Goal: Task Accomplishment & Management: Use online tool/utility

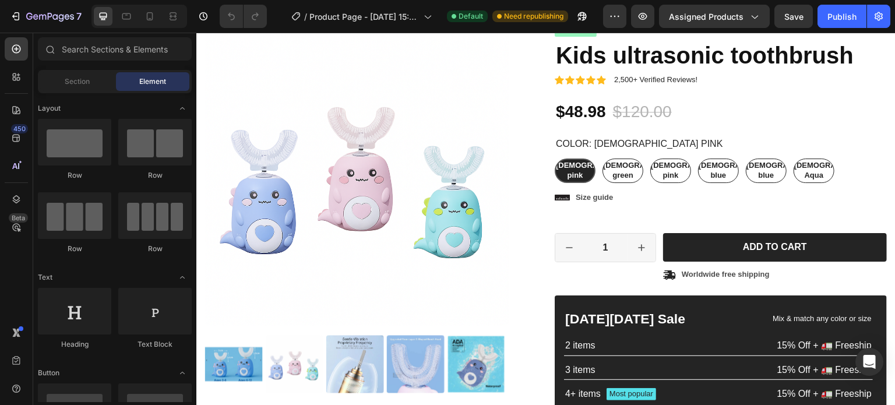
scroll to position [80, 0]
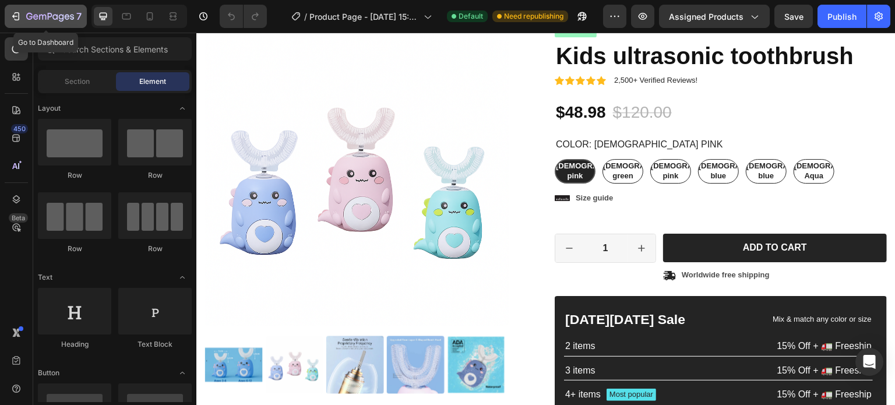
click at [16, 15] on icon "button" at bounding box center [16, 16] width 12 height 12
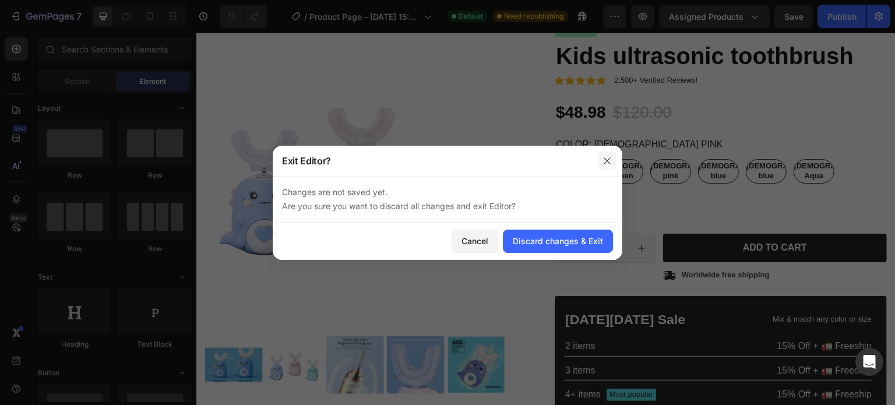
click at [605, 158] on icon "button" at bounding box center [607, 160] width 9 height 9
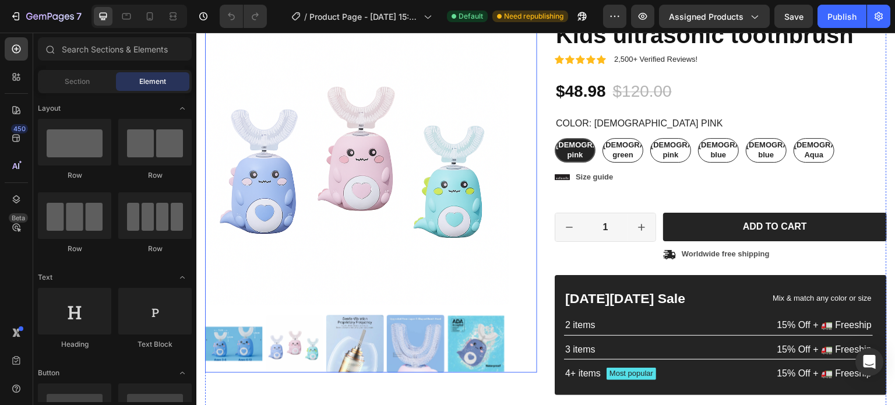
scroll to position [100, 0]
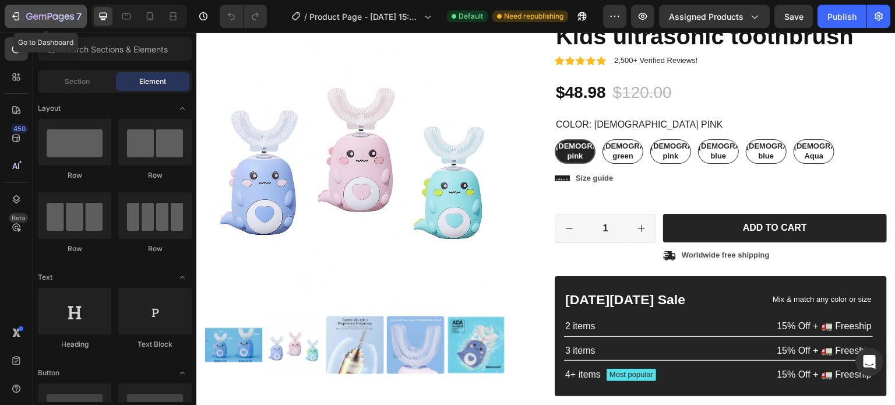
click at [26, 17] on icon "button" at bounding box center [29, 16] width 6 height 7
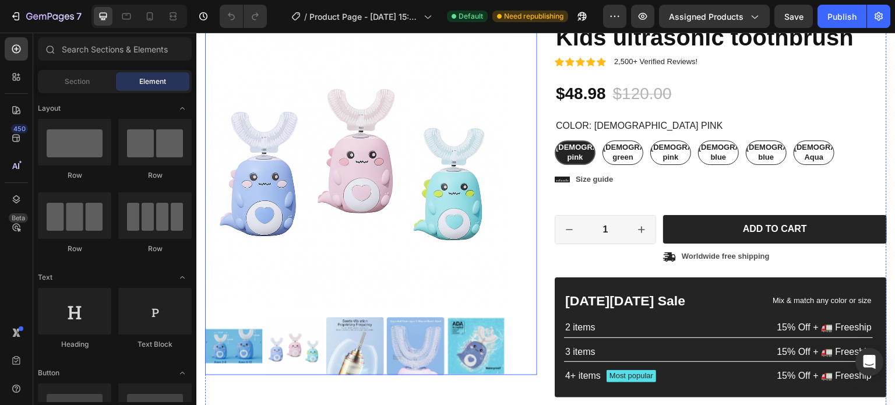
scroll to position [100, 0]
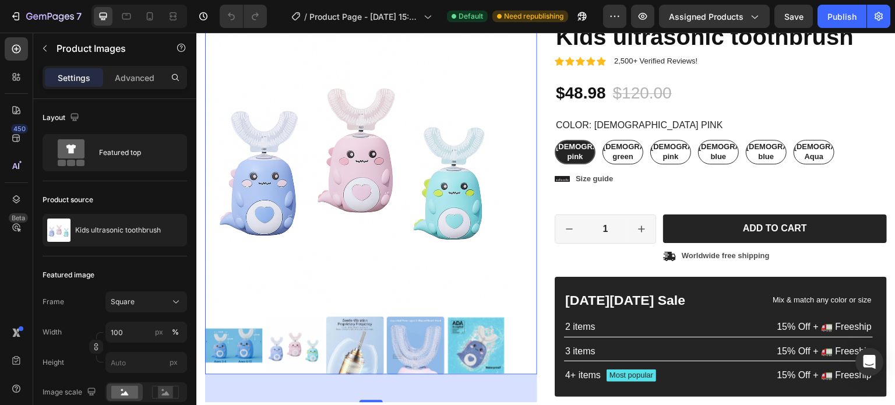
click at [239, 332] on img at bounding box center [234, 346] width 58 height 58
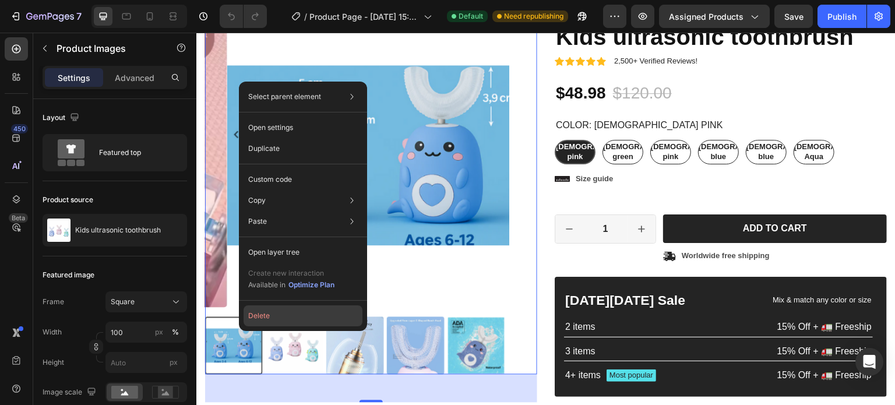
click at [262, 315] on button "Delete" at bounding box center [303, 315] width 119 height 21
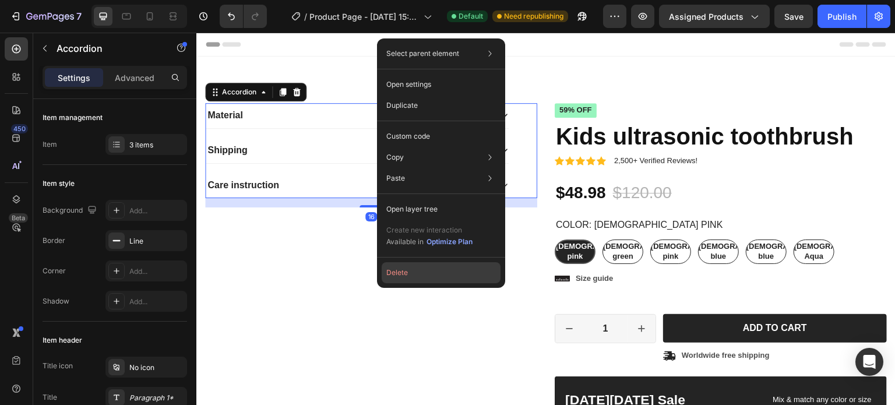
click at [411, 273] on button "Delete" at bounding box center [441, 272] width 119 height 21
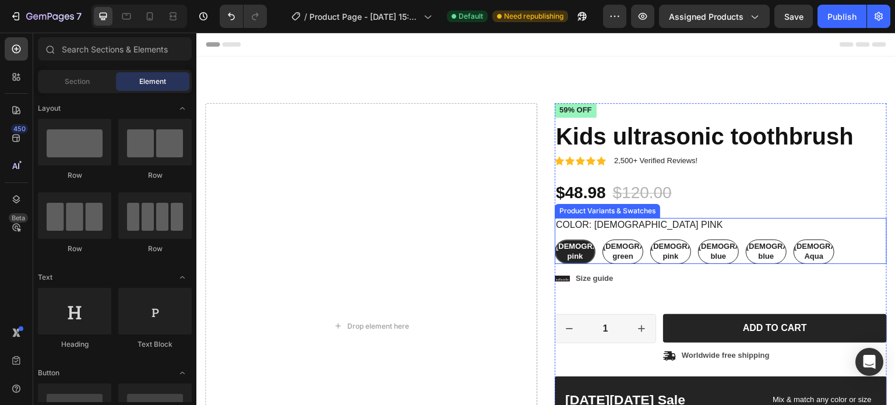
click at [622, 234] on div "[DEMOGRAPHIC_DATA] green" at bounding box center [622, 221] width 87 height 26
click at [603, 239] on input "[DEMOGRAPHIC_DATA] green [DEMOGRAPHIC_DATA] green [DEMOGRAPHIC_DATA] green" at bounding box center [602, 239] width 1 height 1
radio input "true"
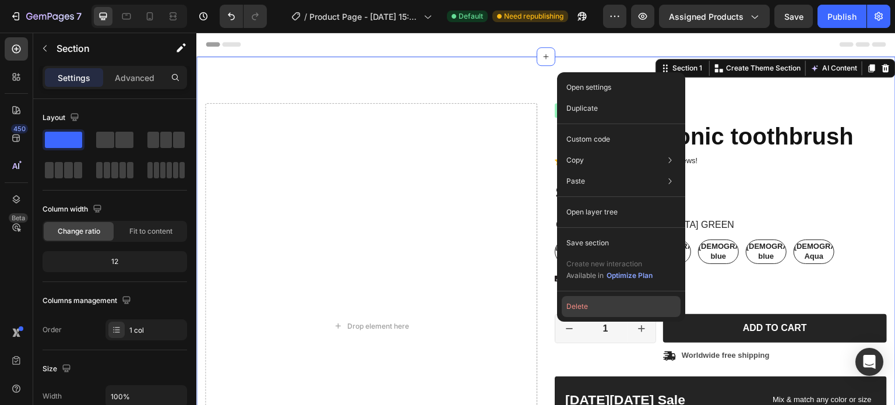
click at [581, 311] on button "Delete" at bounding box center [621, 306] width 119 height 21
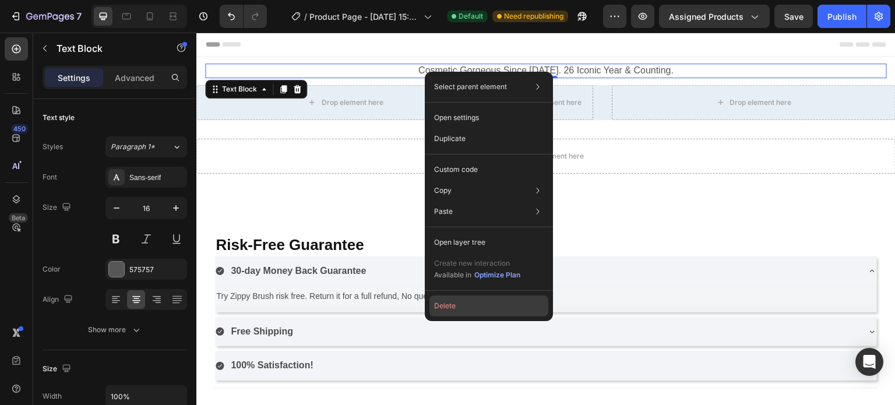
click at [457, 307] on button "Delete" at bounding box center [488, 305] width 119 height 21
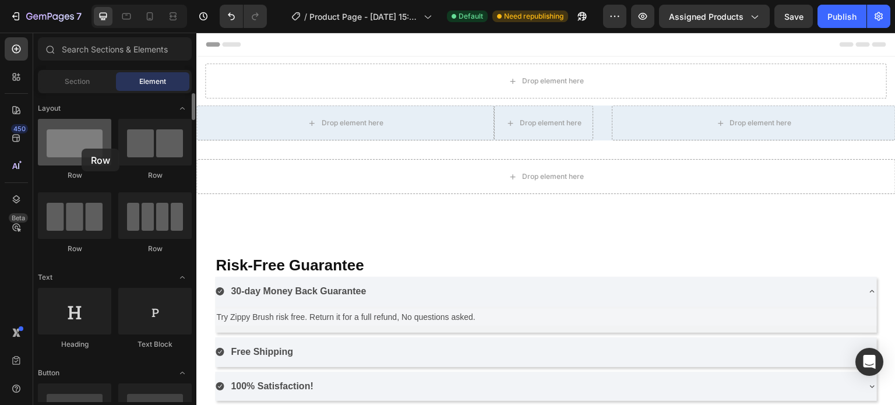
click at [77, 148] on div at bounding box center [74, 142] width 73 height 47
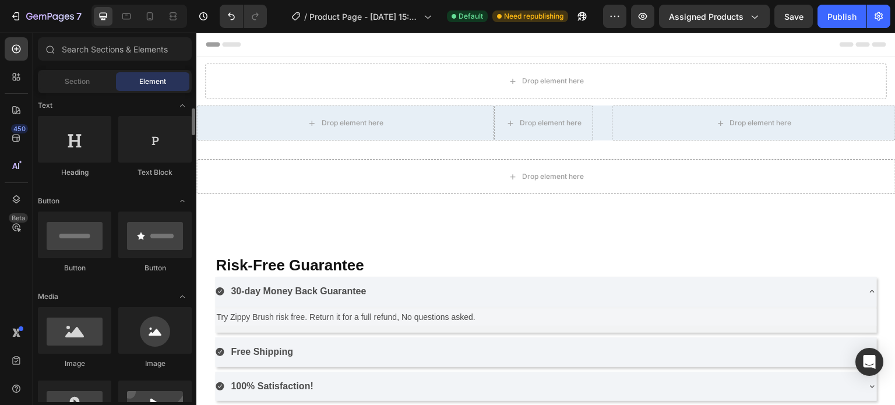
scroll to position [172, 0]
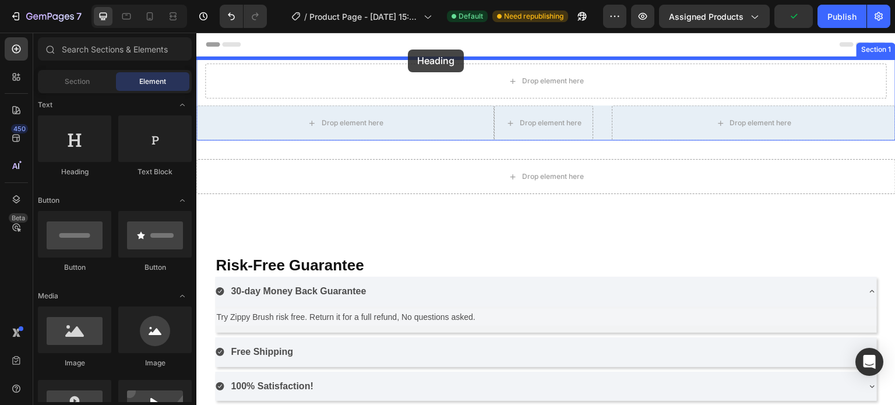
drag, startPoint x: 273, startPoint y: 181, endPoint x: 408, endPoint y: 50, distance: 187.9
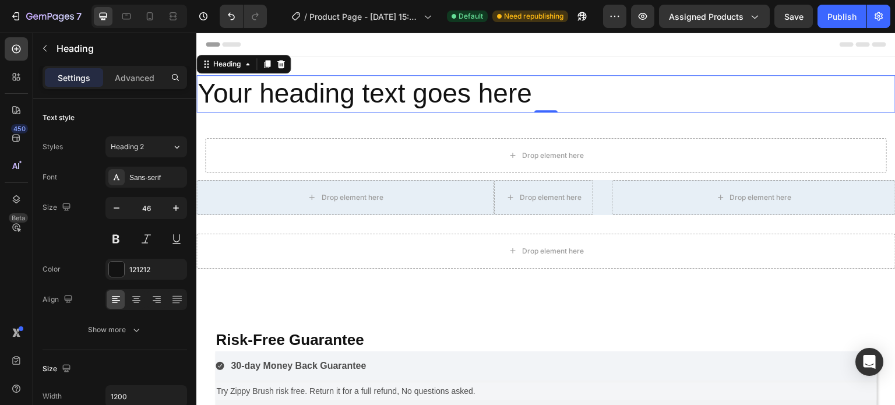
click at [532, 94] on h2 "Your heading text goes here" at bounding box center [545, 93] width 699 height 37
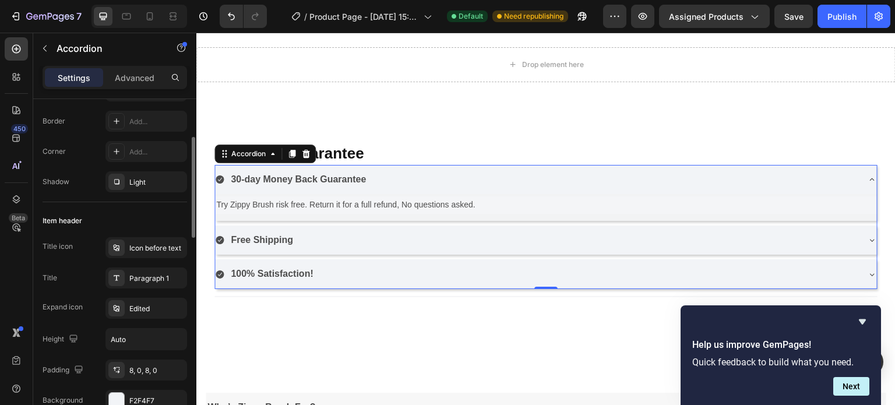
scroll to position [119, 0]
click at [524, 176] on div "30-day Money Back Guarantee" at bounding box center [536, 180] width 643 height 20
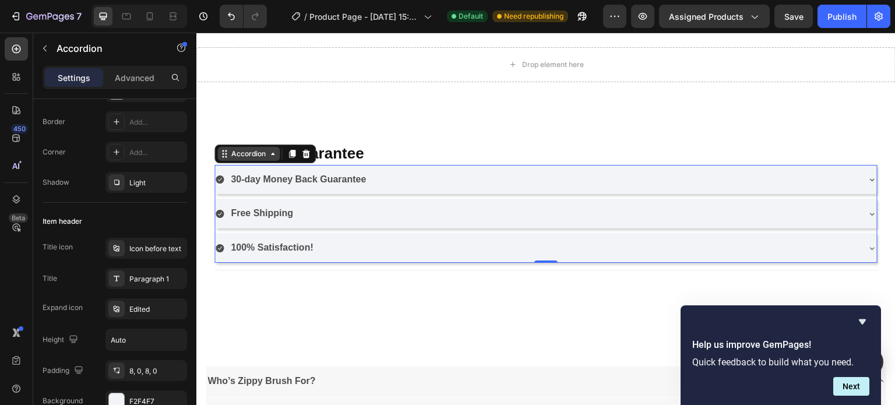
click at [261, 153] on div "Accordion" at bounding box center [248, 154] width 39 height 10
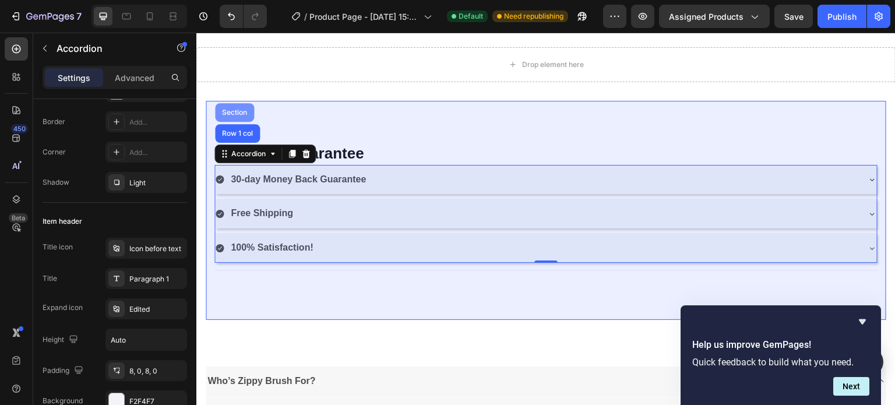
click at [235, 111] on div "Section" at bounding box center [235, 112] width 30 height 7
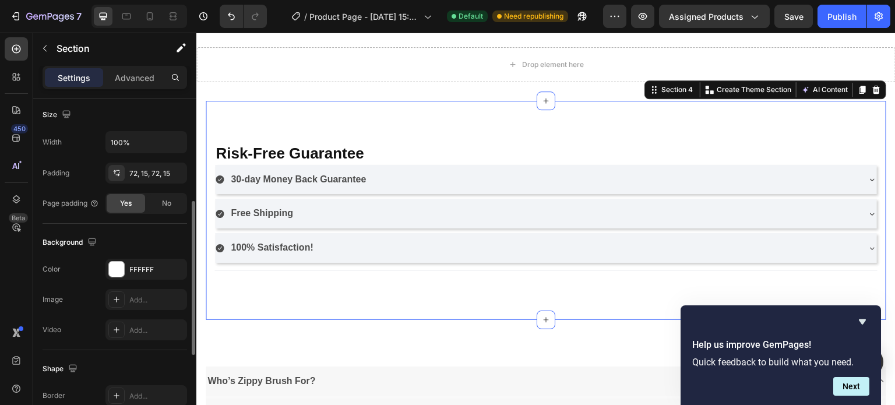
scroll to position [210, 0]
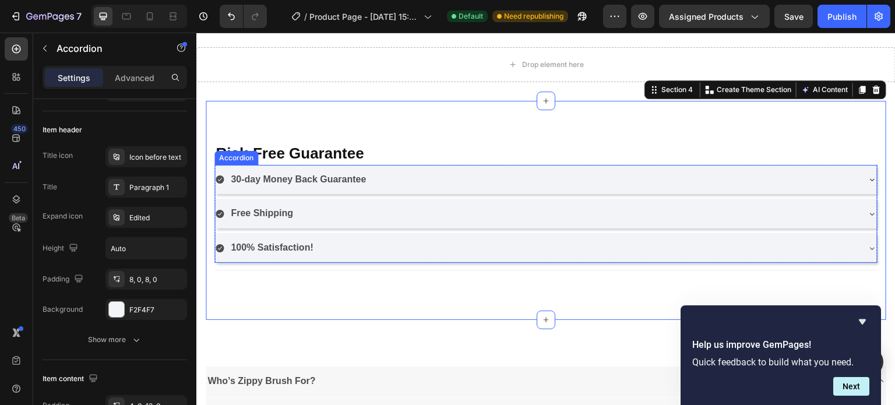
click at [405, 177] on div "30-day Money Back Guarantee" at bounding box center [536, 180] width 643 height 20
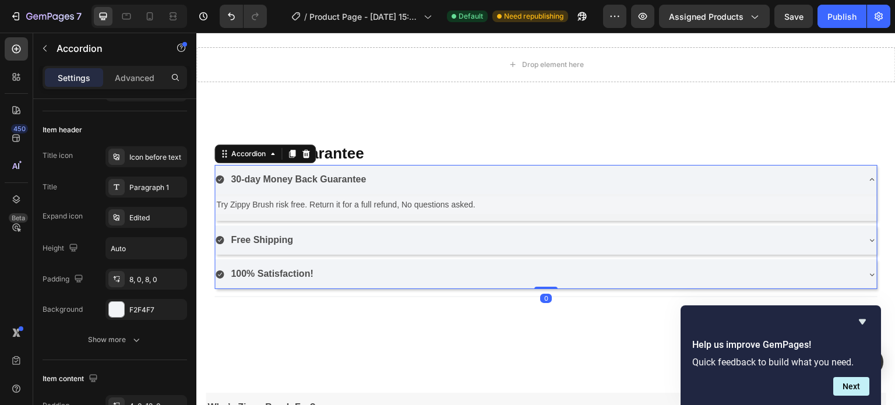
scroll to position [0, 0]
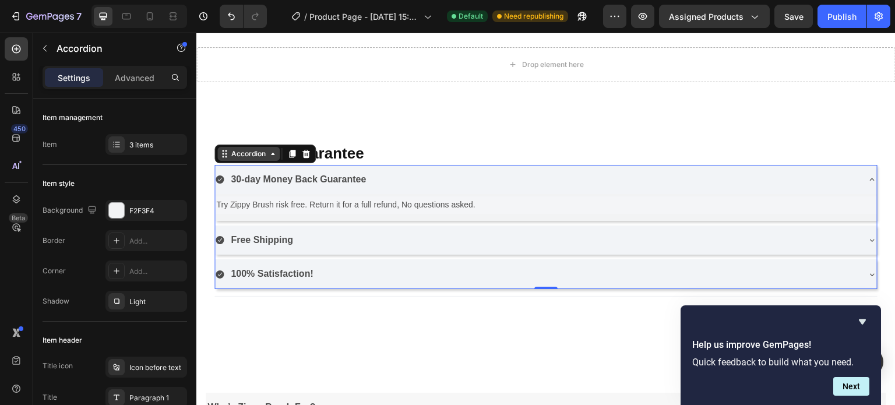
click at [248, 156] on div "Accordion" at bounding box center [248, 154] width 39 height 10
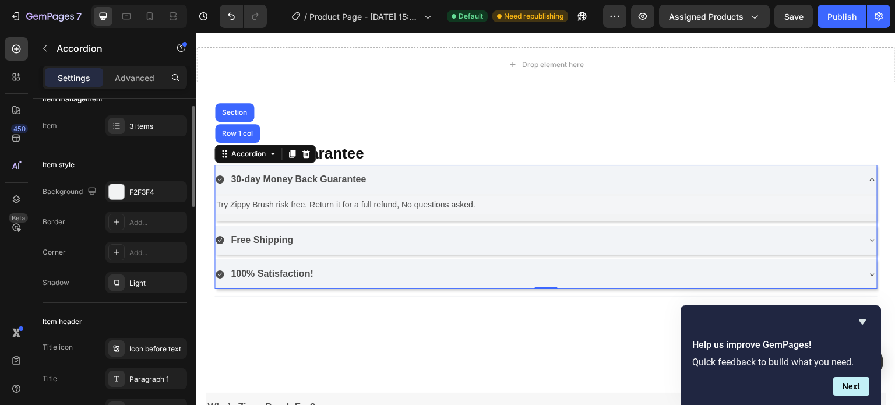
scroll to position [19, 0]
click at [115, 192] on div at bounding box center [116, 191] width 15 height 15
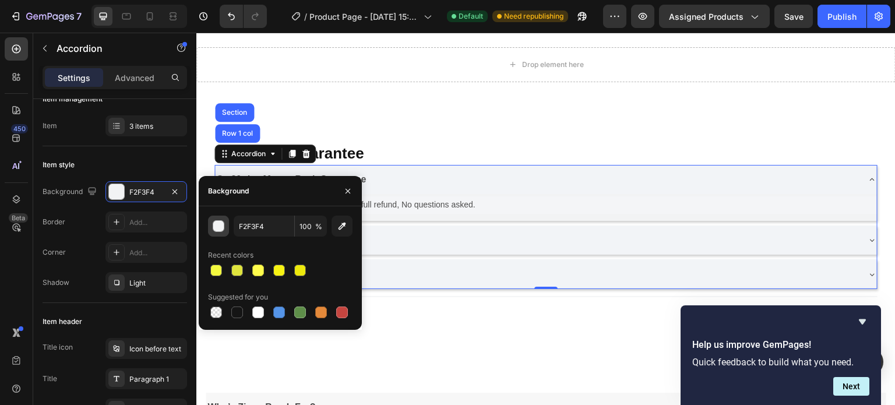
click at [219, 226] on div "button" at bounding box center [219, 227] width 12 height 12
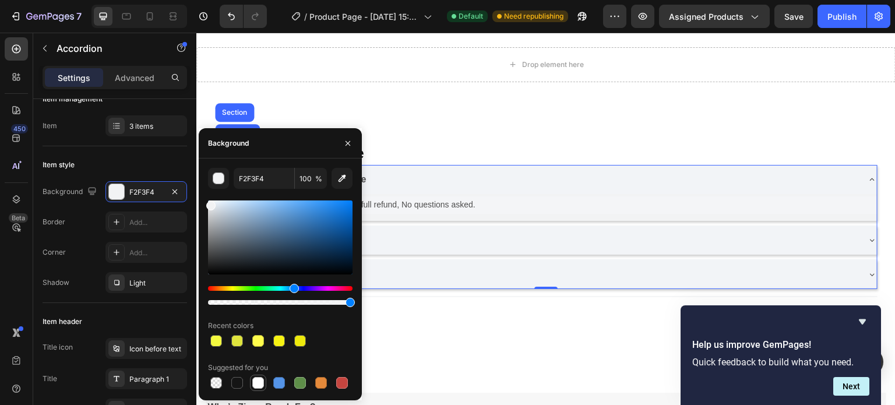
click at [260, 384] on div at bounding box center [258, 383] width 12 height 12
type input "FFFFFF"
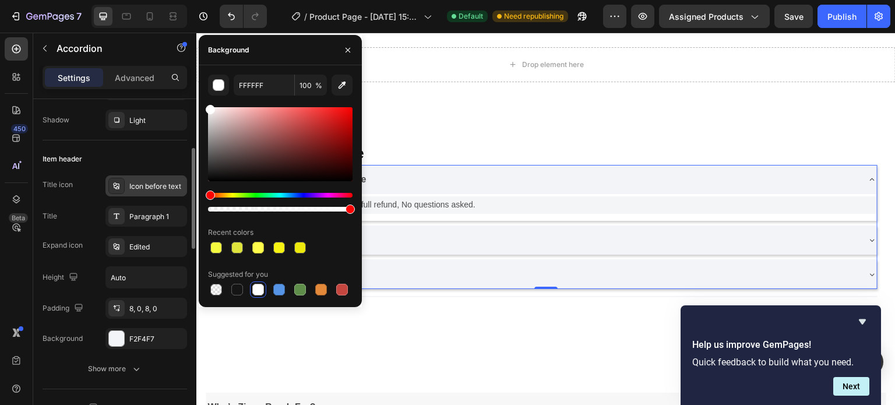
scroll to position [182, 0]
click at [114, 337] on div at bounding box center [116, 337] width 15 height 15
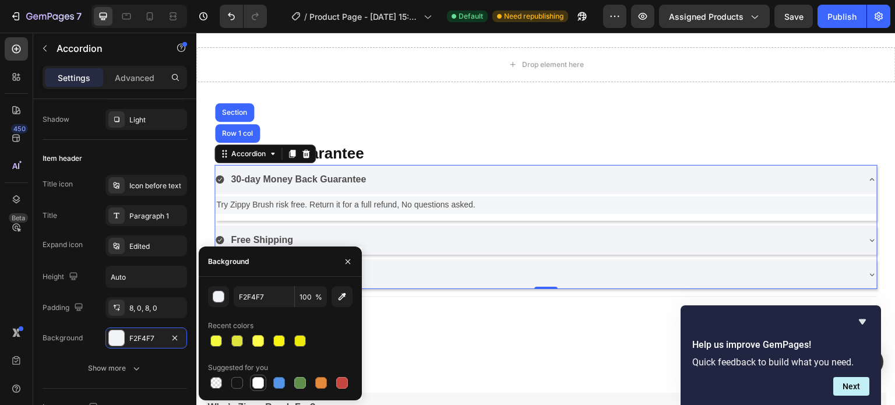
click at [260, 384] on div at bounding box center [258, 383] width 12 height 12
type input "FFFFFF"
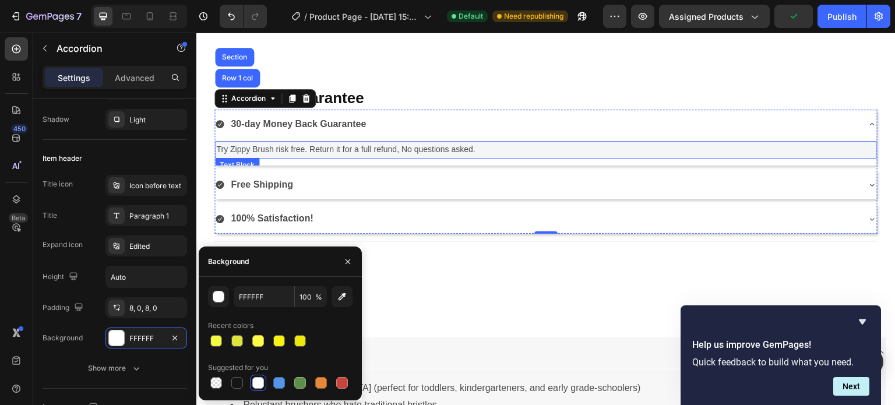
scroll to position [242, 0]
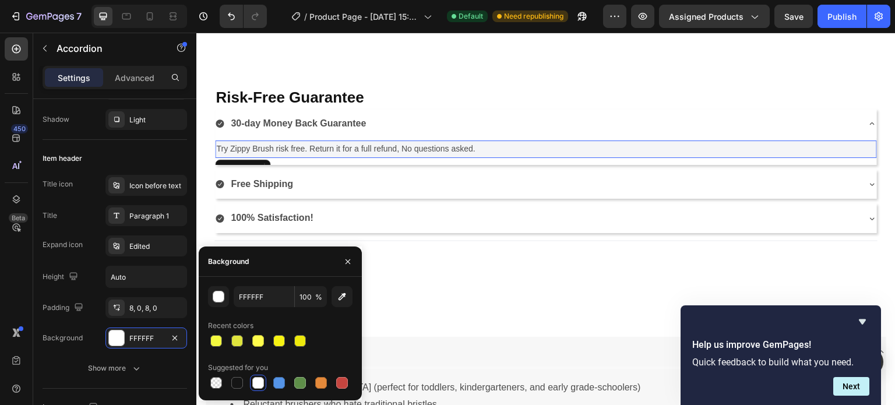
click at [489, 152] on p "Try Zippy Brush risk free. Return it for a full refund, No questions asked." at bounding box center [546, 149] width 660 height 15
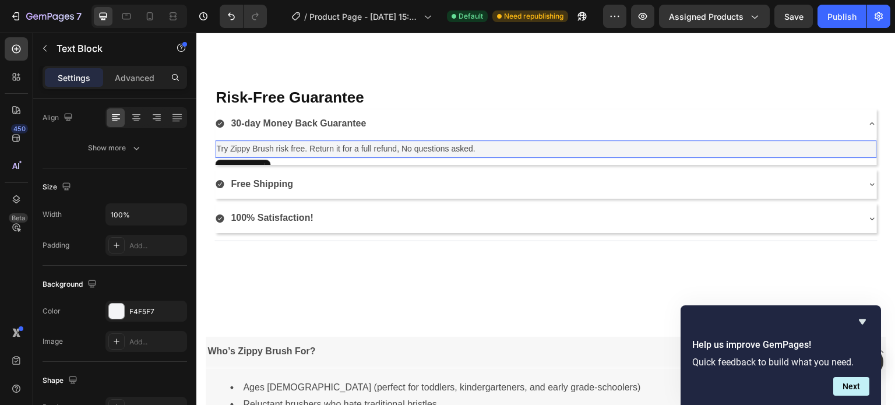
scroll to position [0, 0]
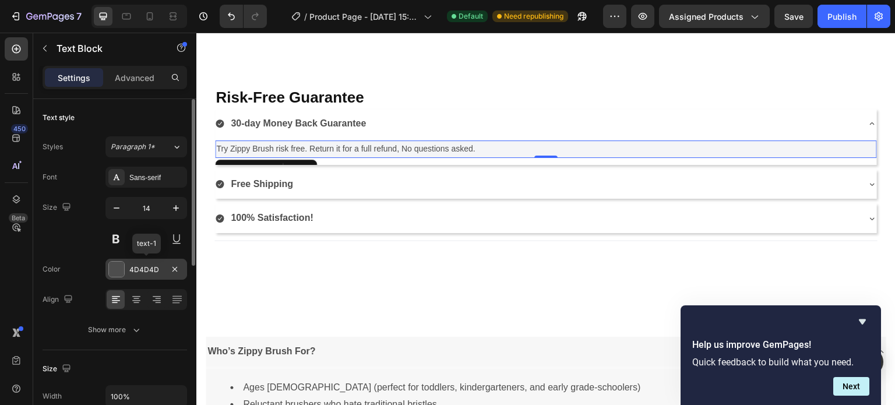
click at [118, 273] on div at bounding box center [116, 269] width 15 height 15
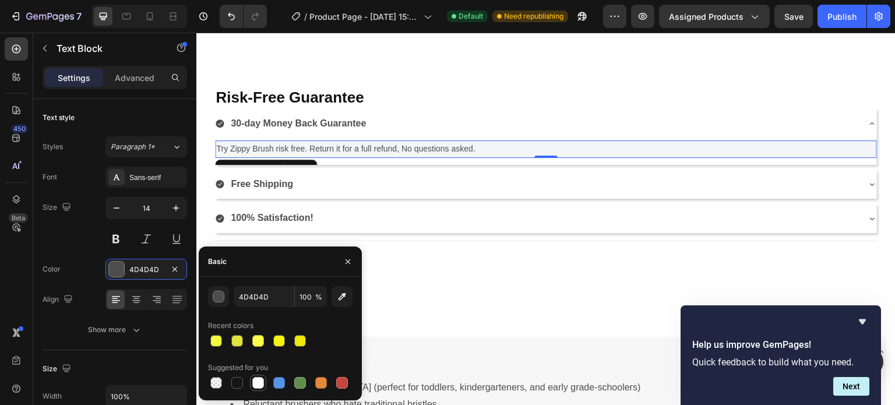
click at [256, 387] on div at bounding box center [258, 383] width 12 height 12
type input "FFFFFF"
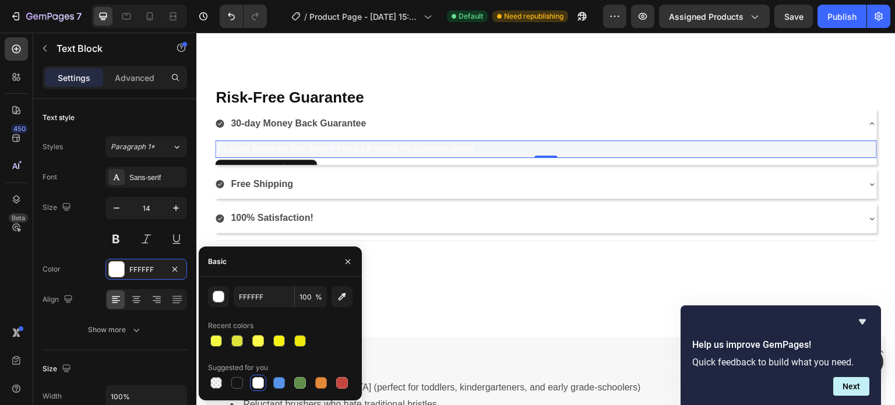
click at [259, 382] on div at bounding box center [258, 383] width 12 height 12
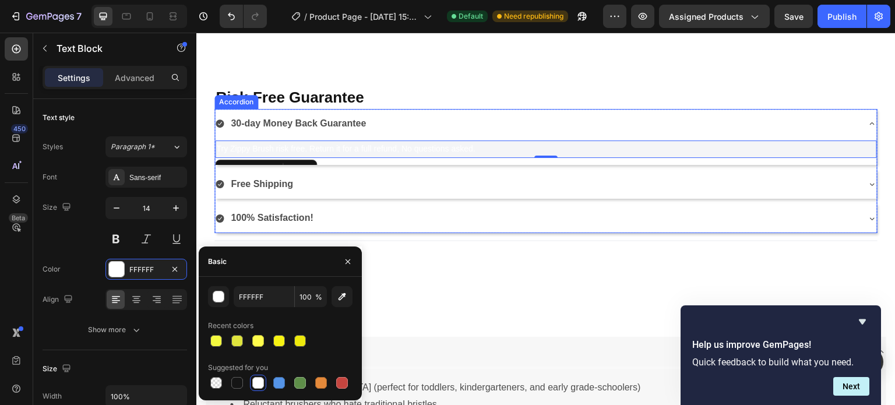
click at [366, 165] on div "30-day Money Back Guarantee Try Zippy Brush risk free. Return it for a full ref…" at bounding box center [545, 171] width 663 height 125
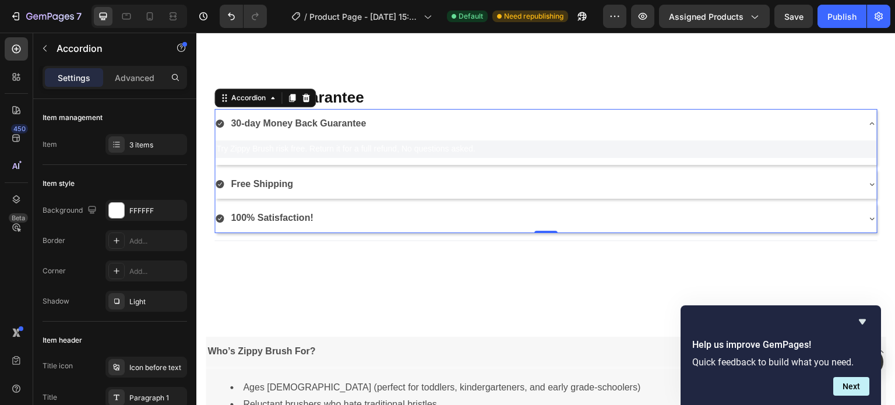
click at [360, 175] on div "Free Shipping" at bounding box center [536, 184] width 643 height 20
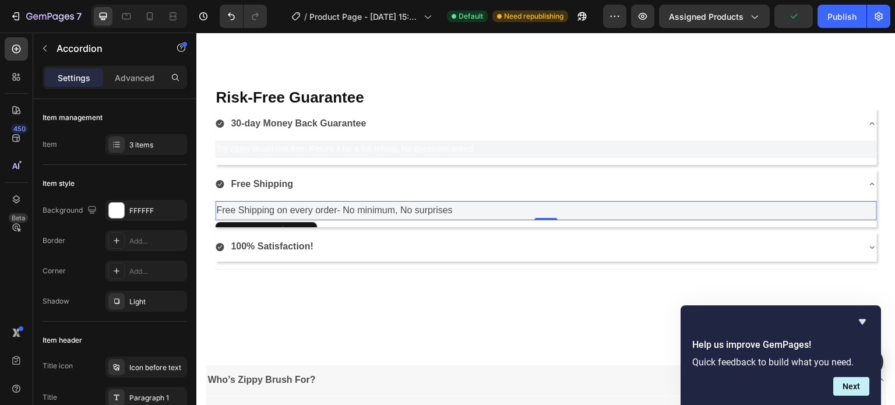
click at [350, 209] on p "Free Shipping on every order- No minimum, No surprises" at bounding box center [546, 210] width 660 height 17
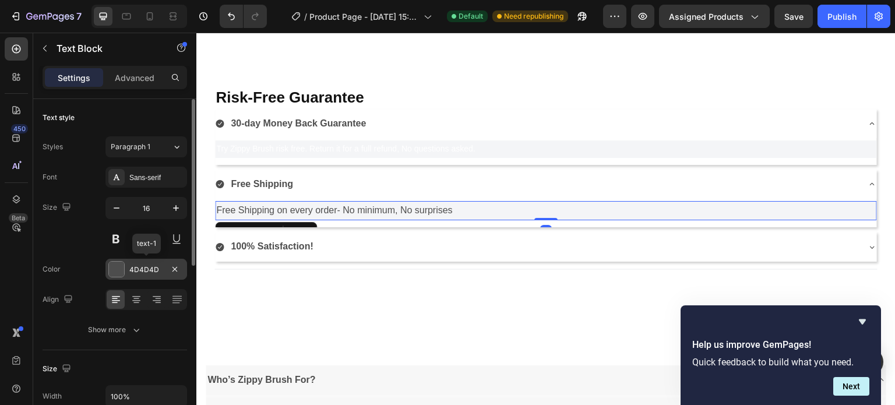
click at [118, 268] on div at bounding box center [116, 269] width 15 height 15
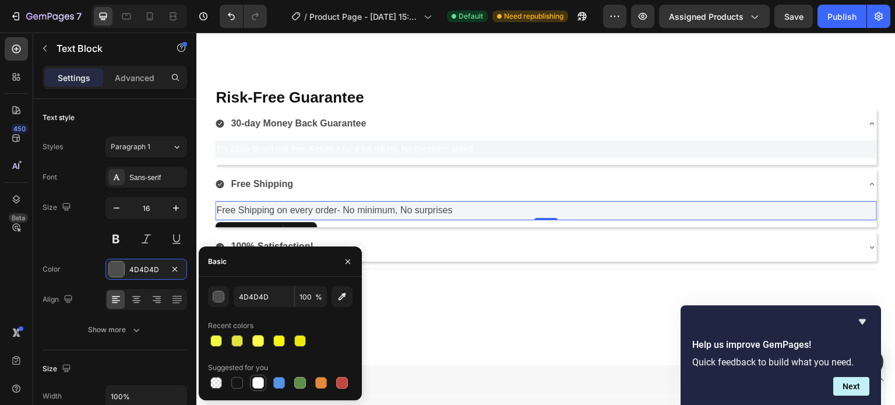
click at [259, 386] on div at bounding box center [258, 383] width 12 height 12
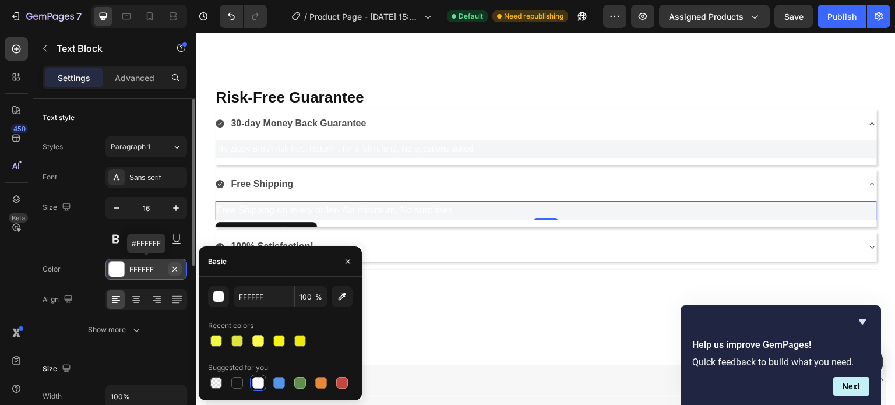
click at [172, 270] on icon "button" at bounding box center [174, 269] width 9 height 9
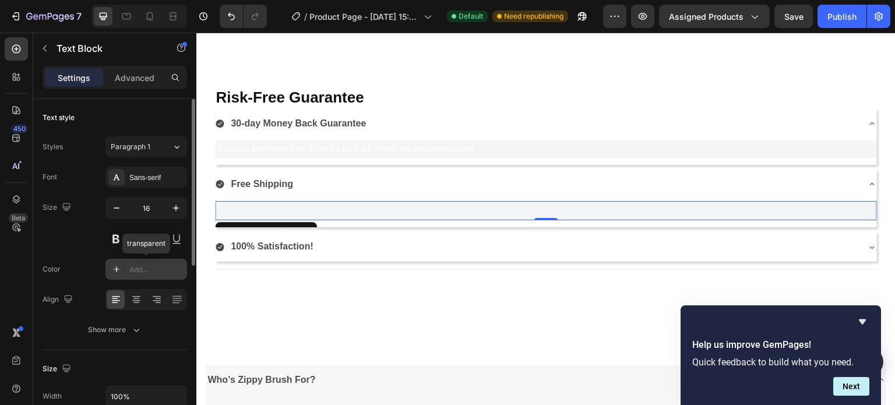
click at [114, 265] on icon at bounding box center [116, 269] width 9 height 9
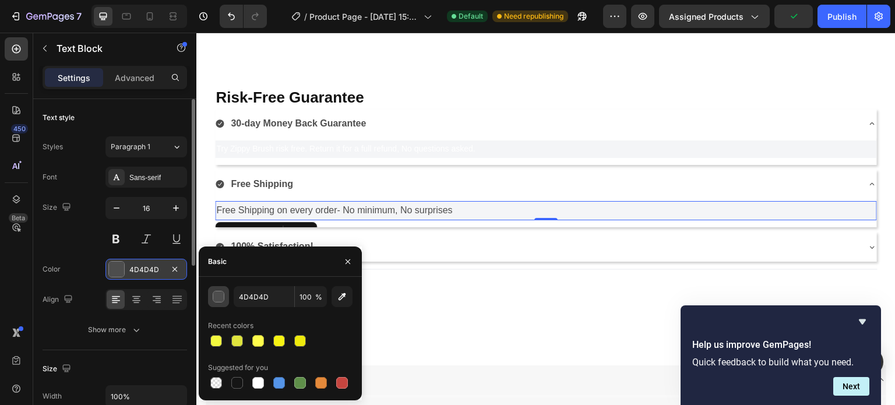
click at [217, 299] on div "button" at bounding box center [219, 297] width 12 height 12
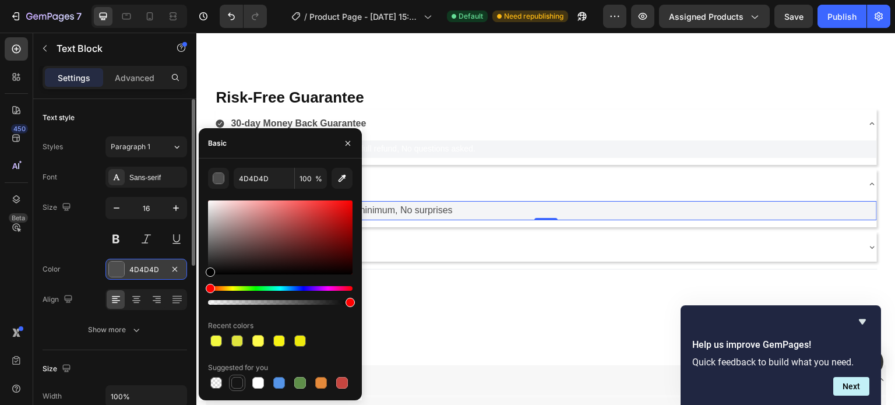
click at [237, 384] on div at bounding box center [237, 383] width 12 height 12
type input "151515"
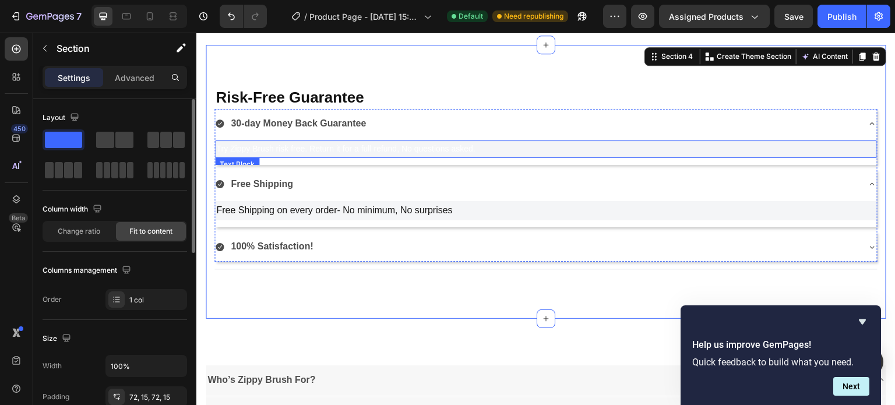
click at [311, 146] on p "Try Zippy Brush risk free. Return it for a full refund, No questions asked." at bounding box center [546, 149] width 660 height 15
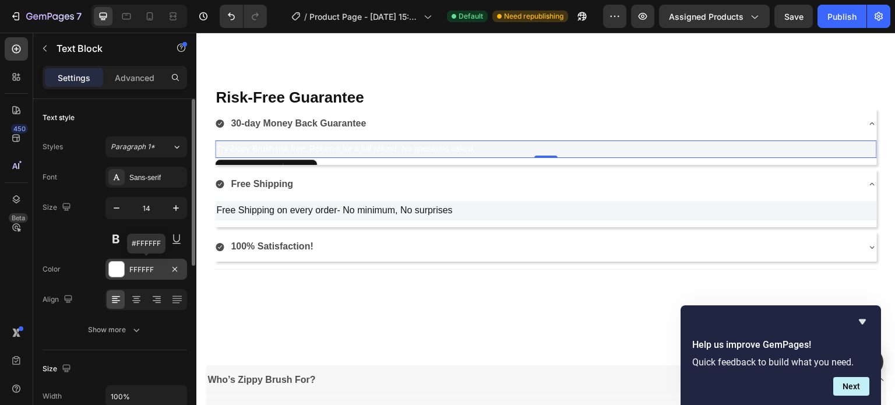
click at [116, 269] on div at bounding box center [116, 269] width 15 height 15
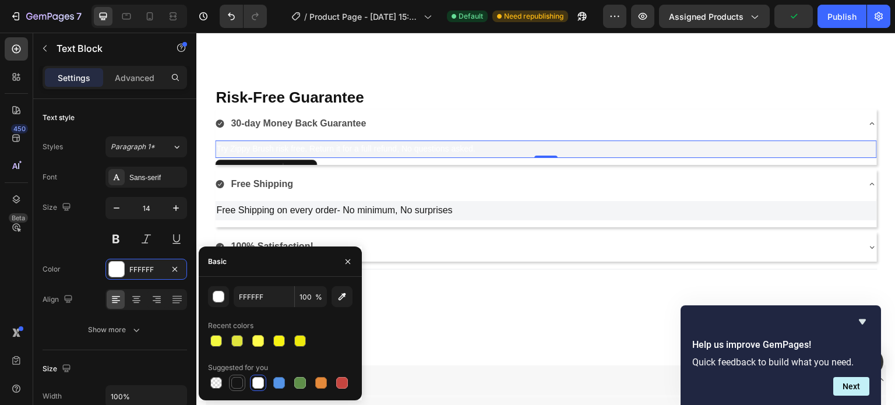
click at [238, 385] on div at bounding box center [237, 383] width 12 height 12
type input "151515"
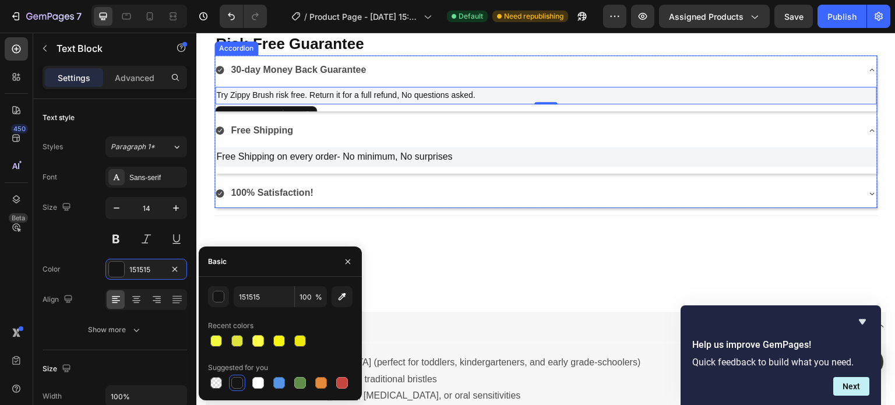
scroll to position [296, 0]
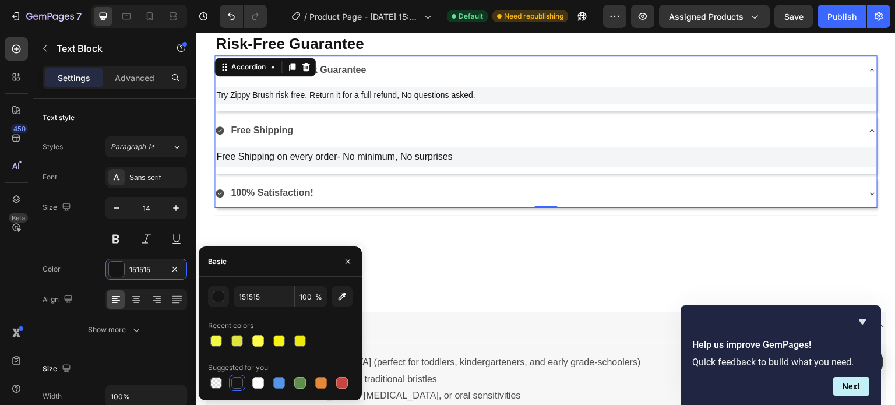
click at [388, 193] on div "100% Satisfaction!" at bounding box center [536, 193] width 643 height 20
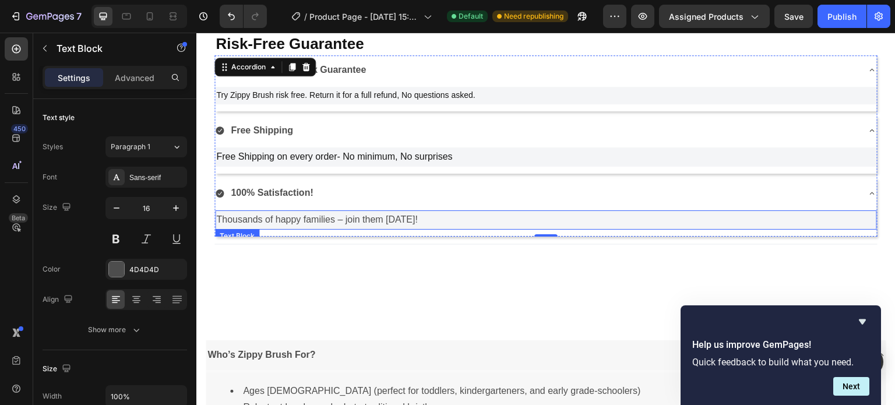
click at [456, 217] on p "Thousands of happy families – join them [DATE]!" at bounding box center [546, 220] width 660 height 17
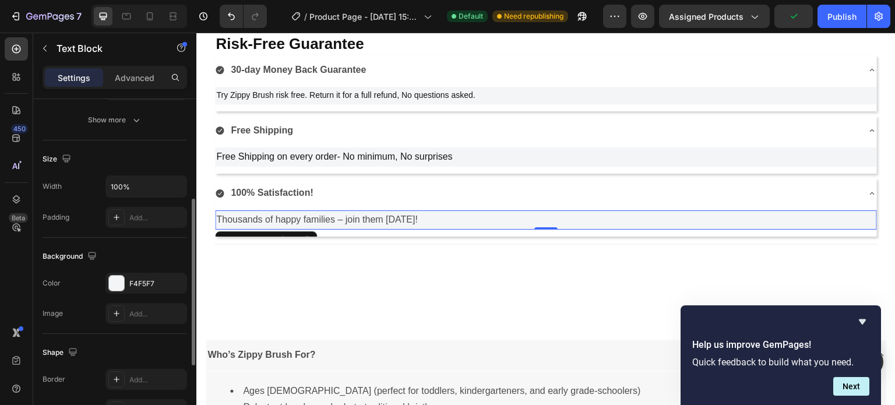
scroll to position [213, 0]
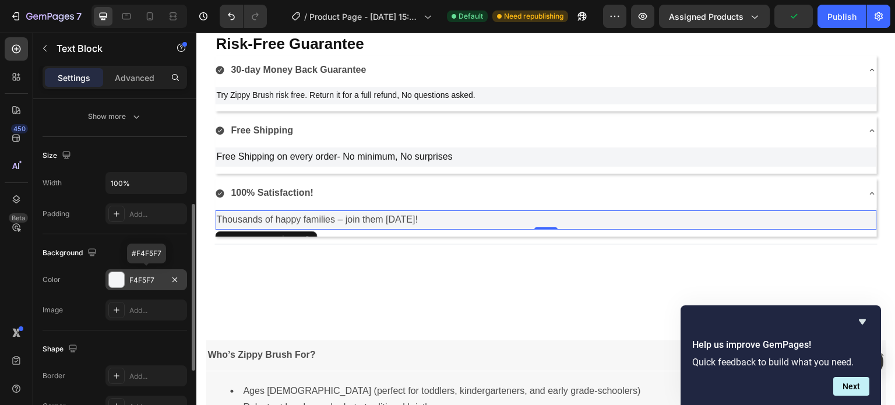
click at [114, 279] on div at bounding box center [116, 279] width 15 height 15
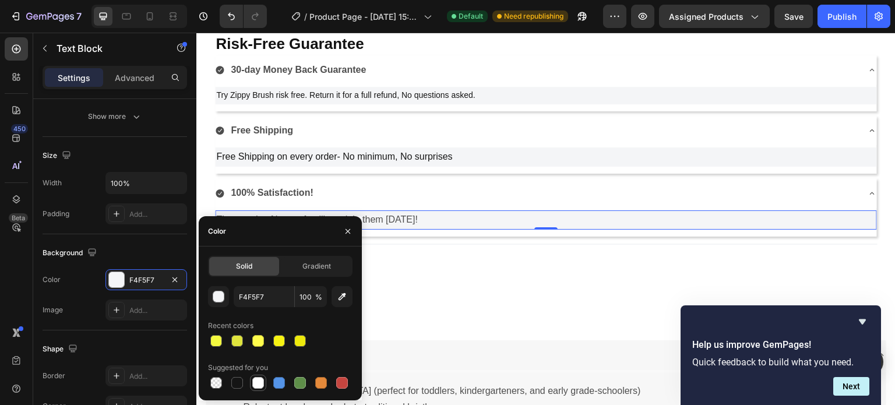
click at [260, 384] on div at bounding box center [258, 383] width 12 height 12
type input "FFFFFF"
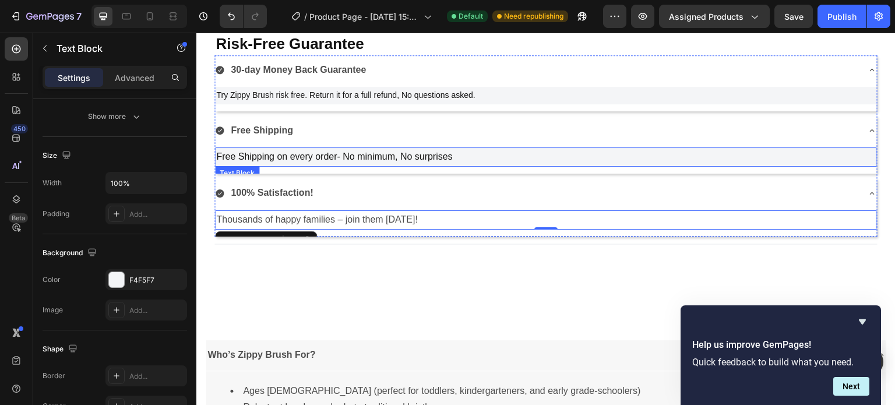
click at [481, 163] on p "Free Shipping on every order- No minimum, No surprises" at bounding box center [546, 157] width 660 height 17
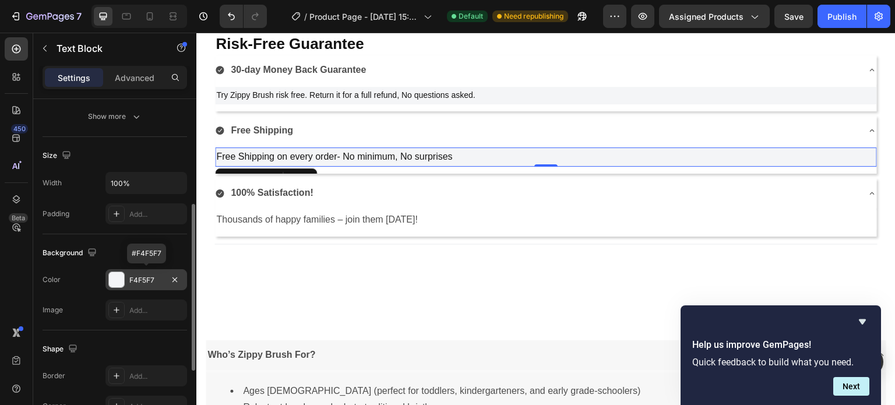
click at [119, 280] on div at bounding box center [116, 279] width 15 height 15
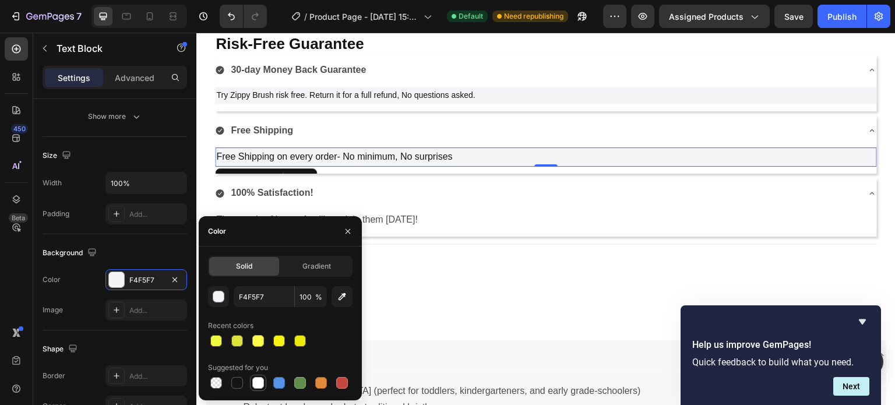
click at [259, 383] on div at bounding box center [258, 383] width 12 height 12
type input "FFFFFF"
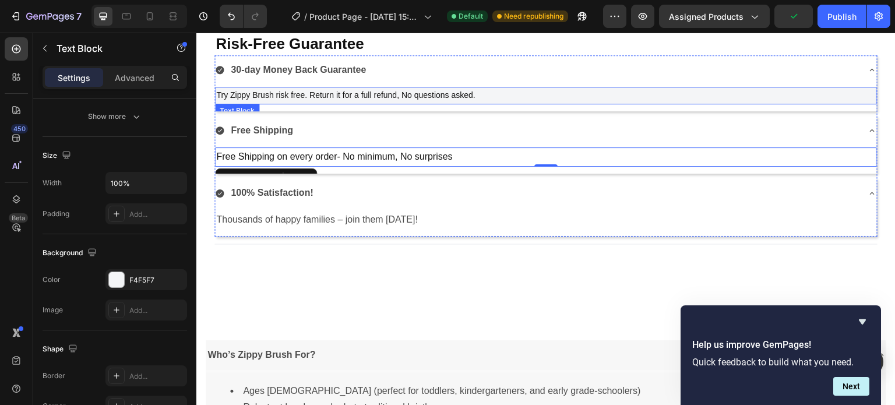
click at [487, 96] on p "Try Zippy Brush risk free. Return it for a full refund, No questions asked." at bounding box center [546, 95] width 660 height 15
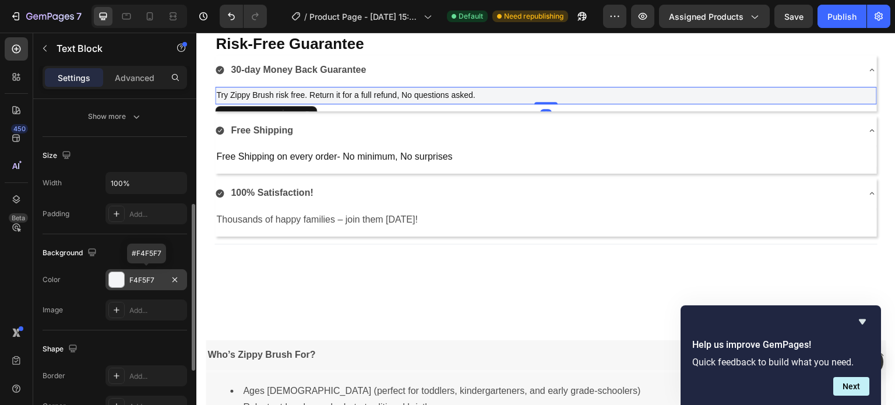
click at [118, 281] on div at bounding box center [116, 279] width 15 height 15
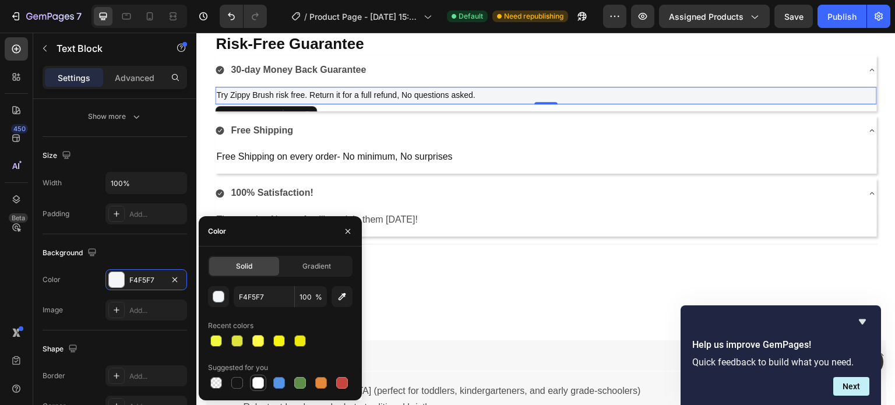
click at [256, 384] on div at bounding box center [258, 383] width 12 height 12
type input "FFFFFF"
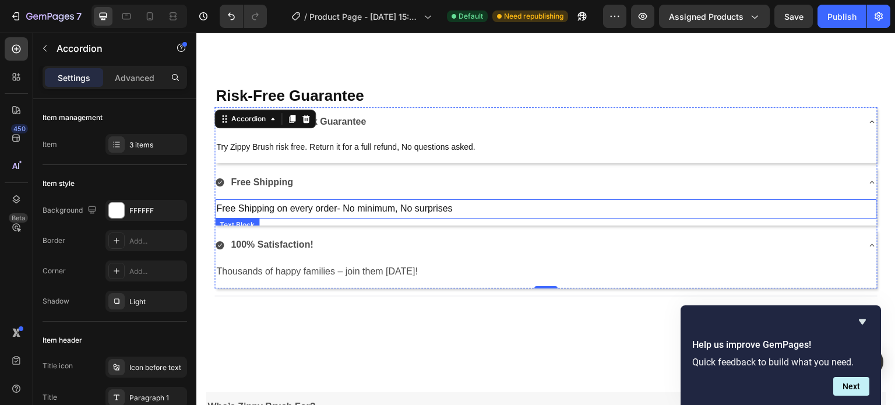
scroll to position [237, 0]
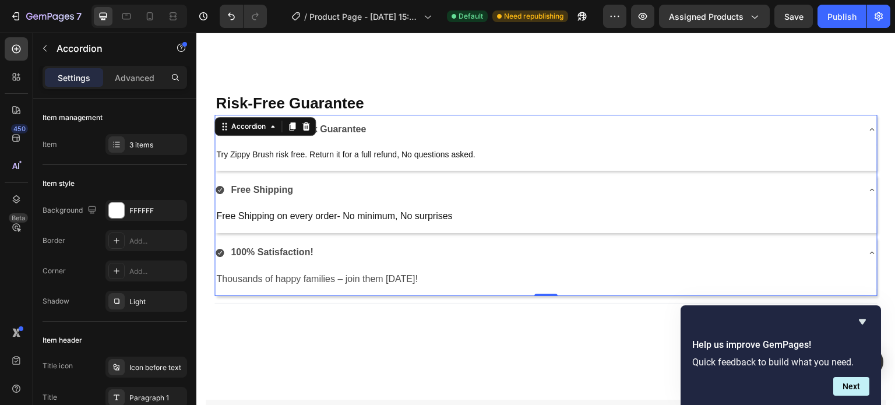
click at [512, 170] on div "30-day Money Back Guarantee Try Zippy Brush risk free. Return it for a full ref…" at bounding box center [545, 205] width 663 height 181
click at [521, 191] on div "Free Shipping" at bounding box center [536, 190] width 643 height 20
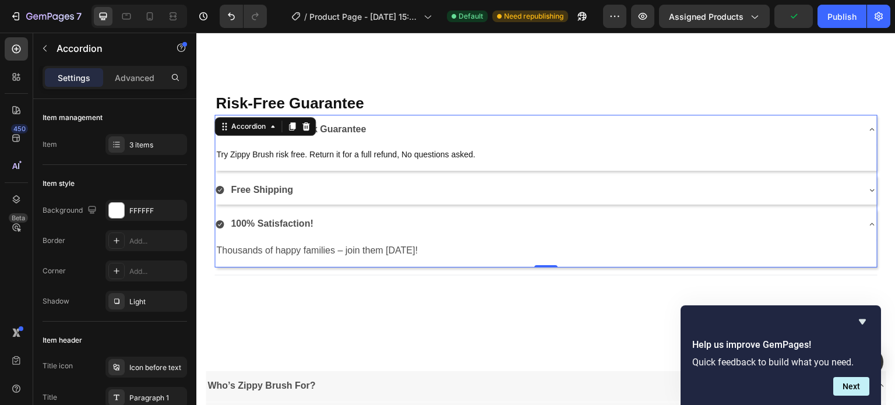
click at [513, 227] on div "100% Satisfaction!" at bounding box center [536, 224] width 643 height 20
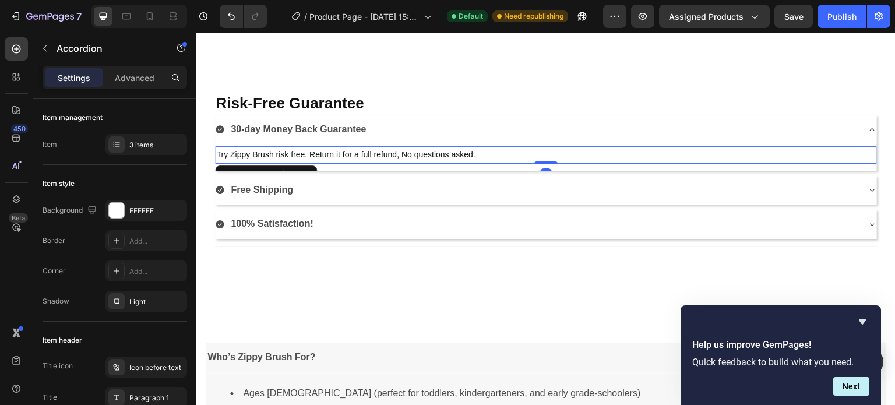
click at [513, 152] on p "Try Zippy Brush risk free. Return it for a full refund, No questions asked." at bounding box center [546, 154] width 660 height 15
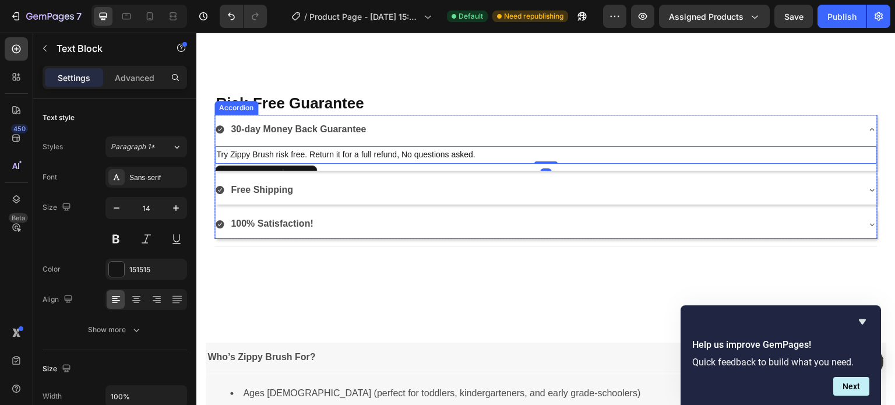
click at [519, 132] on div "30-day Money Back Guarantee" at bounding box center [536, 129] width 643 height 20
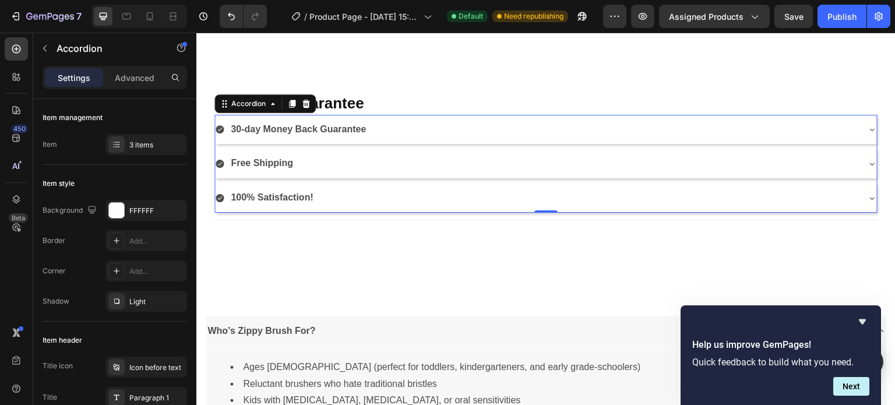
click at [868, 131] on icon at bounding box center [872, 129] width 9 height 9
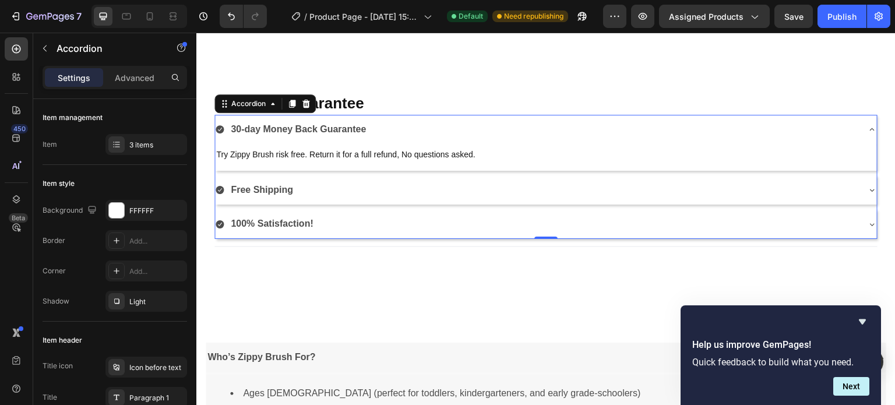
click at [868, 186] on icon at bounding box center [872, 189] width 9 height 9
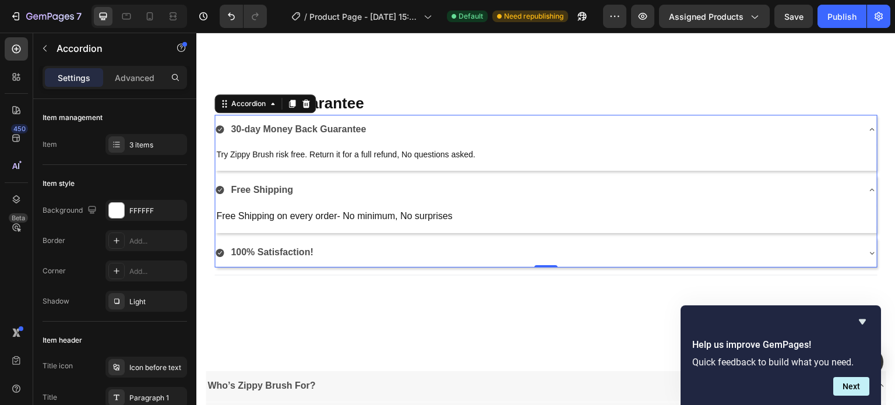
click at [858, 251] on div "100% Satisfaction!" at bounding box center [546, 253] width 662 height 30
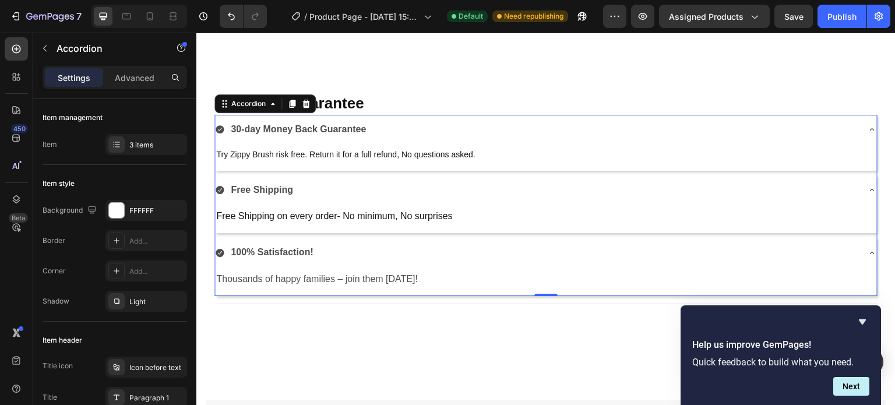
click at [776, 233] on div "30-day Money Back Guarantee Try Zippy Brush risk free. Return it for a full ref…" at bounding box center [545, 205] width 663 height 181
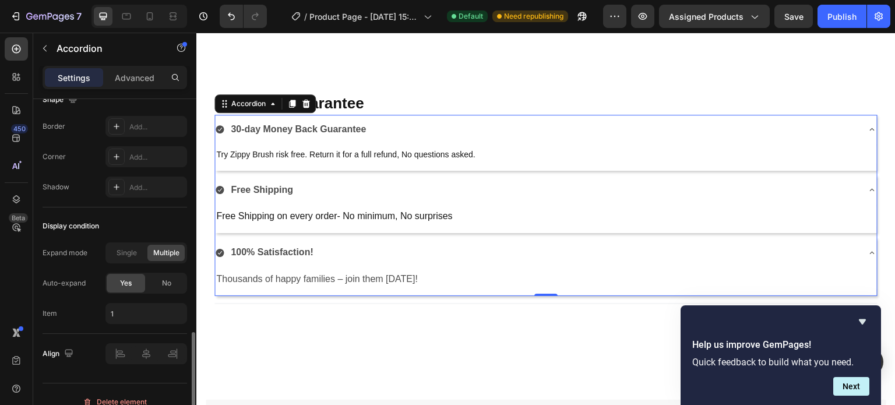
scroll to position [786, 0]
click at [139, 184] on div "Add..." at bounding box center [156, 187] width 55 height 10
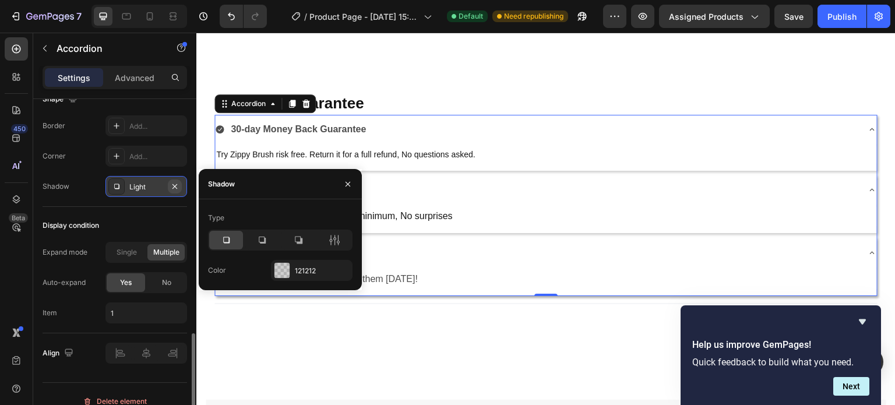
click at [174, 182] on icon "button" at bounding box center [174, 186] width 9 height 9
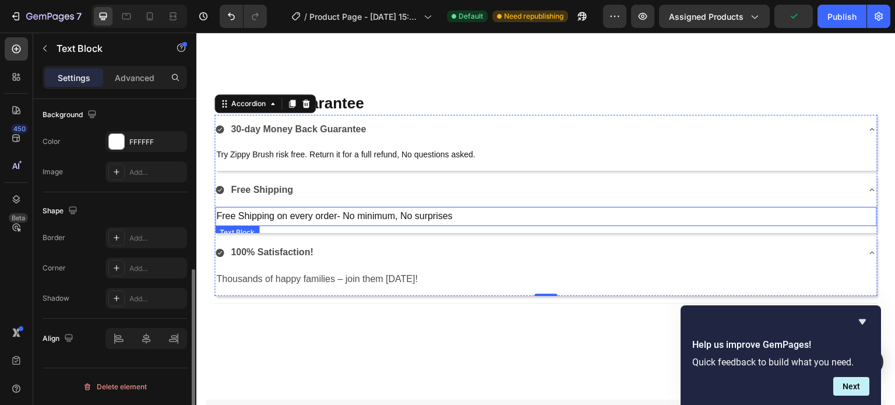
click at [500, 216] on p "Free Shipping on every order- No minimum, No surprises" at bounding box center [546, 216] width 660 height 17
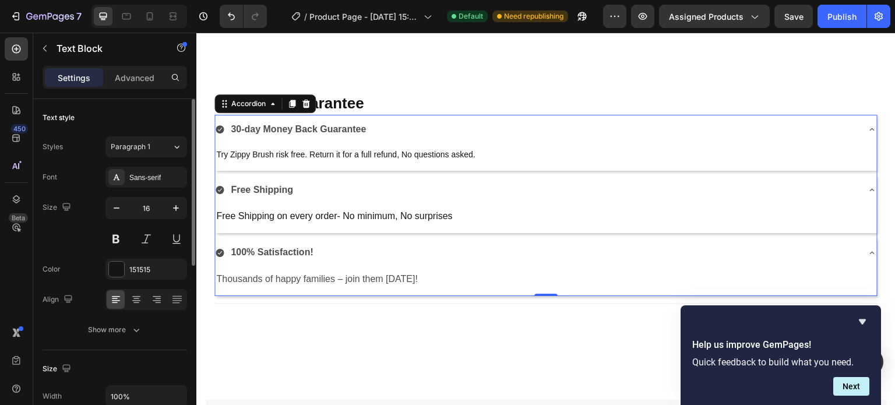
click at [462, 267] on div "Thousands of happy families – join them [DATE]! Text Block" at bounding box center [546, 281] width 662 height 29
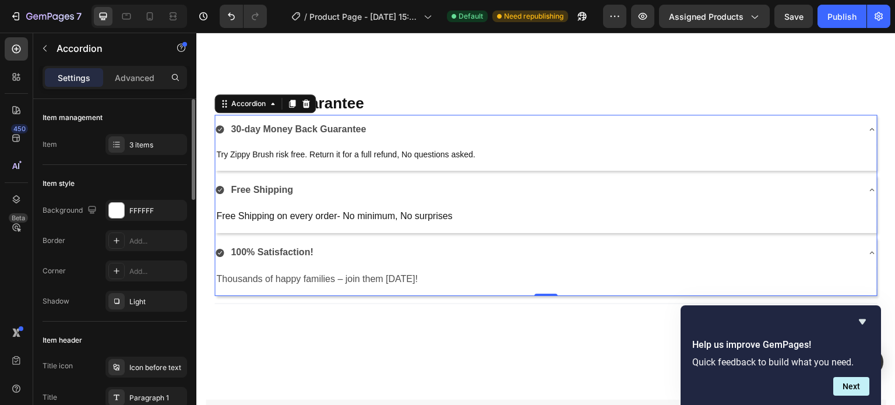
click at [870, 251] on icon at bounding box center [872, 252] width 5 height 2
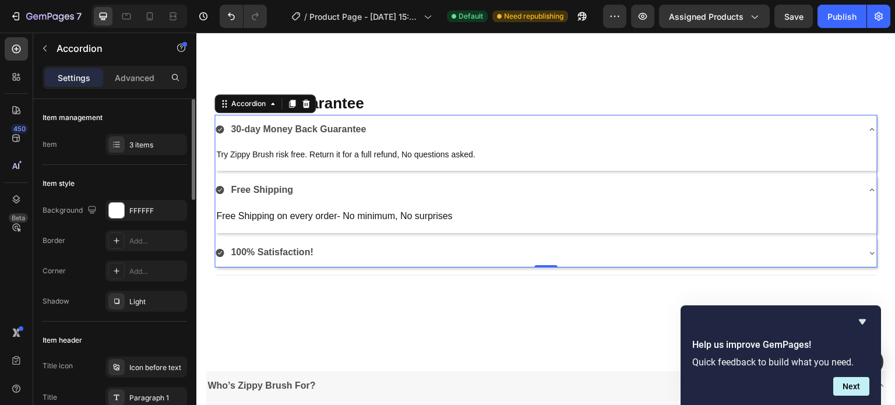
click at [868, 189] on icon at bounding box center [872, 189] width 9 height 9
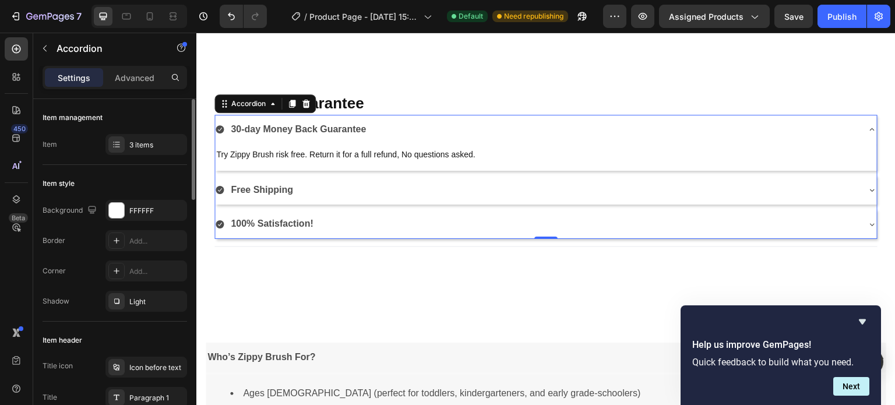
click at [858, 130] on div "30-day Money Back Guarantee" at bounding box center [546, 130] width 662 height 30
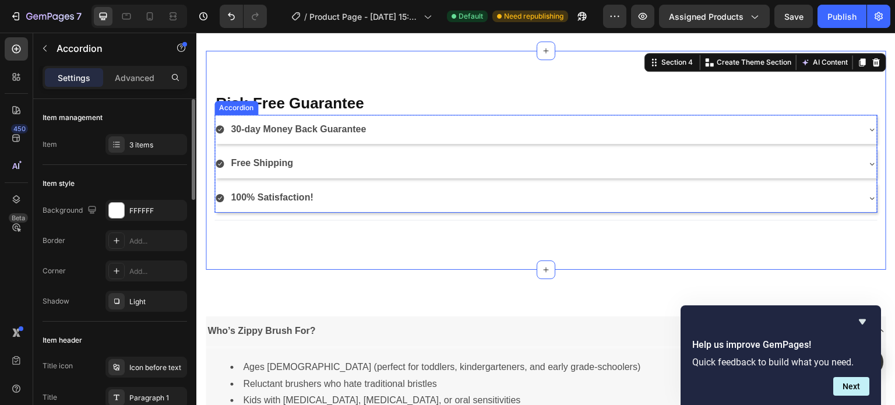
click at [674, 139] on div "30-day Money Back Guarantee" at bounding box center [536, 129] width 643 height 20
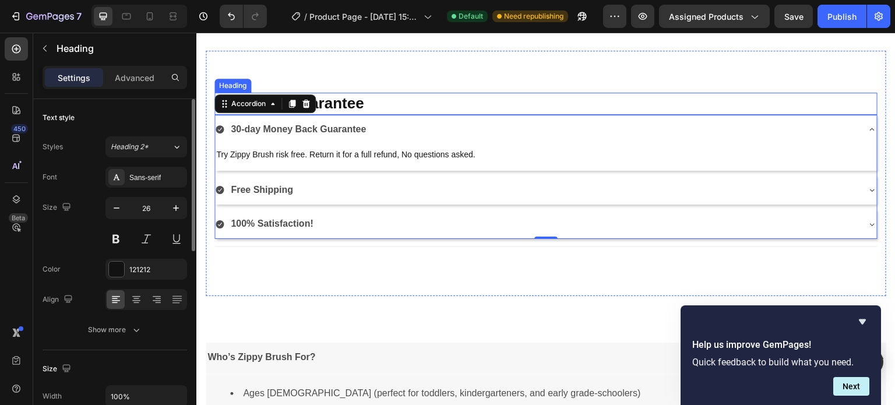
click at [859, 102] on h2 "Risk-Free Guarantee" at bounding box center [545, 104] width 663 height 22
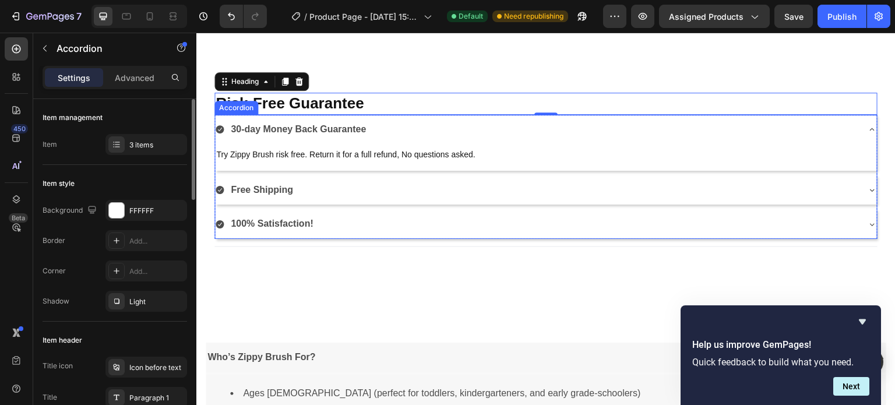
click at [830, 121] on div "30-day Money Back Guarantee" at bounding box center [536, 129] width 643 height 20
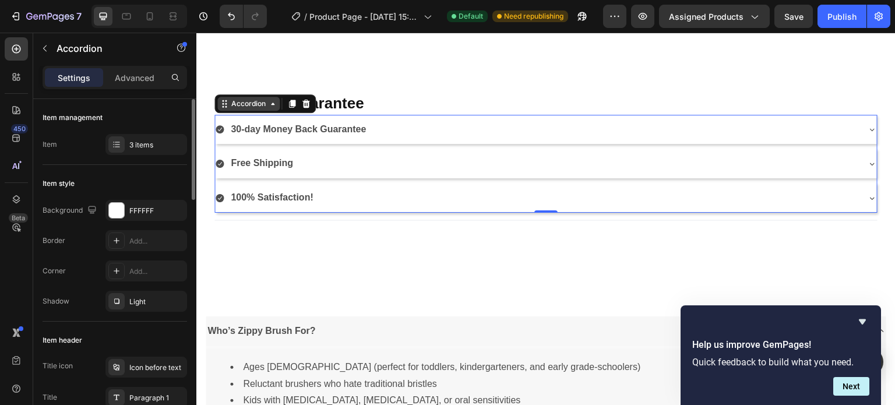
click at [252, 102] on div "Accordion" at bounding box center [248, 103] width 39 height 10
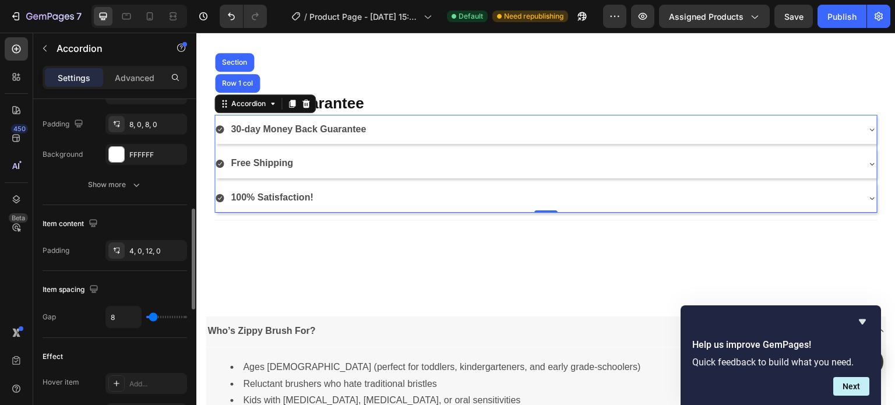
scroll to position [366, 0]
click at [117, 184] on div "Show more" at bounding box center [115, 184] width 54 height 12
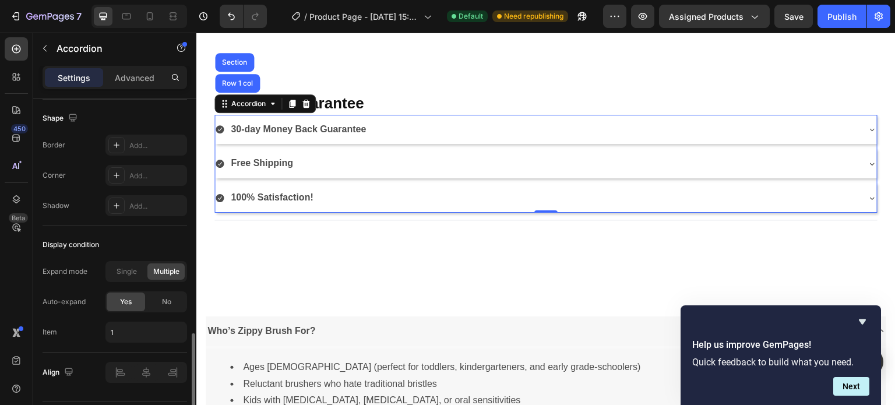
scroll to position [828, 0]
click at [138, 202] on div "Add..." at bounding box center [156, 205] width 55 height 10
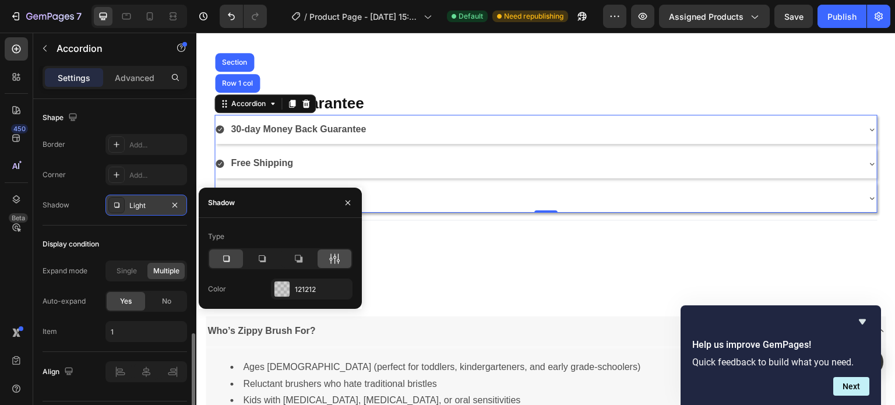
click at [336, 259] on icon at bounding box center [335, 259] width 12 height 12
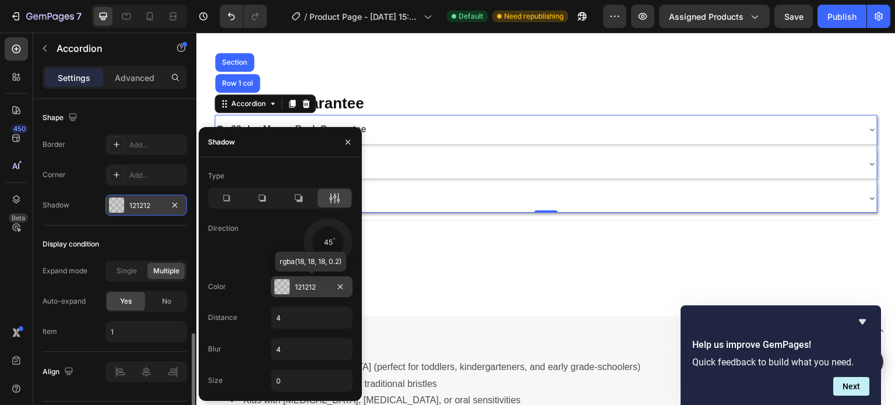
click at [280, 291] on div at bounding box center [281, 286] width 15 height 15
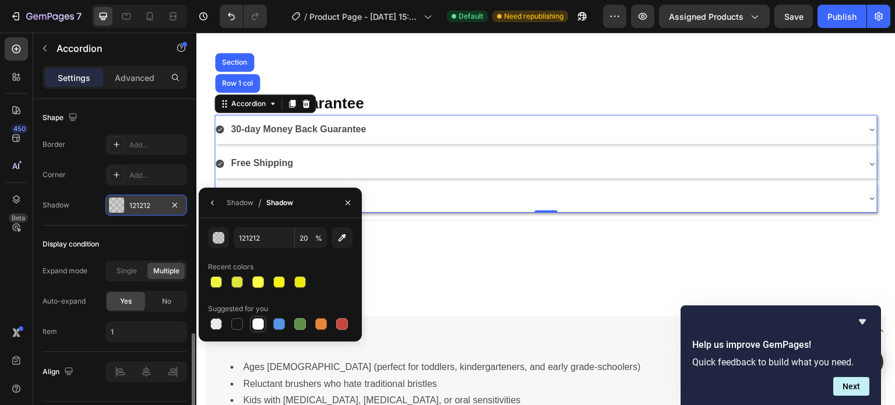
click at [260, 325] on div at bounding box center [258, 324] width 12 height 12
type input "FFFFFF"
type input "100"
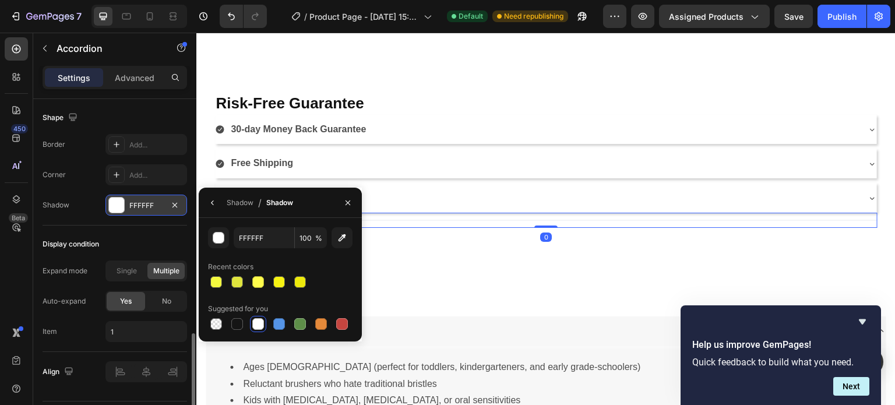
scroll to position [0, 0]
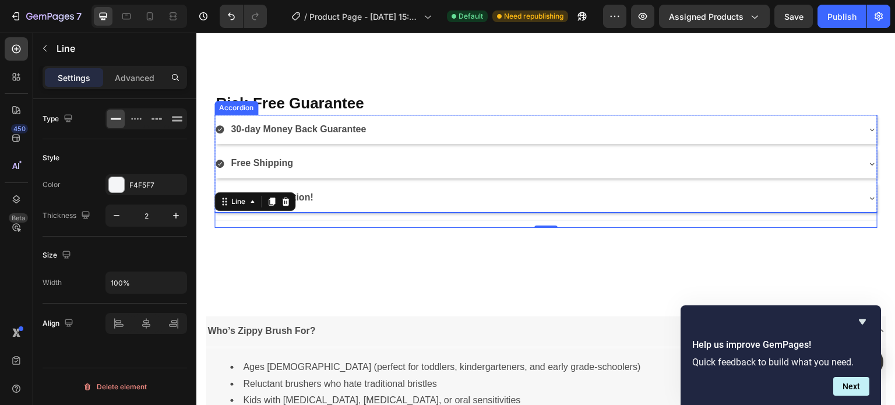
click at [593, 139] on div "30-day Money Back Guarantee" at bounding box center [546, 130] width 662 height 30
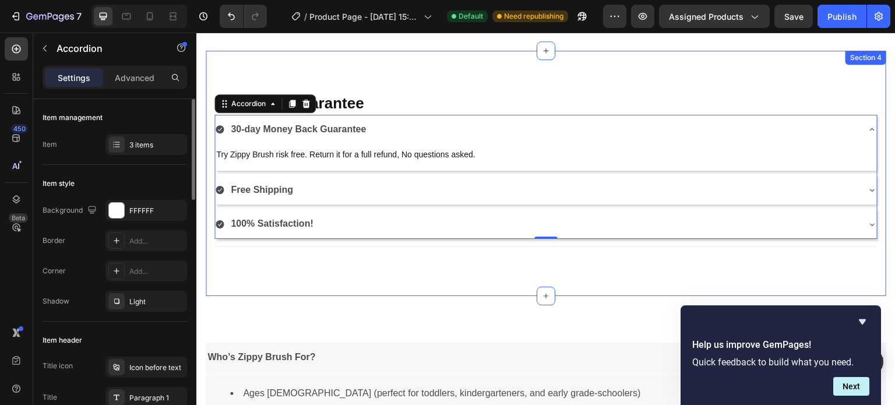
click at [733, 79] on div "Risk-Free Guarantee Heading 30-day Money Back Guarantee Try Zippy Brush risk fr…" at bounding box center [546, 173] width 681 height 245
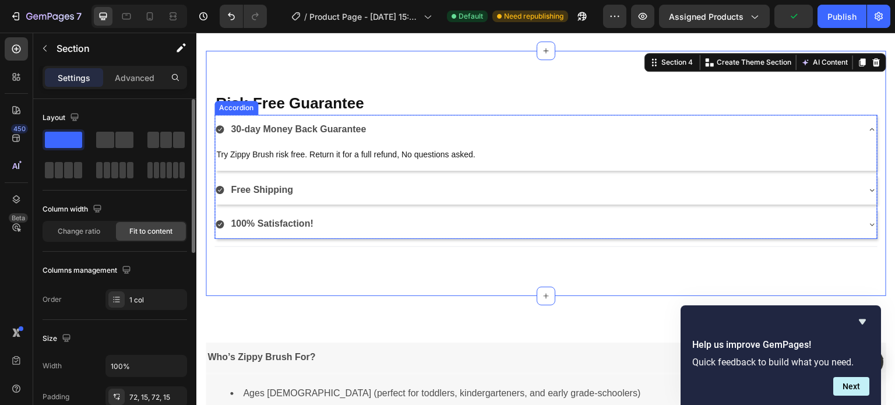
click at [870, 129] on icon at bounding box center [872, 129] width 5 height 2
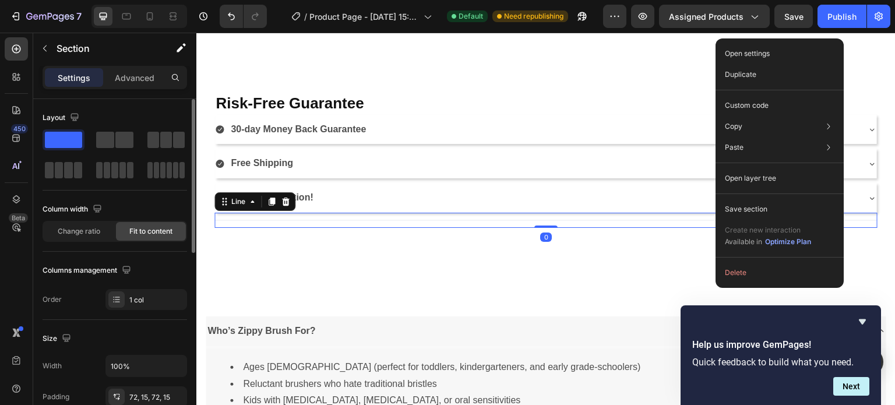
click at [631, 216] on div "Title Line 0" at bounding box center [545, 220] width 663 height 15
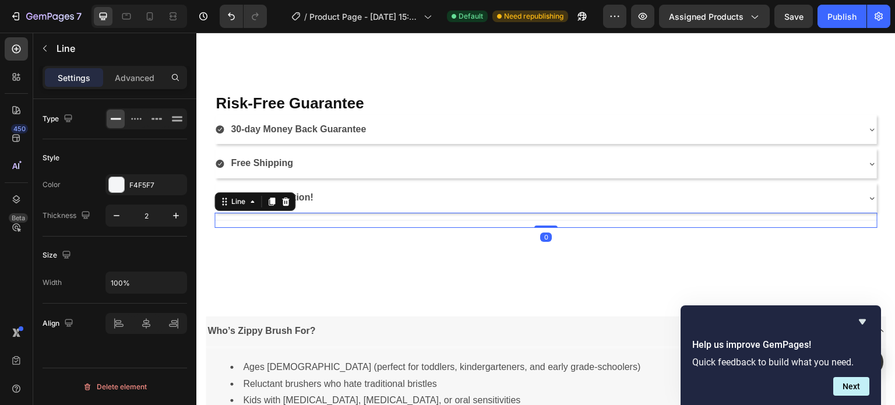
drag, startPoint x: 544, startPoint y: 226, endPoint x: 547, endPoint y: 212, distance: 14.4
click at [547, 213] on div "Title Line 0" at bounding box center [545, 220] width 663 height 15
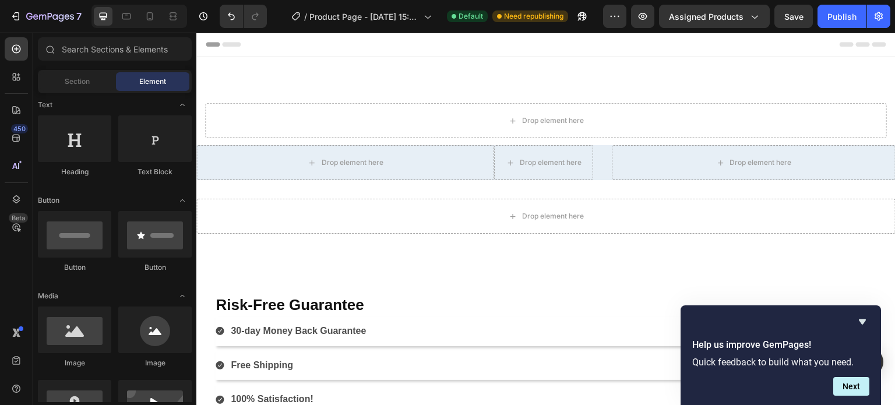
click at [227, 45] on span "Header" at bounding box center [232, 44] width 26 height 12
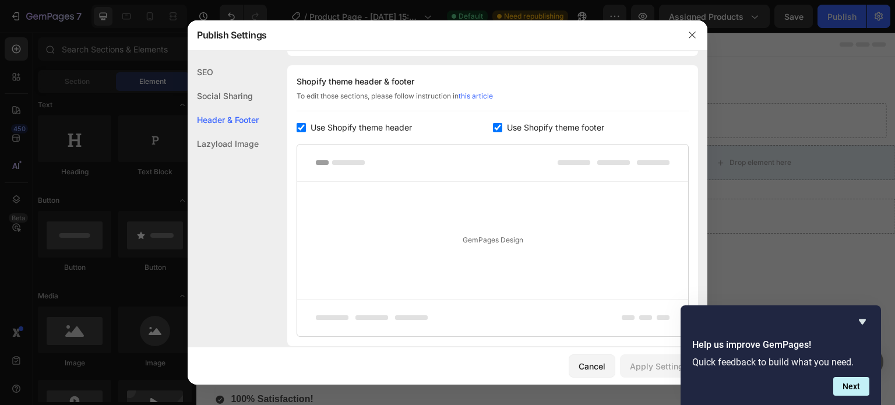
scroll to position [170, 0]
click at [358, 199] on div "GemPages Design" at bounding box center [492, 237] width 391 height 117
click at [344, 158] on rect at bounding box center [348, 159] width 33 height 5
click at [563, 160] on rect at bounding box center [574, 159] width 33 height 5
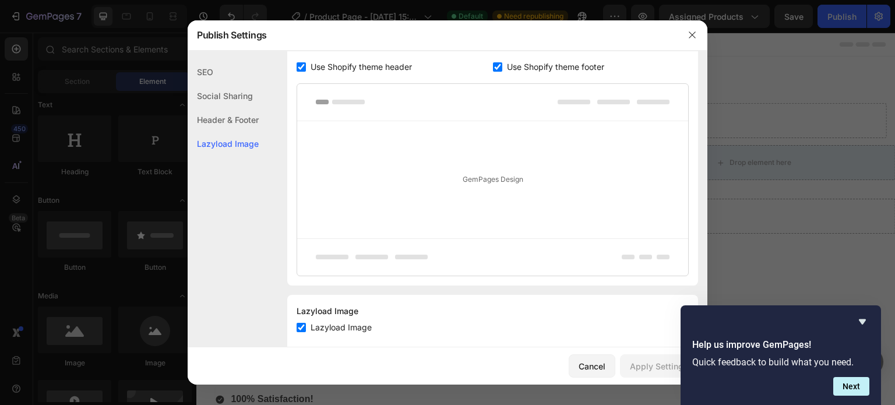
scroll to position [251, 0]
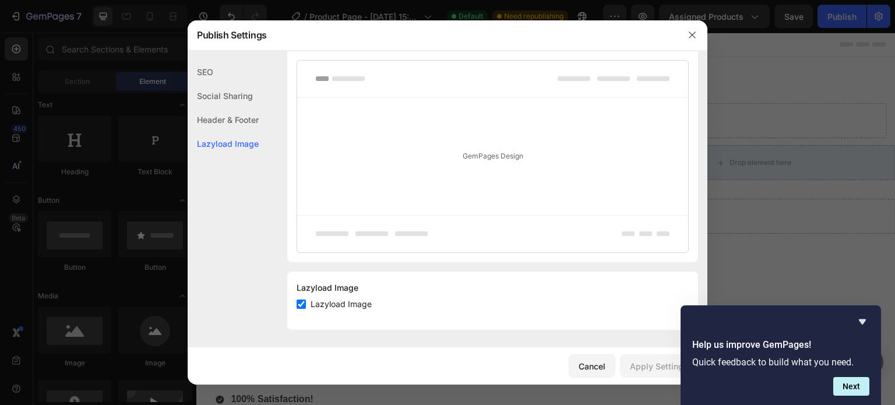
click at [363, 302] on span "Lazyload Image" at bounding box center [341, 304] width 61 height 14
checkbox input "false"
click at [641, 366] on div "Apply Settings" at bounding box center [659, 366] width 58 height 12
click at [746, 90] on div at bounding box center [447, 202] width 895 height 405
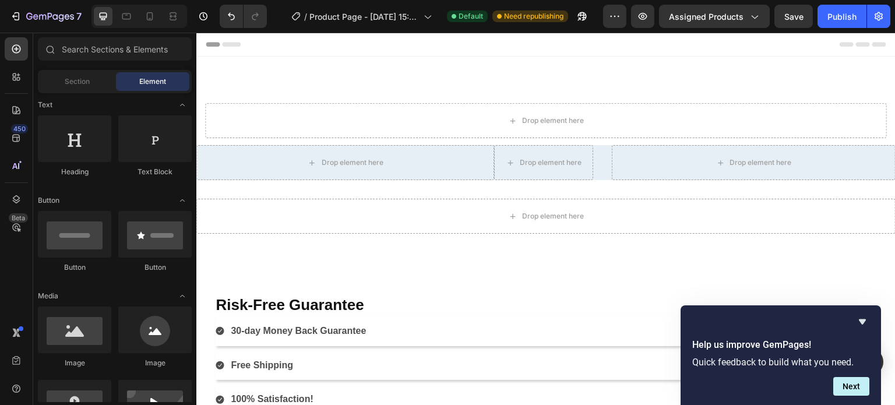
click at [443, 40] on div "Header" at bounding box center [546, 44] width 681 height 23
click at [233, 41] on span "Header" at bounding box center [232, 44] width 26 height 12
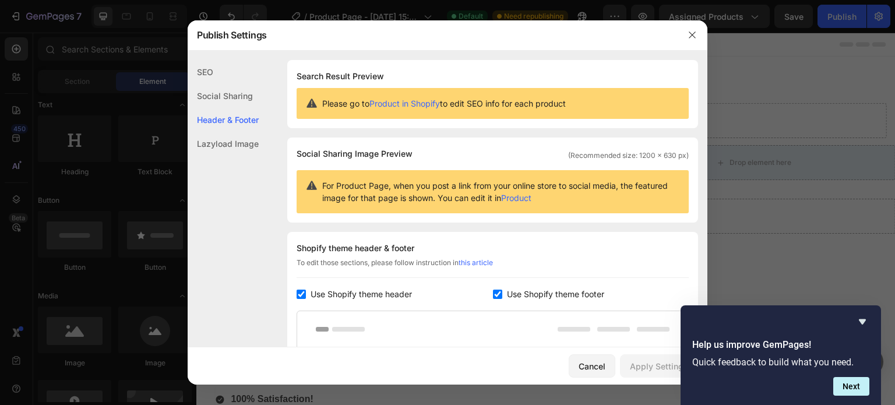
scroll to position [170, 0]
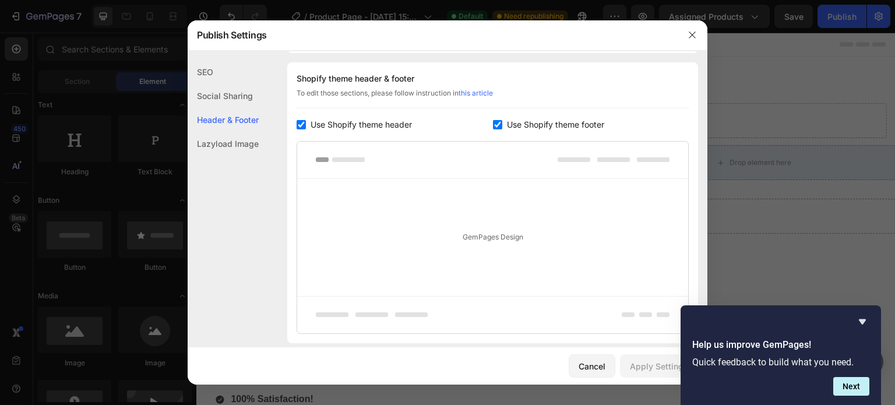
click at [246, 119] on div "Header & Footer" at bounding box center [223, 120] width 71 height 24
click at [234, 97] on div "Social Sharing" at bounding box center [223, 96] width 71 height 24
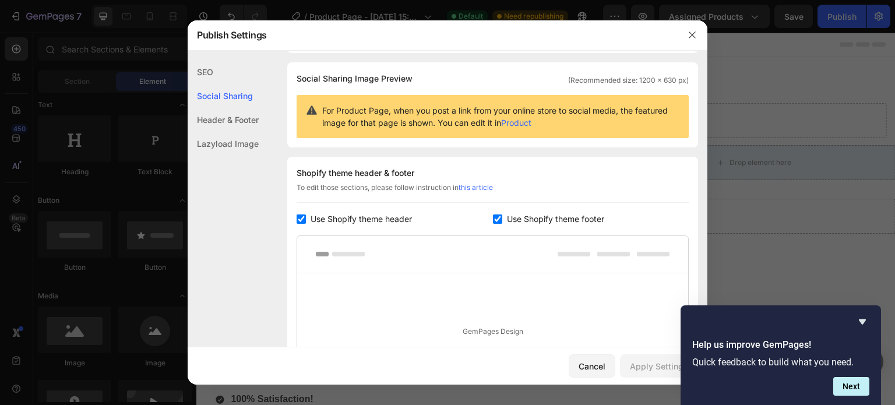
scroll to position [75, 0]
click at [394, 40] on div "Publish Settings" at bounding box center [432, 35] width 489 height 30
click at [692, 36] on icon "button" at bounding box center [692, 34] width 9 height 9
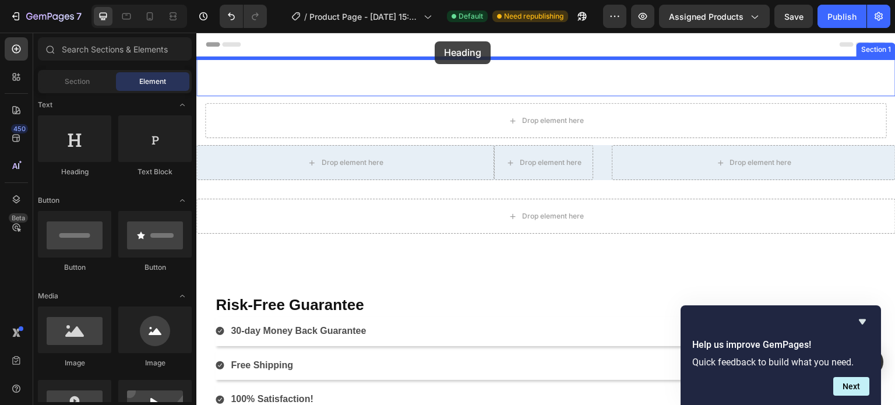
drag, startPoint x: 273, startPoint y: 188, endPoint x: 440, endPoint y: 41, distance: 222.1
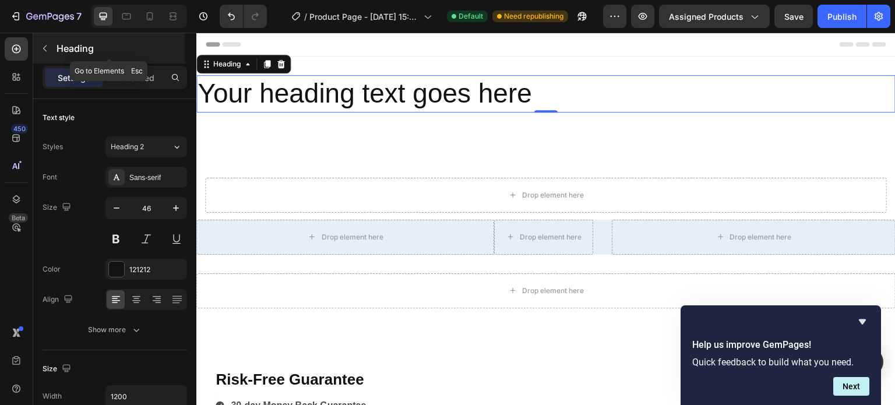
click at [69, 49] on p "Heading" at bounding box center [120, 48] width 126 height 14
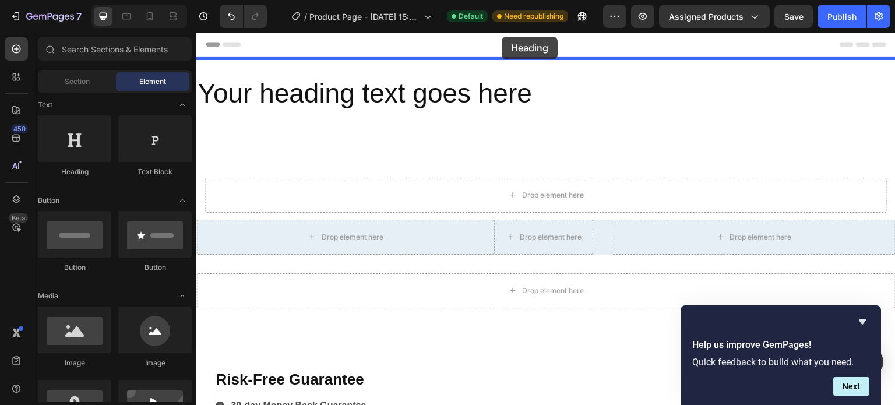
drag, startPoint x: 274, startPoint y: 174, endPoint x: 502, endPoint y: 37, distance: 266.1
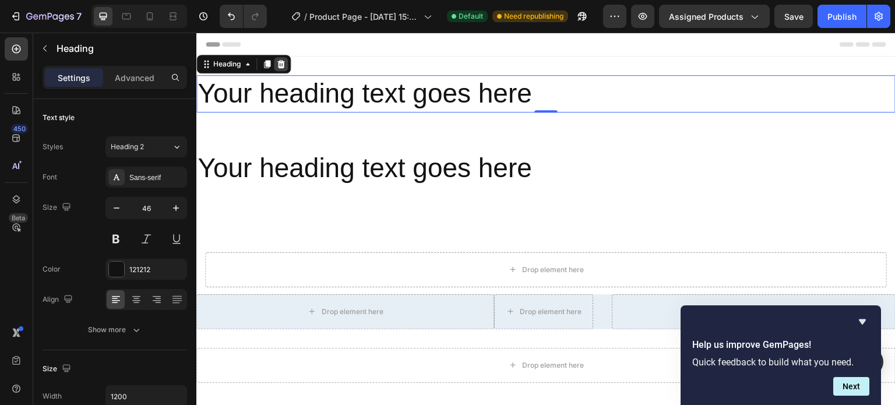
click at [279, 64] on icon at bounding box center [281, 64] width 8 height 8
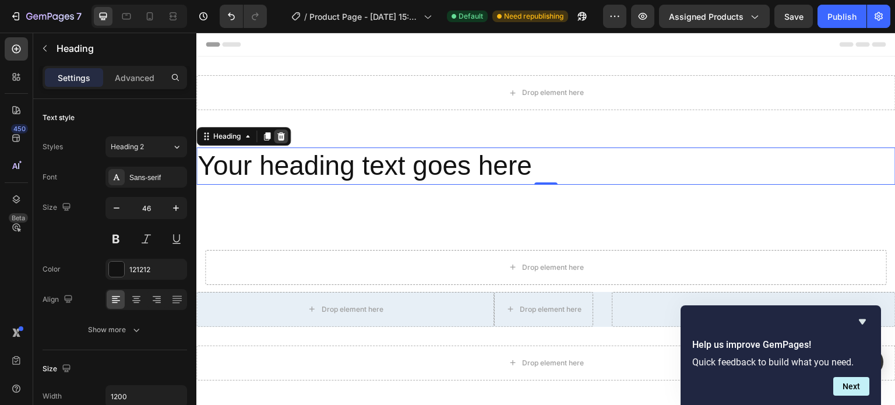
click at [280, 135] on icon at bounding box center [280, 136] width 9 height 9
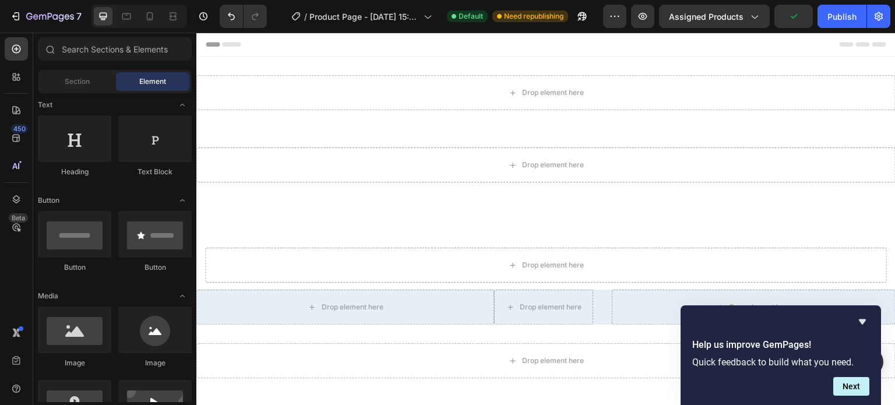
click at [234, 44] on span "Header" at bounding box center [232, 44] width 26 height 12
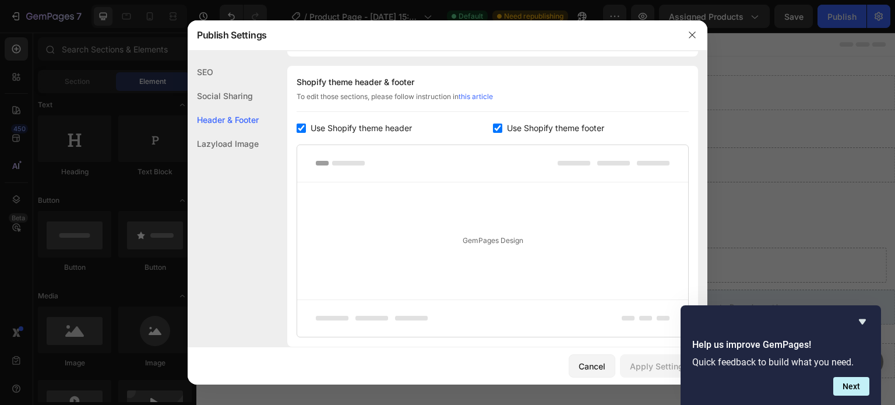
scroll to position [170, 0]
click at [693, 34] on icon "button" at bounding box center [692, 35] width 6 height 6
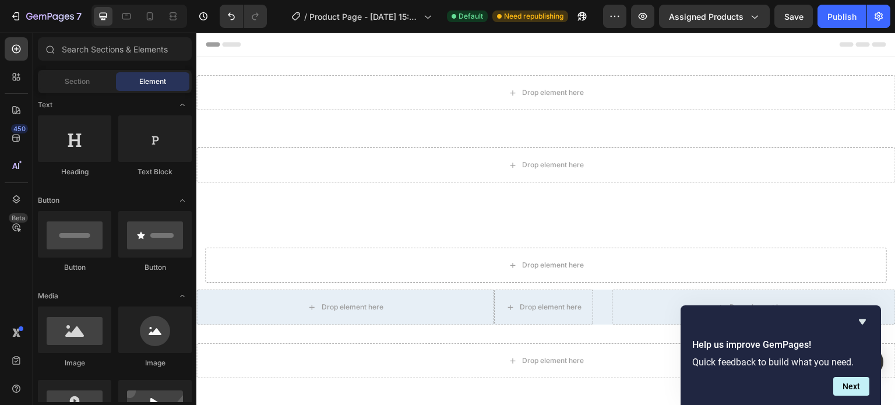
click at [469, 55] on div "Header" at bounding box center [546, 44] width 681 height 23
click at [447, 46] on div "Header" at bounding box center [546, 44] width 681 height 23
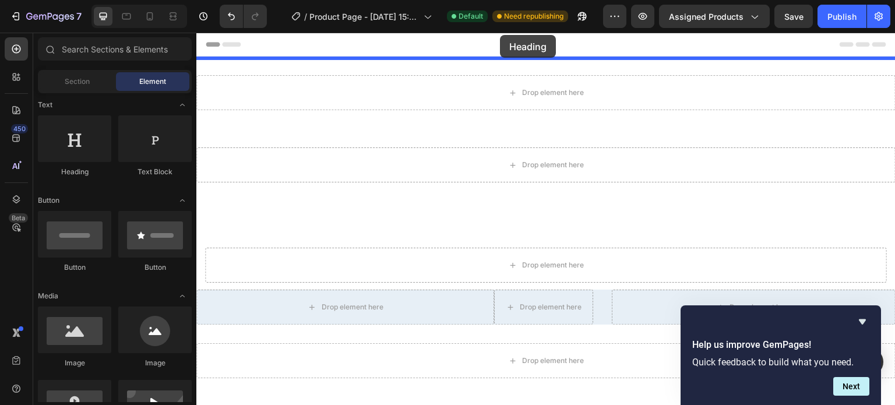
drag, startPoint x: 274, startPoint y: 178, endPoint x: 500, endPoint y: 35, distance: 267.7
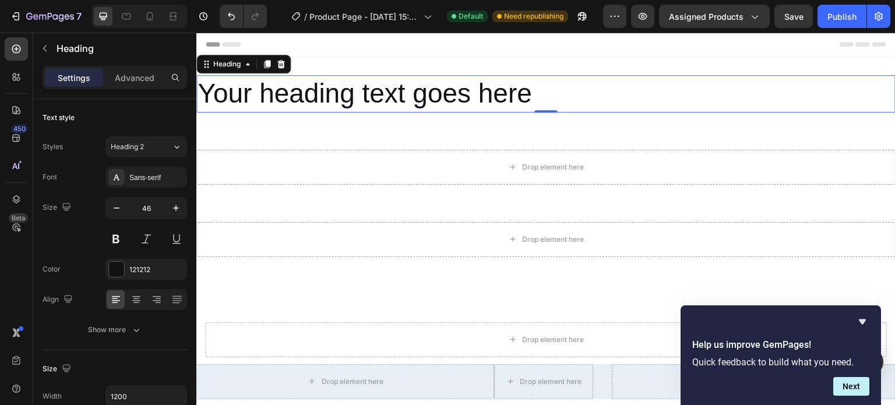
click at [546, 93] on p "Your heading text goes here" at bounding box center [546, 93] width 697 height 35
click at [220, 89] on p "Your heading text goes here" at bounding box center [546, 93] width 697 height 35
click at [539, 93] on p "Your heading text goes here" at bounding box center [546, 93] width 697 height 35
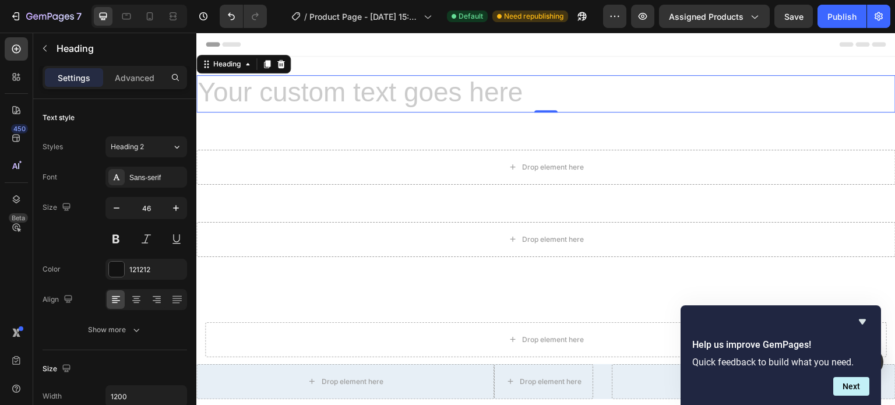
click at [210, 87] on h2 "Rich Text Editor. Editing area: main" at bounding box center [545, 93] width 699 height 37
click at [228, 64] on div "Heading" at bounding box center [227, 64] width 32 height 10
click at [228, 71] on div "Heading" at bounding box center [226, 64] width 55 height 14
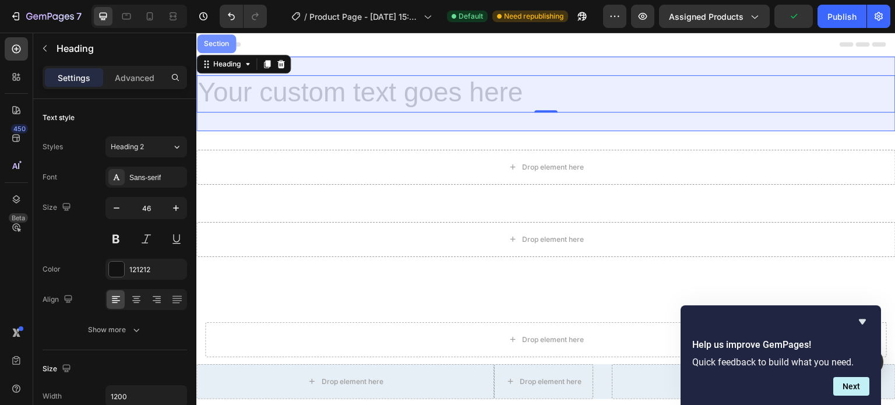
click at [219, 48] on div "Section" at bounding box center [216, 43] width 39 height 19
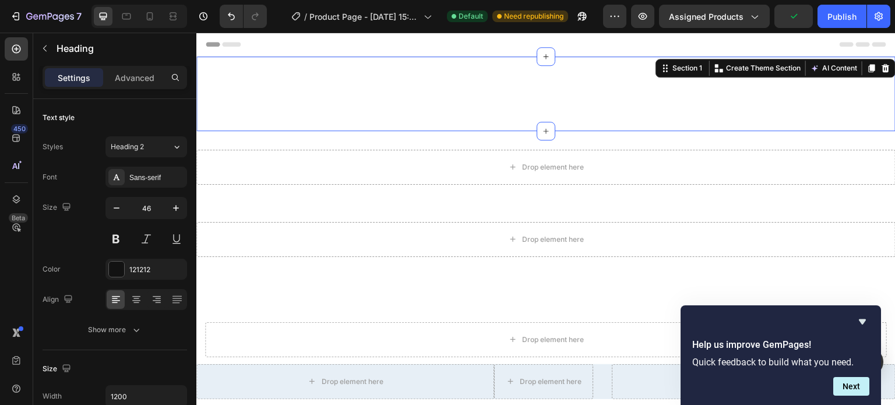
click at [219, 48] on span "Header" at bounding box center [232, 44] width 26 height 12
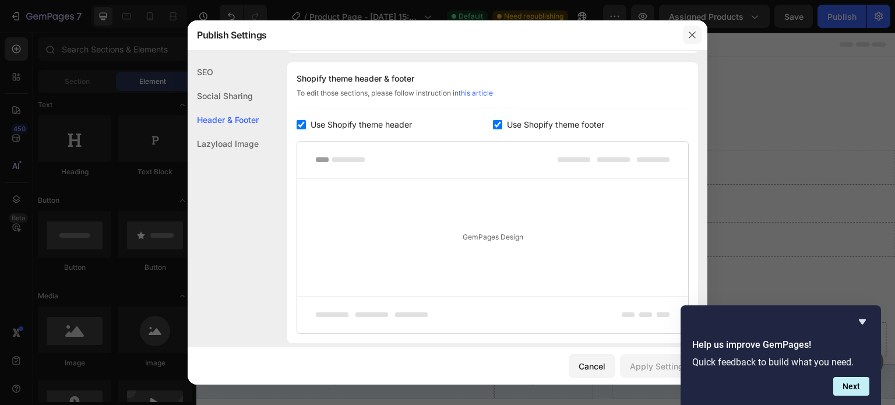
click at [690, 39] on icon "button" at bounding box center [692, 34] width 9 height 9
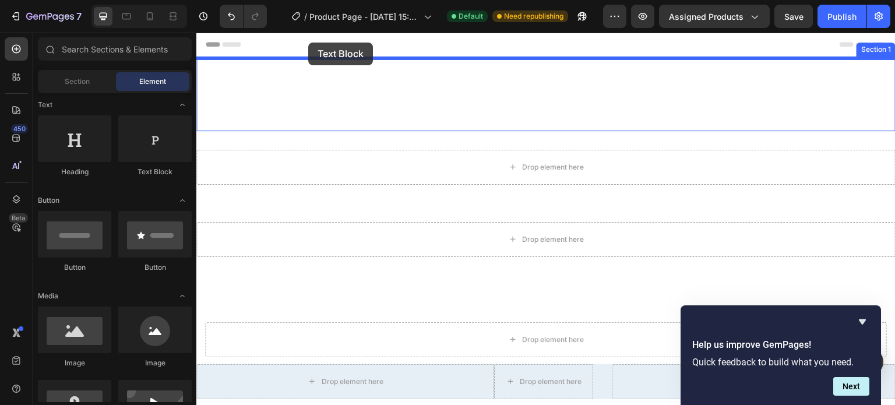
drag, startPoint x: 350, startPoint y: 191, endPoint x: 308, endPoint y: 43, distance: 153.8
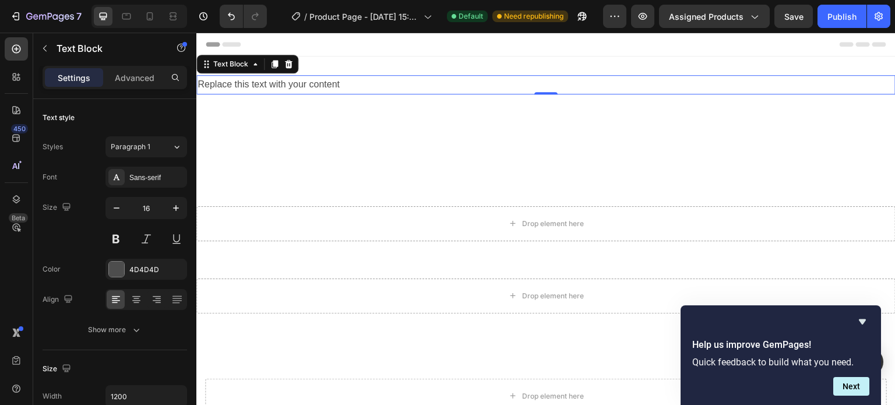
click at [343, 84] on div "Replace this text with your content" at bounding box center [545, 84] width 699 height 19
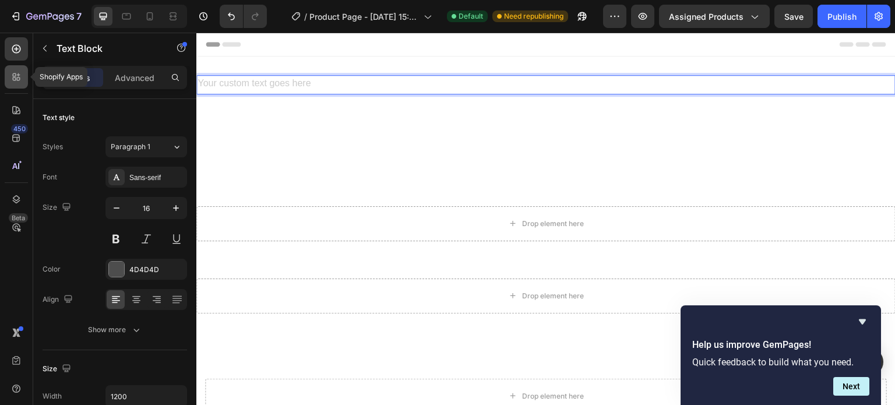
drag, startPoint x: 147, startPoint y: 51, endPoint x: 15, endPoint y: 76, distance: 134.5
click at [15, 76] on icon at bounding box center [16, 77] width 12 height 12
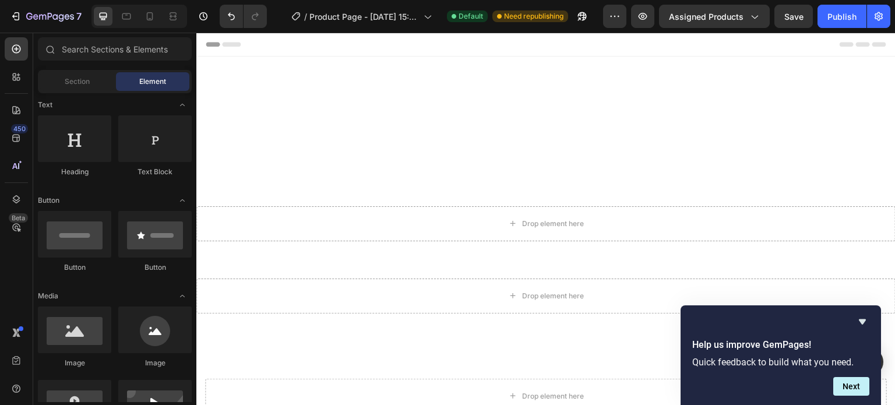
drag, startPoint x: 356, startPoint y: 44, endPoint x: 280, endPoint y: 177, distance: 153.4
click at [280, 177] on div "Heading Section 2" at bounding box center [545, 150] width 699 height 75
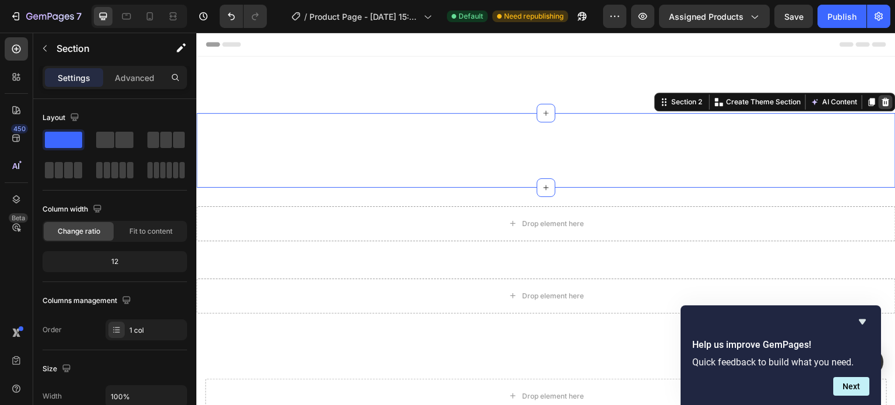
click at [881, 103] on icon at bounding box center [885, 101] width 9 height 9
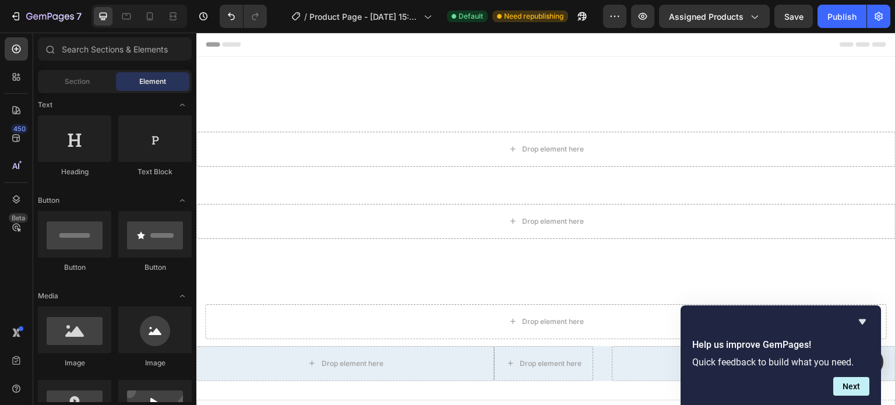
click at [700, 45] on div "Header" at bounding box center [546, 44] width 681 height 23
click at [418, 45] on div "Header" at bounding box center [546, 44] width 681 height 23
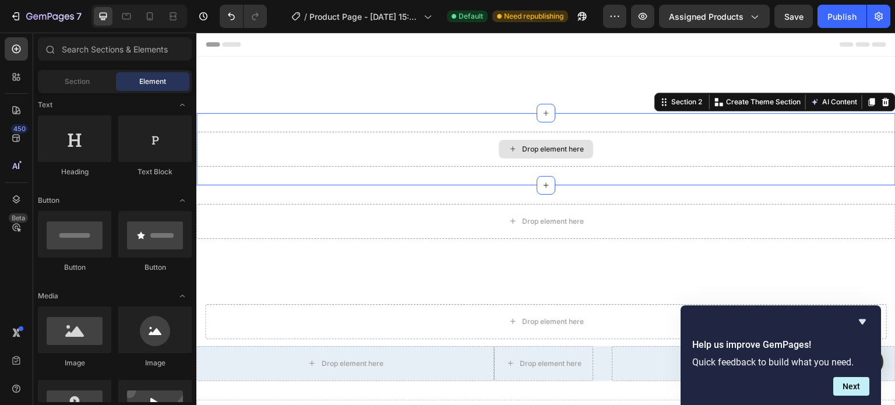
click at [460, 140] on div "Drop element here" at bounding box center [545, 149] width 699 height 35
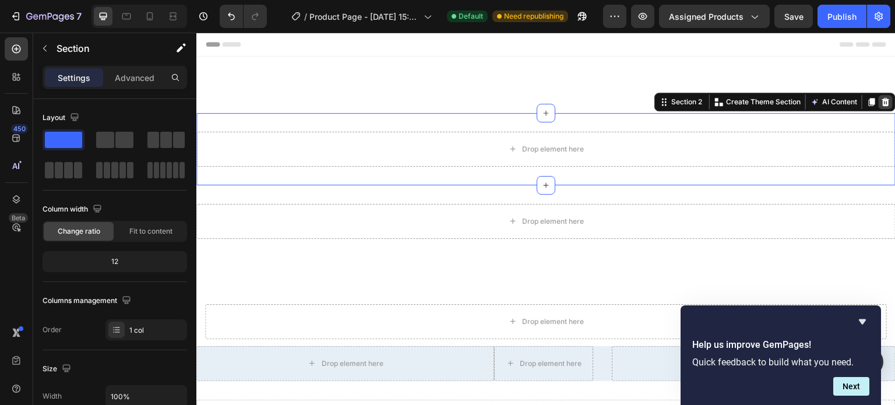
click at [882, 102] on icon at bounding box center [886, 102] width 8 height 8
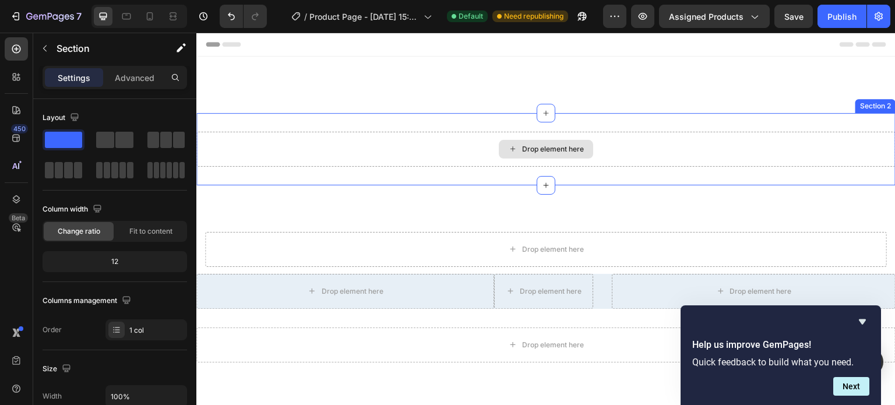
click at [595, 141] on div "Drop element here" at bounding box center [545, 149] width 699 height 35
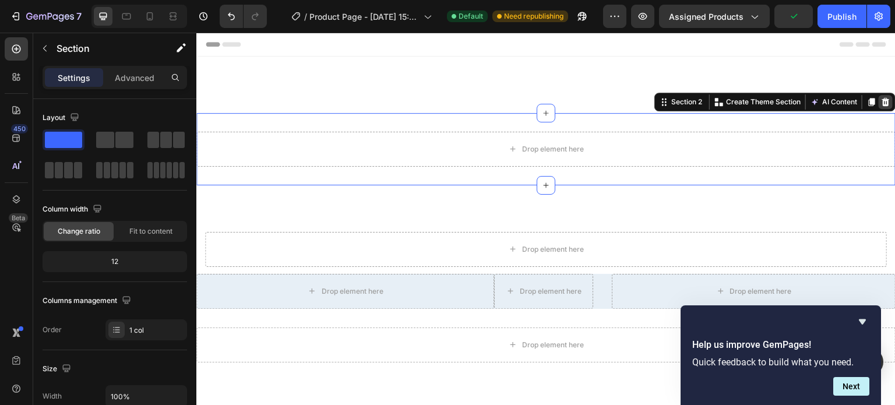
click at [882, 103] on icon at bounding box center [886, 102] width 8 height 8
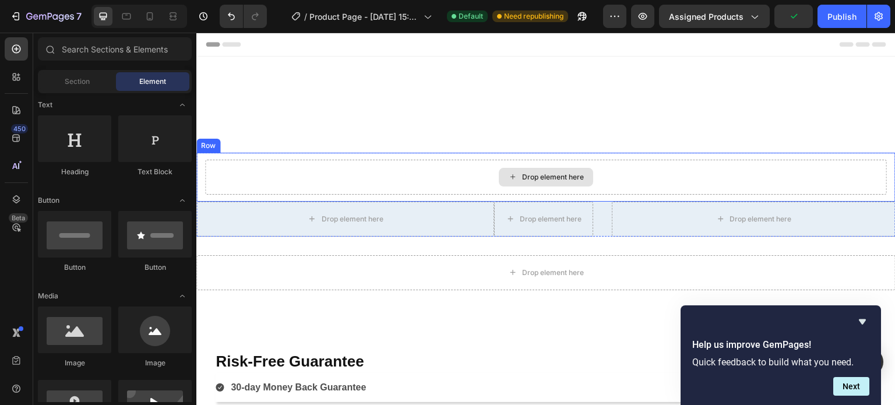
click at [559, 185] on div "Drop element here" at bounding box center [546, 177] width 94 height 19
click at [666, 178] on div "Drop element here" at bounding box center [546, 177] width 682 height 35
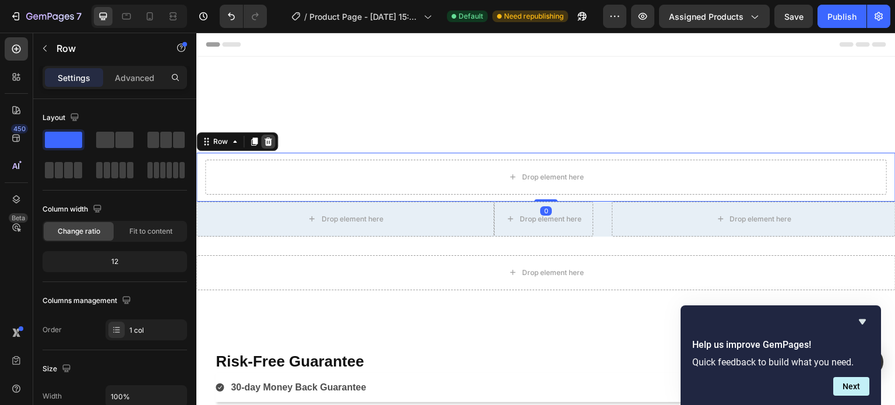
click at [269, 142] on icon at bounding box center [269, 142] width 8 height 8
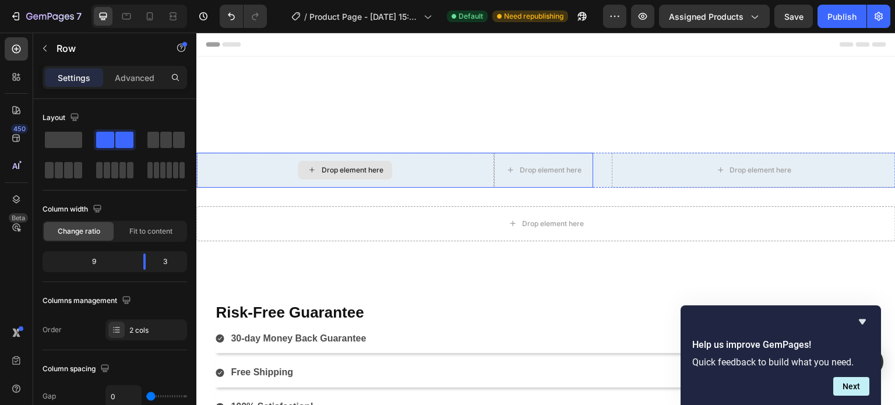
click at [290, 165] on div "Drop element here" at bounding box center [345, 170] width 298 height 35
click at [422, 170] on div "Drop element here" at bounding box center [345, 170] width 298 height 35
click at [467, 163] on div "Drop element here" at bounding box center [345, 170] width 298 height 35
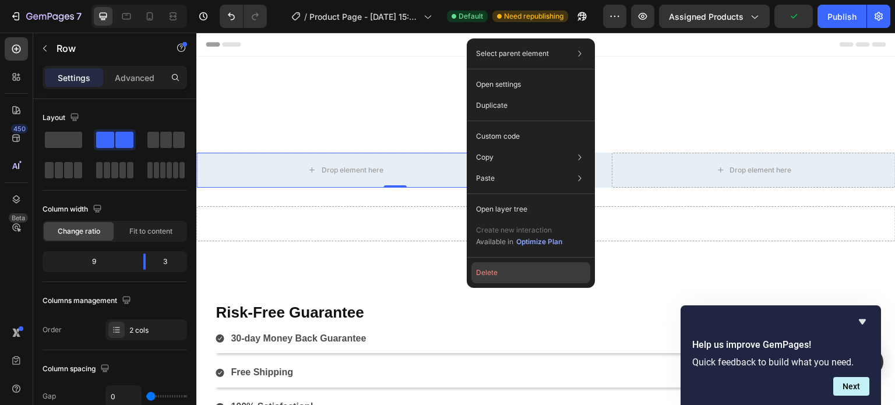
click at [487, 274] on button "Delete" at bounding box center [530, 272] width 119 height 21
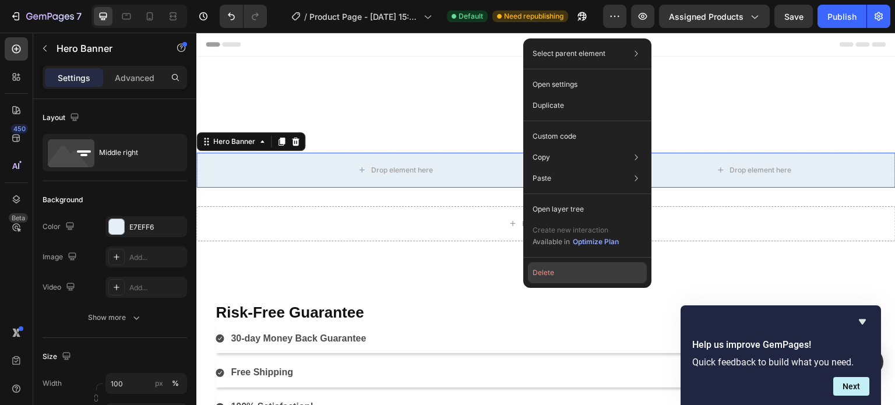
click at [554, 283] on button "Delete" at bounding box center [587, 272] width 119 height 21
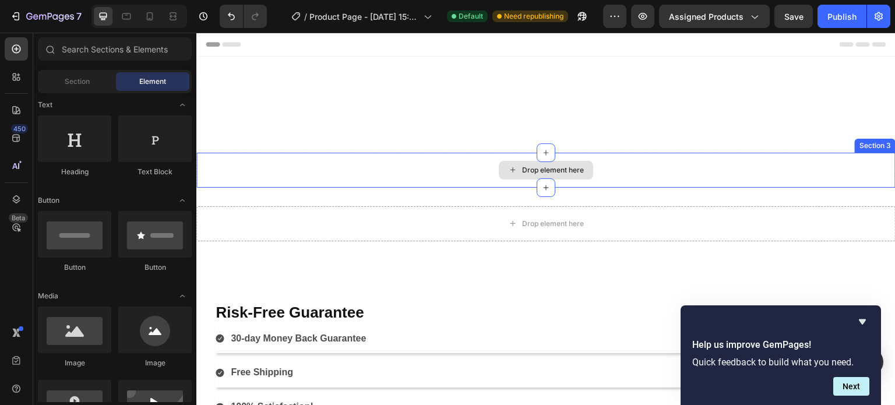
click at [572, 170] on div "Drop element here" at bounding box center [553, 169] width 62 height 9
click at [569, 161] on div "Drop element here" at bounding box center [546, 170] width 94 height 19
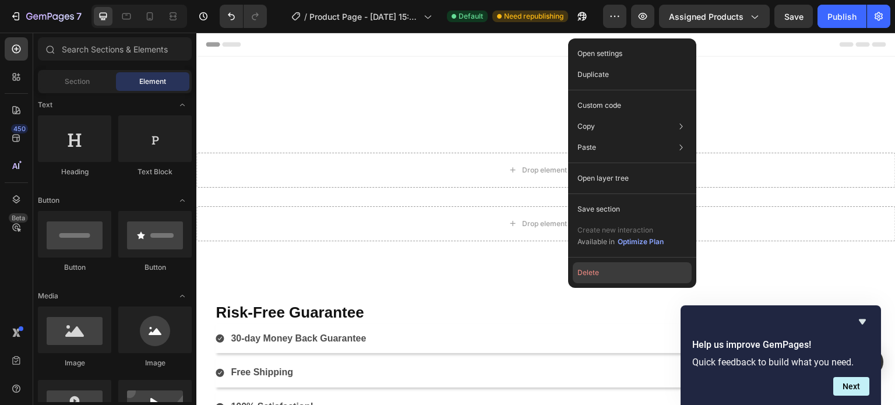
click at [590, 274] on button "Delete" at bounding box center [632, 272] width 119 height 21
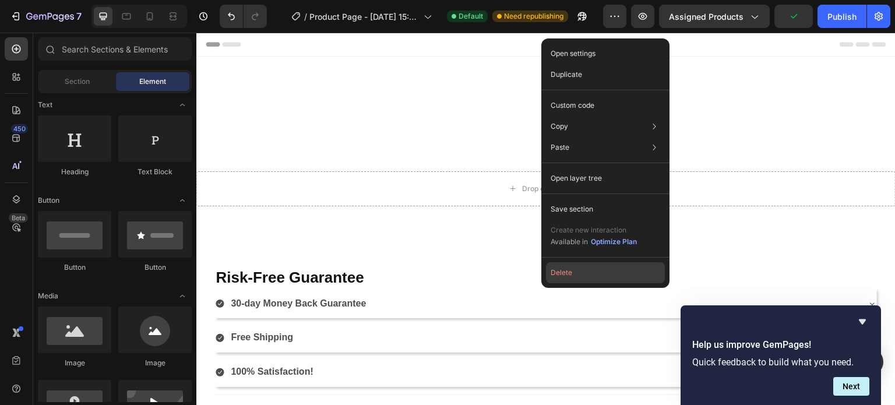
click at [567, 269] on button "Delete" at bounding box center [605, 272] width 119 height 21
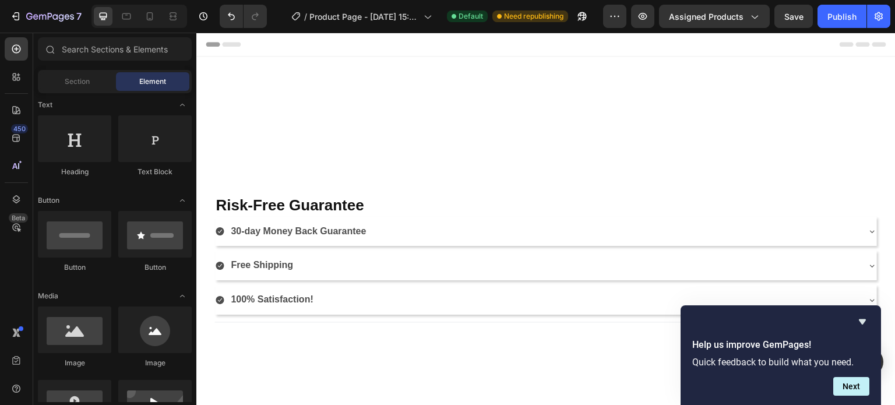
click at [234, 44] on span "Header" at bounding box center [232, 44] width 26 height 12
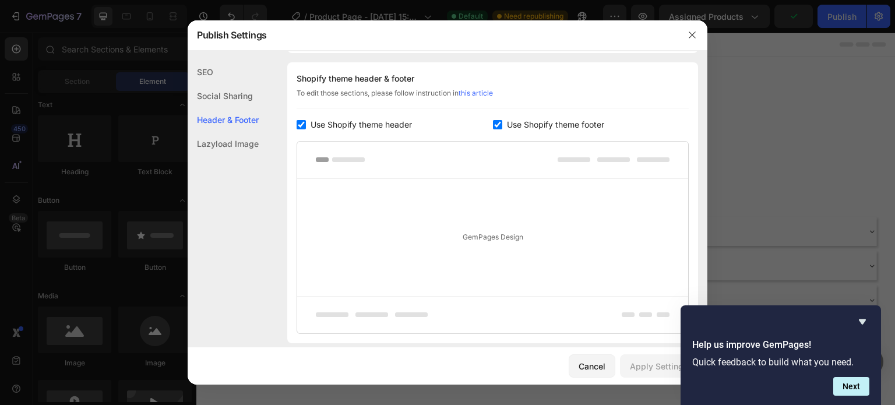
click at [235, 119] on div "Header & Footer" at bounding box center [223, 120] width 71 height 24
click at [691, 34] on icon "button" at bounding box center [692, 34] width 9 height 9
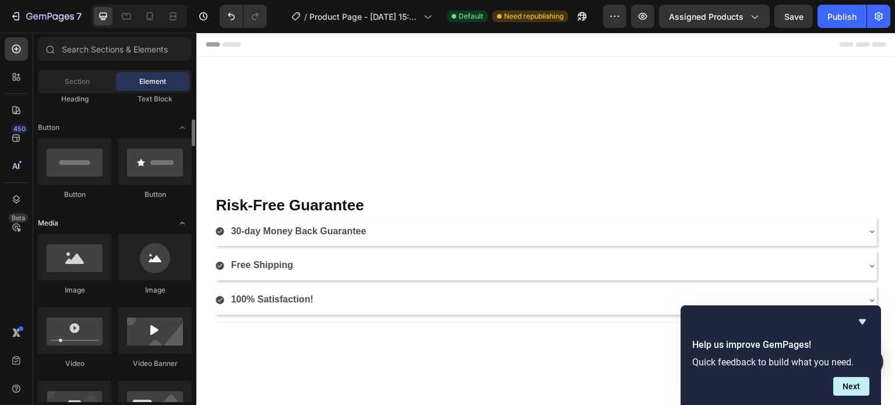
scroll to position [252, 0]
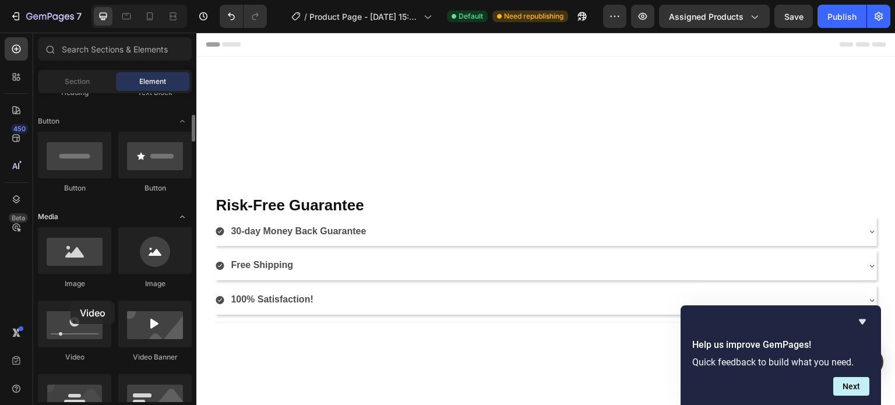
click at [71, 301] on div at bounding box center [74, 324] width 73 height 47
click at [16, 83] on div at bounding box center [16, 76] width 23 height 23
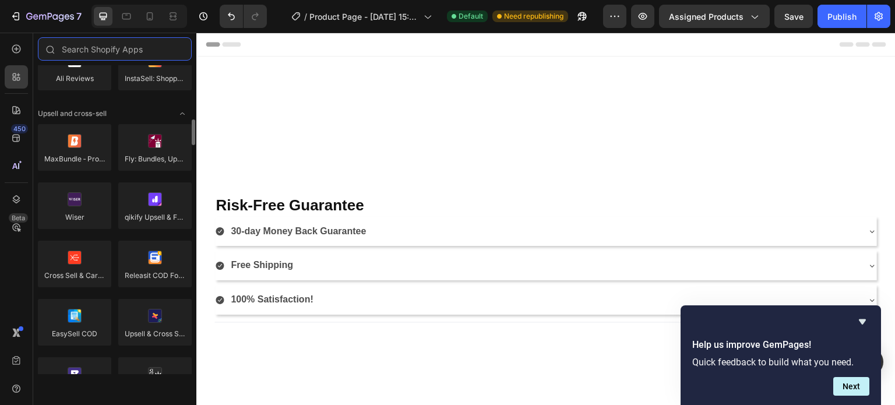
scroll to position [473, 0]
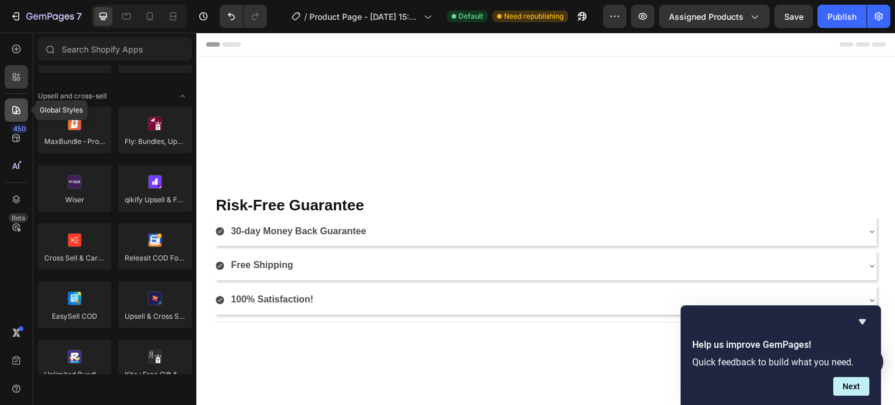
click at [15, 114] on icon at bounding box center [16, 110] width 12 height 12
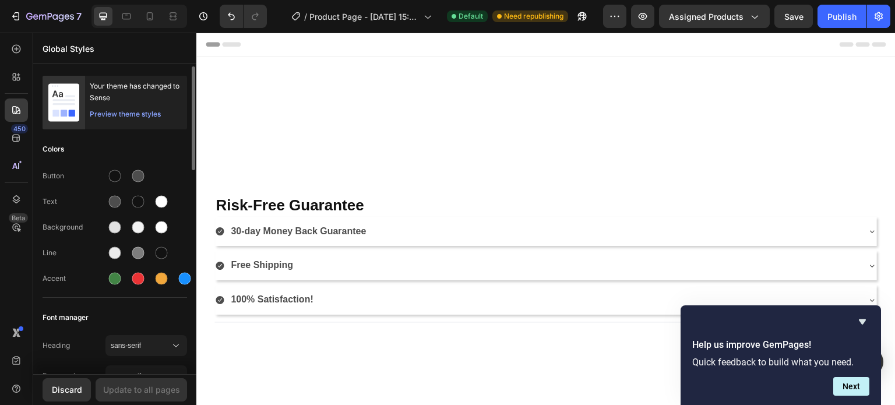
click at [122, 116] on div "Preview theme styles" at bounding box center [125, 114] width 71 height 12
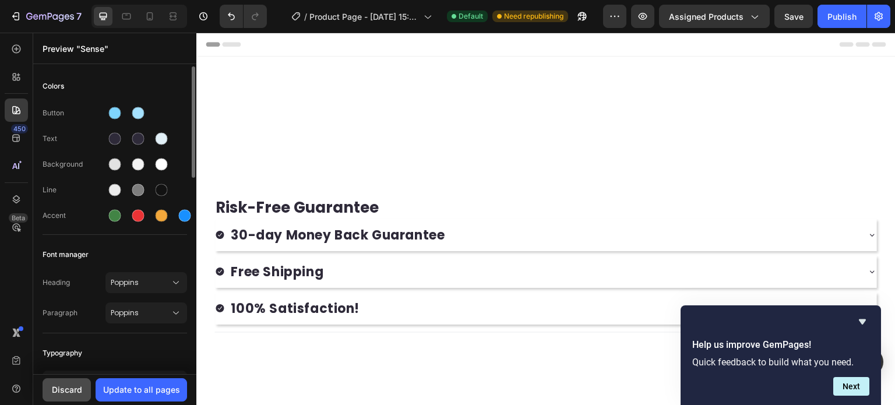
click at [58, 386] on div "Discard" at bounding box center [67, 389] width 30 height 12
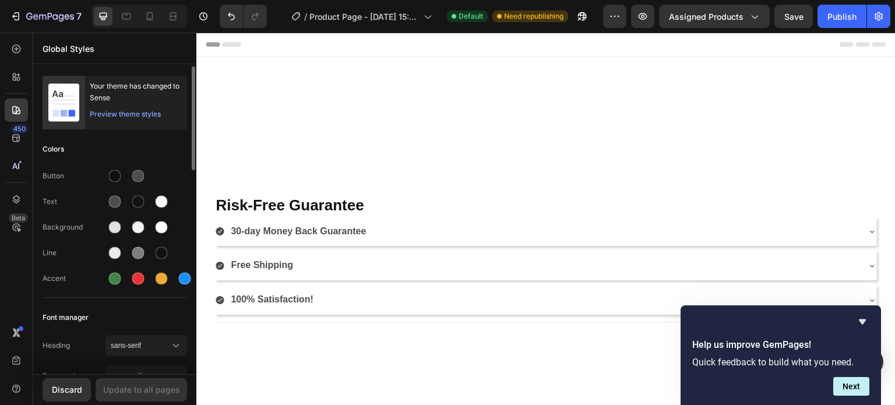
drag, startPoint x: 72, startPoint y: 89, endPoint x: 61, endPoint y: 93, distance: 12.3
click at [61, 93] on rect at bounding box center [63, 103] width 31 height 38
click at [16, 111] on icon at bounding box center [16, 110] width 8 height 8
click at [23, 13] on div "7" at bounding box center [46, 16] width 72 height 14
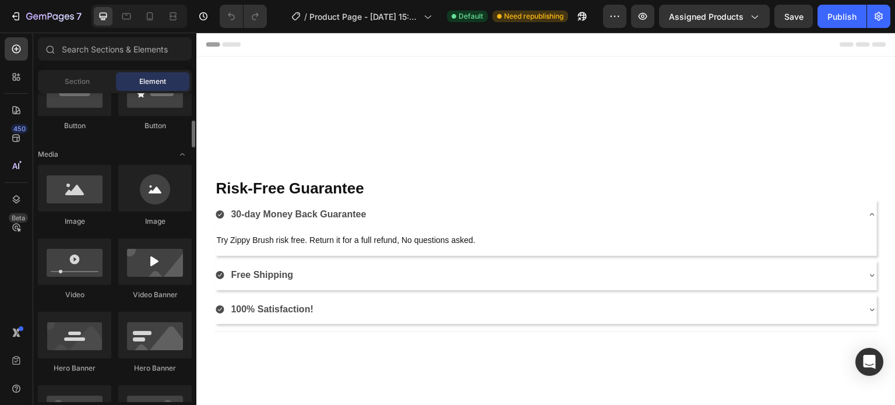
scroll to position [315, 0]
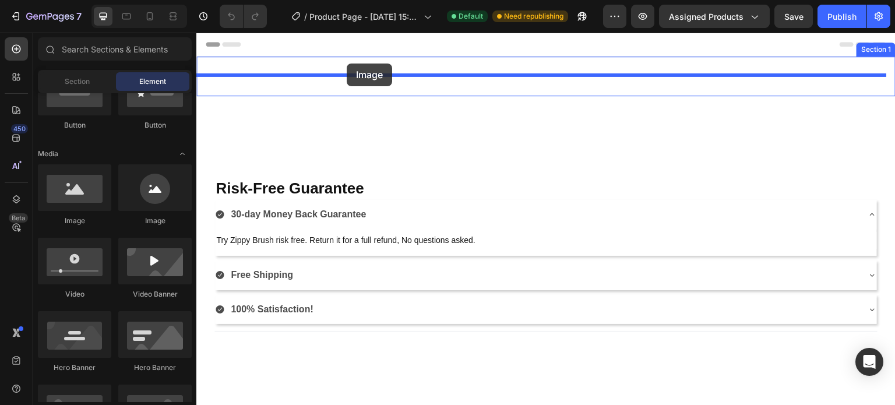
drag, startPoint x: 272, startPoint y: 223, endPoint x: 347, endPoint y: 64, distance: 176.2
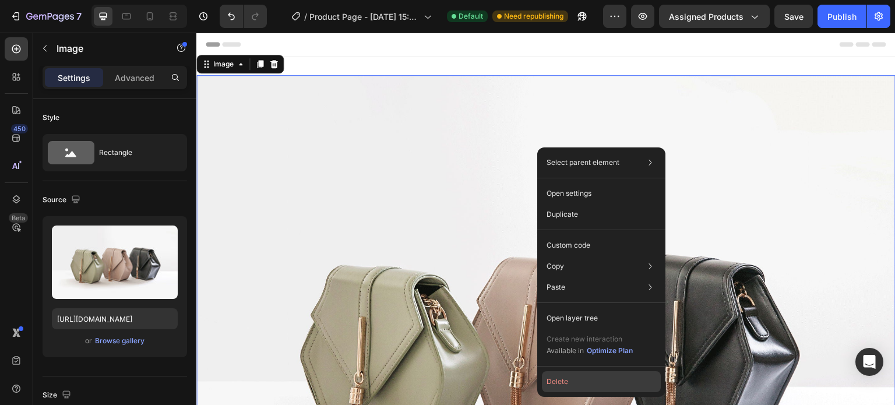
click at [572, 380] on button "Delete" at bounding box center [601, 381] width 119 height 21
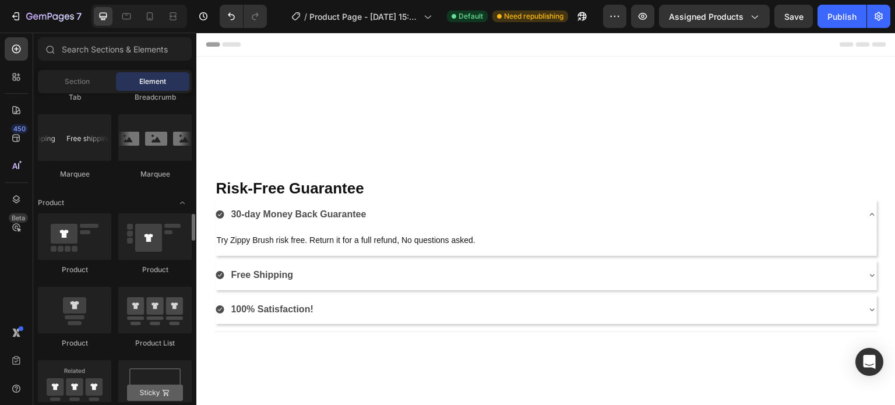
scroll to position [1389, 0]
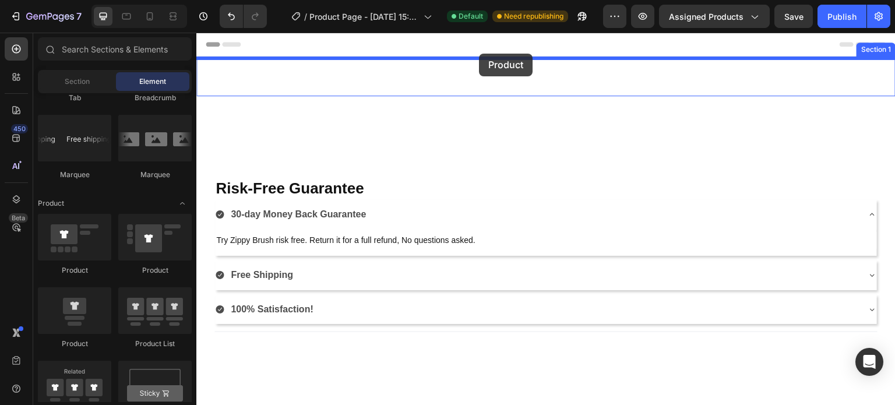
drag, startPoint x: 279, startPoint y: 278, endPoint x: 479, endPoint y: 54, distance: 300.5
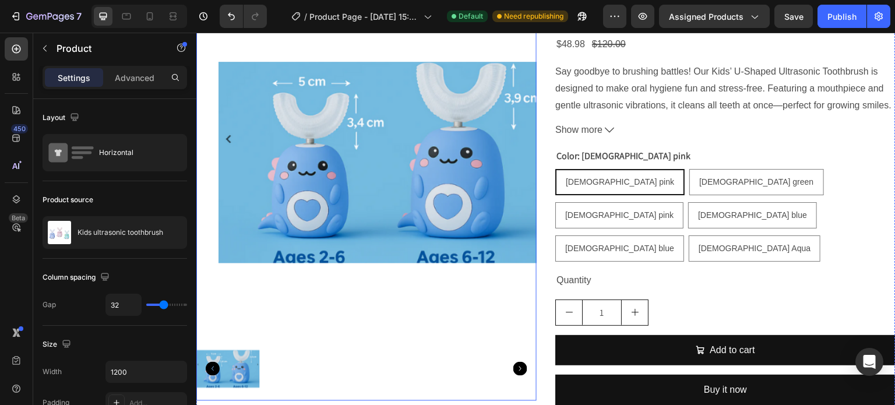
scroll to position [0, 0]
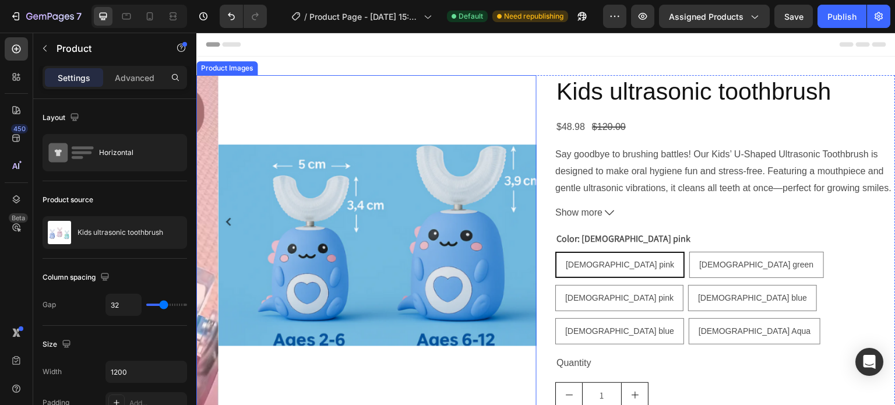
click at [234, 68] on div "Product Images" at bounding box center [227, 68] width 57 height 10
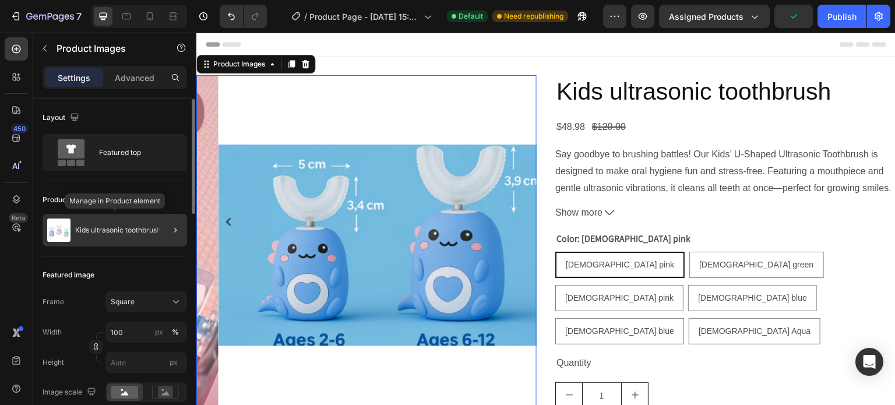
click at [107, 224] on div "Kids ultrasonic toothbrush" at bounding box center [115, 230] width 145 height 33
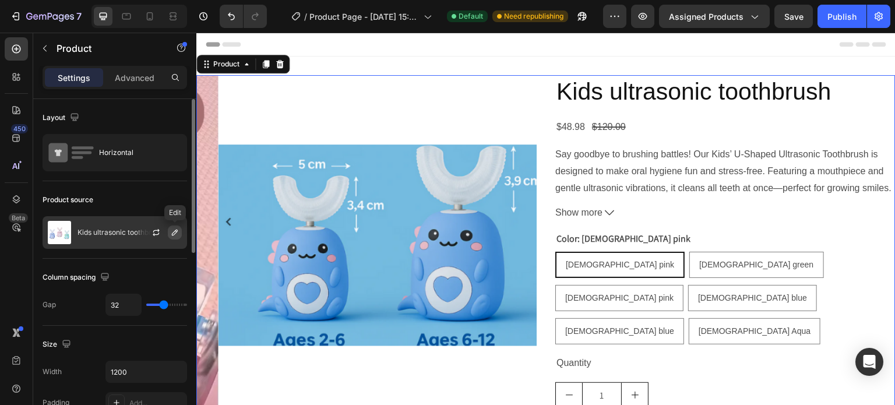
click at [171, 233] on icon "button" at bounding box center [174, 232] width 9 height 9
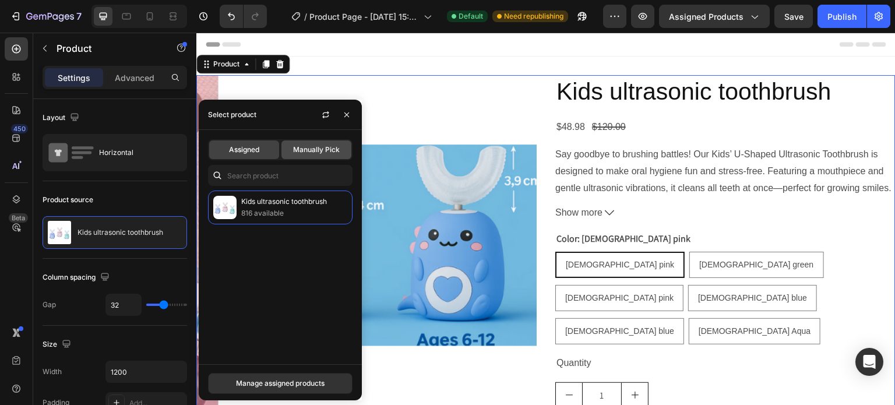
click at [307, 156] on div "Manually Pick" at bounding box center [316, 149] width 70 height 19
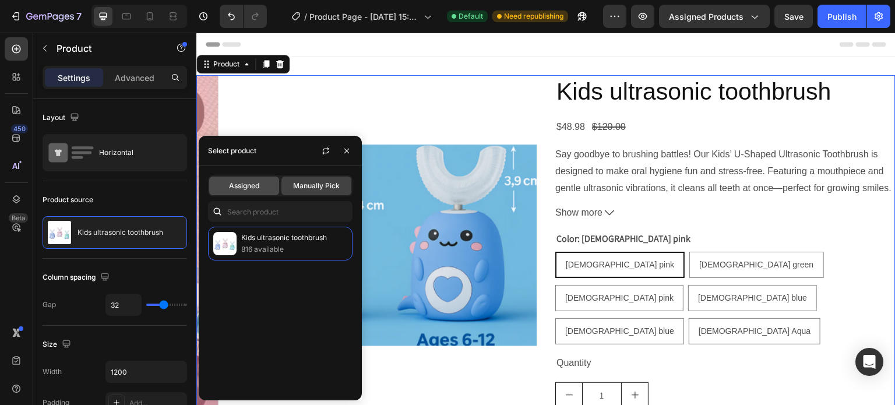
click at [258, 184] on span "Assigned" at bounding box center [244, 186] width 30 height 10
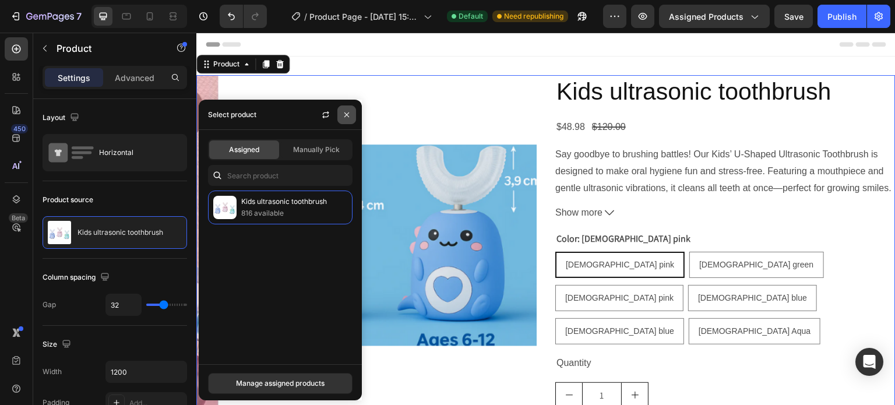
click at [347, 114] on icon "button" at bounding box center [346, 114] width 5 height 5
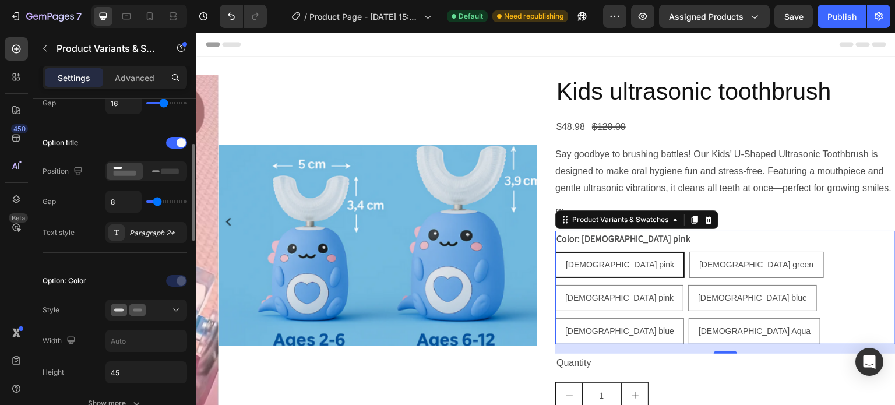
scroll to position [156, 0]
click at [165, 171] on rect at bounding box center [169, 170] width 17 height 5
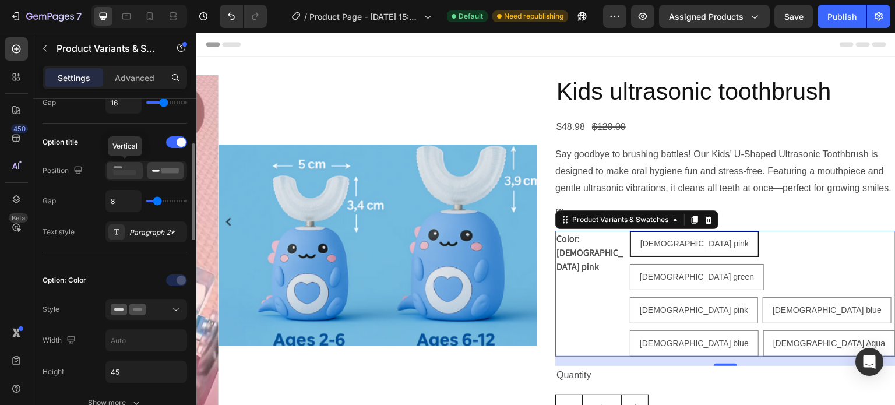
click at [119, 171] on rect at bounding box center [125, 172] width 23 height 5
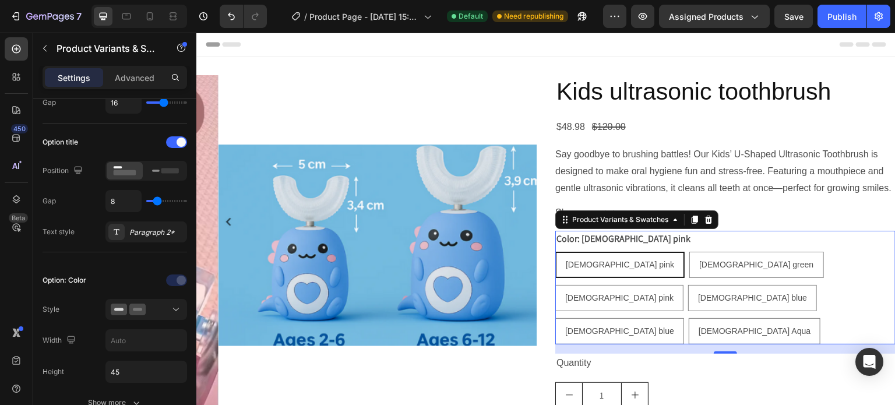
click at [618, 260] on span "[DEMOGRAPHIC_DATA] pink" at bounding box center [620, 264] width 108 height 9
click at [555, 252] on input "2-6 years old pink 2-6 years old pink 2-6 years old pink" at bounding box center [555, 251] width 1 height 1
click at [699, 263] on span "[DEMOGRAPHIC_DATA] green" at bounding box center [756, 264] width 114 height 9
click at [689, 252] on input "2-6 years old green 2-6 years old green 2-6 years old green" at bounding box center [689, 251] width 1 height 1
radio input "true"
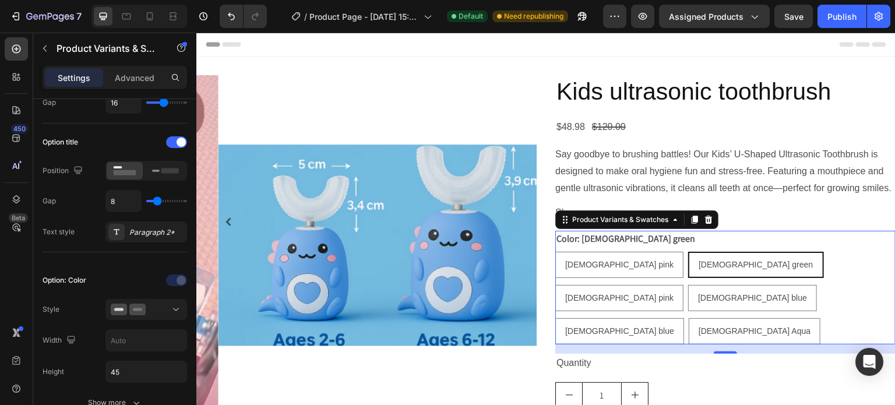
click at [658, 289] on p "[DEMOGRAPHIC_DATA] blue" at bounding box center [619, 299] width 78 height 21
click at [555, 318] on input "2-6 years old blue 2-6 years old blue 2-6 years old blue" at bounding box center [555, 318] width 1 height 1
radio input "true"
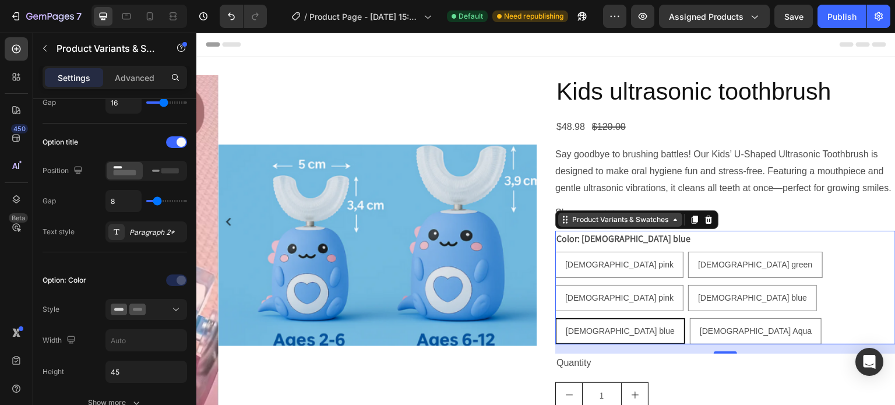
click at [561, 218] on icon at bounding box center [565, 219] width 9 height 9
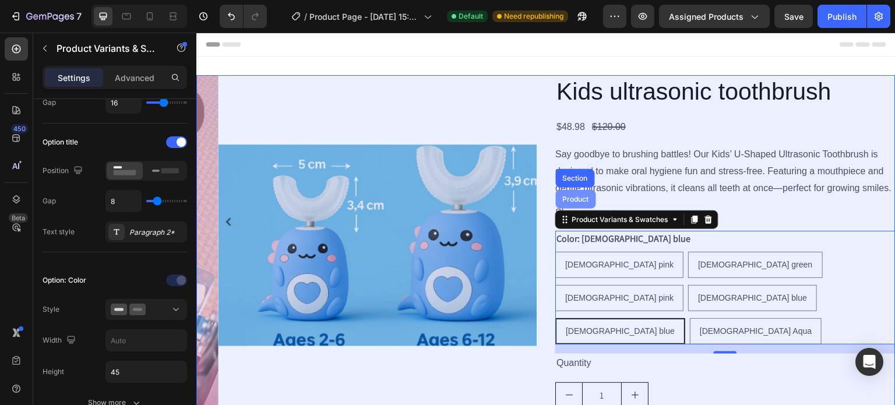
click at [575, 196] on div "Product" at bounding box center [576, 199] width 31 height 7
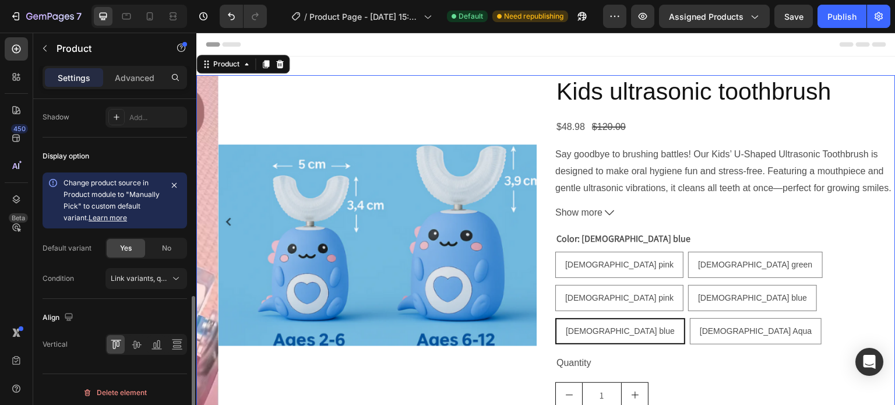
scroll to position [482, 0]
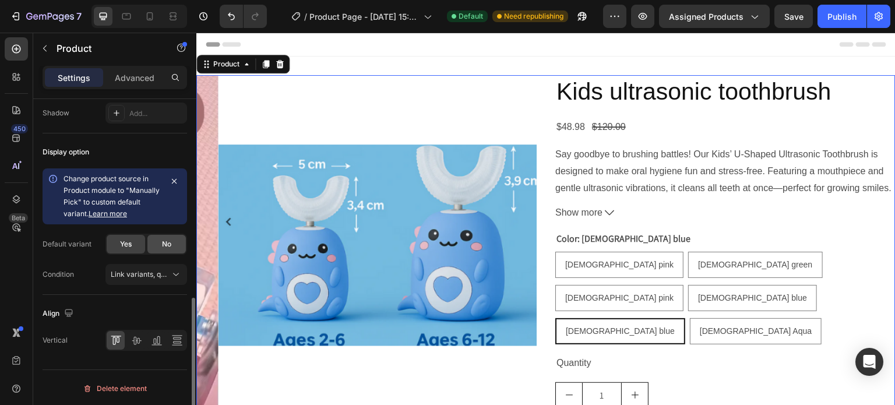
click at [167, 243] on span "No" at bounding box center [166, 244] width 9 height 10
radio input "true"
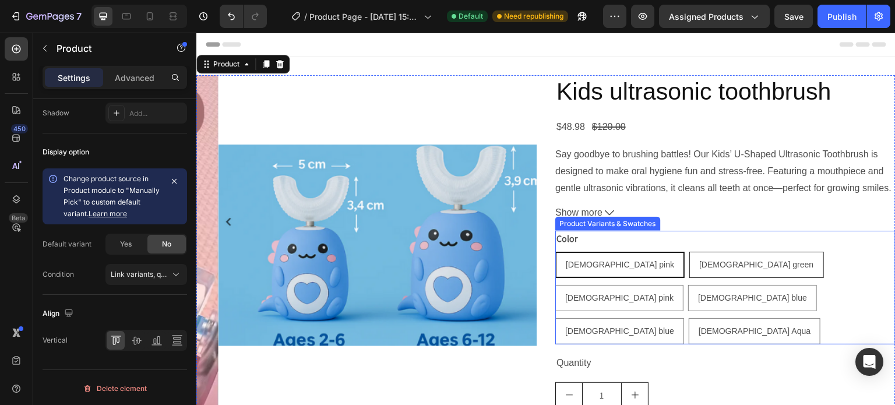
click at [699, 266] on span "[DEMOGRAPHIC_DATA] green" at bounding box center [756, 264] width 114 height 9
click at [689, 252] on input "2-6 years old green 2-6 years old green 2-6 years old green" at bounding box center [689, 251] width 1 height 1
radio input "true"
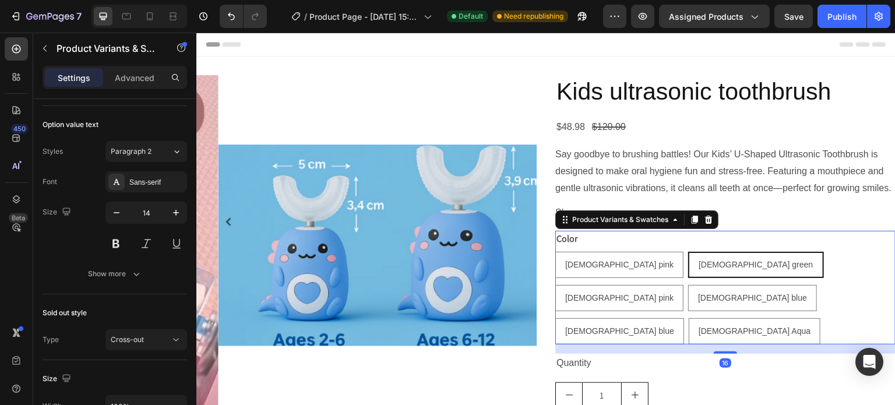
scroll to position [0, 0]
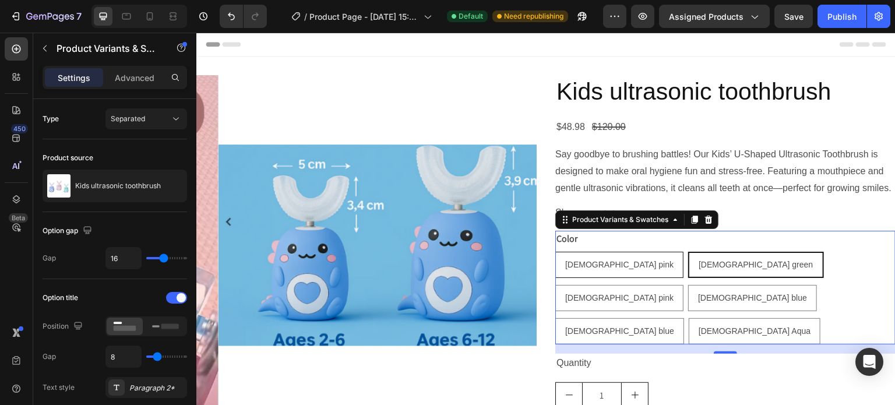
click at [605, 260] on span "[DEMOGRAPHIC_DATA] pink" at bounding box center [619, 264] width 108 height 9
click at [555, 252] on input "2-6 years old pink 2-6 years old pink 2-6 years old pink" at bounding box center [555, 251] width 1 height 1
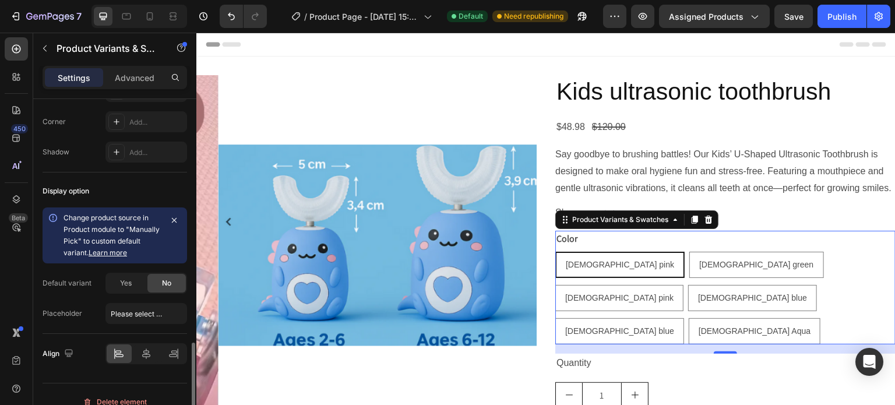
scroll to position [875, 0]
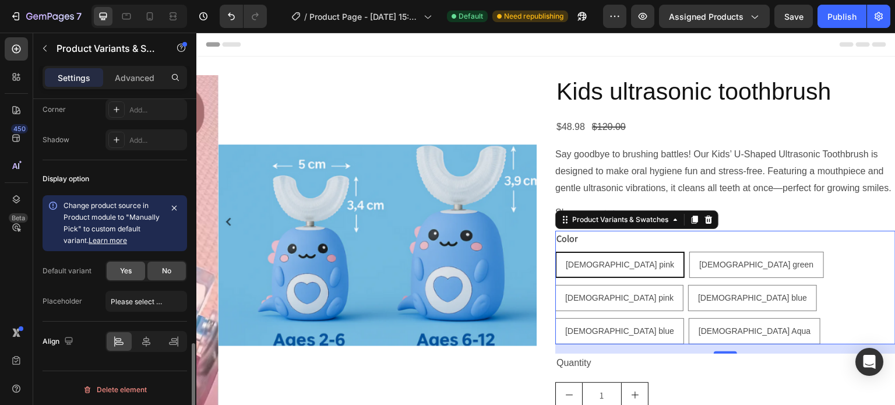
click at [129, 266] on span "Yes" at bounding box center [126, 271] width 12 height 10
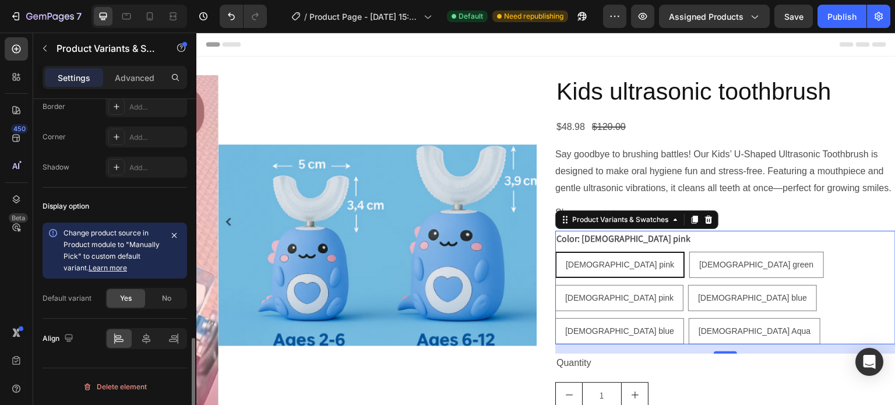
scroll to position [845, 0]
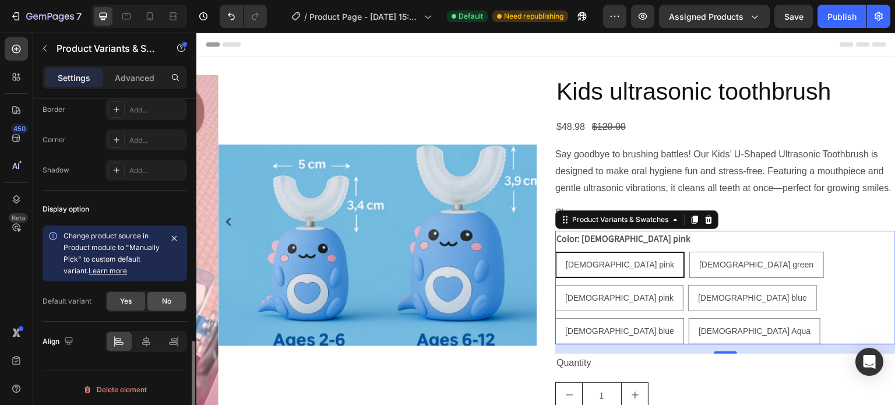
click at [163, 300] on span "No" at bounding box center [166, 301] width 9 height 10
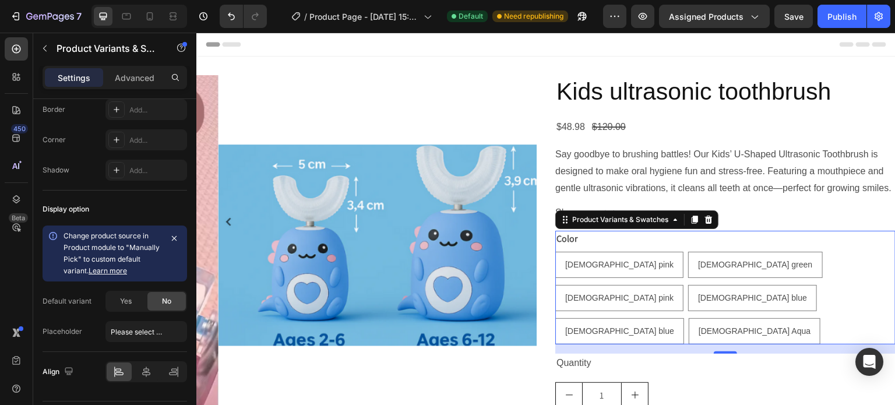
drag, startPoint x: 360, startPoint y: 333, endPoint x: 593, endPoint y: 265, distance: 243.2
click at [121, 302] on span "Yes" at bounding box center [126, 301] width 12 height 10
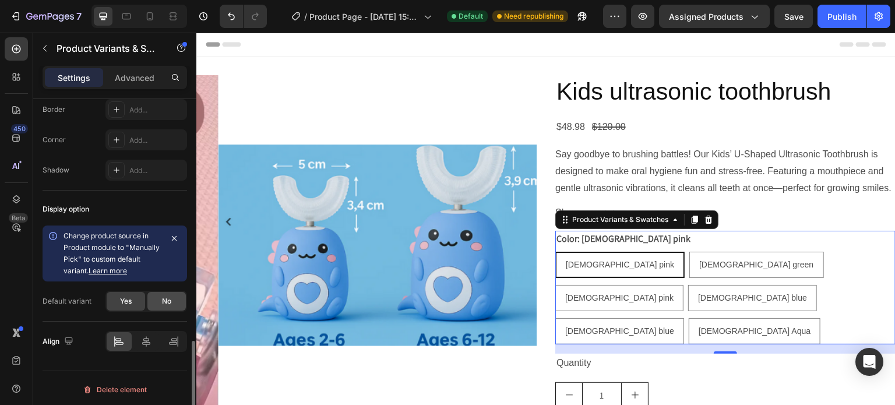
click at [165, 296] on span "No" at bounding box center [166, 301] width 9 height 10
radio input "false"
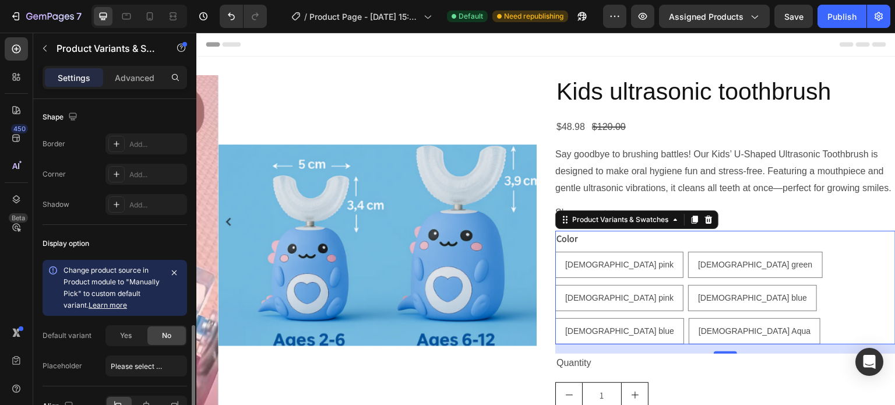
scroll to position [811, 0]
click at [142, 172] on div "Add..." at bounding box center [156, 174] width 55 height 10
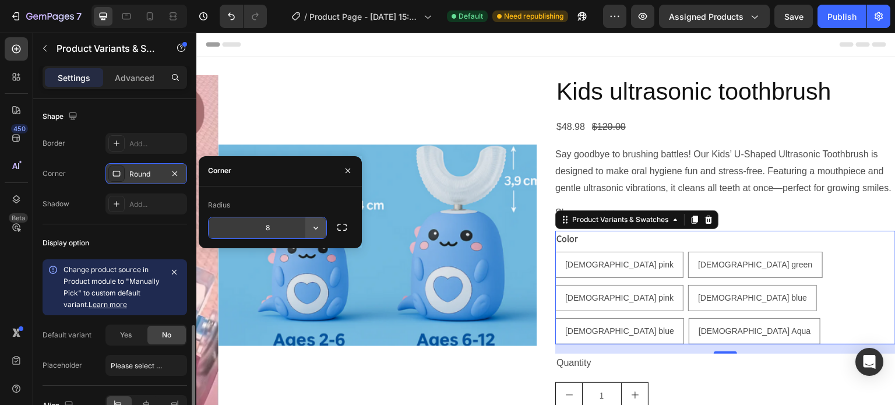
click at [313, 228] on icon "button" at bounding box center [316, 228] width 12 height 12
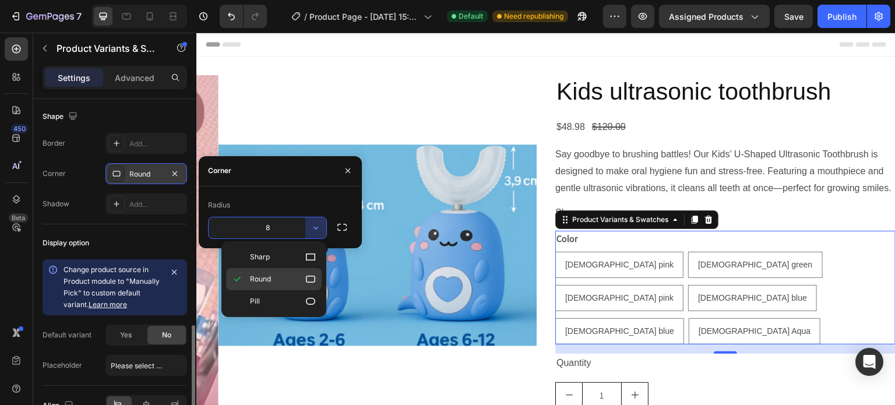
click at [291, 275] on p "Round" at bounding box center [283, 279] width 66 height 12
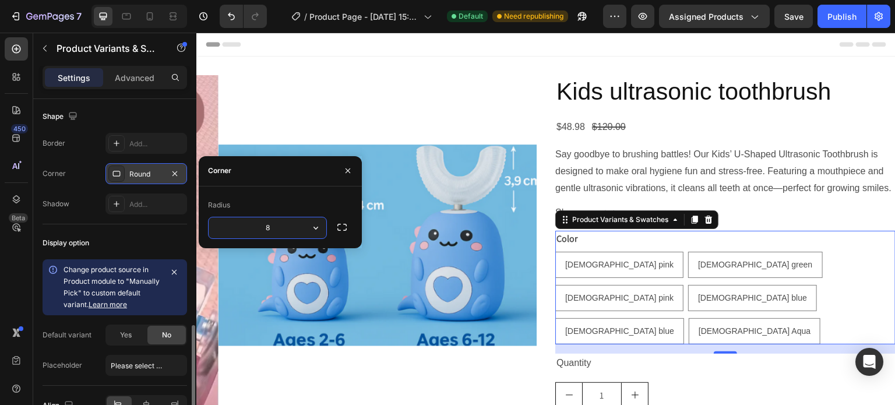
click at [283, 231] on input "8" at bounding box center [268, 227] width 118 height 21
type input "1"
type input "2"
type input "20"
click at [342, 229] on icon "button" at bounding box center [342, 227] width 12 height 12
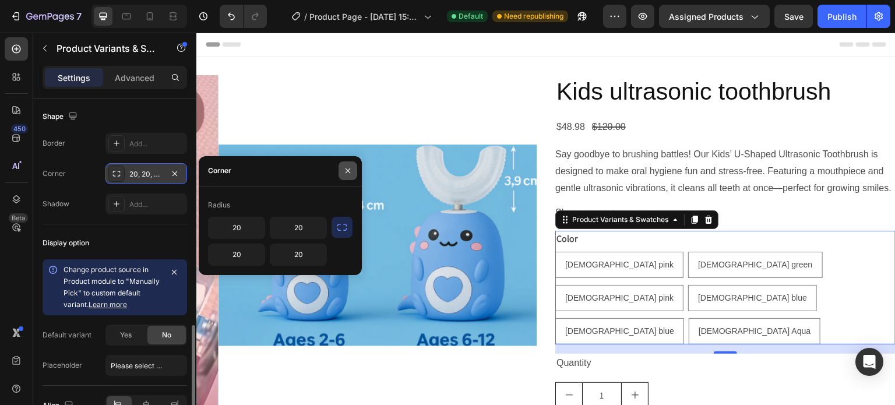
click at [346, 172] on icon "button" at bounding box center [348, 170] width 5 height 5
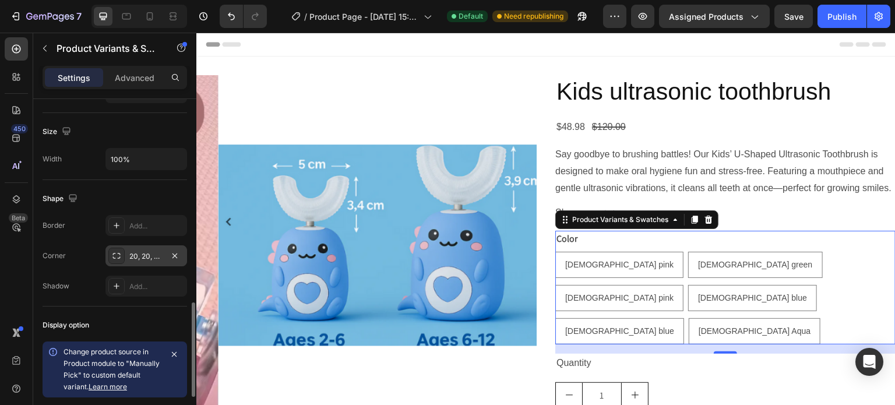
scroll to position [728, 0]
click at [138, 229] on div "Add..." at bounding box center [146, 226] width 82 height 21
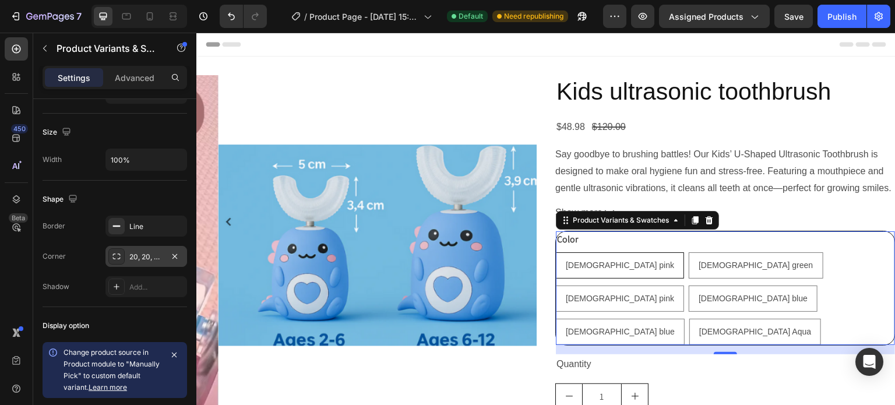
click at [583, 272] on div "[DEMOGRAPHIC_DATA] pink" at bounding box center [619, 265] width 127 height 24
click at [556, 252] on input "2-6 years old pink 2-6 years old pink 2-6 years old pink" at bounding box center [555, 252] width 1 height 1
radio input "true"
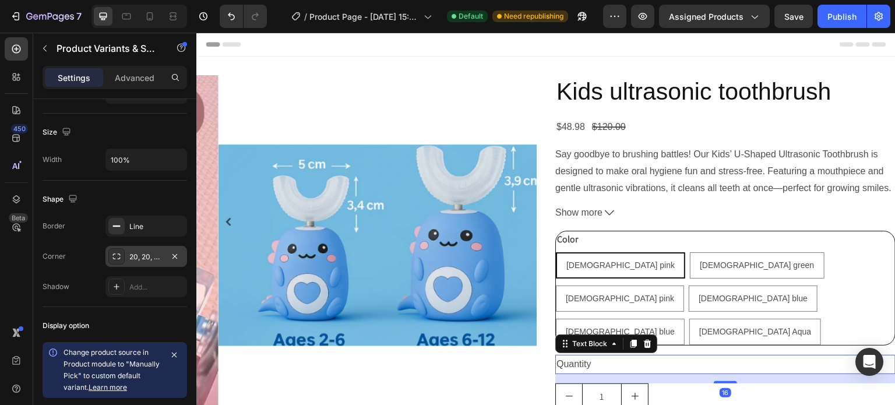
scroll to position [0, 0]
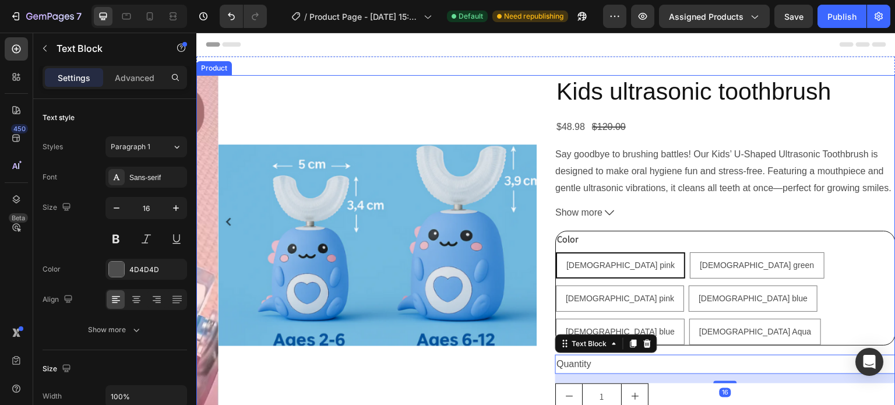
click at [720, 312] on div "Kids ultrasonic toothbrush Product Title $48.98 Product Price Product Price $12…" at bounding box center [725, 287] width 340 height 424
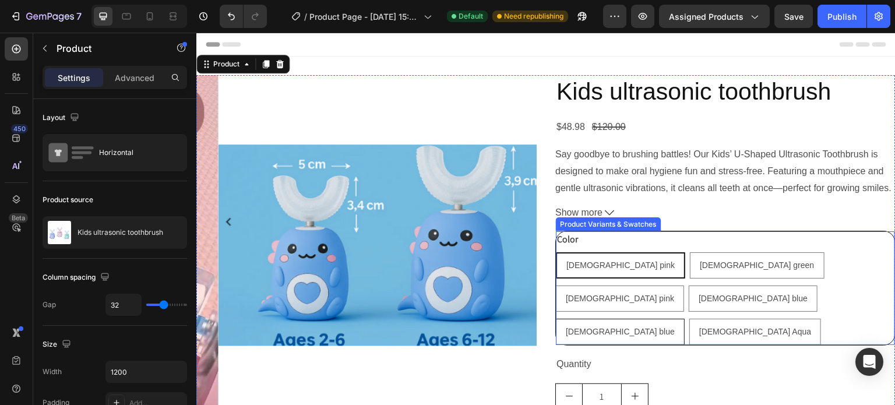
click at [684, 320] on div "[DEMOGRAPHIC_DATA] blue" at bounding box center [620, 332] width 128 height 24
click at [556, 318] on input "2-6 years old blue 2-6 years old blue 2-6 years old blue" at bounding box center [555, 318] width 1 height 1
radio input "true"
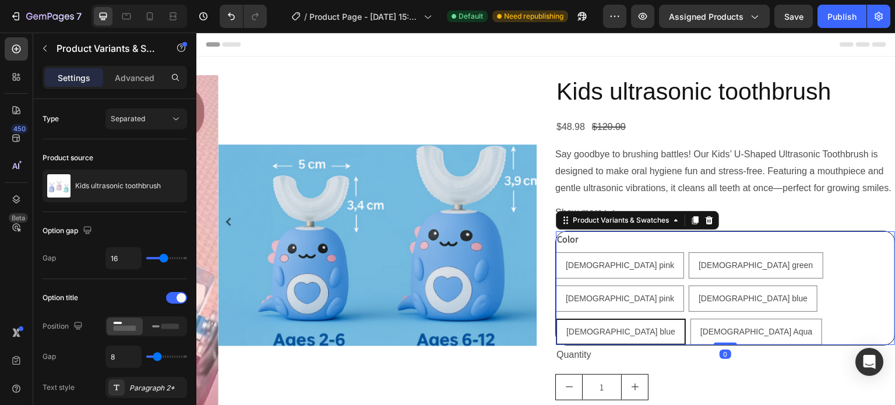
drag, startPoint x: 718, startPoint y: 320, endPoint x: 720, endPoint y: 307, distance: 12.9
click at [720, 307] on div "Color 2-6 years old pink 2-6 years old pink 2-6 years old pink 2-6 years old gr…" at bounding box center [725, 288] width 340 height 115
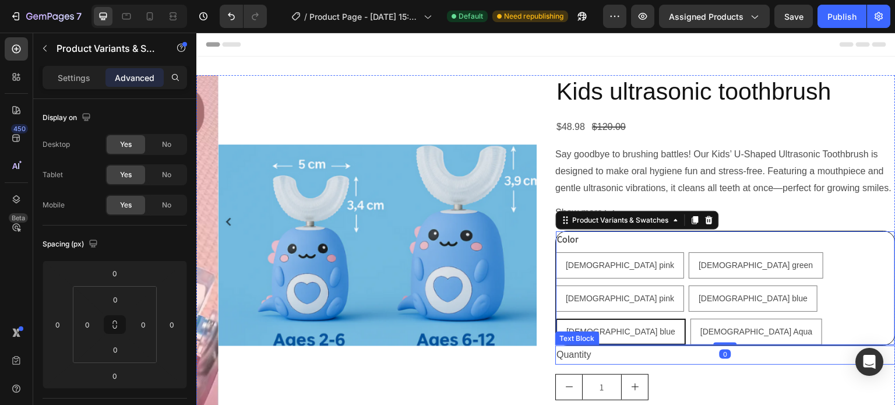
click at [688, 346] on div "Quantity" at bounding box center [725, 355] width 340 height 19
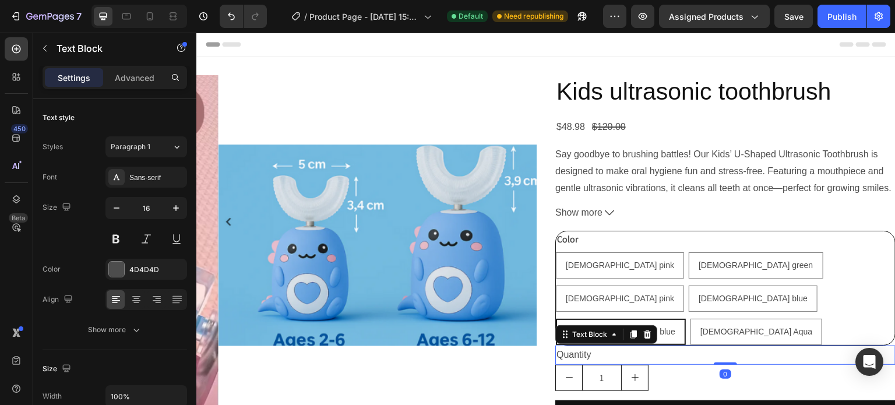
drag, startPoint x: 715, startPoint y: 339, endPoint x: 720, endPoint y: 313, distance: 26.2
click at [720, 346] on div "Quantity Text Block 0" at bounding box center [725, 355] width 340 height 19
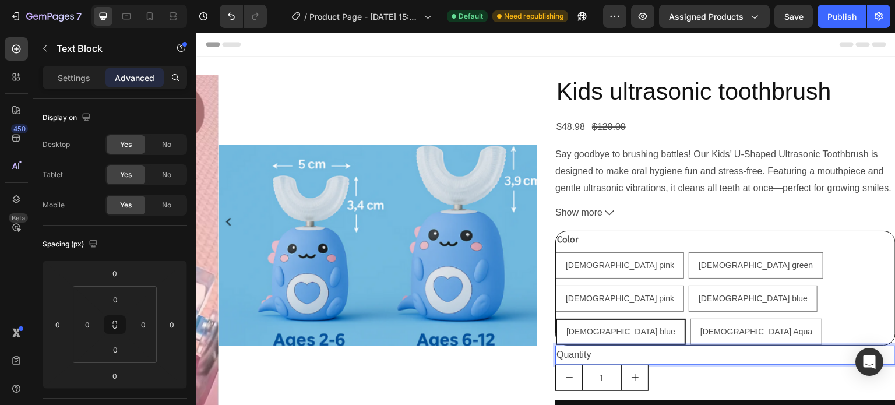
click at [555, 346] on div "Quantity" at bounding box center [725, 355] width 340 height 19
drag, startPoint x: 596, startPoint y: 322, endPoint x: 555, endPoint y: 323, distance: 40.8
click at [556, 347] on p "Quantity" at bounding box center [725, 355] width 338 height 17
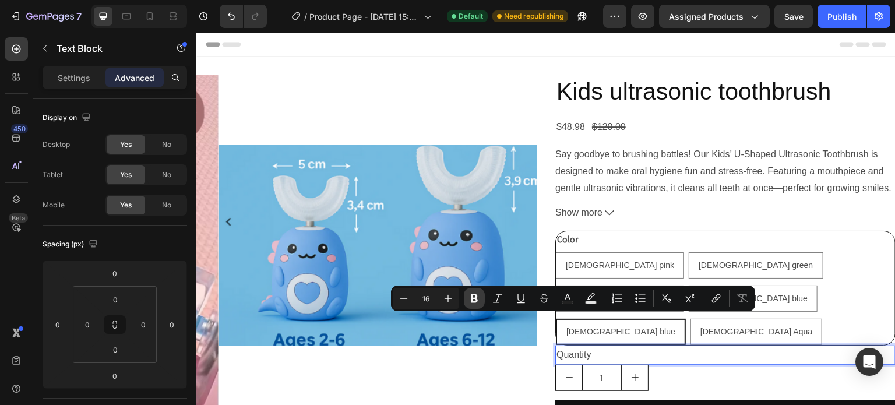
click at [475, 297] on icon "Editor contextual toolbar" at bounding box center [474, 298] width 7 height 9
click at [731, 347] on p "Quantity" at bounding box center [725, 355] width 338 height 17
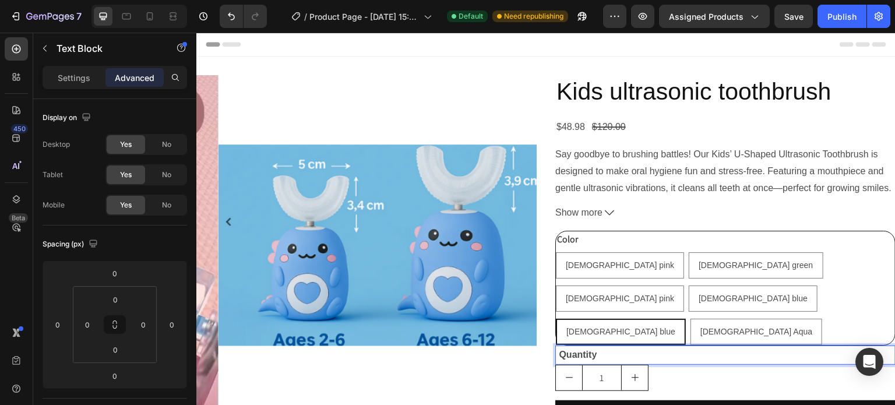
click at [559, 350] on strong "Quantity" at bounding box center [578, 355] width 38 height 10
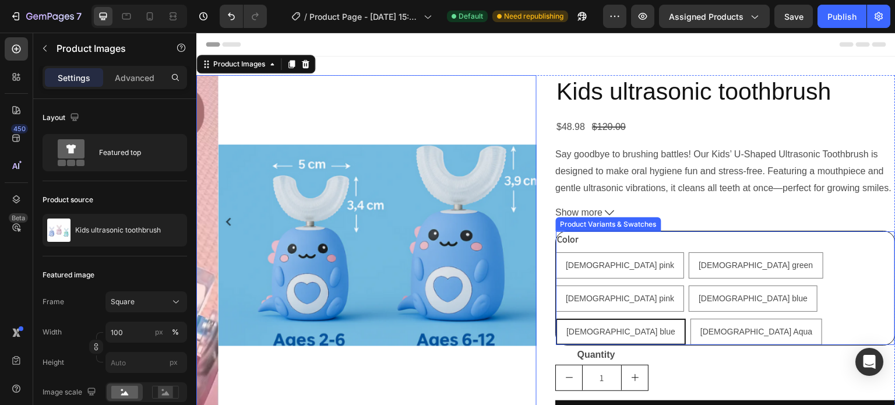
click at [603, 225] on div "Product Variants & Swatches" at bounding box center [608, 224] width 101 height 10
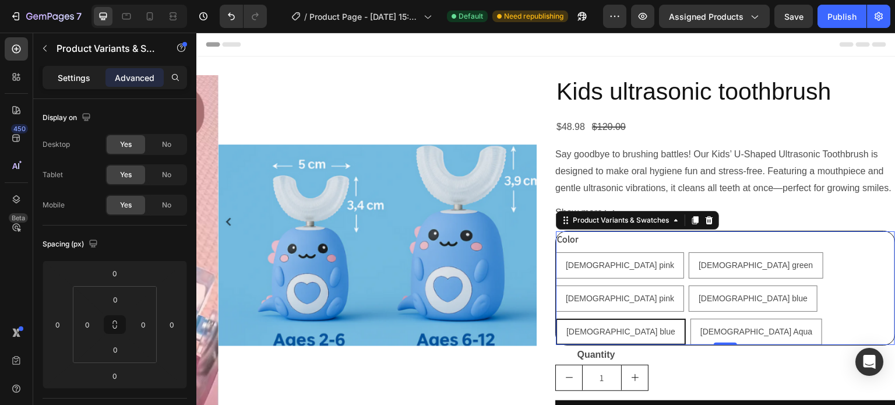
click at [71, 79] on p "Settings" at bounding box center [74, 78] width 33 height 12
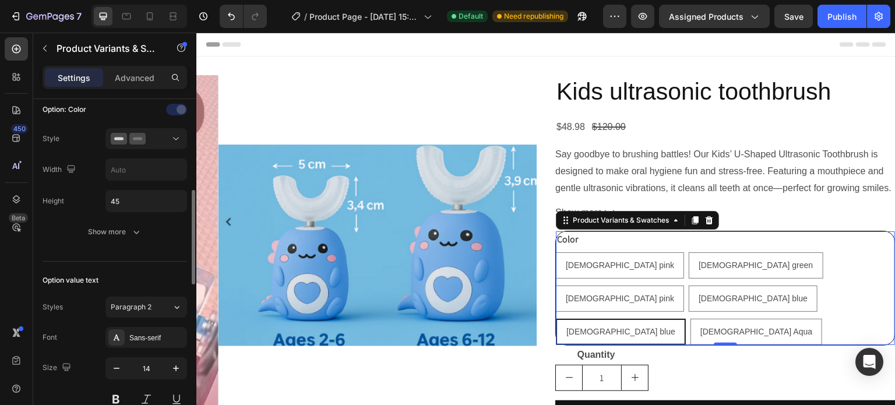
scroll to position [332, 0]
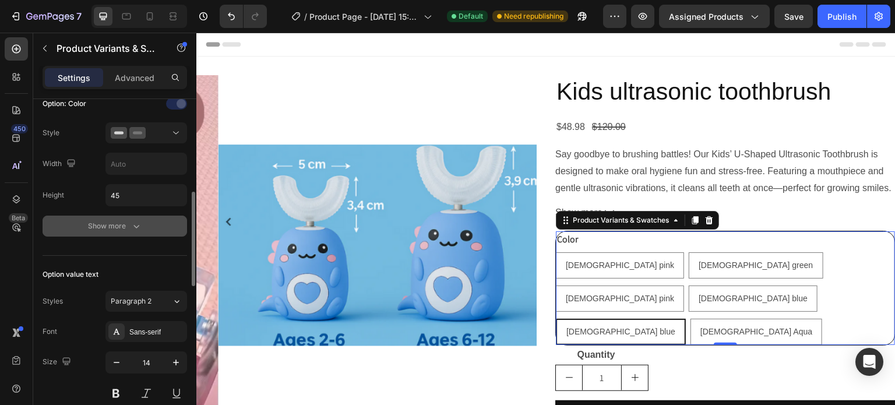
click at [99, 220] on div "Show more" at bounding box center [115, 226] width 54 height 12
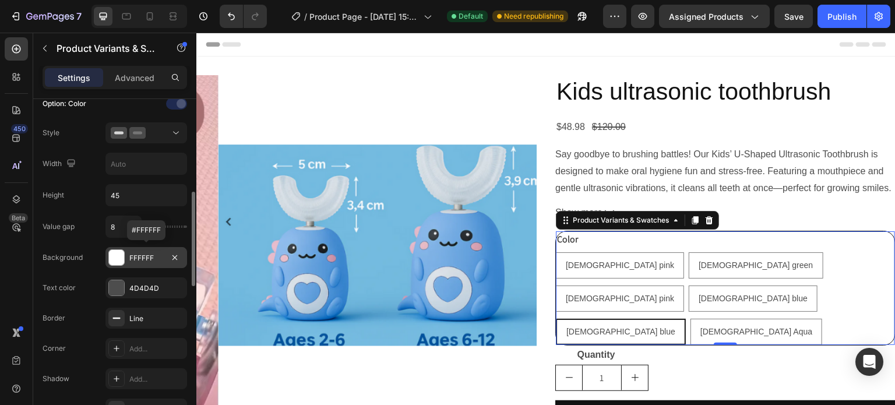
click at [119, 251] on div at bounding box center [116, 257] width 15 height 15
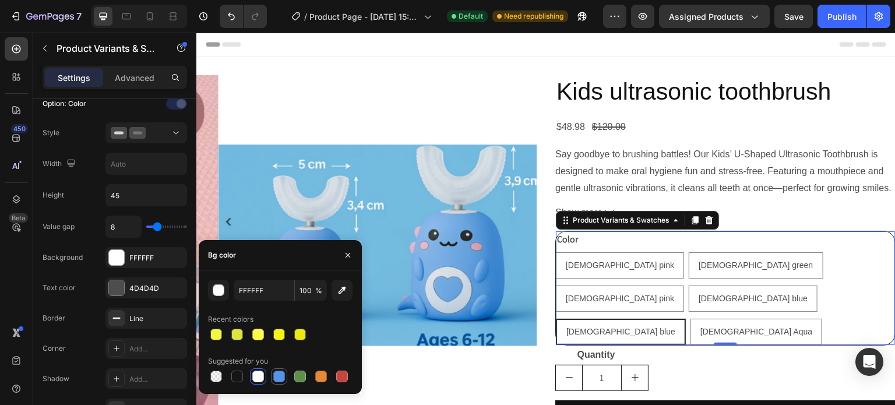
click at [279, 378] on div at bounding box center [279, 377] width 12 height 12
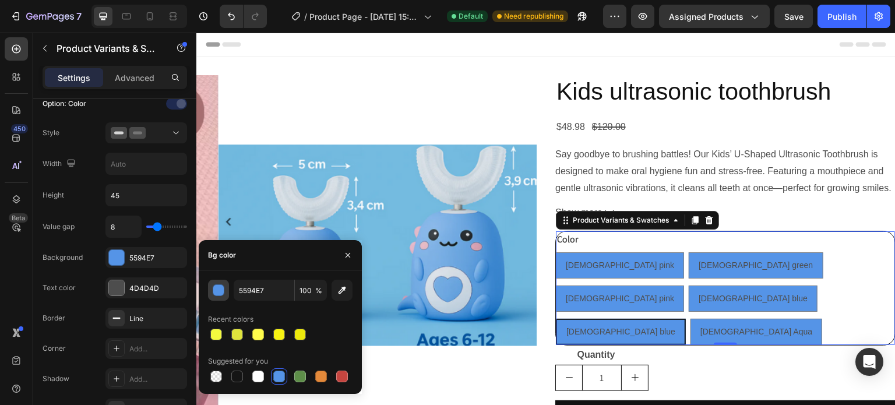
click at [219, 288] on div "button" at bounding box center [219, 291] width 12 height 12
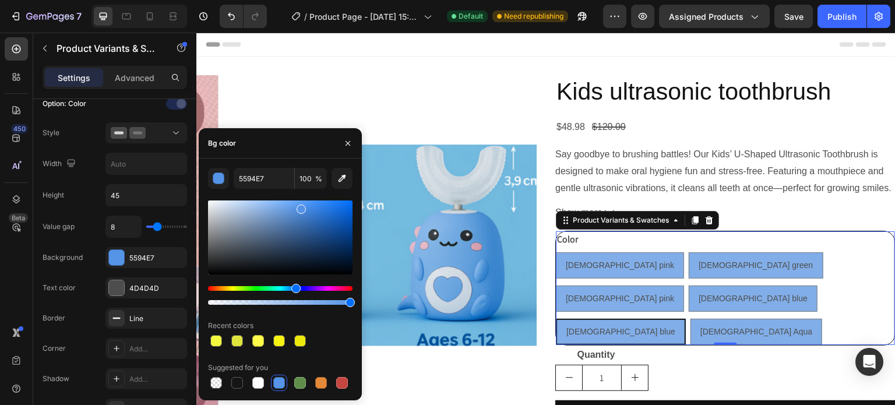
click at [273, 207] on div at bounding box center [280, 237] width 145 height 74
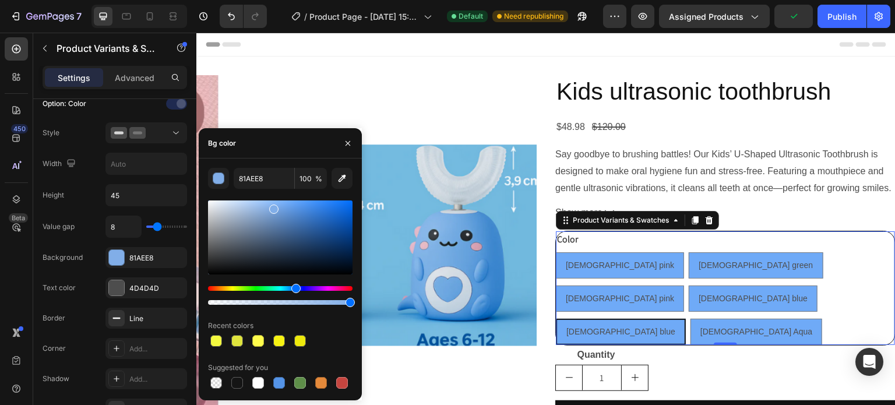
click at [288, 203] on div at bounding box center [280, 237] width 145 height 74
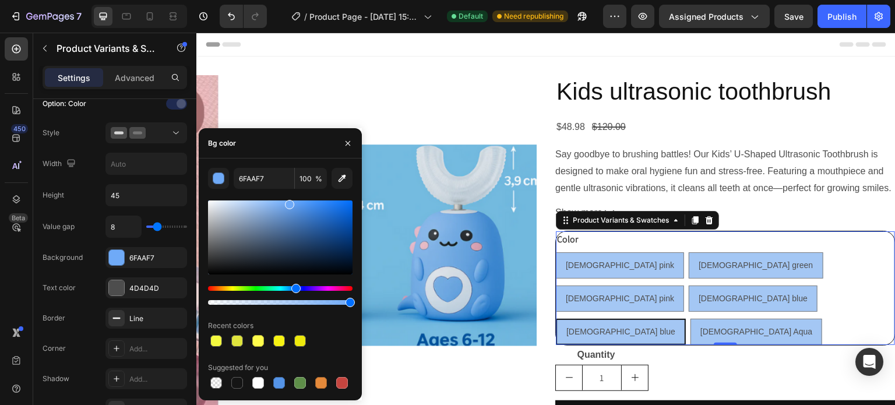
click at [256, 203] on div at bounding box center [280, 237] width 145 height 74
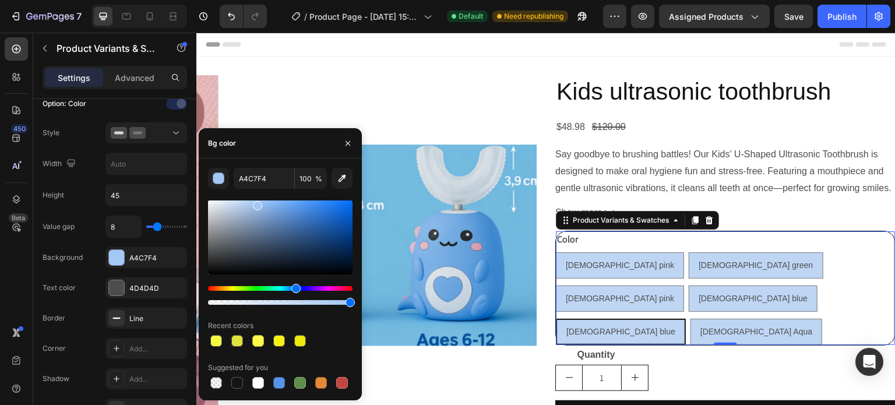
click at [241, 203] on div at bounding box center [280, 237] width 145 height 74
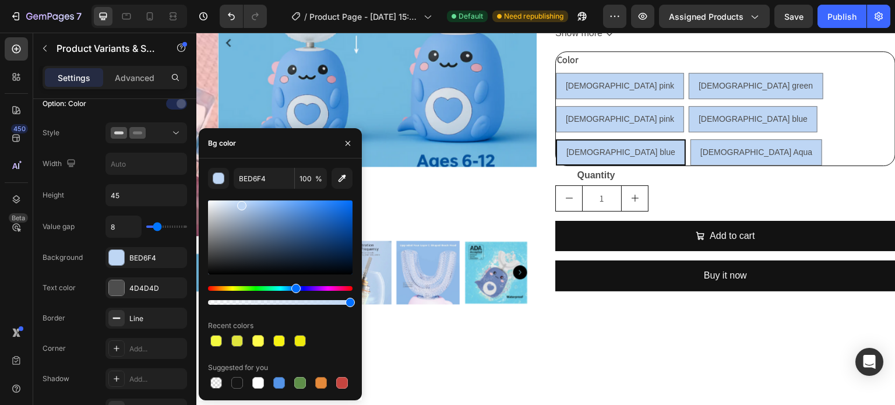
scroll to position [0, 0]
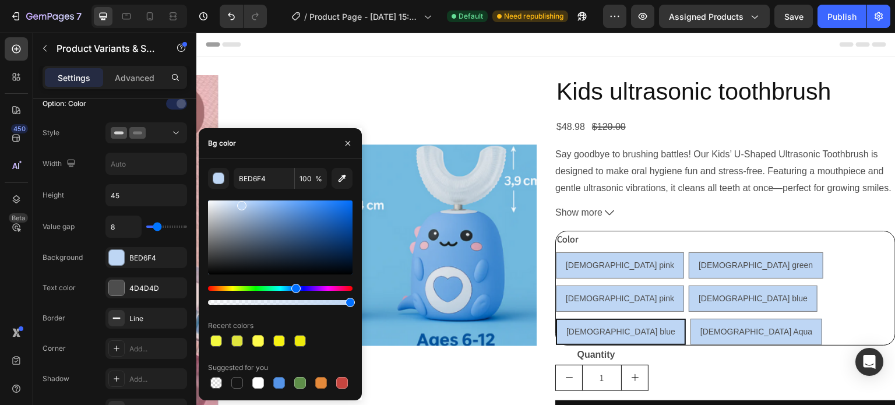
click at [233, 203] on div at bounding box center [280, 237] width 145 height 74
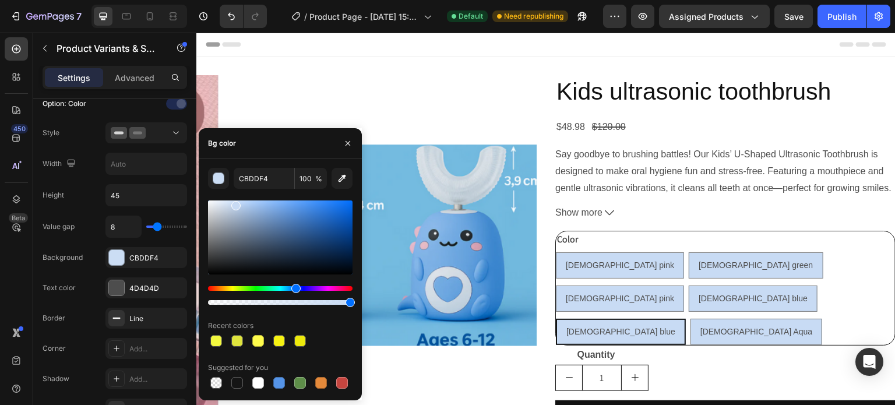
click at [235, 203] on div at bounding box center [235, 205] width 9 height 9
click at [245, 206] on div at bounding box center [280, 237] width 145 height 74
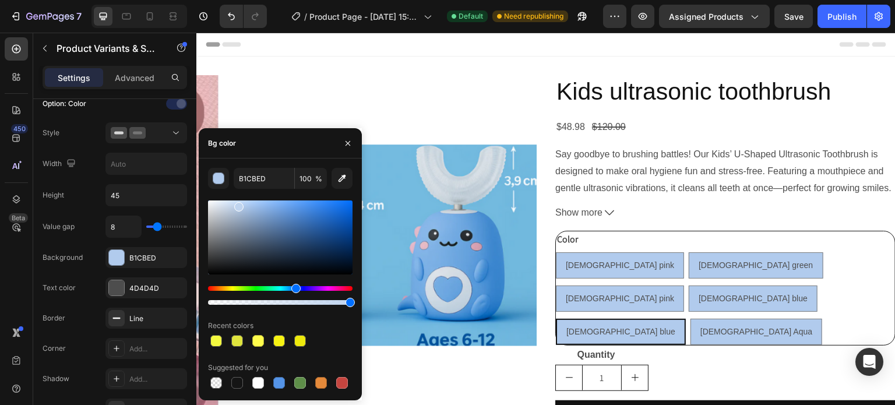
click at [238, 205] on div at bounding box center [280, 237] width 145 height 74
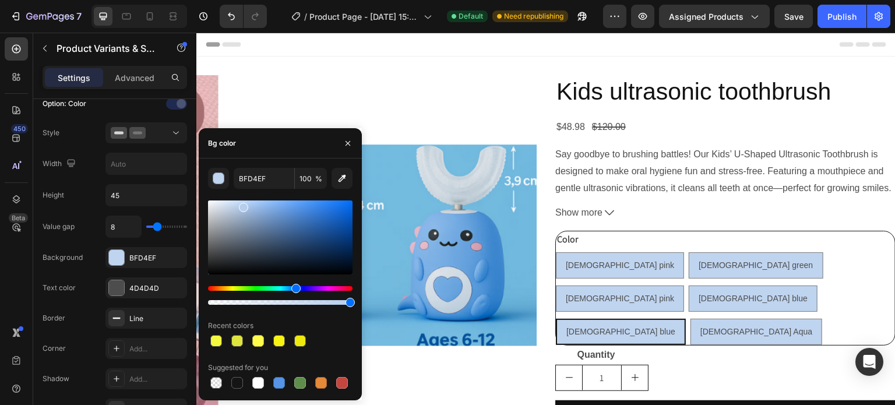
click at [242, 206] on div at bounding box center [243, 207] width 9 height 9
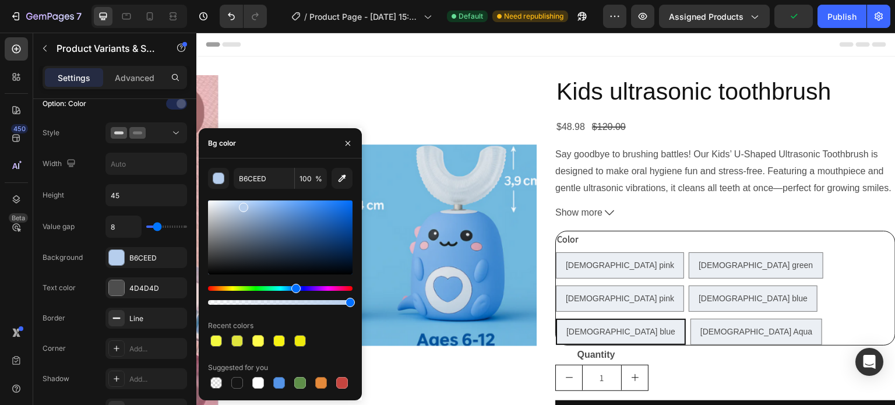
click at [214, 203] on div at bounding box center [280, 237] width 145 height 74
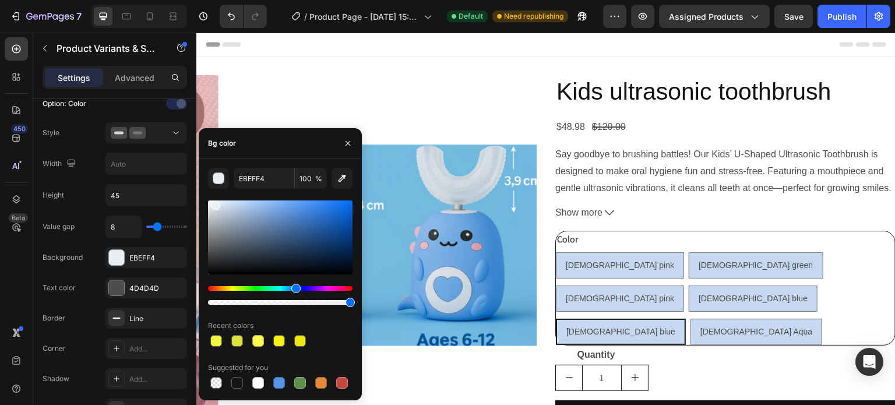
click at [234, 205] on div at bounding box center [280, 237] width 145 height 74
click at [239, 205] on div at bounding box center [280, 237] width 145 height 74
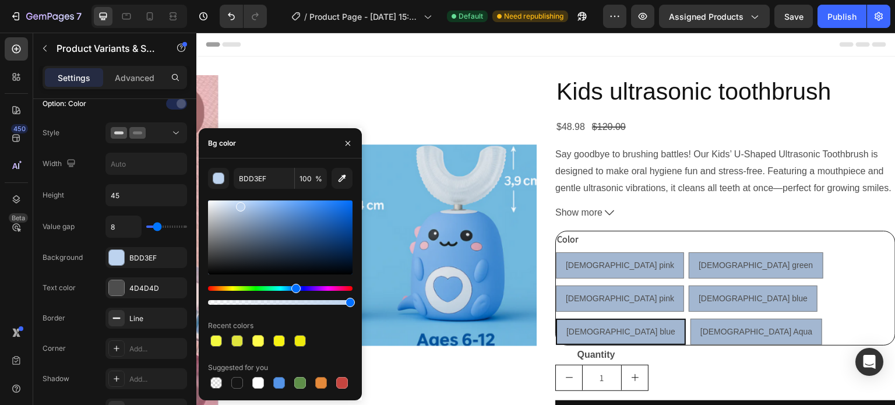
click at [240, 213] on div at bounding box center [280, 237] width 145 height 74
click at [310, 205] on div at bounding box center [280, 237] width 145 height 74
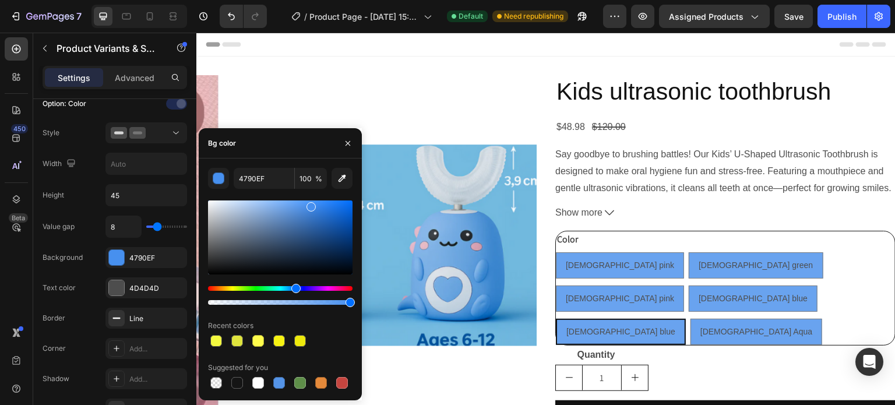
click at [290, 205] on div at bounding box center [280, 237] width 145 height 74
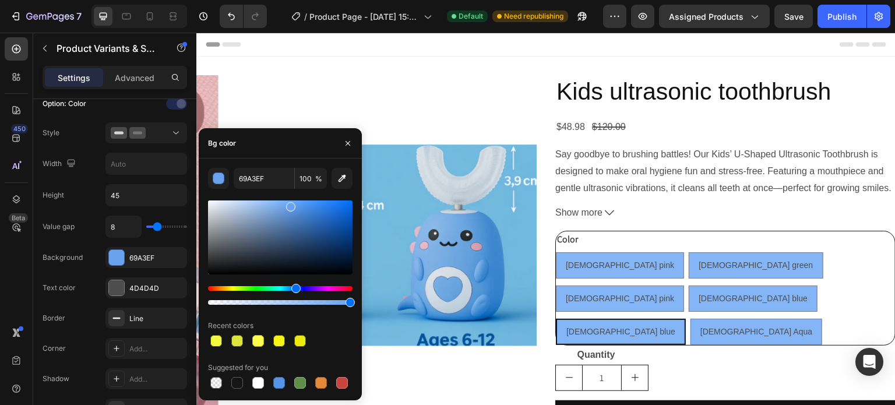
click at [277, 202] on div at bounding box center [280, 237] width 145 height 74
click at [267, 200] on div at bounding box center [280, 237] width 145 height 74
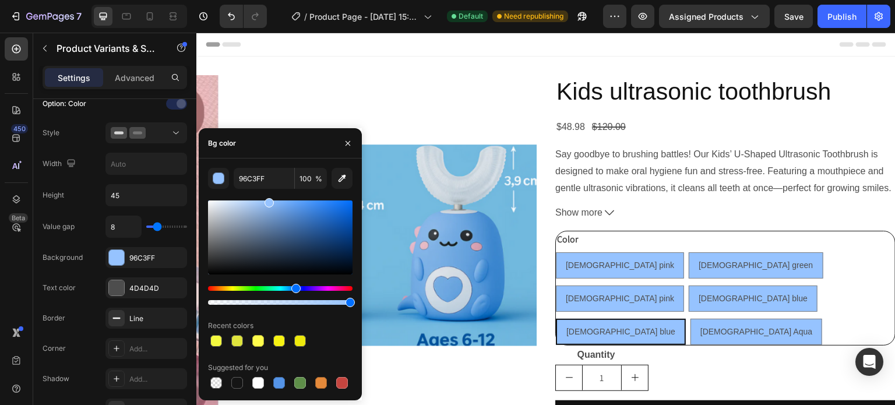
click at [261, 205] on div at bounding box center [280, 237] width 145 height 74
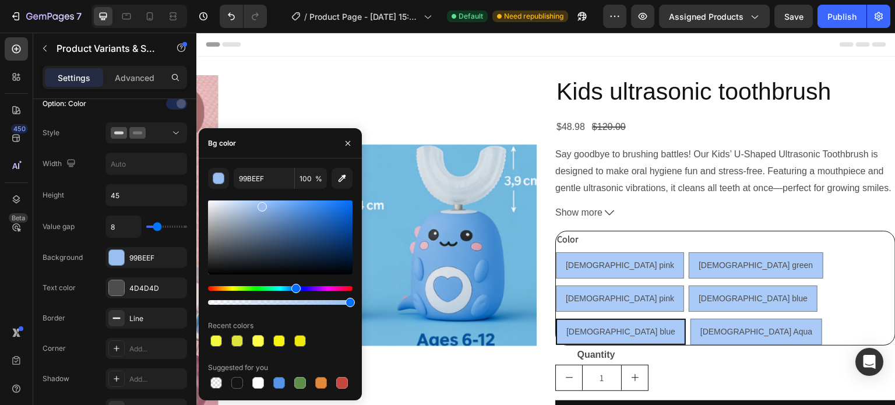
click at [254, 202] on div at bounding box center [280, 237] width 145 height 74
click at [249, 202] on div at bounding box center [280, 237] width 145 height 74
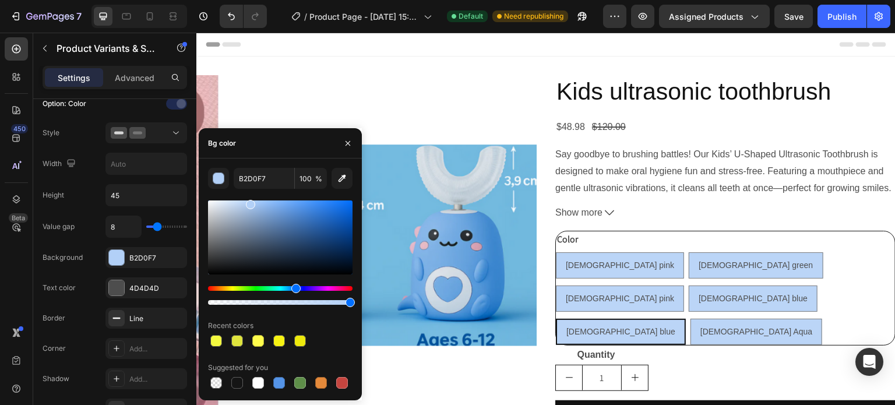
click at [244, 202] on div at bounding box center [280, 237] width 145 height 74
click at [236, 203] on div at bounding box center [280, 237] width 145 height 74
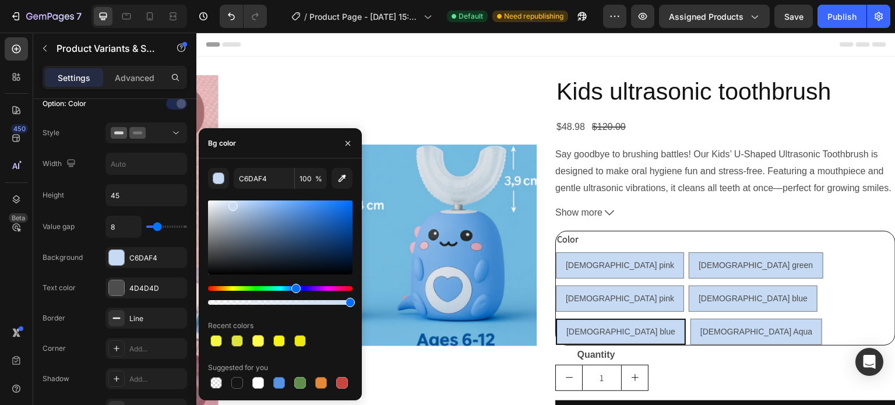
click at [233, 204] on div at bounding box center [280, 237] width 145 height 74
click at [227, 204] on div at bounding box center [280, 237] width 145 height 74
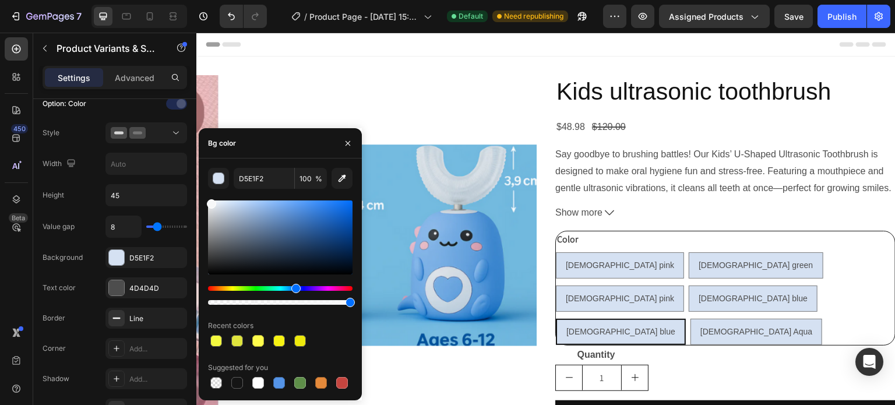
click at [210, 202] on div at bounding box center [280, 237] width 145 height 74
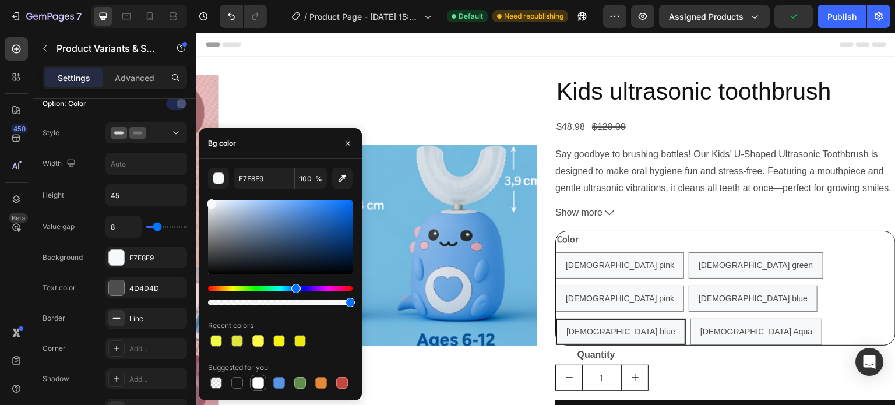
click at [260, 381] on div at bounding box center [258, 383] width 12 height 12
type input "FFFFFF"
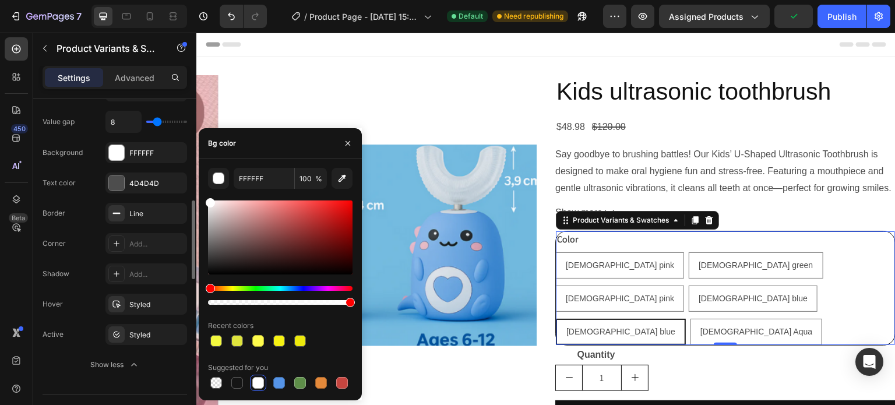
scroll to position [438, 0]
click at [135, 298] on div "Styled" at bounding box center [146, 303] width 34 height 10
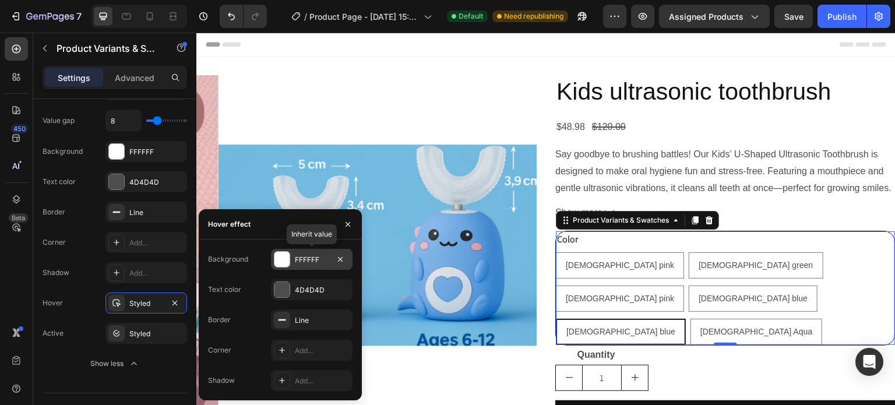
click at [282, 260] on div at bounding box center [281, 259] width 15 height 15
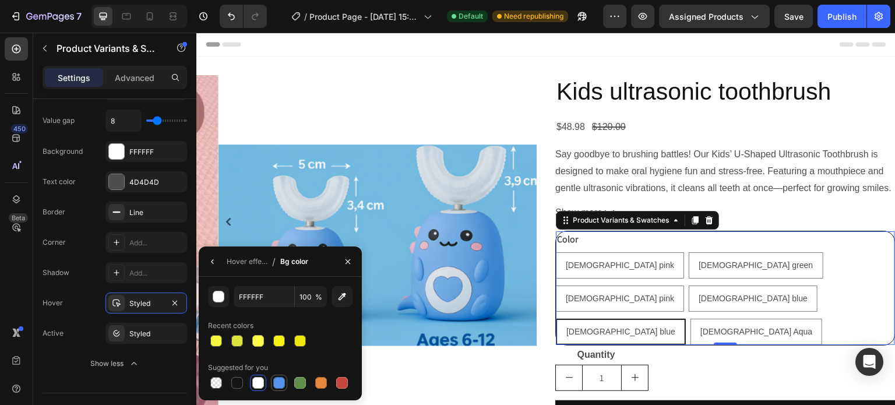
click at [280, 382] on div at bounding box center [279, 383] width 12 height 12
click at [220, 295] on div "button" at bounding box center [219, 297] width 12 height 12
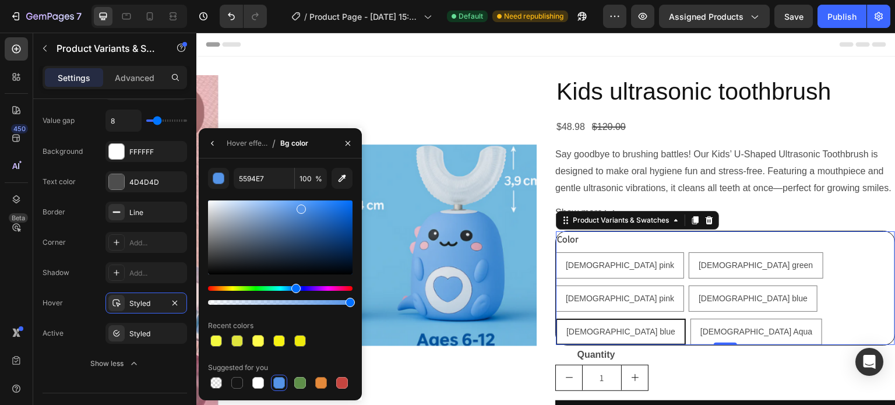
click at [255, 203] on div at bounding box center [280, 237] width 145 height 74
click at [245, 205] on div at bounding box center [280, 237] width 145 height 74
click at [297, 204] on div at bounding box center [280, 237] width 145 height 74
click at [286, 203] on div at bounding box center [280, 237] width 145 height 74
click at [274, 202] on div at bounding box center [280, 237] width 145 height 74
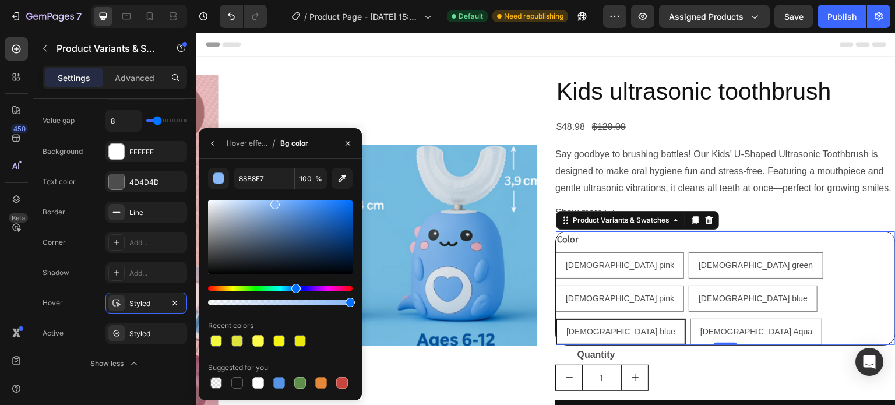
click at [265, 202] on div at bounding box center [280, 237] width 145 height 74
click at [256, 202] on div at bounding box center [280, 237] width 145 height 74
click at [246, 203] on div at bounding box center [280, 237] width 145 height 74
click at [286, 223] on div at bounding box center [280, 237] width 145 height 74
click at [273, 202] on div at bounding box center [280, 237] width 145 height 74
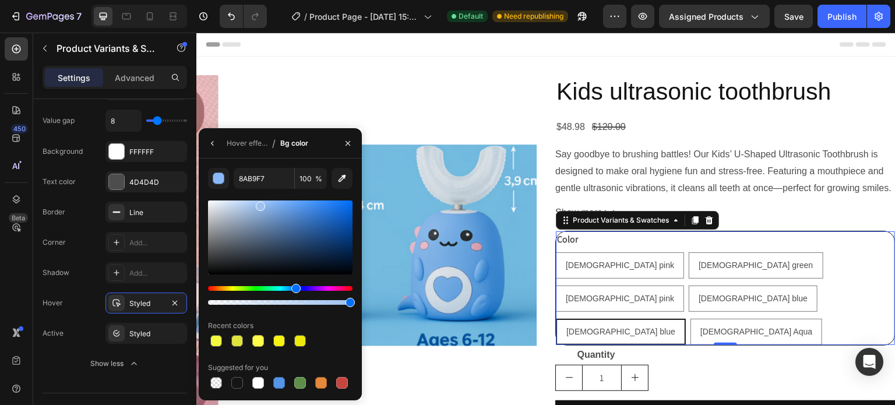
click at [259, 204] on div at bounding box center [280, 237] width 145 height 74
click at [249, 199] on div at bounding box center [280, 252] width 145 height 109
click at [249, 201] on div at bounding box center [280, 237] width 145 height 74
type input "B5D4FC"
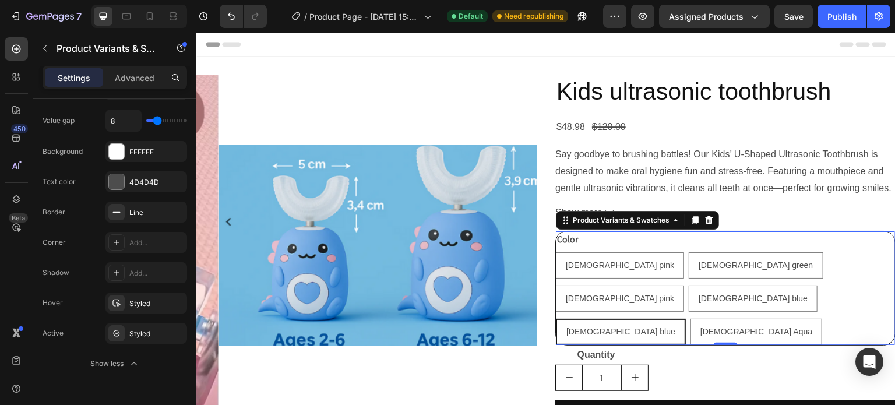
click at [675, 327] on span "[DEMOGRAPHIC_DATA] blue" at bounding box center [620, 331] width 109 height 9
click at [556, 318] on input "2-6 years old blue 2-6 years old blue 2-6 years old blue" at bounding box center [555, 318] width 1 height 1
radio input "true"
click at [675, 327] on span "[DEMOGRAPHIC_DATA] blue" at bounding box center [620, 331] width 109 height 9
click at [556, 318] on input "2-6 years old blue 2-6 years old blue 2-6 years old blue" at bounding box center [555, 318] width 1 height 1
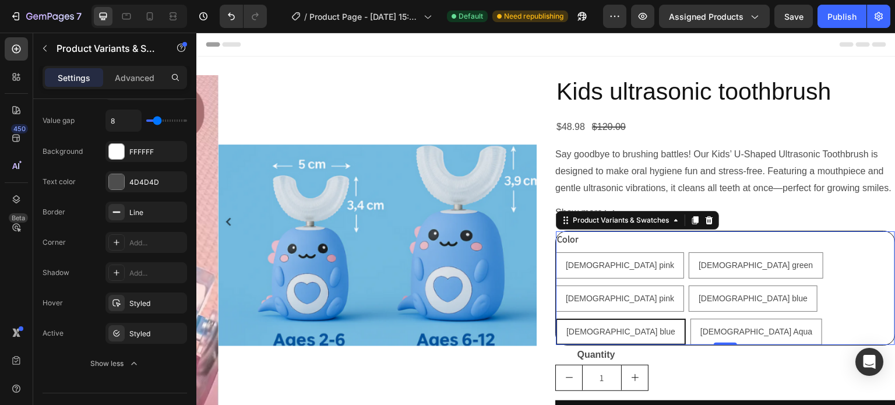
click at [660, 290] on p "[DEMOGRAPHIC_DATA] blue" at bounding box center [621, 300] width 78 height 21
click at [556, 318] on input "2-6 years old blue 2-6 years old blue 2-6 years old blue" at bounding box center [555, 318] width 1 height 1
click at [682, 320] on div "[DEMOGRAPHIC_DATA] blue" at bounding box center [621, 332] width 128 height 24
click at [556, 318] on input "2-6 years old blue 2-6 years old blue 2-6 years old blue" at bounding box center [555, 318] width 1 height 1
click at [675, 327] on span "[DEMOGRAPHIC_DATA] blue" at bounding box center [620, 331] width 109 height 9
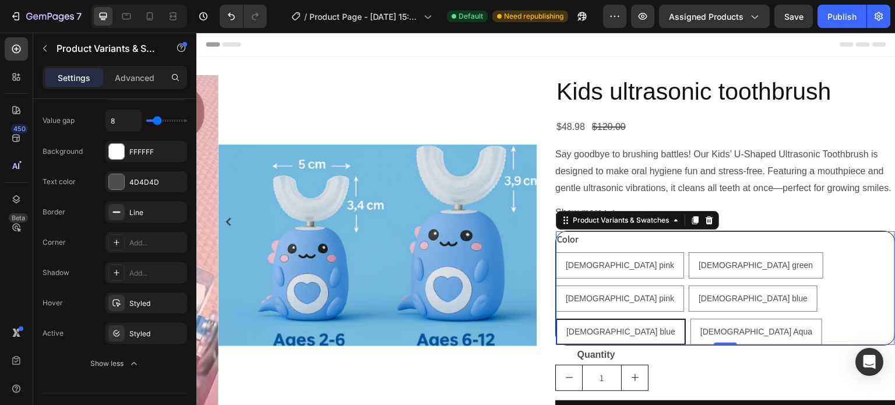
click at [556, 318] on input "2-6 years old blue 2-6 years old blue 2-6 years old blue" at bounding box center [555, 318] width 1 height 1
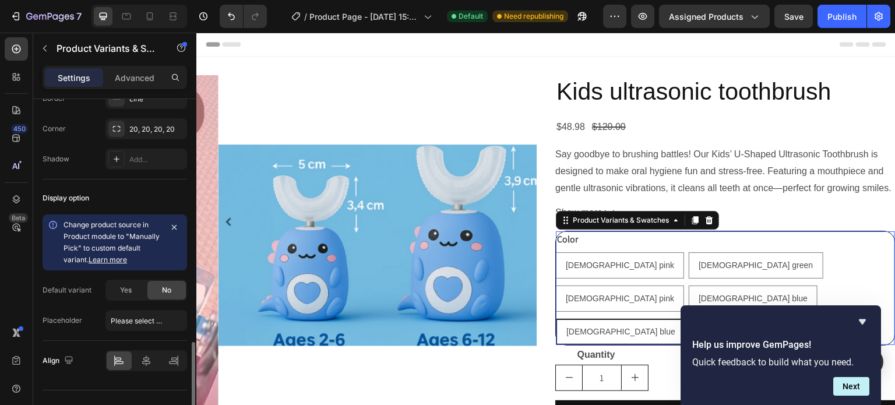
scroll to position [1119, 0]
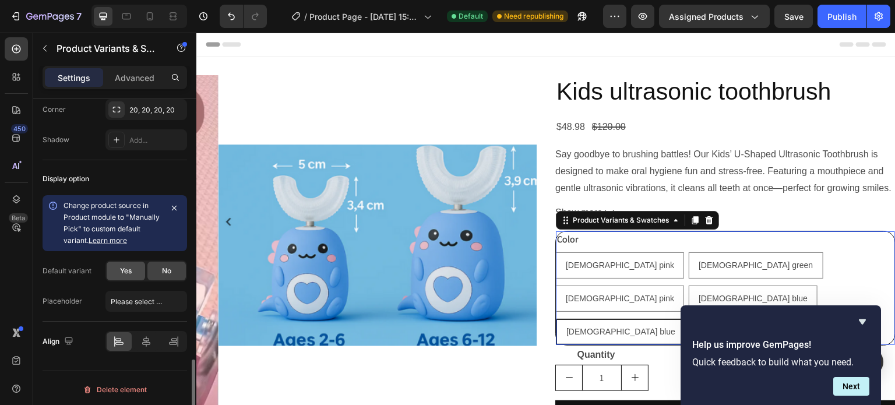
click at [130, 266] on span "Yes" at bounding box center [126, 271] width 12 height 10
radio input "true"
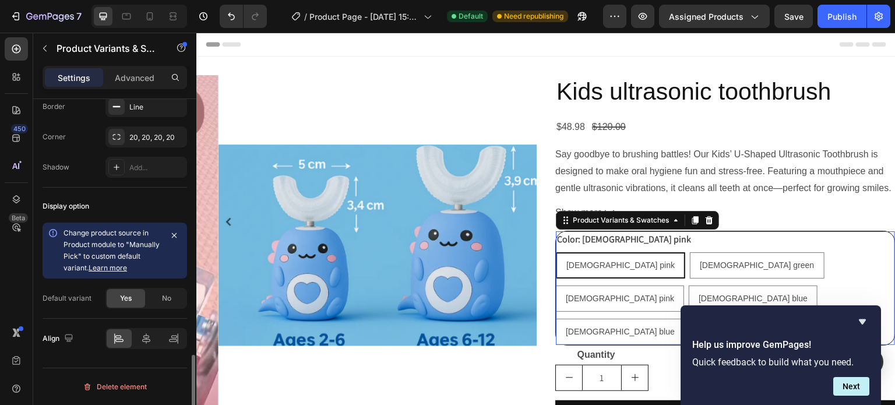
scroll to position [1089, 0]
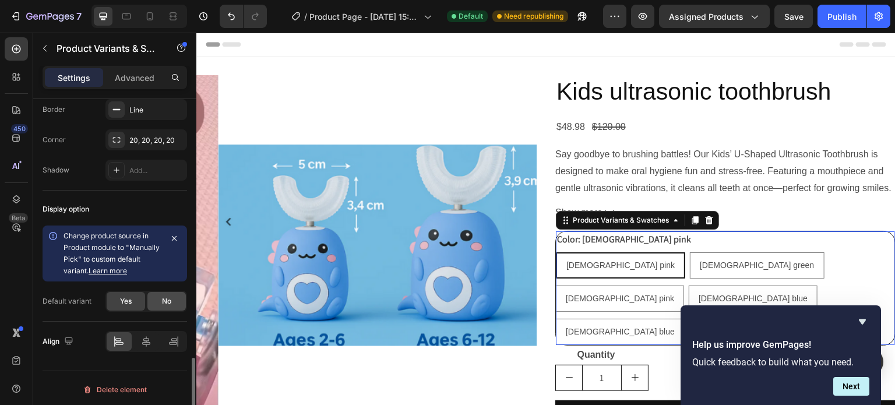
click at [167, 297] on span "No" at bounding box center [166, 301] width 9 height 10
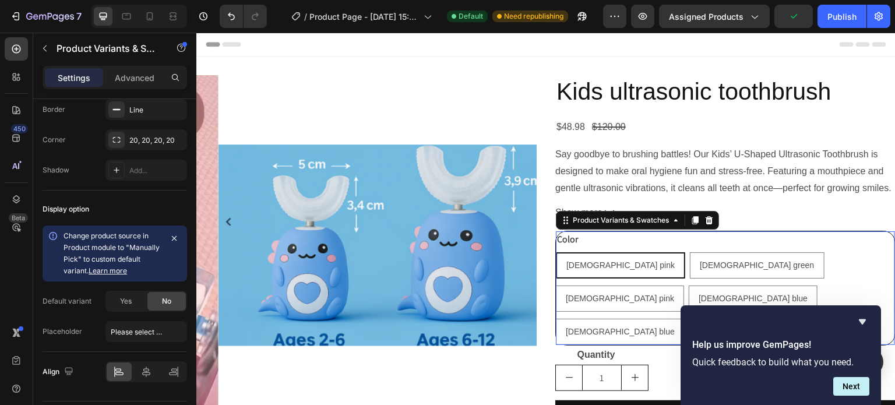
click at [614, 271] on div "[DEMOGRAPHIC_DATA] pink" at bounding box center [620, 265] width 127 height 24
click at [556, 252] on input "2-6 years old pink 2-6 years old pink 2-6 years old pink" at bounding box center [555, 252] width 1 height 1
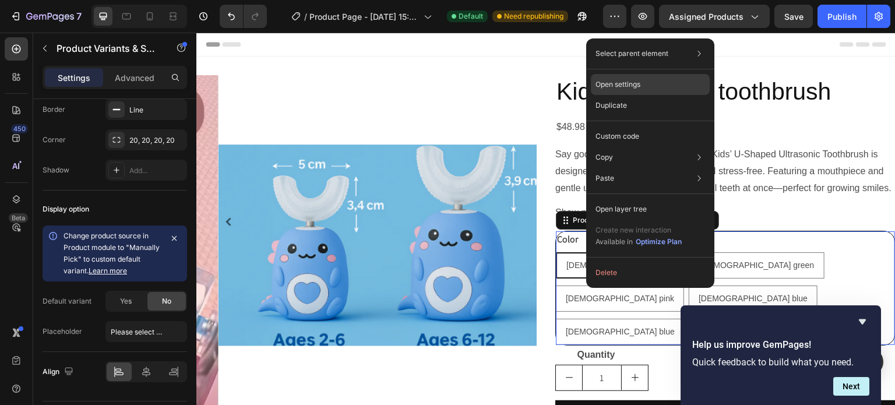
click at [628, 82] on p "Open settings" at bounding box center [618, 84] width 45 height 10
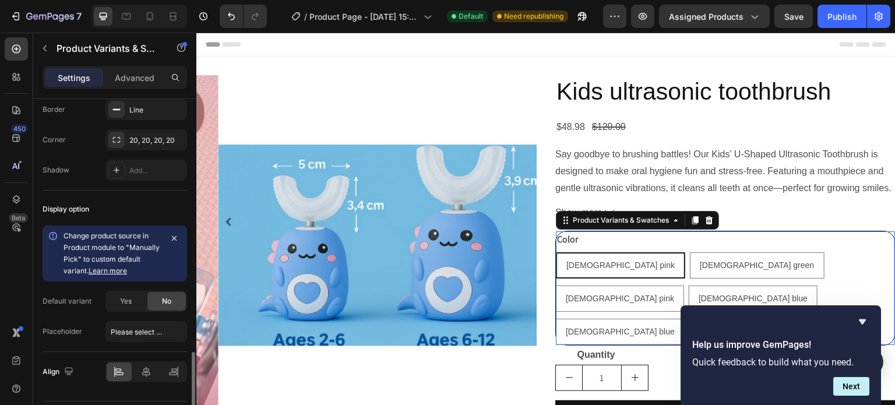
scroll to position [1119, 0]
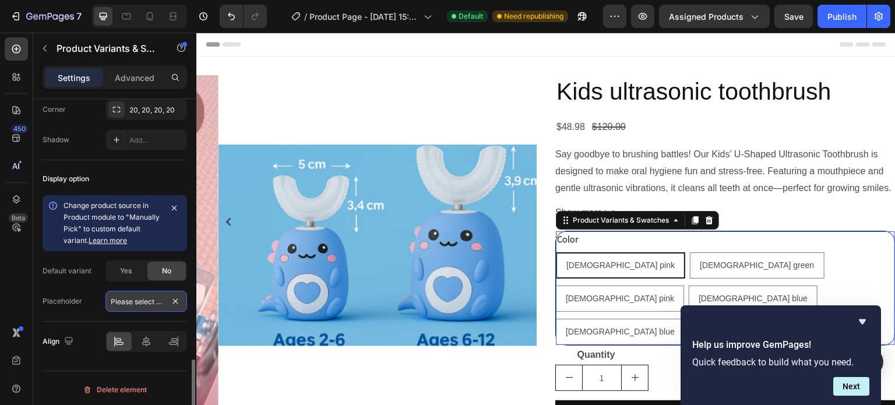
click at [148, 295] on input "Please select an option" at bounding box center [146, 301] width 82 height 21
click at [119, 297] on input "text" at bounding box center [146, 301] width 82 height 21
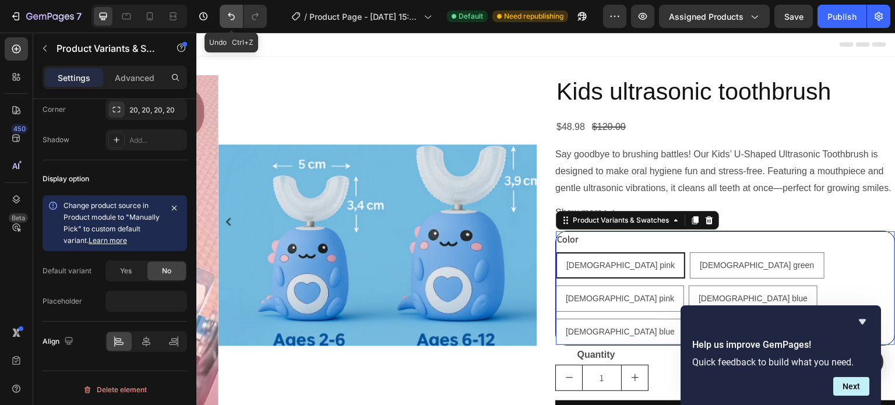
click at [230, 17] on icon "Undo/Redo" at bounding box center [232, 16] width 12 height 12
type input "Please select an option"
click at [596, 261] on span "[DEMOGRAPHIC_DATA] pink" at bounding box center [620, 264] width 108 height 9
click at [556, 252] on input "2-6 years old pink 2-6 years old pink 2-6 years old pink" at bounding box center [555, 252] width 1 height 1
click at [601, 238] on p "[DEMOGRAPHIC_DATA] pink" at bounding box center [621, 233] width 78 height 21
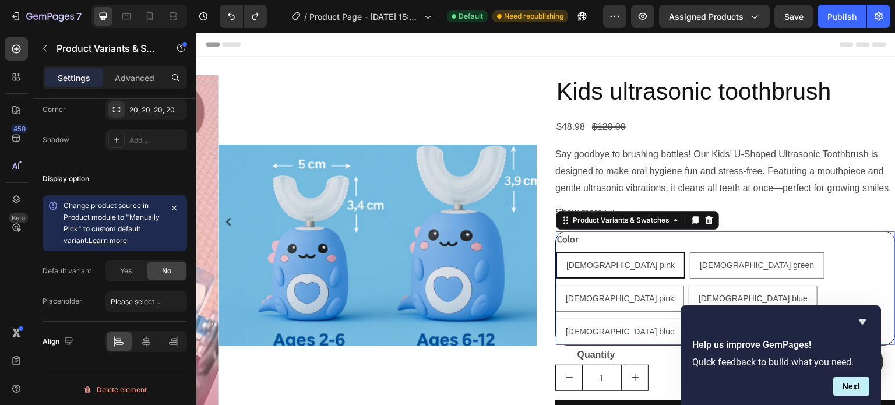
click at [556, 252] on input "2-6 years old pink 2-6 years old pink 2-6 years old pink" at bounding box center [555, 252] width 1 height 1
click at [582, 220] on div "Product Variants & Swatches" at bounding box center [620, 220] width 101 height 10
click at [859, 319] on icon "Hide survey" at bounding box center [862, 321] width 7 height 5
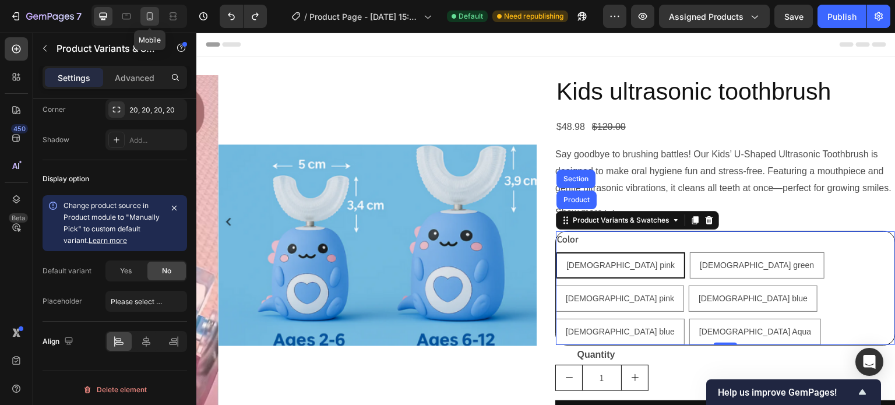
click at [146, 13] on icon at bounding box center [150, 16] width 12 height 12
type input "12"
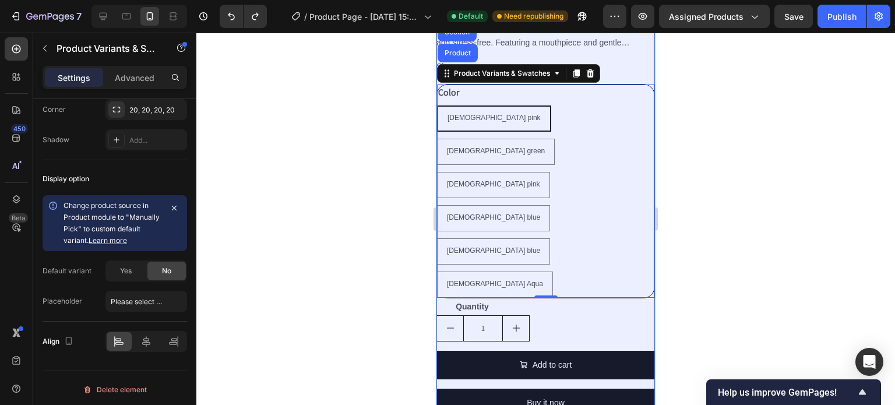
scroll to position [444, 0]
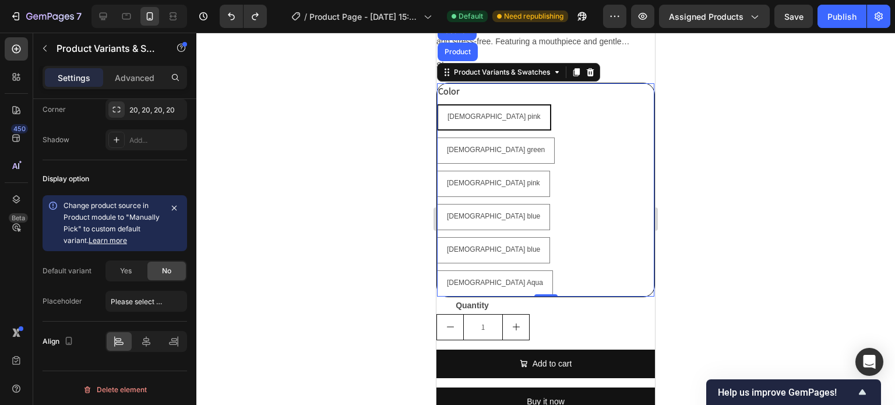
click at [478, 118] on div "[DEMOGRAPHIC_DATA] pink" at bounding box center [494, 117] width 112 height 22
click at [437, 104] on input "2-6 years old pink 2-6 years old pink 2-6 years old pink" at bounding box center [436, 104] width 1 height 1
click at [143, 338] on icon at bounding box center [146, 342] width 12 height 12
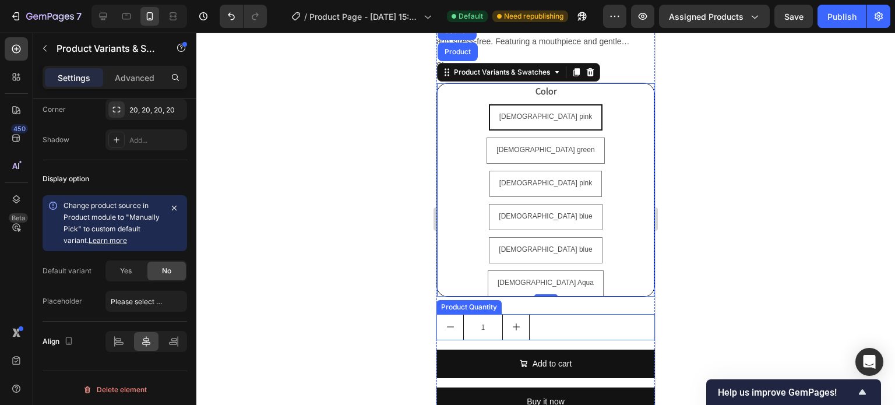
click at [473, 315] on input "1" at bounding box center [483, 327] width 40 height 25
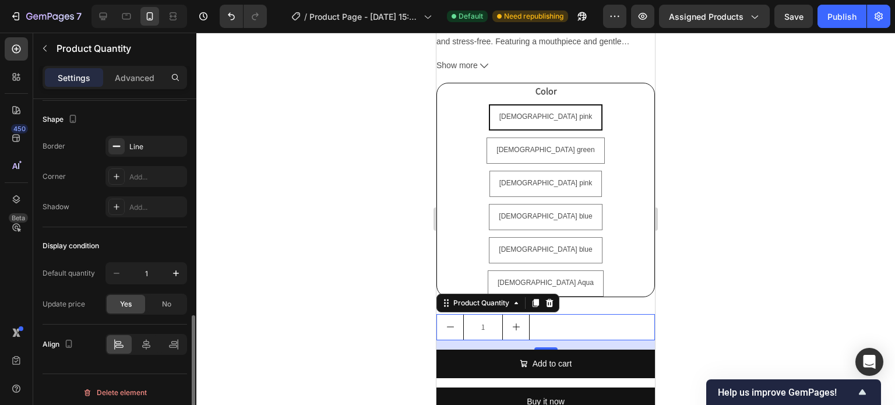
scroll to position [619, 0]
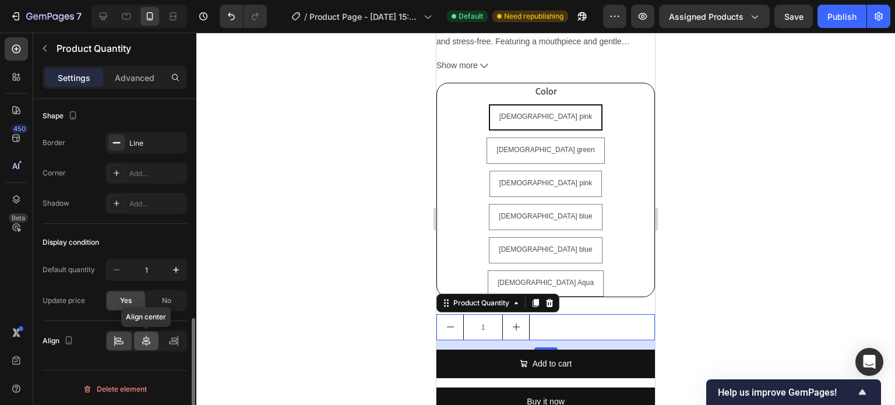
click at [146, 337] on icon at bounding box center [146, 341] width 8 height 10
click at [102, 14] on icon at bounding box center [103, 16] width 12 height 12
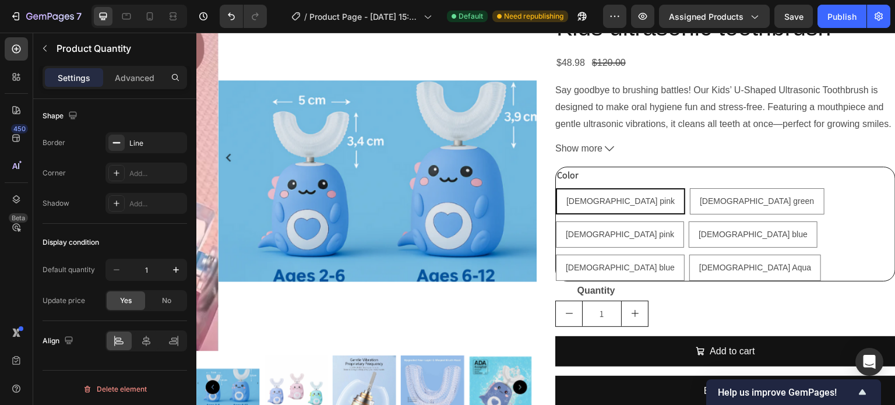
scroll to position [77, 0]
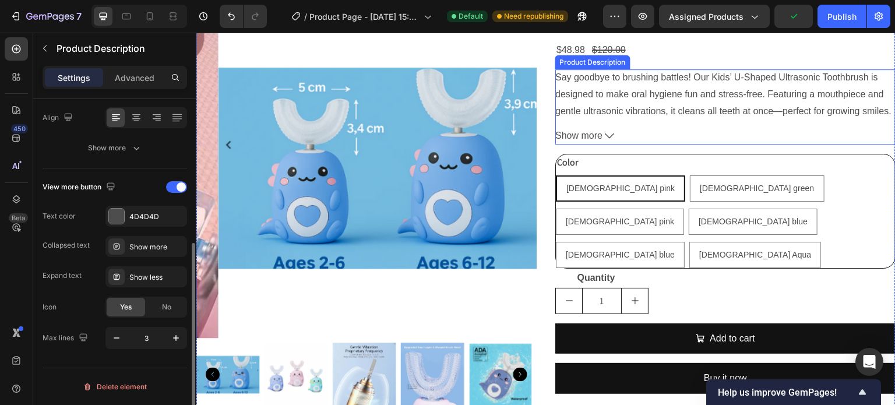
click at [685, 128] on button "Show more" at bounding box center [725, 136] width 340 height 17
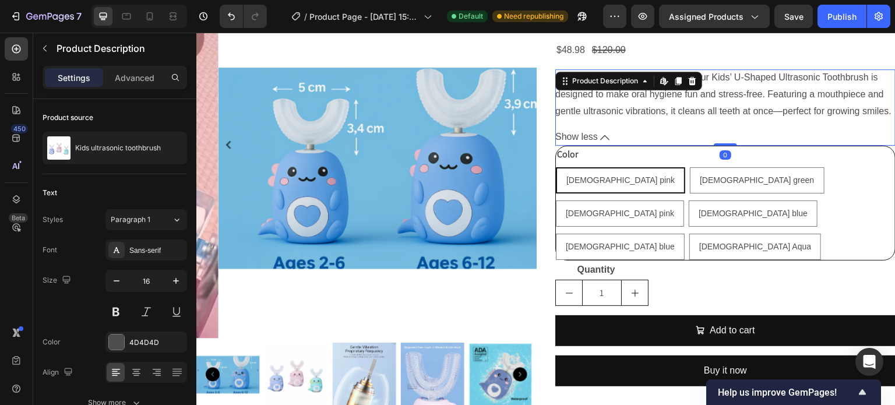
drag, startPoint x: 723, startPoint y: 169, endPoint x: 725, endPoint y: 156, distance: 13.6
click at [725, 146] on div "Say goodbye to brushing battles! Our Kids’ U-Shaped Ultrasonic Toothbrush is de…" at bounding box center [725, 107] width 340 height 76
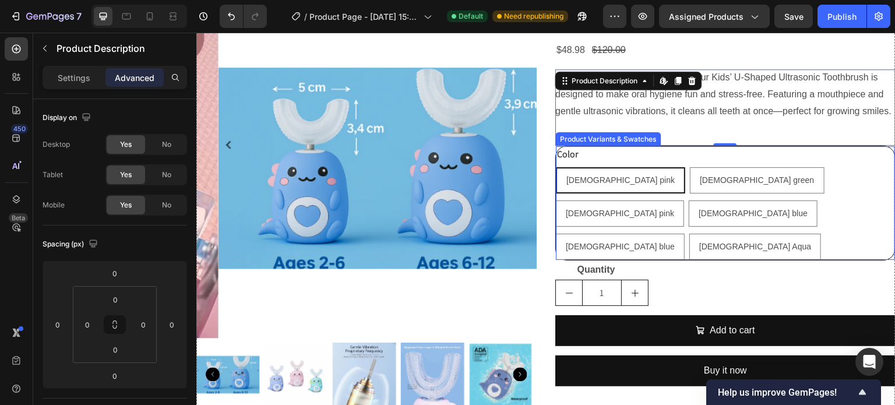
click at [575, 170] on div "Color 2-6 years old pink 2-6 years old pink 2-6 years old pink 2-6 years old gr…" at bounding box center [725, 203] width 339 height 114
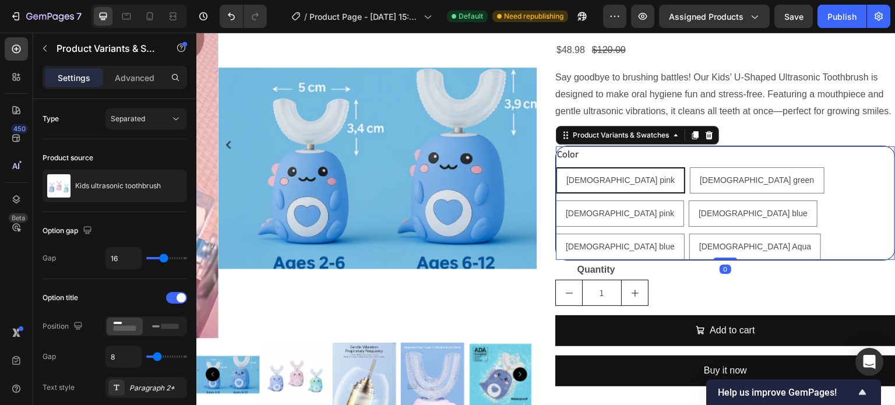
click at [575, 170] on div "Color 2-6 years old pink 2-6 years old pink 2-6 years old pink 2-6 years old gr…" at bounding box center [725, 203] width 339 height 114
click at [570, 163] on legend "Color" at bounding box center [567, 154] width 23 height 16
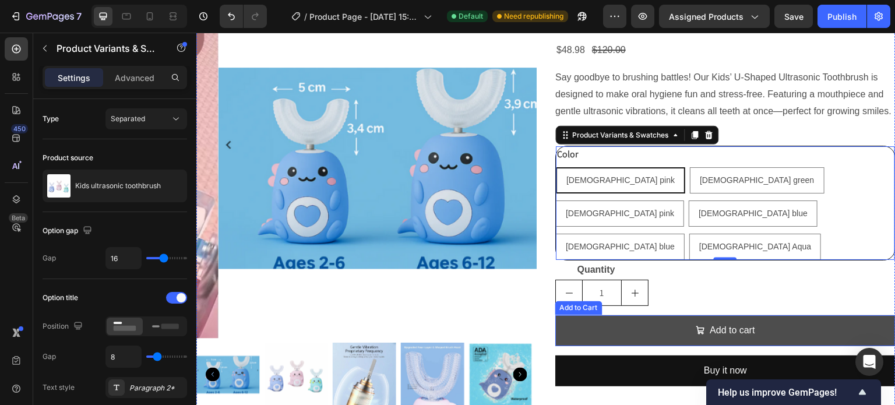
click at [658, 315] on button "Add to cart" at bounding box center [725, 330] width 340 height 31
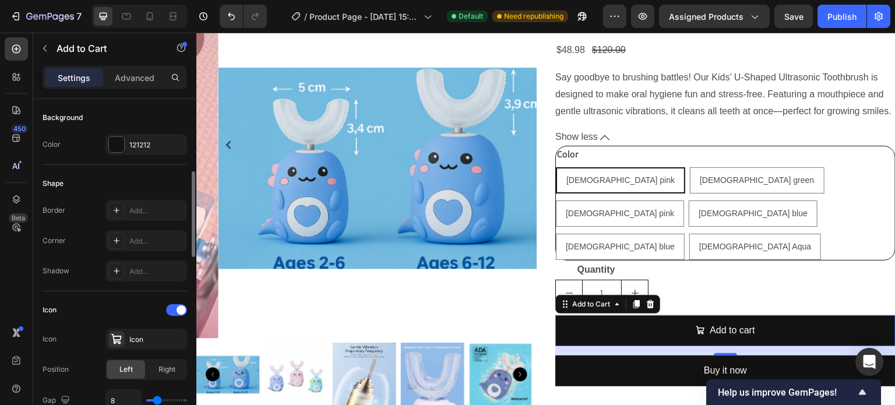
scroll to position [287, 0]
click at [147, 237] on div "Add..." at bounding box center [156, 240] width 55 height 10
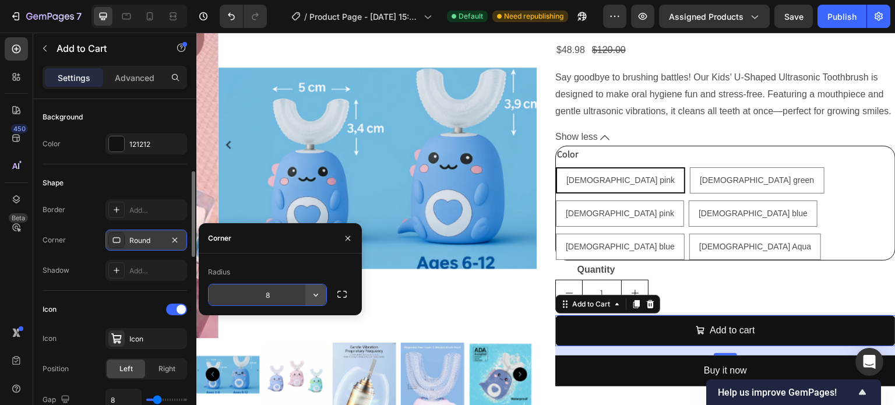
click at [312, 293] on icon "button" at bounding box center [316, 295] width 12 height 12
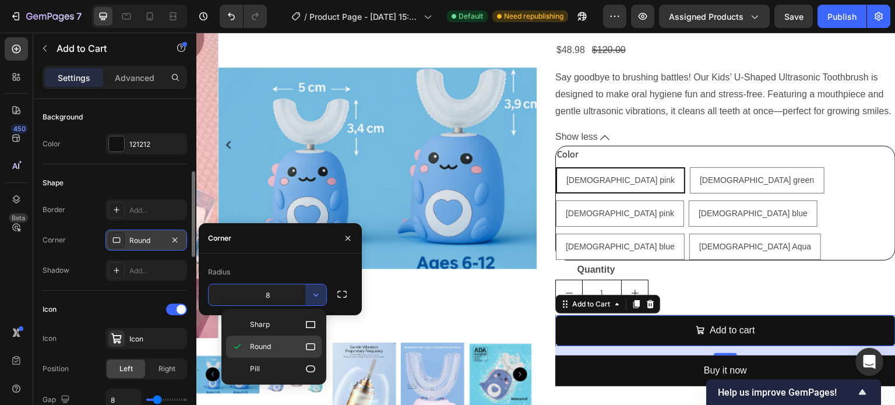
click at [294, 341] on p "Round" at bounding box center [283, 347] width 66 height 12
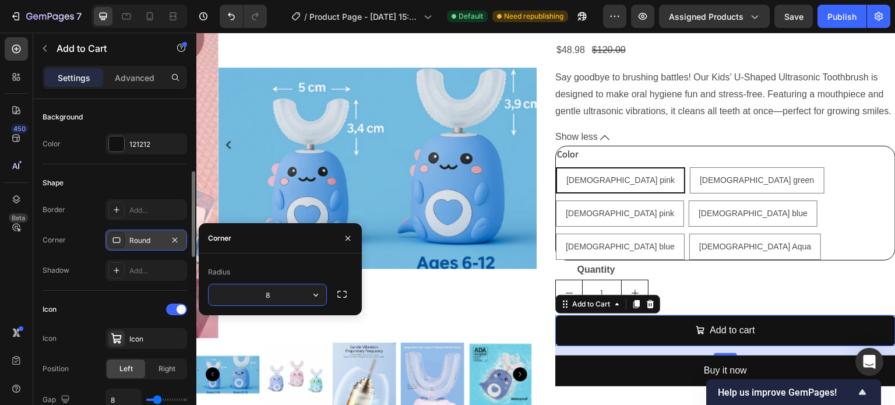
click at [275, 291] on input "8" at bounding box center [268, 294] width 118 height 21
type input "20"
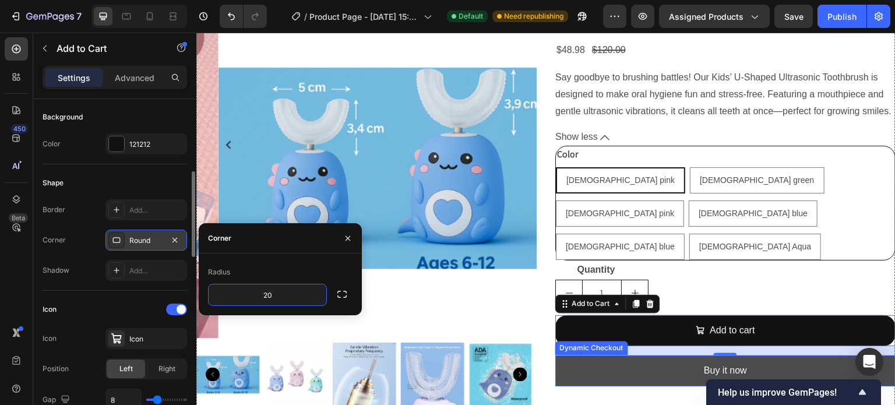
click at [674, 355] on button "Buy it now" at bounding box center [725, 370] width 340 height 31
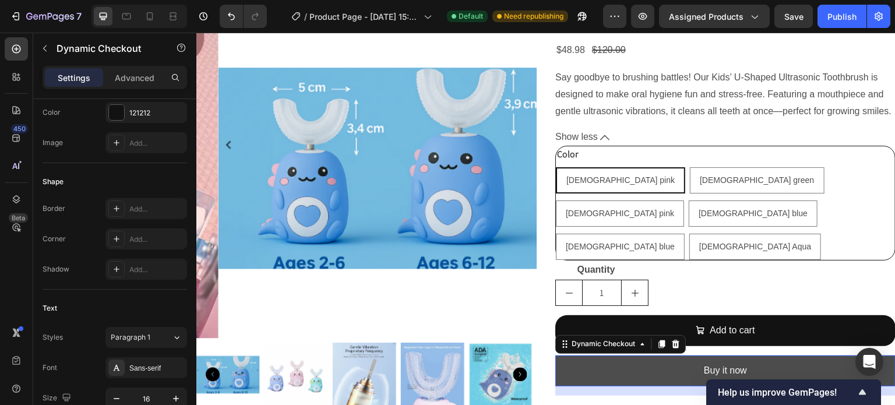
scroll to position [0, 0]
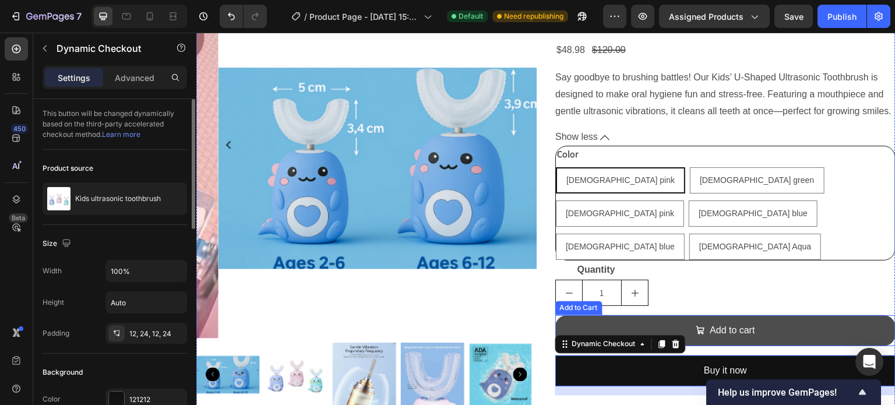
click at [631, 315] on button "Add to cart" at bounding box center [725, 330] width 340 height 31
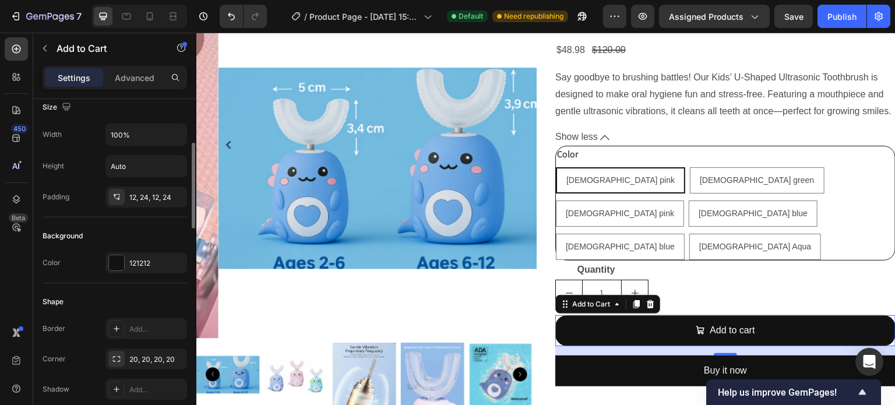
scroll to position [170, 0]
click at [115, 258] on div at bounding box center [116, 260] width 15 height 15
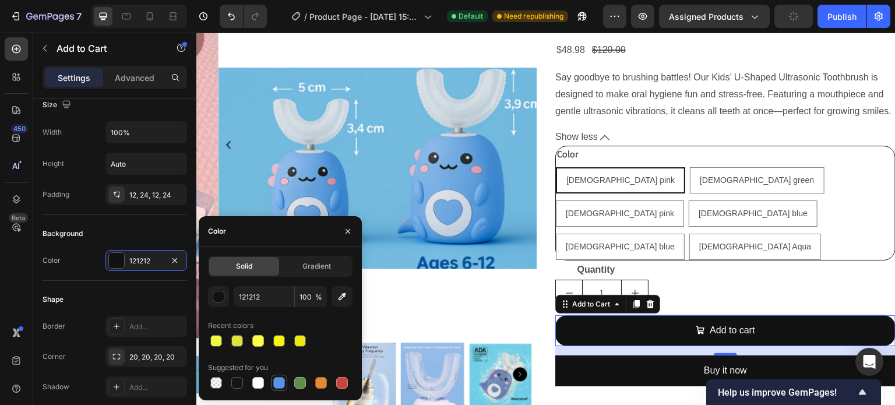
click at [278, 382] on div at bounding box center [279, 383] width 12 height 12
type input "5594E7"
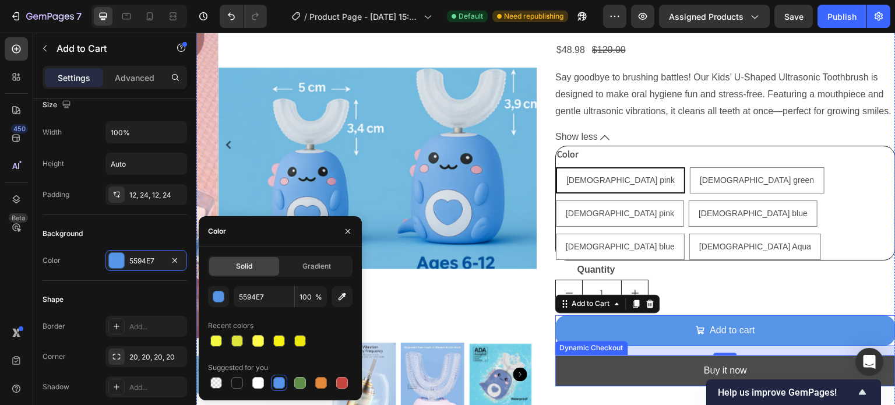
click at [653, 355] on button "Buy it now" at bounding box center [725, 370] width 340 height 31
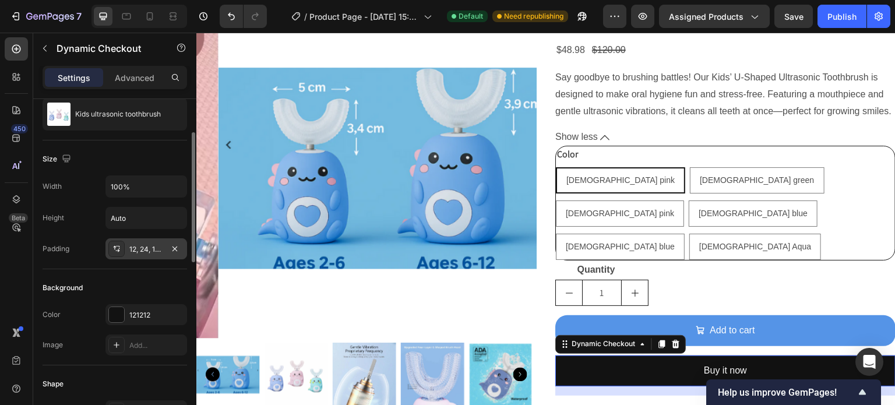
scroll to position [86, 0]
click at [118, 315] on div at bounding box center [116, 313] width 15 height 15
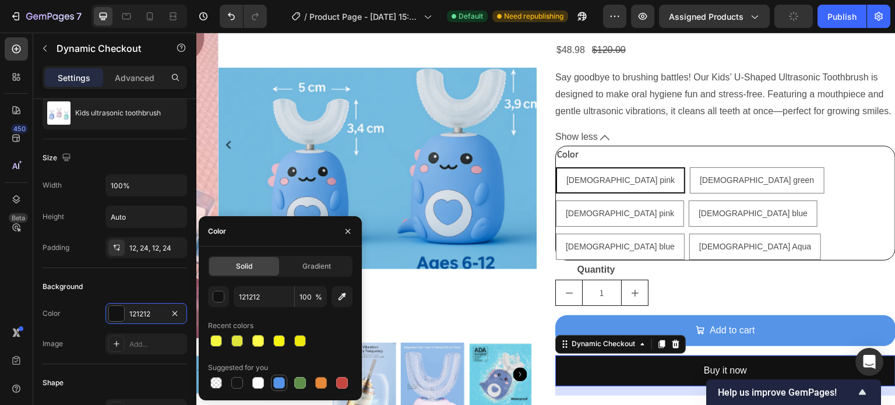
click at [280, 384] on div at bounding box center [279, 383] width 12 height 12
type input "5594E7"
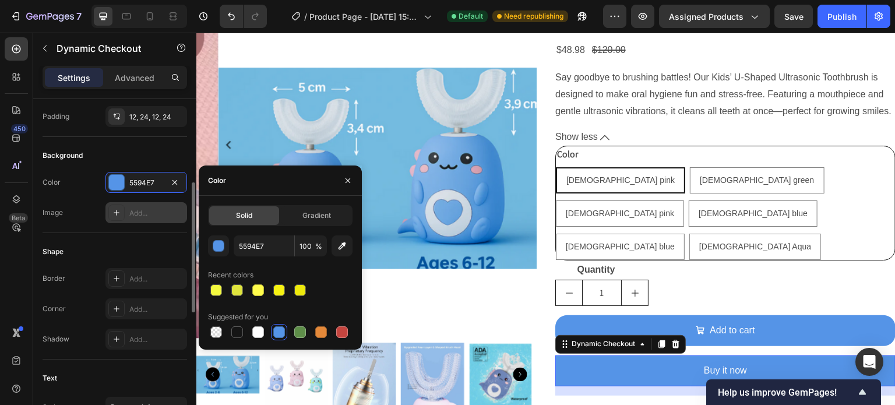
scroll to position [217, 0]
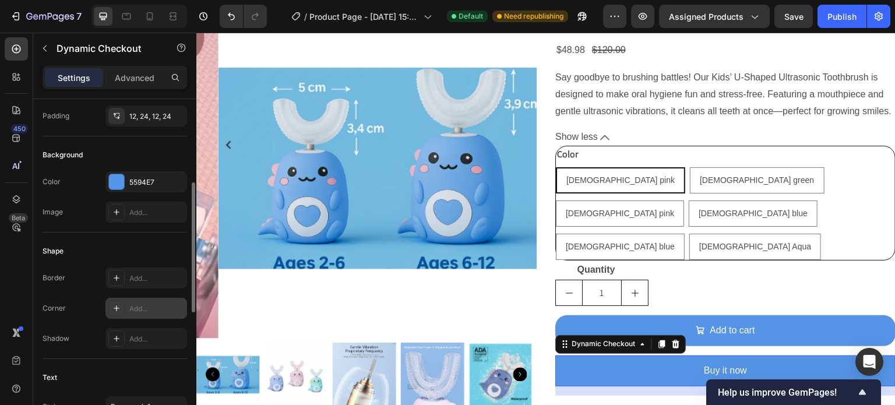
click at [132, 305] on div "Add..." at bounding box center [156, 309] width 55 height 10
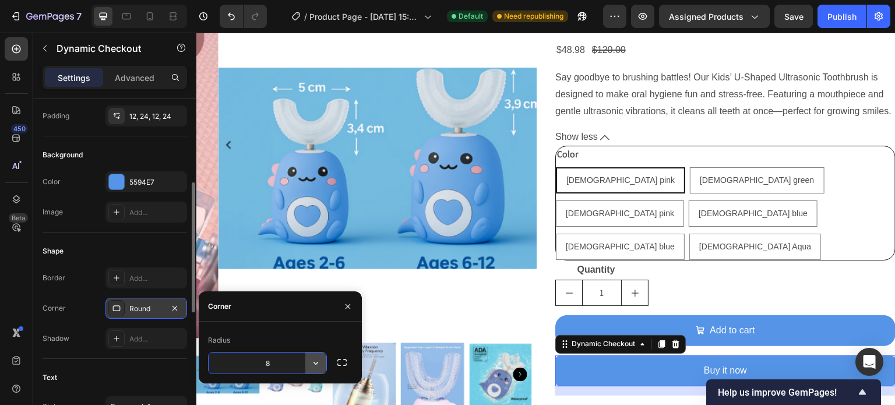
click at [313, 363] on icon "button" at bounding box center [316, 363] width 12 height 12
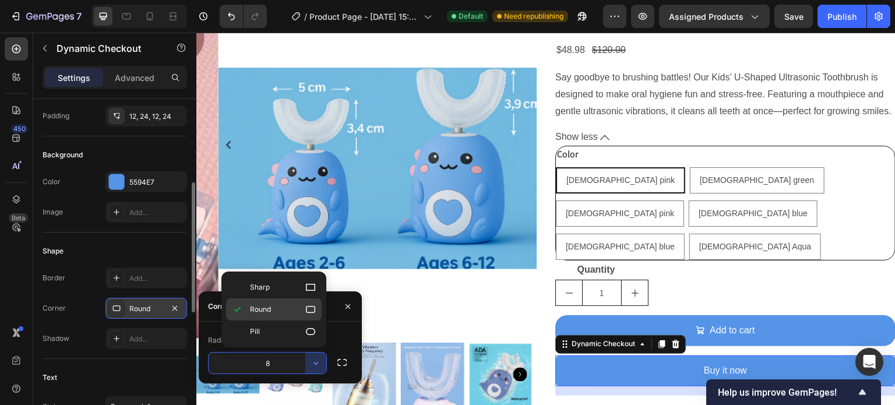
click at [302, 309] on p "Round" at bounding box center [283, 310] width 66 height 12
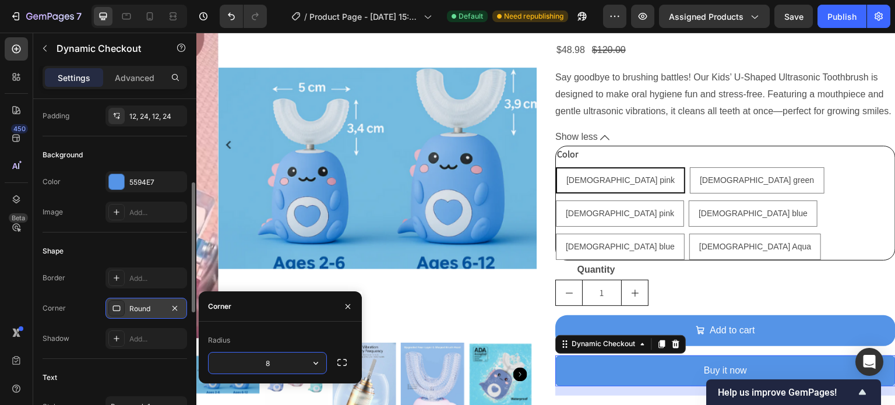
click at [276, 367] on input "8" at bounding box center [268, 363] width 118 height 21
type input "20"
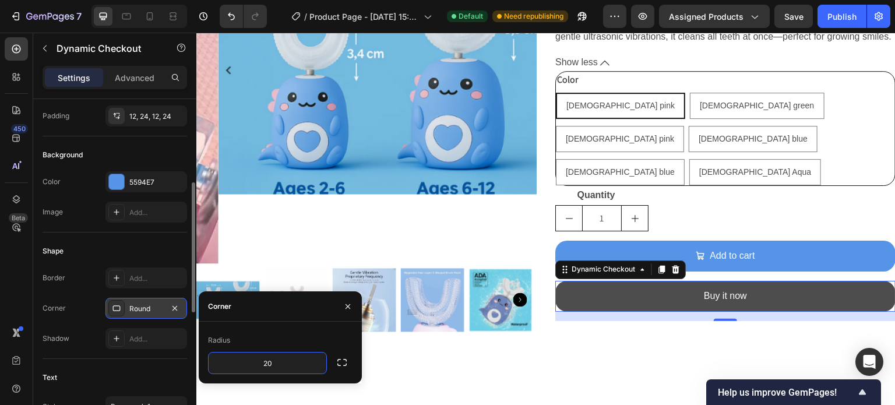
scroll to position [154, 0]
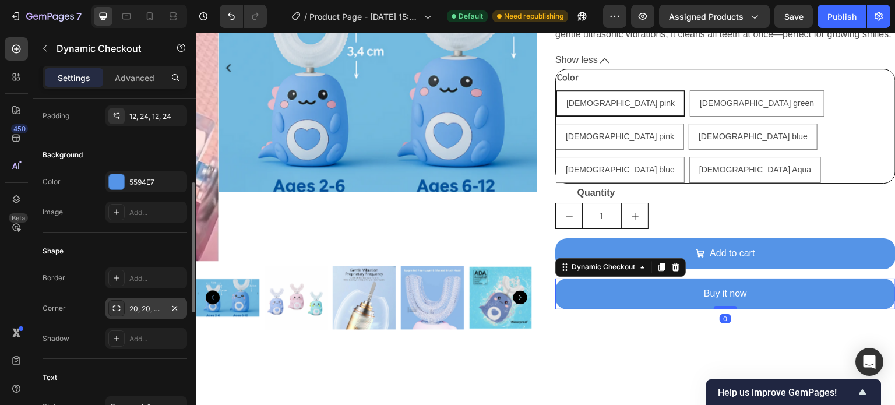
drag, startPoint x: 719, startPoint y: 299, endPoint x: 720, endPoint y: 290, distance: 9.3
click at [720, 306] on div at bounding box center [725, 307] width 23 height 3
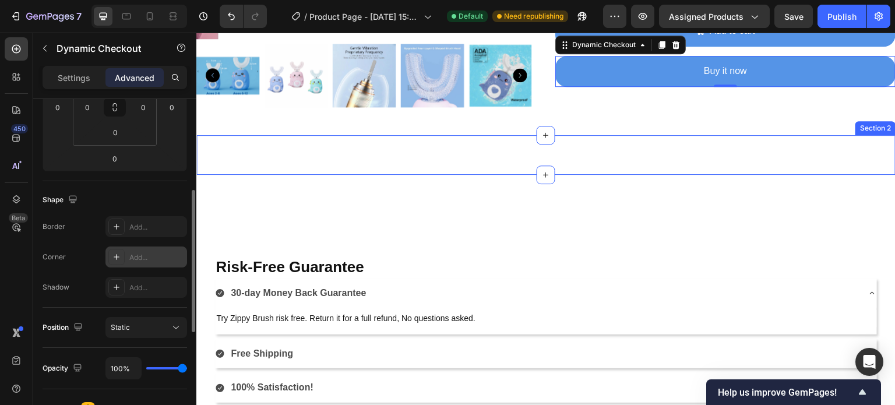
scroll to position [377, 0]
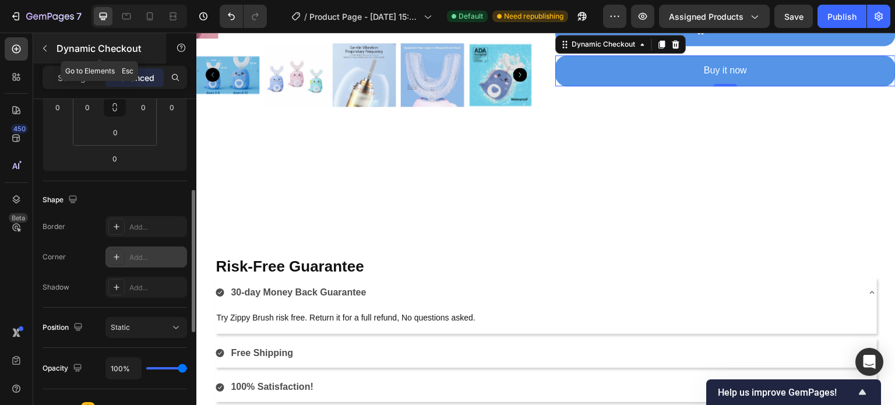
click at [45, 44] on icon "button" at bounding box center [44, 48] width 9 height 9
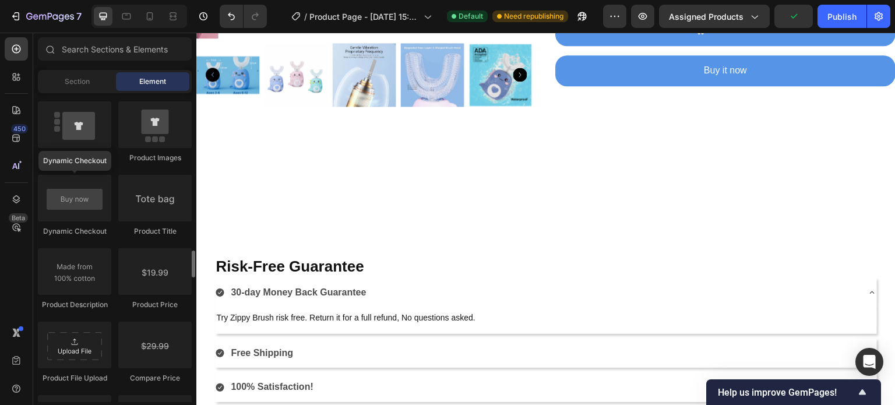
scroll to position [1799, 0]
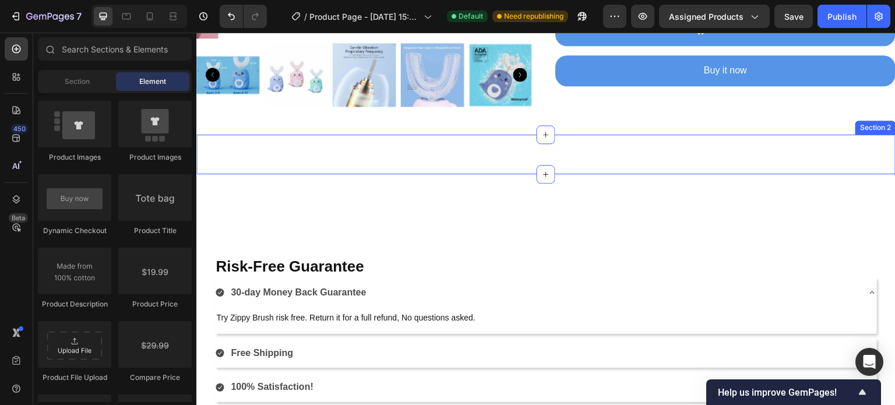
click at [611, 156] on div "Text Block Section 2" at bounding box center [545, 155] width 699 height 40
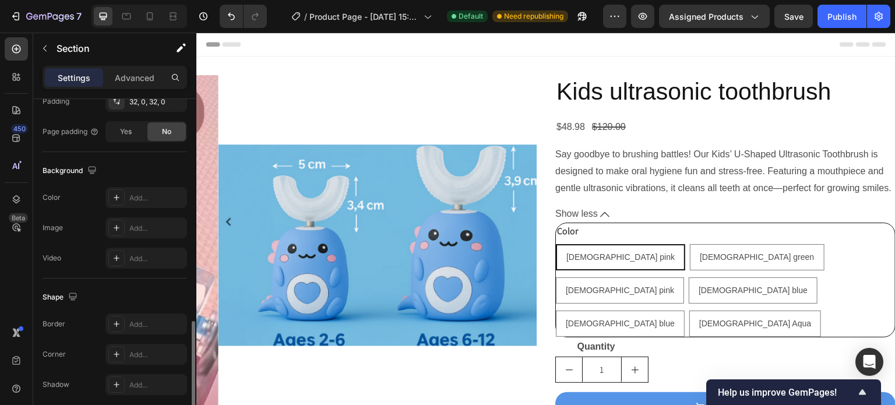
scroll to position [371, 0]
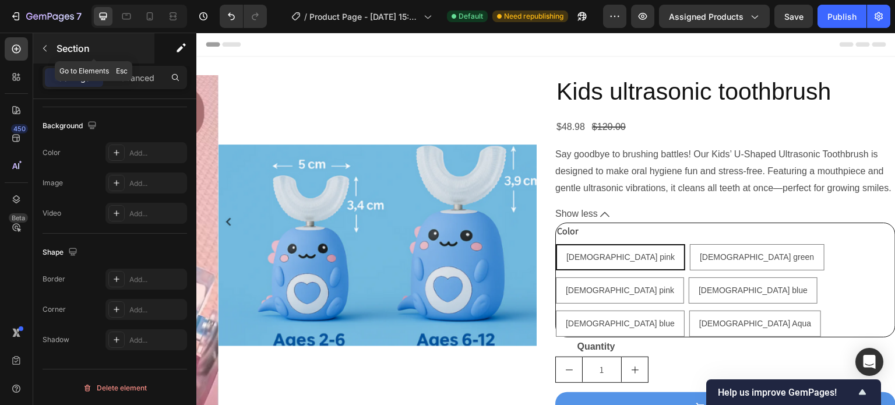
click at [76, 48] on p "Section" at bounding box center [105, 48] width 96 height 14
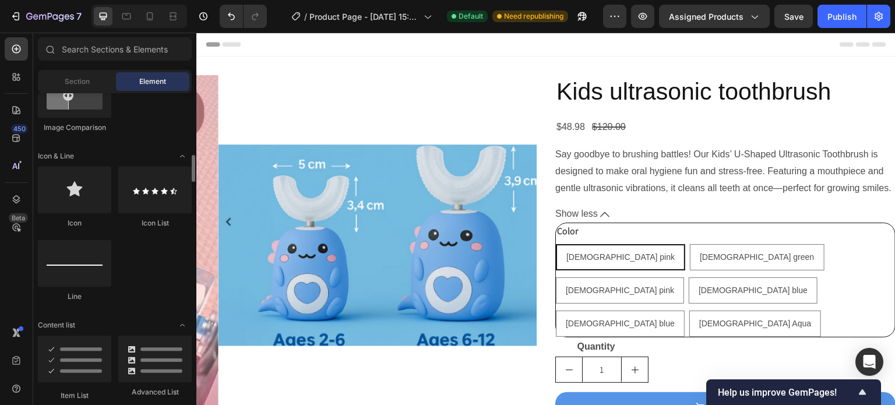
scroll to position [702, 0]
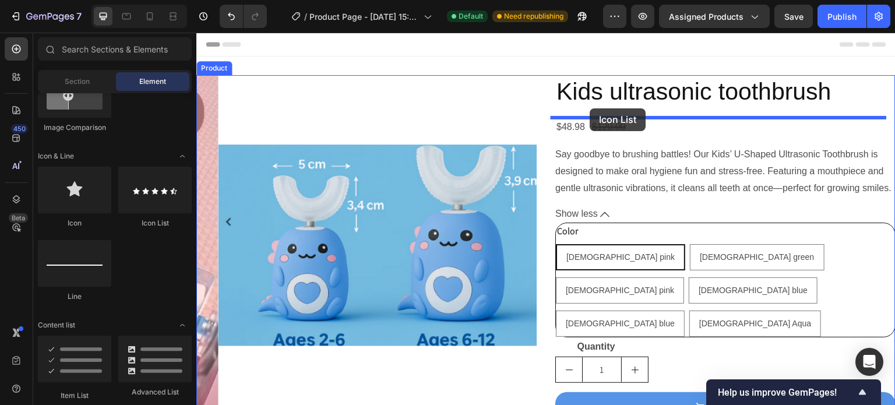
drag, startPoint x: 350, startPoint y: 245, endPoint x: 590, endPoint y: 108, distance: 276.1
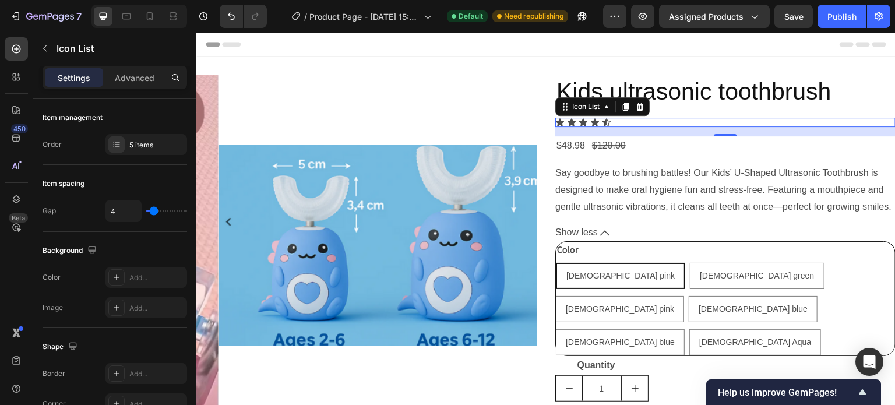
click at [617, 123] on div "Icon Icon Icon Icon Icon" at bounding box center [725, 122] width 340 height 9
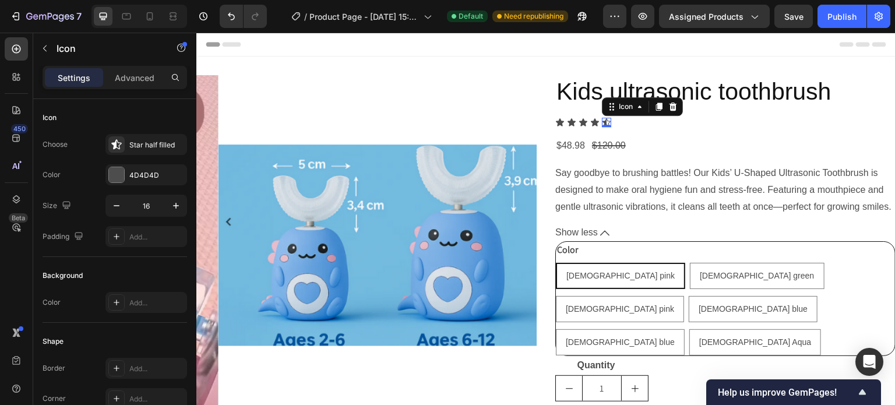
click at [605, 122] on div "Icon 0" at bounding box center [606, 122] width 9 height 9
click at [617, 107] on div "Icon" at bounding box center [626, 107] width 19 height 0
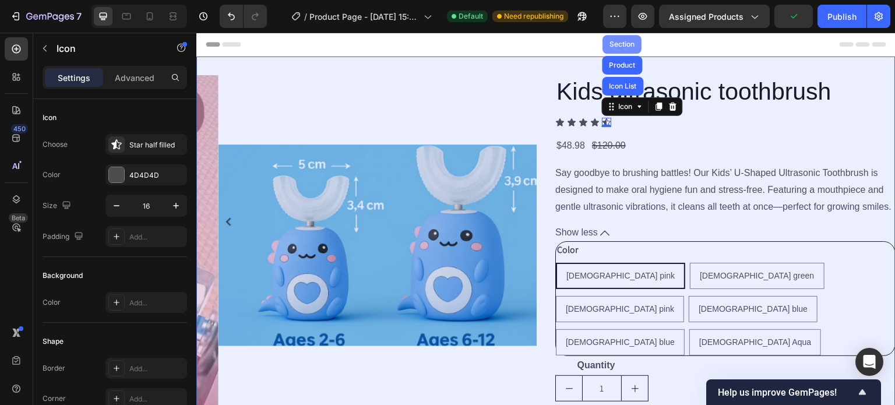
click at [622, 42] on div "Section" at bounding box center [622, 44] width 30 height 7
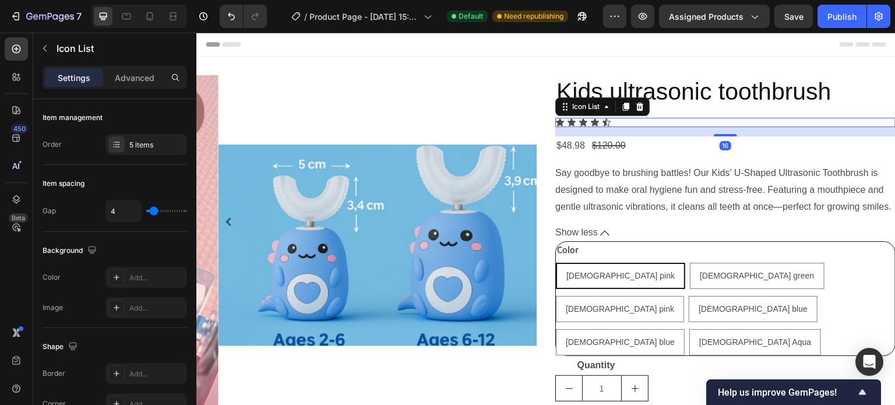
click at [623, 123] on div "Icon Icon Icon Icon Icon" at bounding box center [725, 122] width 340 height 9
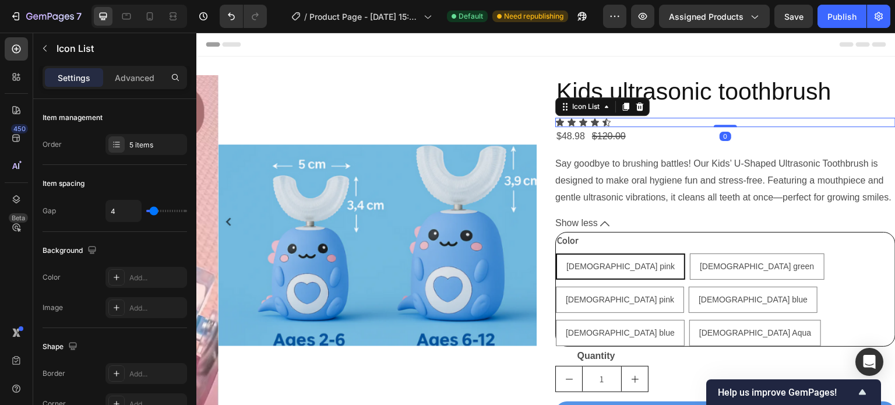
drag, startPoint x: 714, startPoint y: 134, endPoint x: 715, endPoint y: 122, distance: 11.7
click at [715, 122] on div "Icon Icon Icon Icon Icon Icon List 0" at bounding box center [725, 122] width 340 height 9
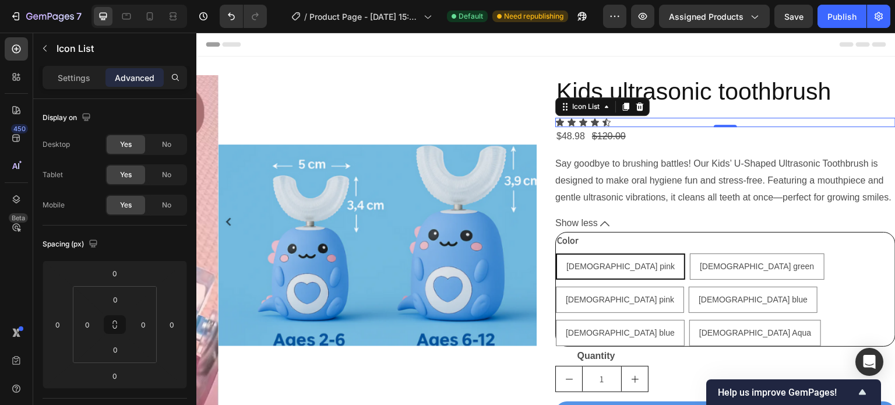
click at [670, 119] on div "Icon Icon Icon Icon Icon" at bounding box center [725, 122] width 340 height 9
click at [623, 107] on icon at bounding box center [626, 107] width 6 height 8
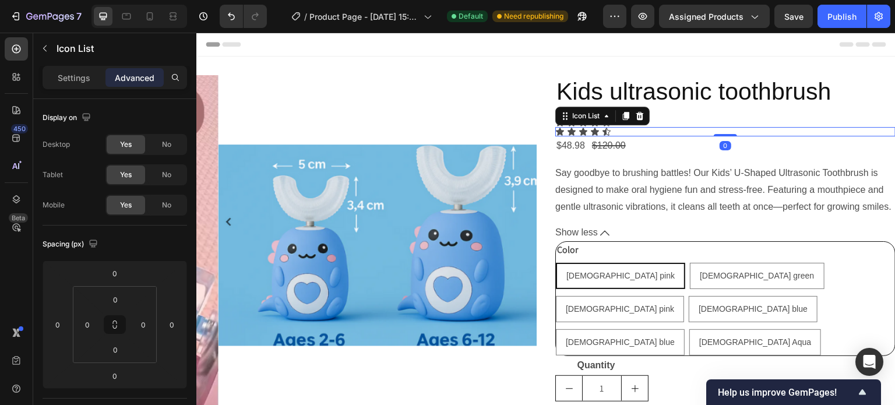
scroll to position [371, 0]
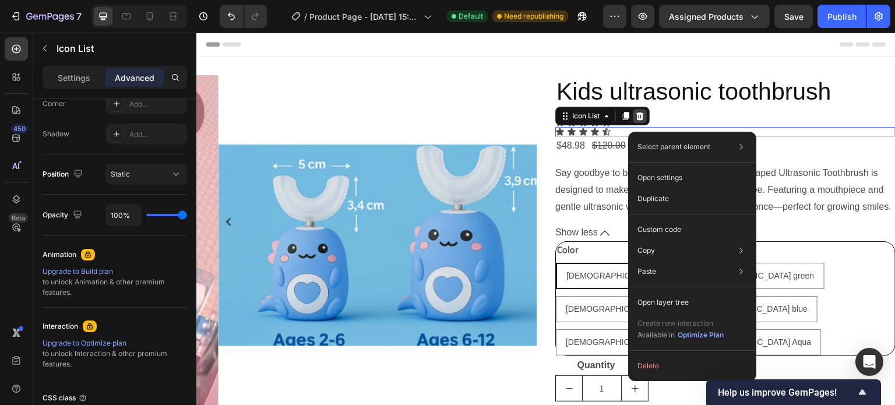
click at [635, 115] on icon at bounding box center [639, 115] width 9 height 9
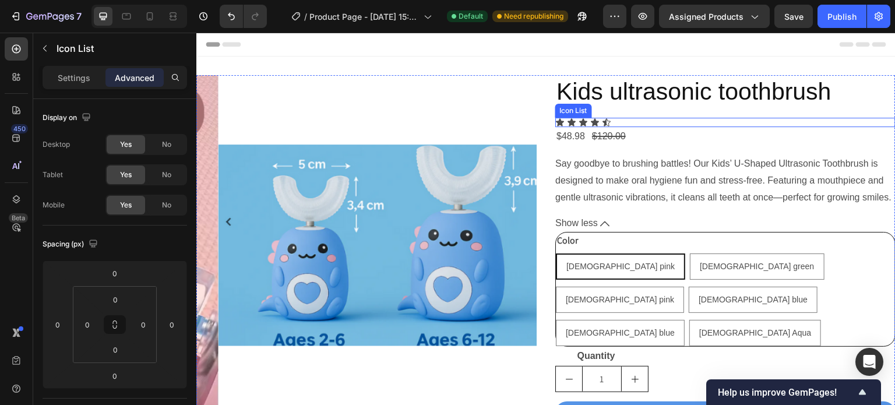
click at [617, 121] on div "Icon Icon Icon Icon Icon" at bounding box center [725, 122] width 340 height 9
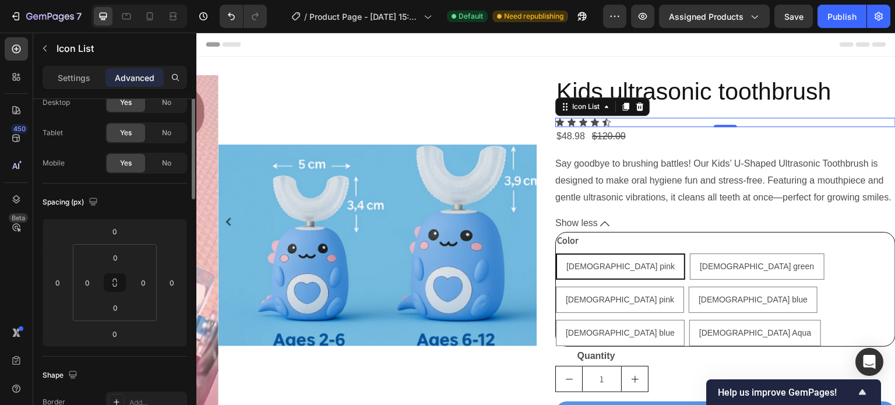
scroll to position [0, 0]
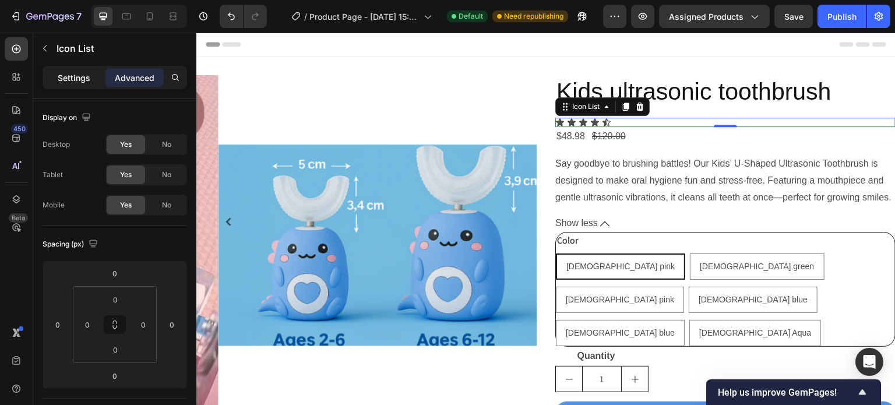
click at [75, 81] on p "Settings" at bounding box center [74, 78] width 33 height 12
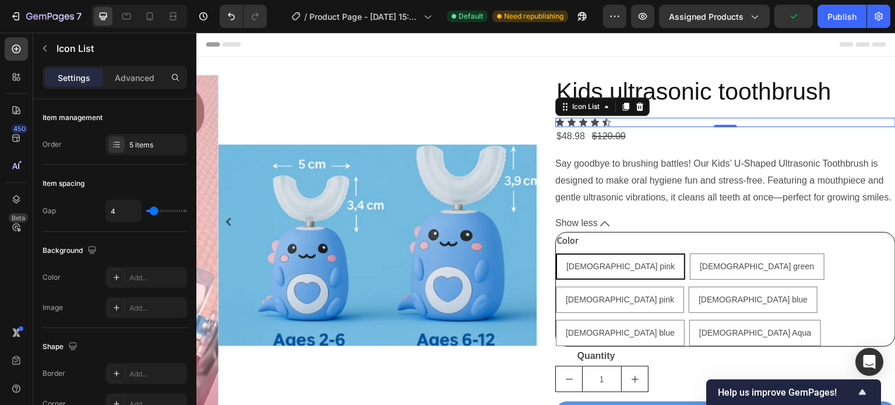
click at [666, 121] on div "Icon Icon Icon Icon Icon" at bounding box center [725, 122] width 340 height 9
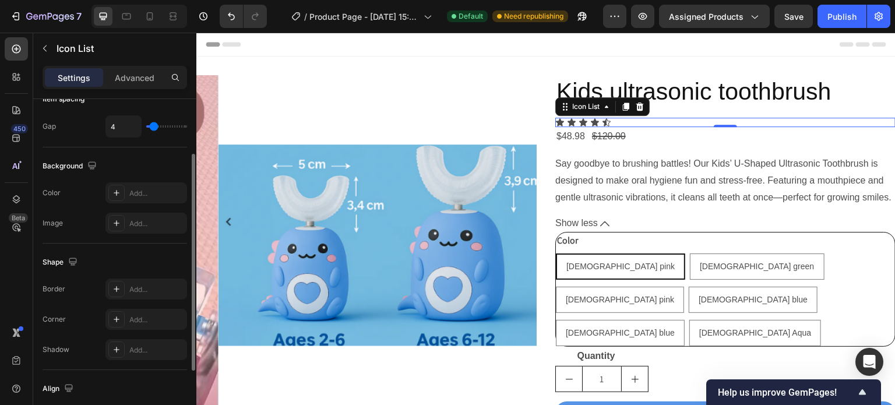
scroll to position [85, 0]
click at [138, 223] on div "Add..." at bounding box center [156, 223] width 55 height 10
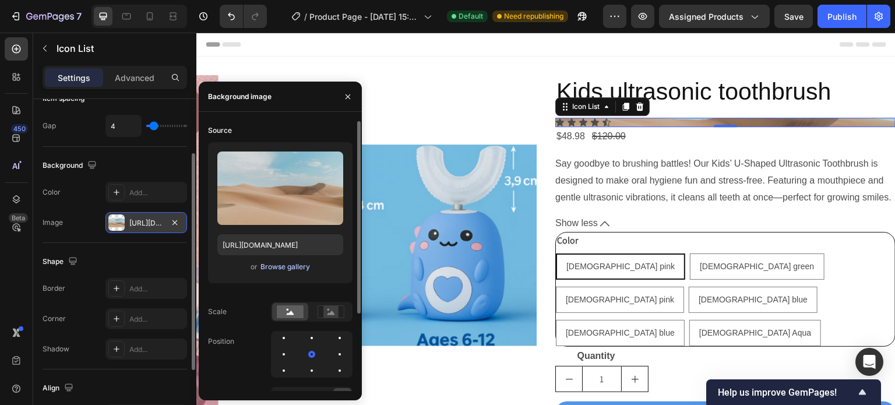
click at [279, 265] on div "Browse gallery" at bounding box center [285, 267] width 50 height 10
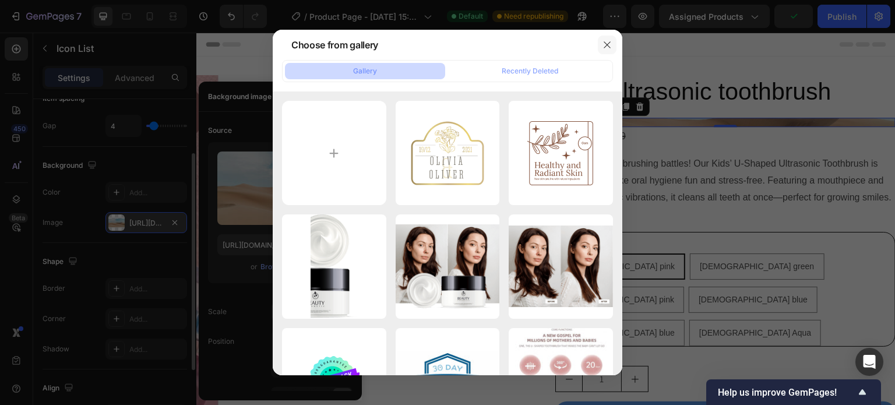
click at [606, 47] on icon "button" at bounding box center [607, 44] width 9 height 9
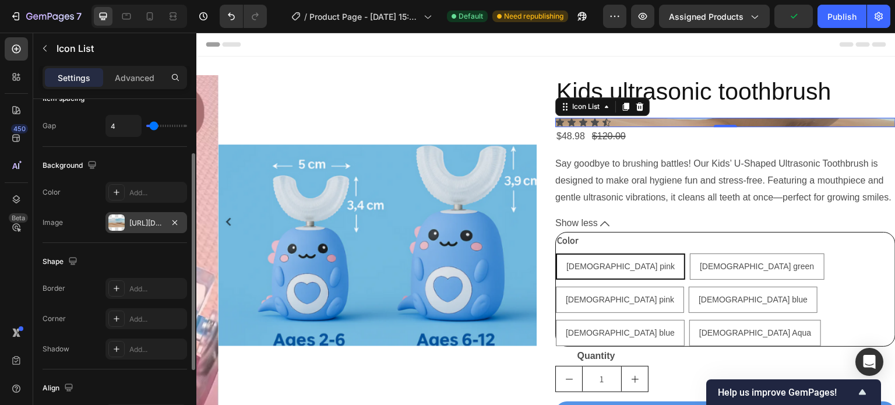
click at [654, 123] on div "Icon Icon Icon Icon Icon" at bounding box center [725, 122] width 340 height 9
click at [150, 226] on div "https://cdn.shopify.com/s/files/1/2005/9307/files/background_settings.jpg" at bounding box center [146, 223] width 34 height 10
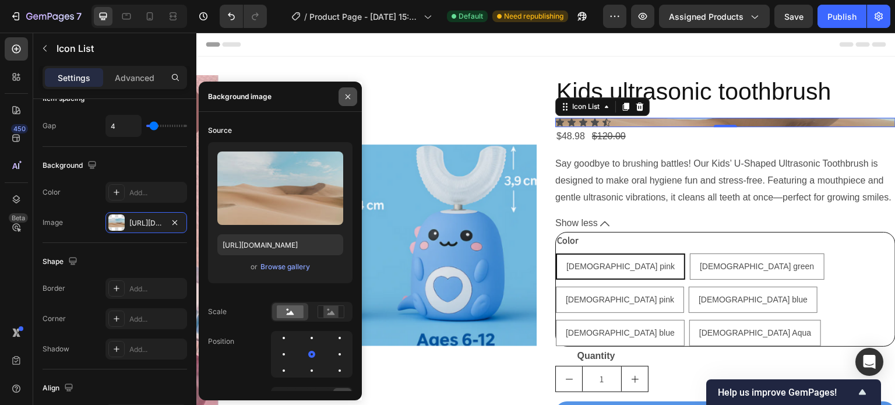
click at [347, 97] on icon "button" at bounding box center [348, 96] width 5 height 5
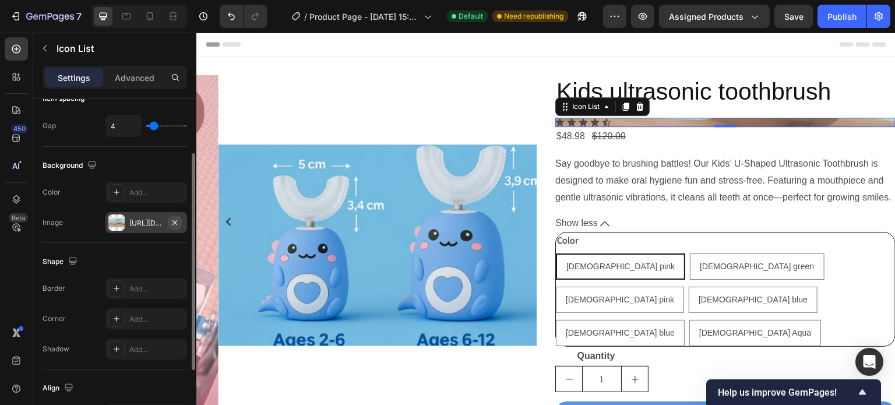
click at [179, 219] on icon "button" at bounding box center [174, 222] width 9 height 9
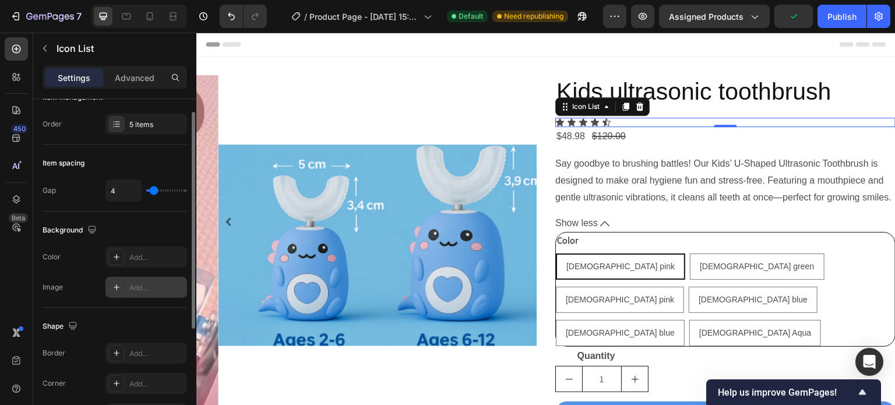
scroll to position [0, 0]
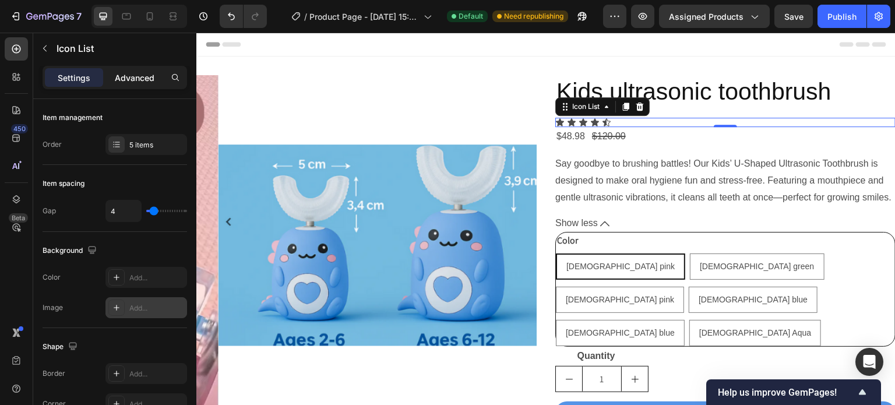
click at [139, 72] on p "Advanced" at bounding box center [135, 78] width 40 height 12
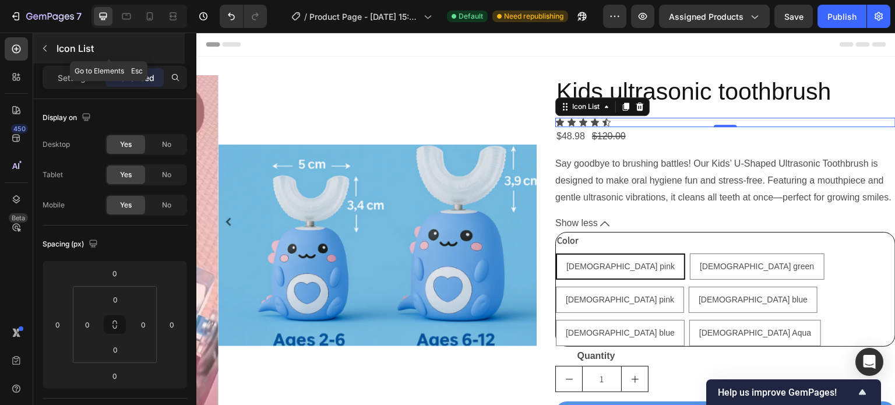
click at [60, 44] on p "Icon List" at bounding box center [120, 48] width 126 height 14
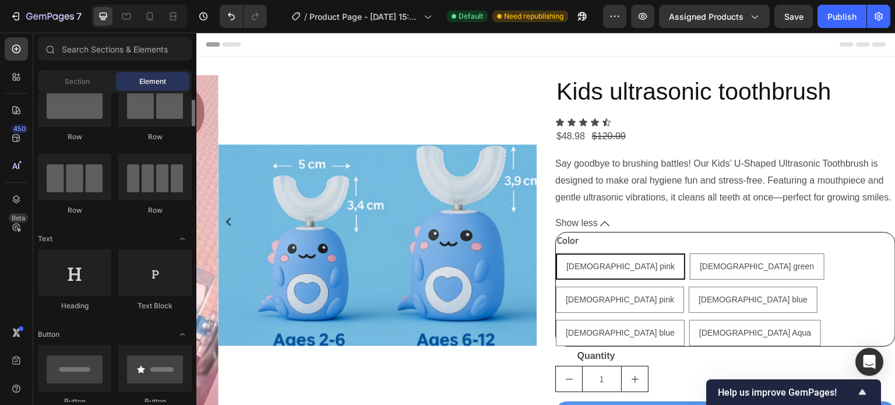
scroll to position [35, 0]
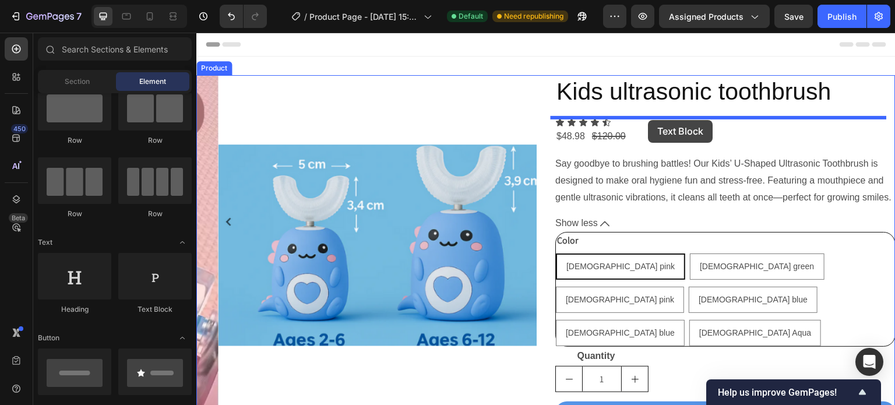
drag, startPoint x: 353, startPoint y: 323, endPoint x: 649, endPoint y: 120, distance: 358.8
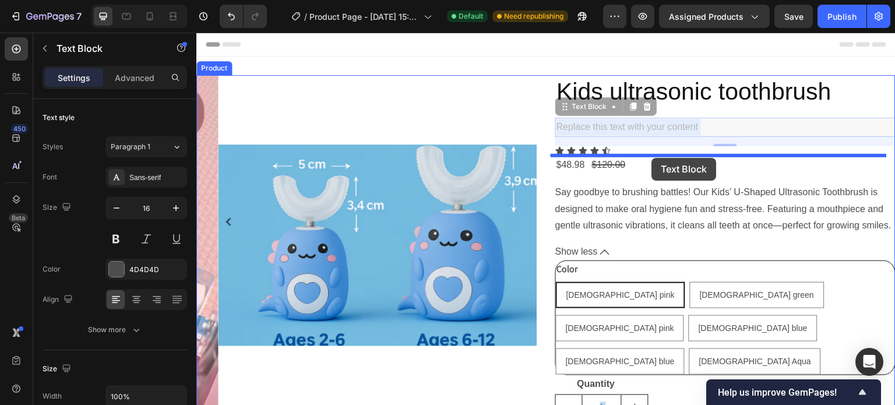
drag, startPoint x: 649, startPoint y: 125, endPoint x: 652, endPoint y: 156, distance: 31.0
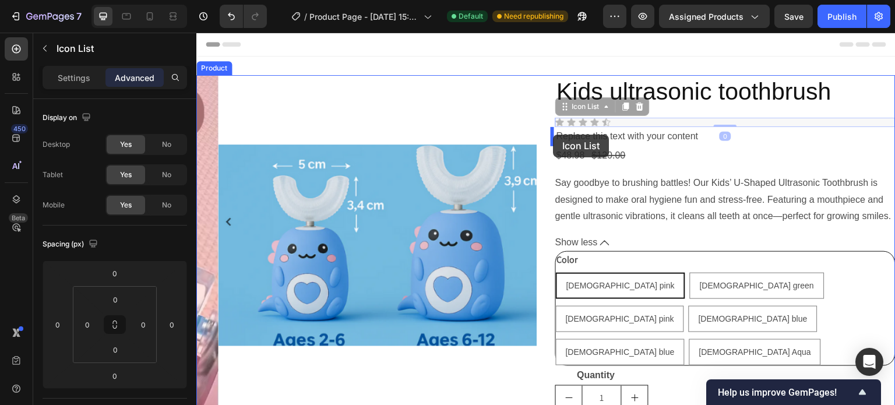
drag, startPoint x: 684, startPoint y: 120, endPoint x: 554, endPoint y: 135, distance: 130.8
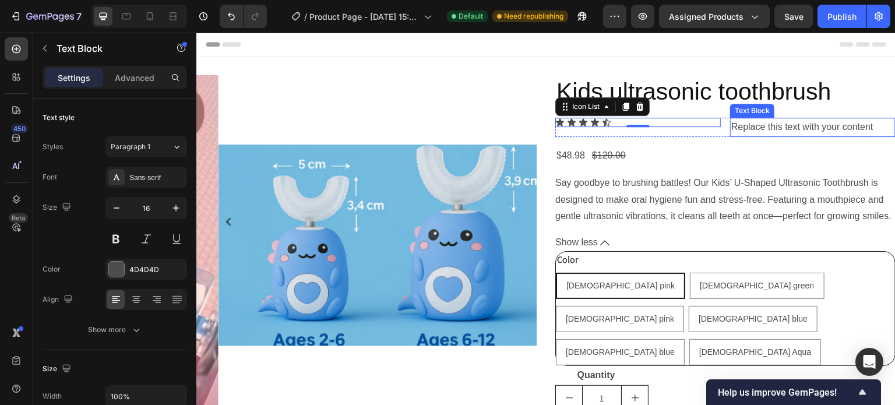
click at [730, 125] on div "Replace this text with your content" at bounding box center [812, 127] width 165 height 19
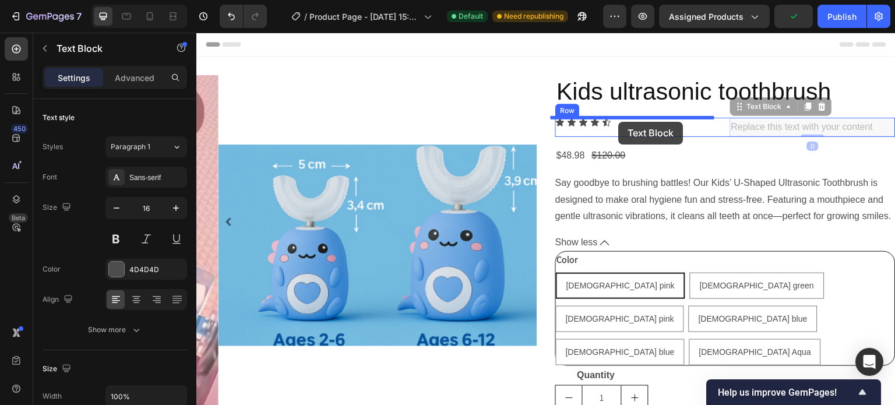
drag, startPoint x: 725, startPoint y: 125, endPoint x: 619, endPoint y: 122, distance: 106.1
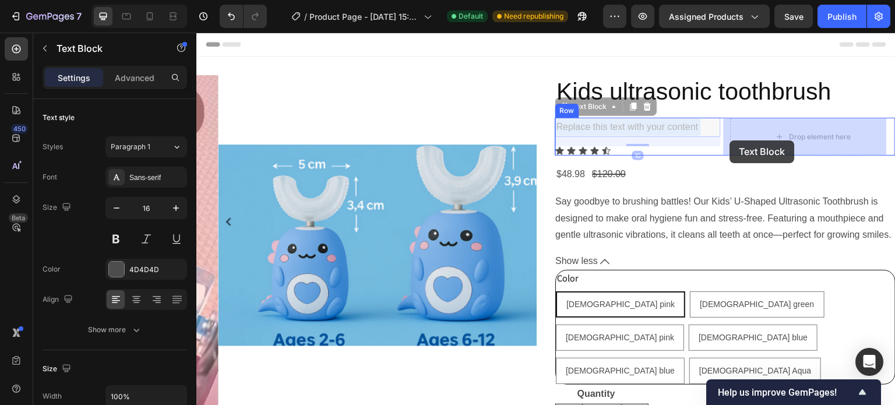
drag, startPoint x: 623, startPoint y: 125, endPoint x: 730, endPoint y: 140, distance: 107.7
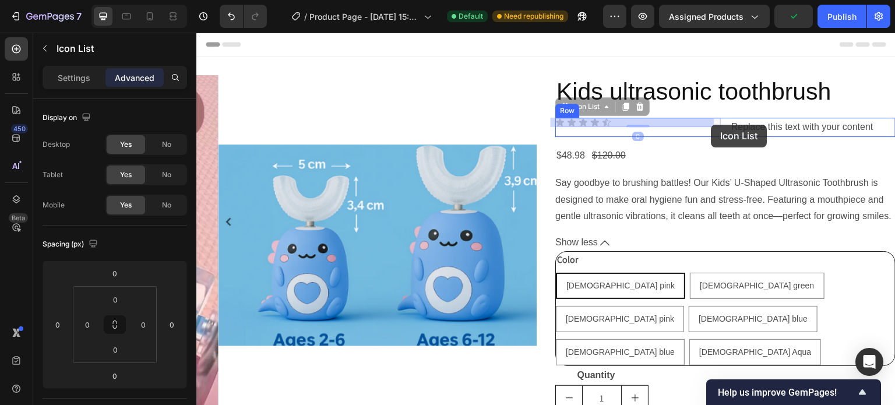
drag, startPoint x: 612, startPoint y: 124, endPoint x: 711, endPoint y: 125, distance: 99.1
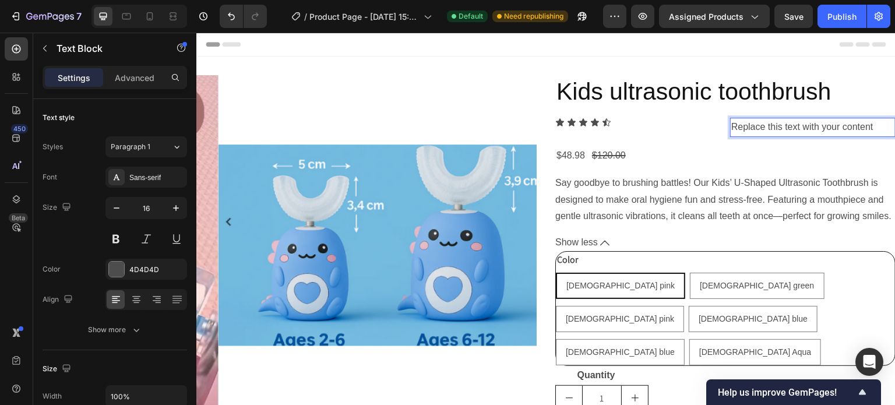
click at [731, 126] on p "Replace this text with your content" at bounding box center [812, 127] width 163 height 17
click at [869, 127] on p "Replace this text with your content" at bounding box center [812, 127] width 163 height 17
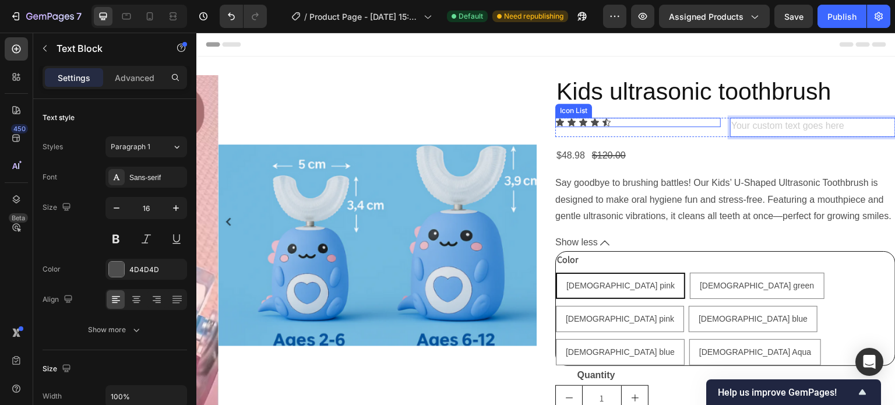
click at [651, 119] on div "Icon Icon Icon Icon Icon" at bounding box center [637, 122] width 165 height 9
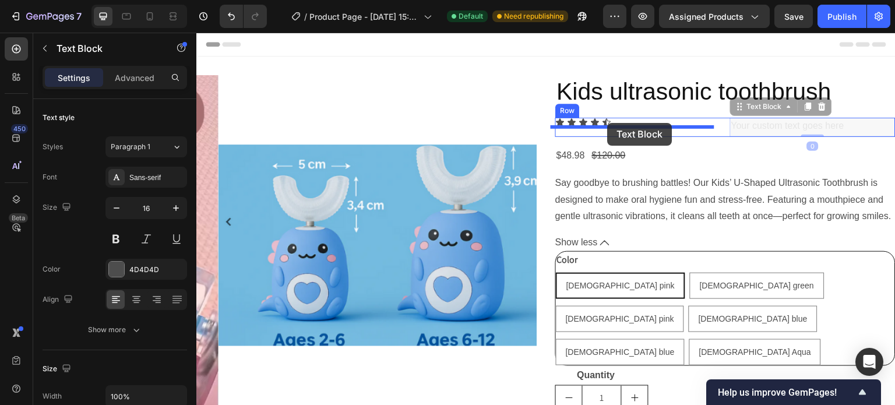
drag, startPoint x: 737, startPoint y: 125, endPoint x: 608, endPoint y: 123, distance: 128.8
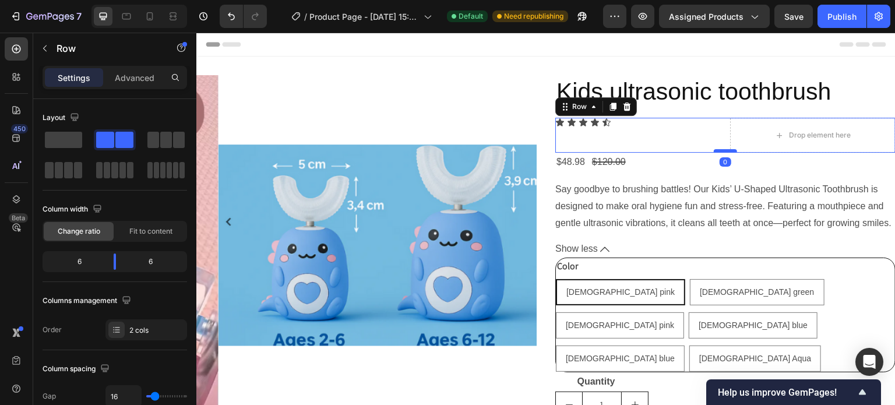
drag, startPoint x: 713, startPoint y: 160, endPoint x: 717, endPoint y: 149, distance: 11.8
click at [717, 149] on div at bounding box center [725, 150] width 23 height 3
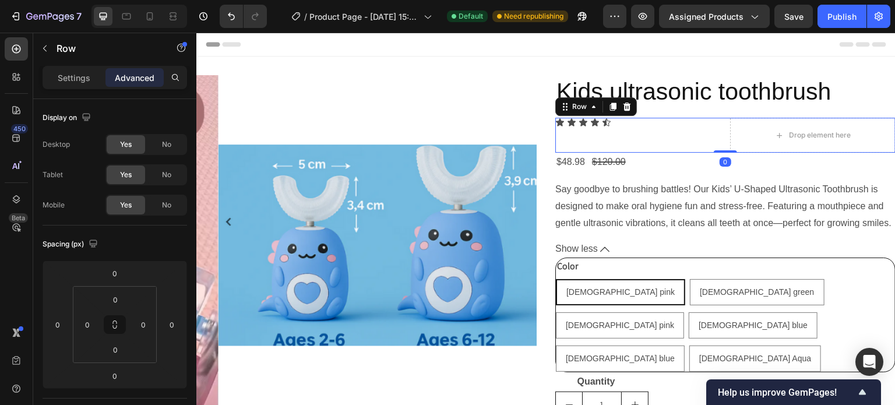
click at [686, 142] on div "Icon Icon Icon Icon Icon Icon List Text Block" at bounding box center [637, 135] width 165 height 35
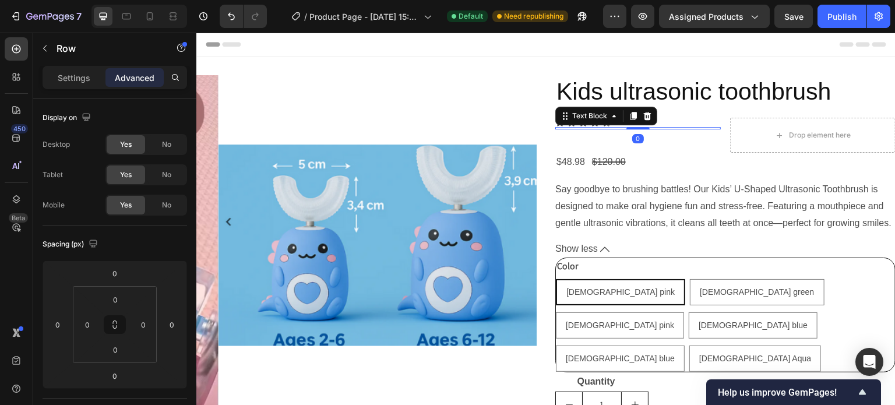
click at [642, 128] on div "Text Block 0" at bounding box center [637, 128] width 165 height 2
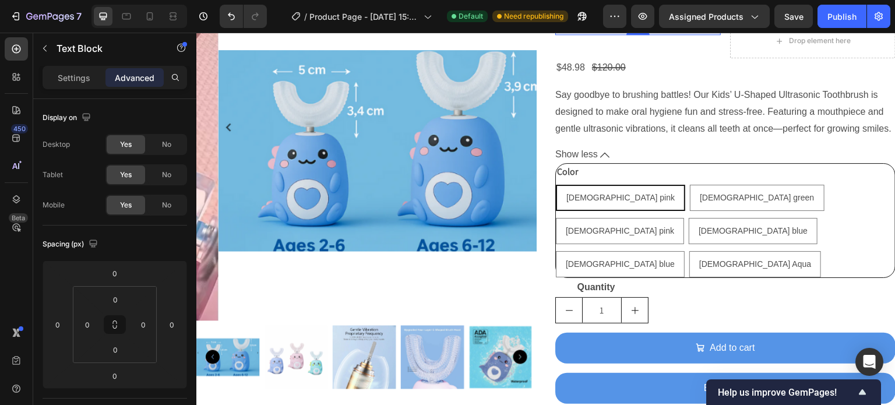
scroll to position [0, 0]
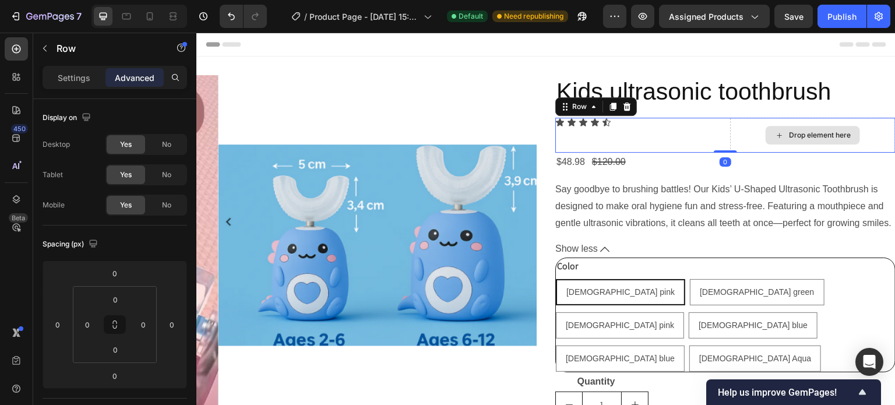
click at [742, 127] on div "Drop element here" at bounding box center [812, 135] width 165 height 35
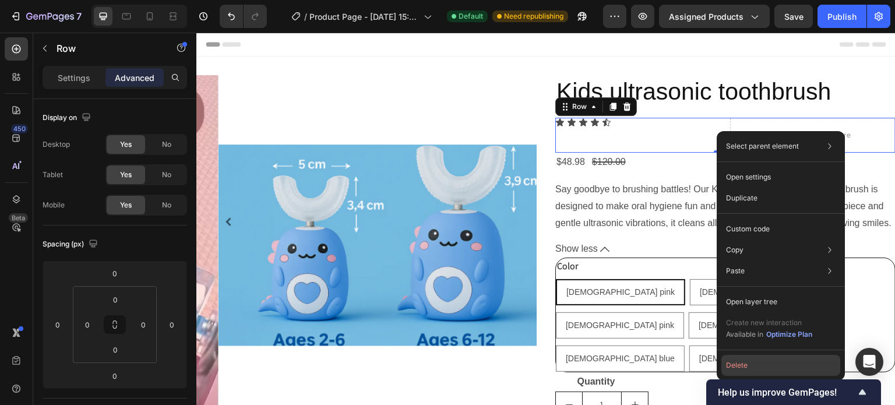
click at [753, 361] on button "Delete" at bounding box center [780, 365] width 119 height 21
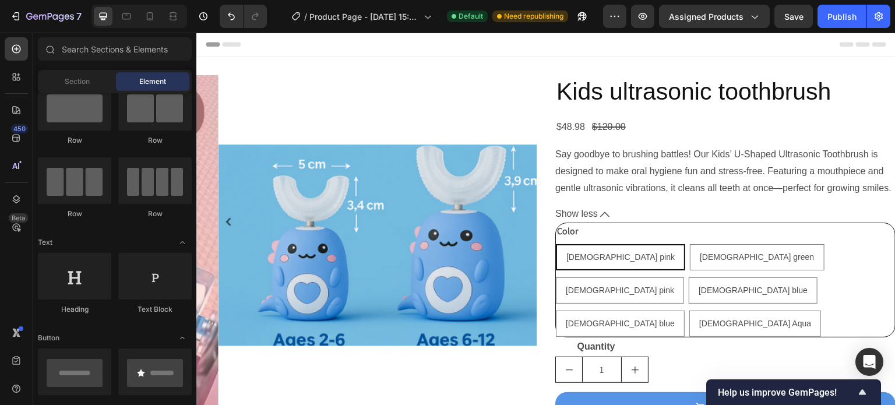
click at [234, 48] on span "Header" at bounding box center [232, 44] width 26 height 12
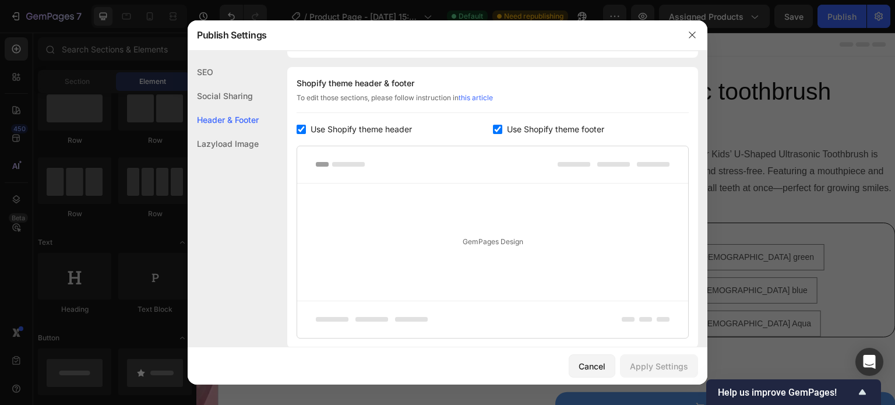
scroll to position [170, 0]
click at [691, 36] on icon "button" at bounding box center [692, 35] width 6 height 6
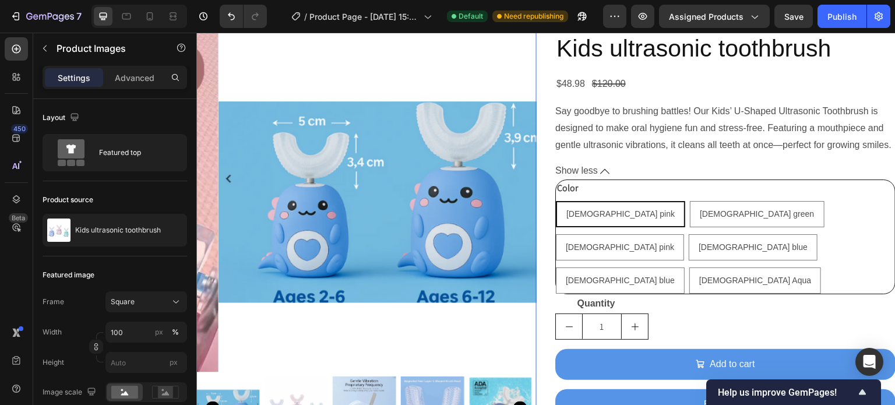
scroll to position [0, 0]
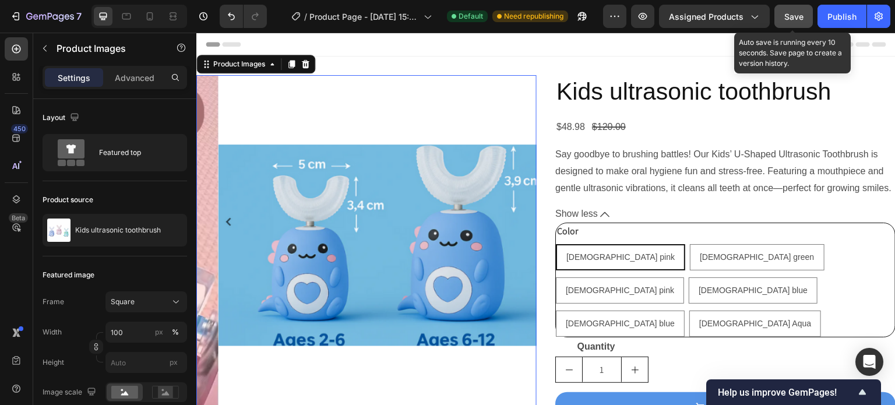
click at [795, 16] on span "Save" at bounding box center [793, 17] width 19 height 10
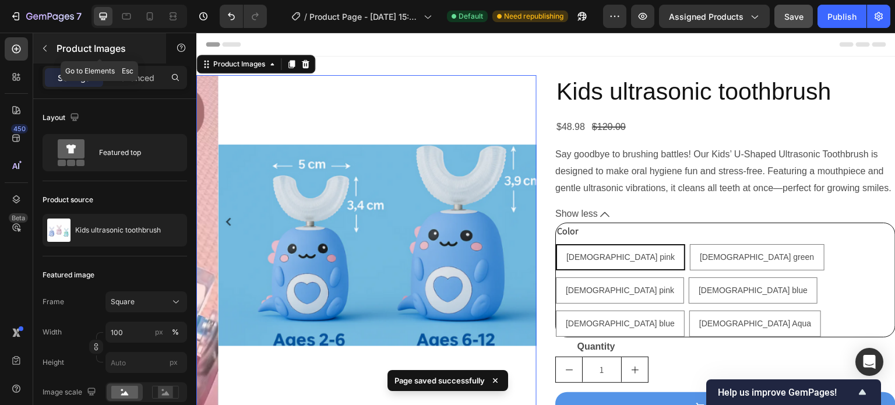
click at [71, 46] on p "Product Images" at bounding box center [106, 48] width 99 height 14
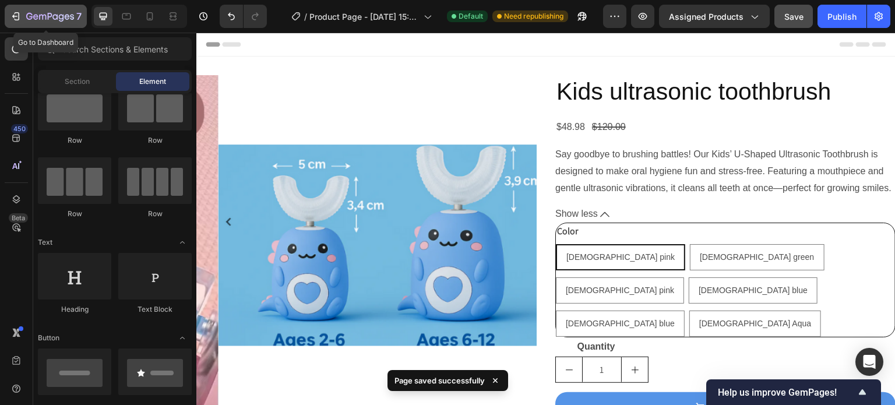
click at [30, 18] on icon "button" at bounding box center [50, 17] width 48 height 10
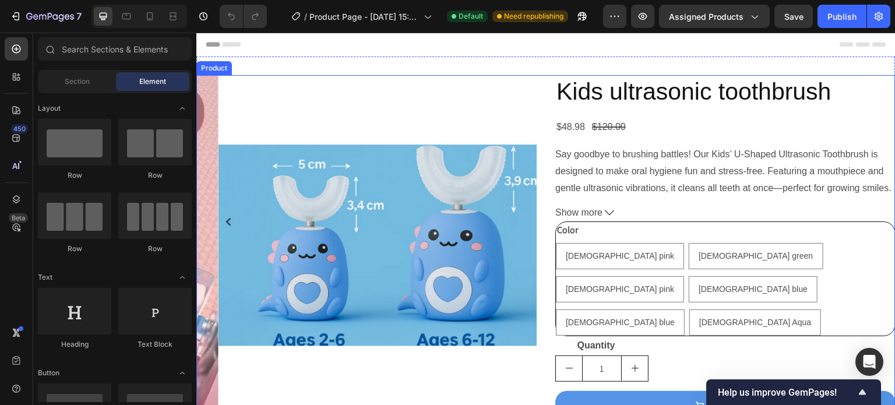
click at [670, 110] on div "Kids ultrasonic toothbrush Product Title $48.98 Product Price Product Price $12…" at bounding box center [725, 284] width 340 height 418
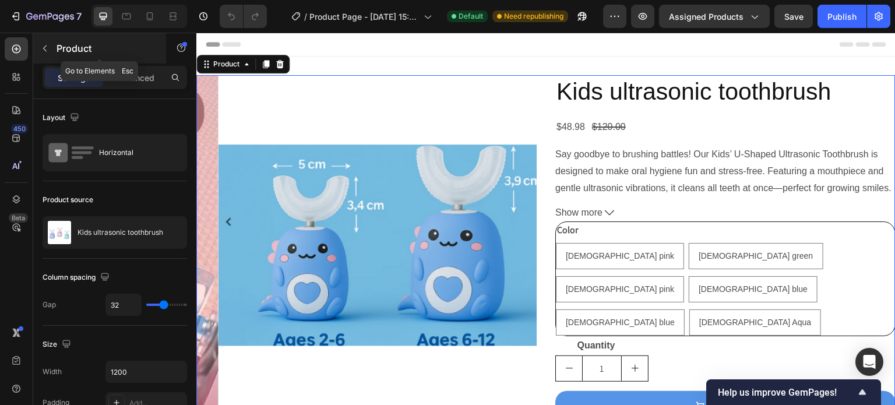
click at [64, 48] on p "Product" at bounding box center [106, 48] width 99 height 14
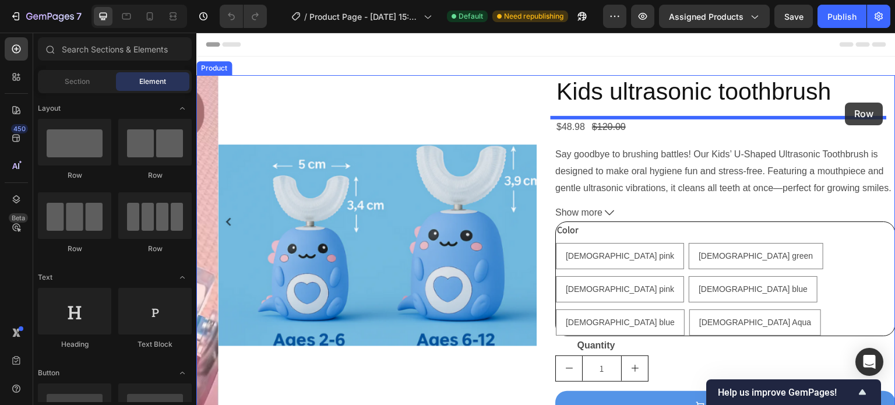
drag, startPoint x: 262, startPoint y: 173, endPoint x: 846, endPoint y: 102, distance: 587.6
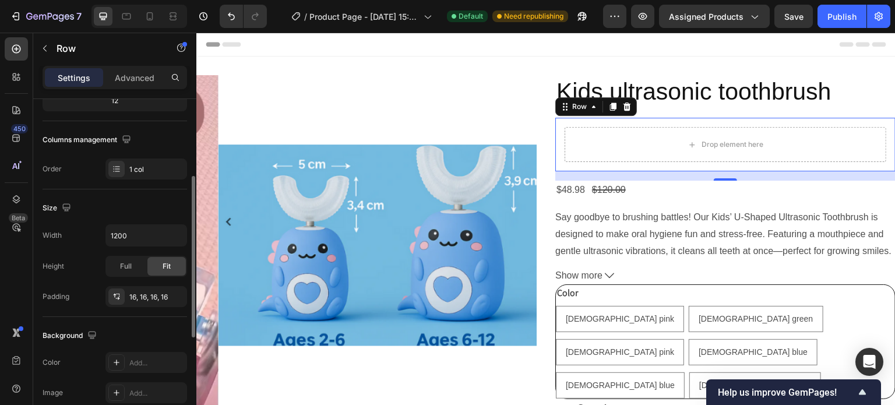
scroll to position [160, 0]
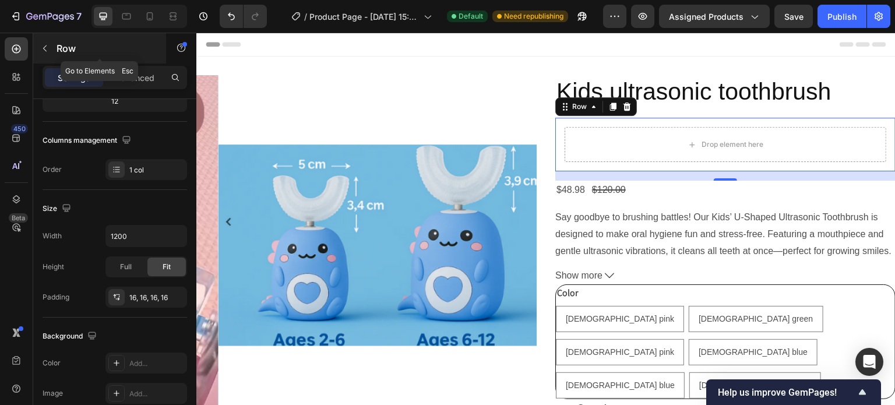
click at [59, 50] on p "Row" at bounding box center [106, 48] width 99 height 14
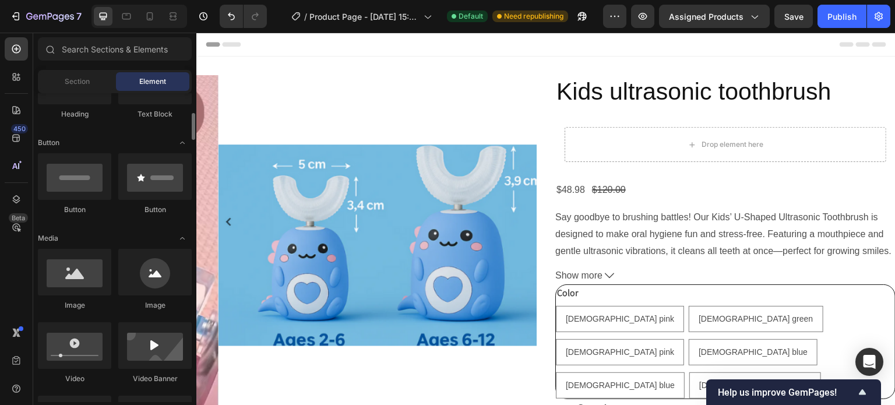
scroll to position [231, 0]
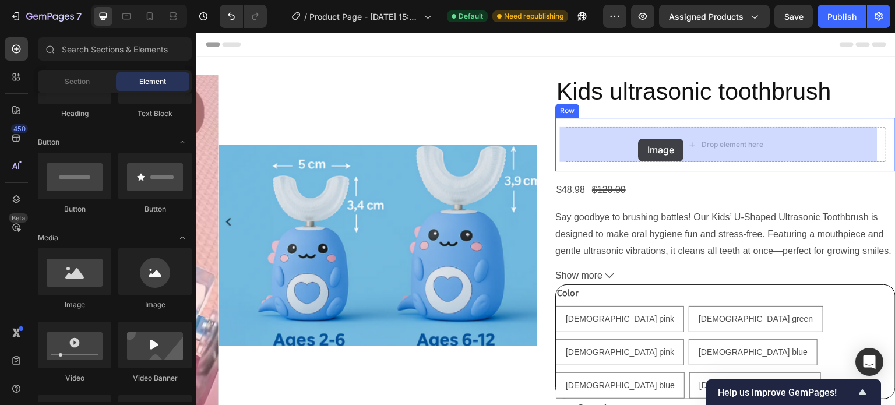
drag, startPoint x: 283, startPoint y: 312, endPoint x: 639, endPoint y: 139, distance: 396.1
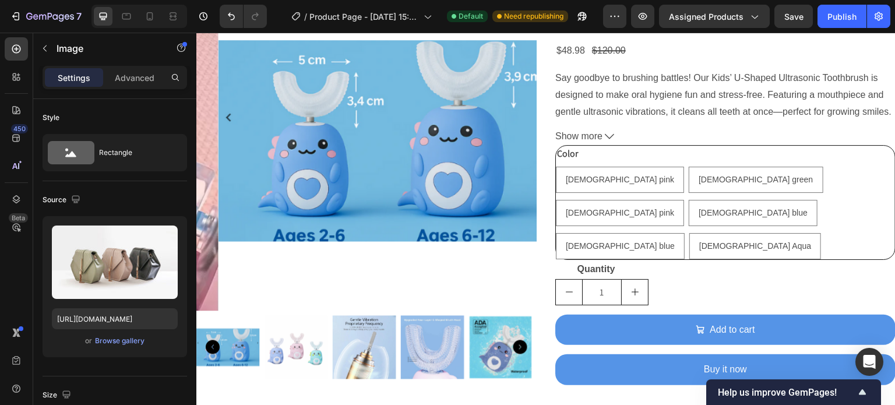
scroll to position [105, 0]
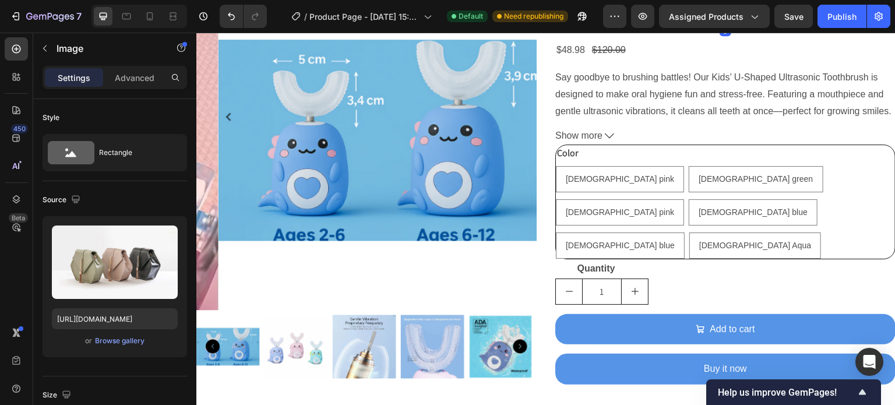
drag, startPoint x: 721, startPoint y: 256, endPoint x: 729, endPoint y: 178, distance: 78.4
click at [729, 22] on div "Image 0" at bounding box center [726, 22] width 322 height 0
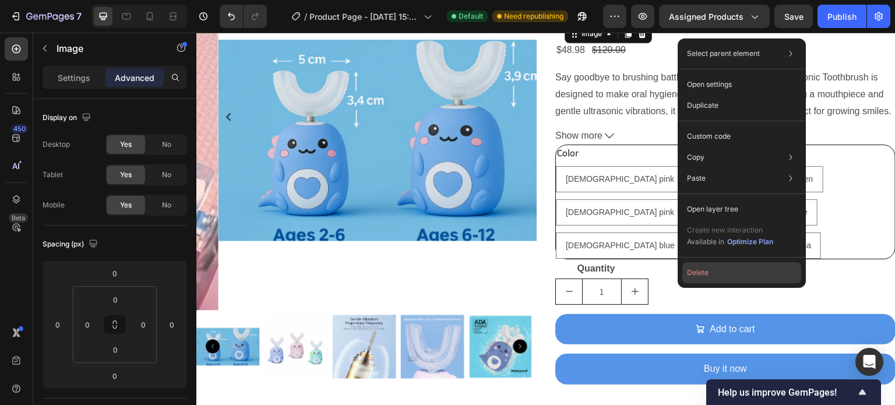
click at [700, 274] on button "Delete" at bounding box center [741, 272] width 119 height 21
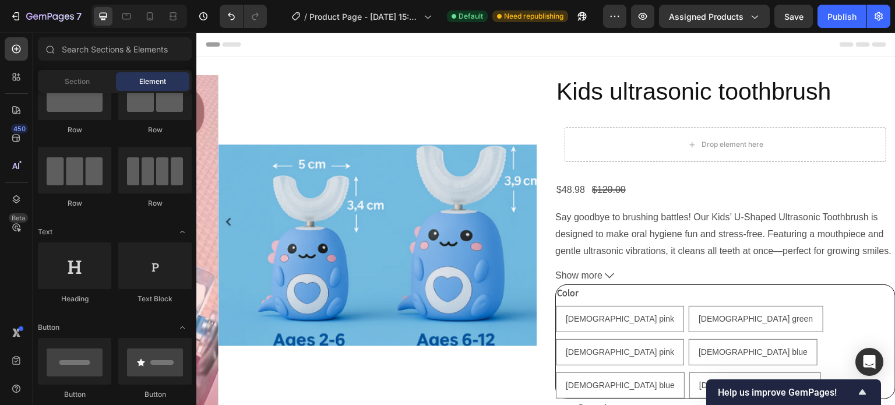
scroll to position [0, 0]
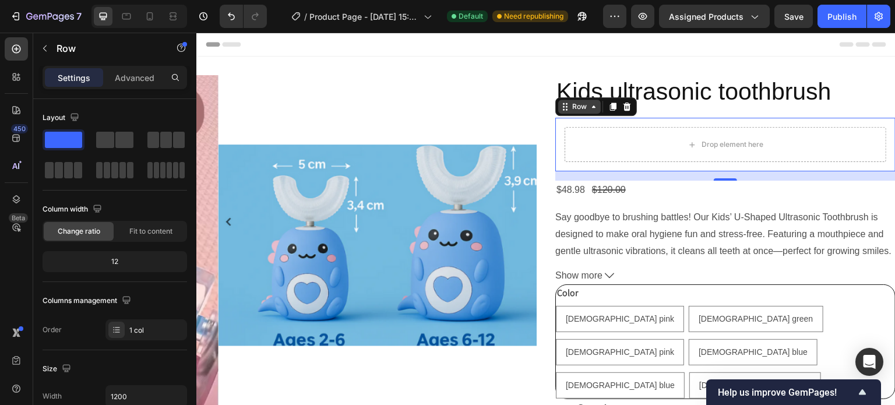
click at [589, 109] on icon at bounding box center [593, 106] width 9 height 9
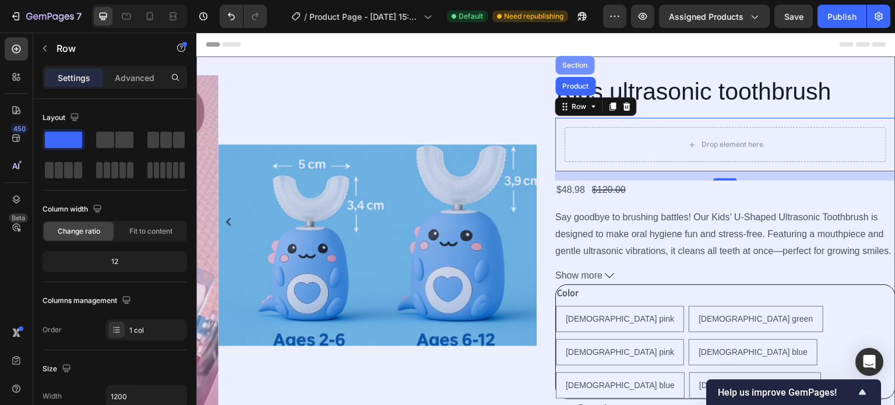
click at [575, 65] on div "Section" at bounding box center [576, 65] width 30 height 7
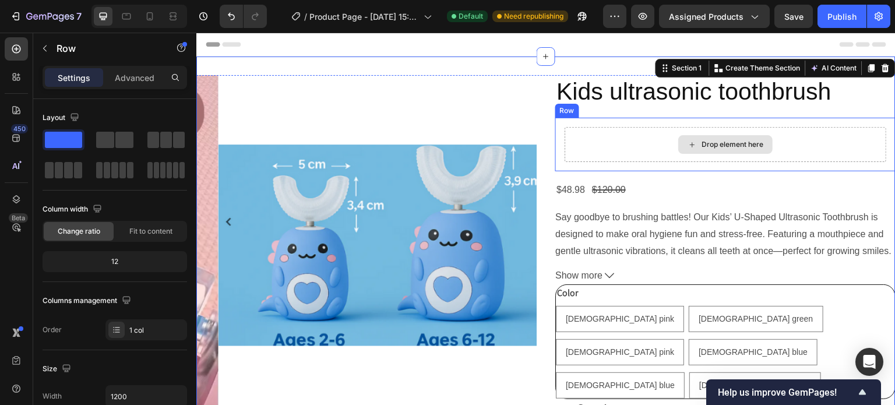
click at [579, 142] on div "Drop element here" at bounding box center [726, 144] width 322 height 35
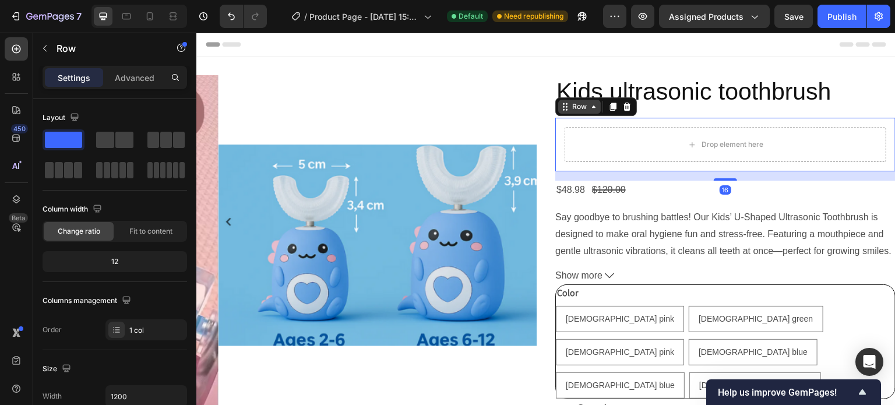
click at [572, 107] on div "Row" at bounding box center [579, 106] width 19 height 10
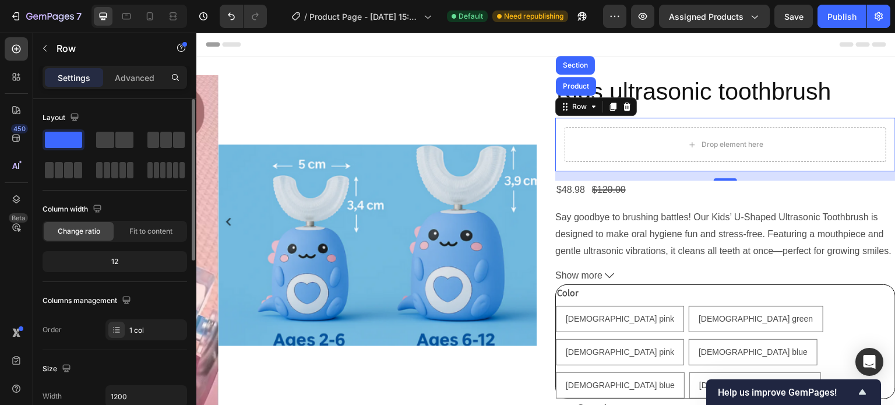
click at [143, 199] on div "Layout Column width Change ratio Fit to content 12 Columns management Order 1 c…" at bounding box center [115, 224] width 145 height 232
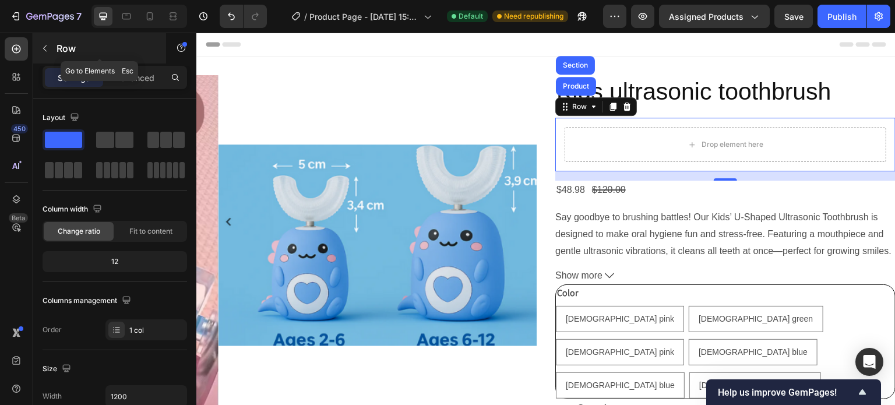
click at [65, 43] on p "Row" at bounding box center [106, 48] width 99 height 14
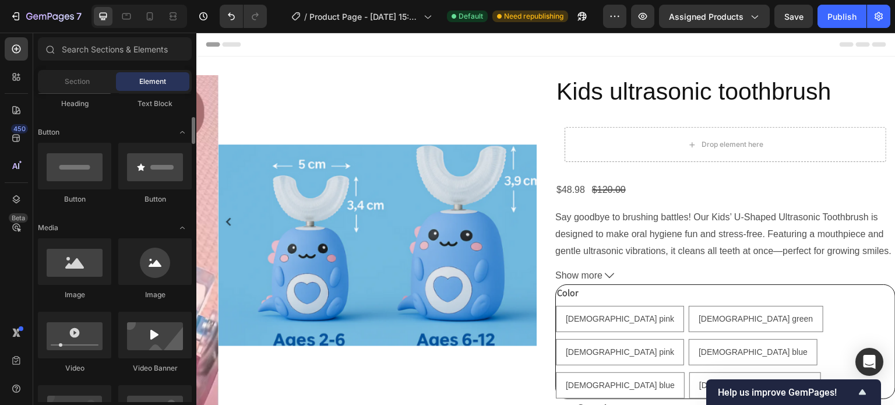
scroll to position [244, 0]
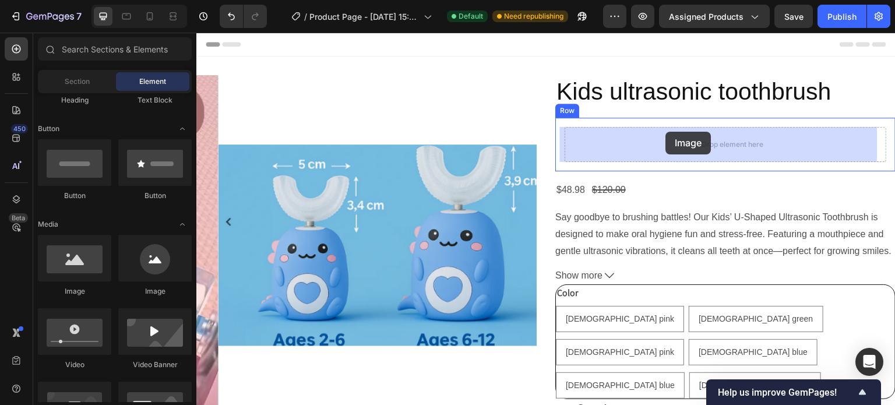
drag, startPoint x: 273, startPoint y: 305, endPoint x: 666, endPoint y: 132, distance: 429.4
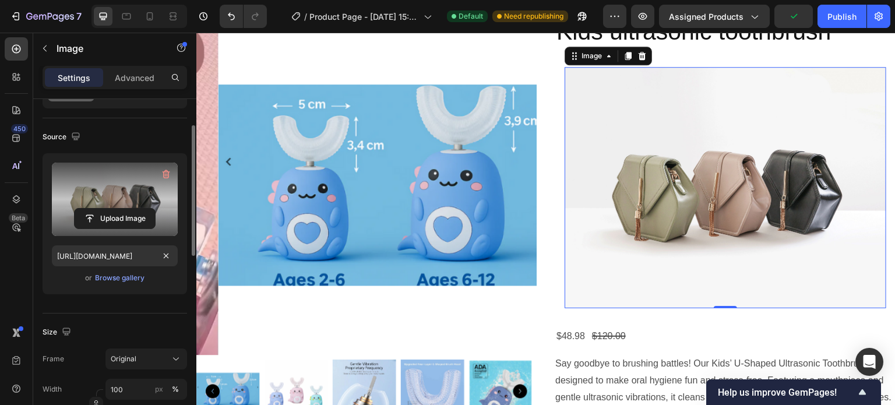
scroll to position [62, 0]
click at [107, 230] on label at bounding box center [115, 199] width 126 height 73
click at [107, 229] on input "file" at bounding box center [115, 219] width 80 height 20
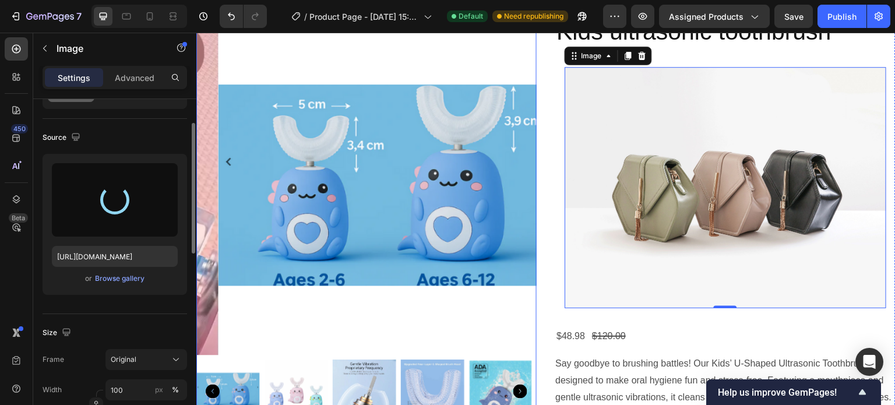
type input "https://cdn.shopify.com/s/files/1/0938/8356/4313/files/gempages_564618197639103…"
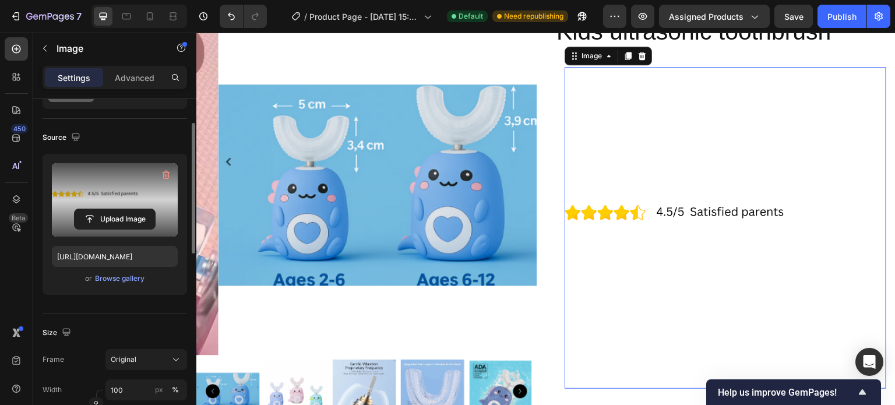
scroll to position [73, 0]
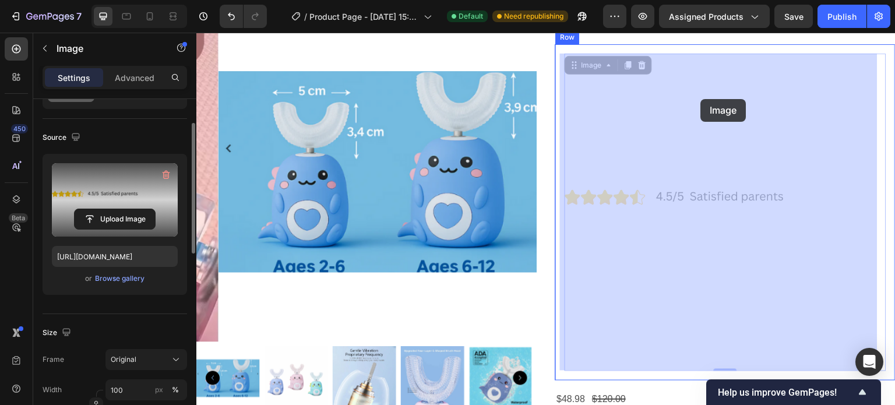
drag, startPoint x: 721, startPoint y: 367, endPoint x: 700, endPoint y: 99, distance: 268.8
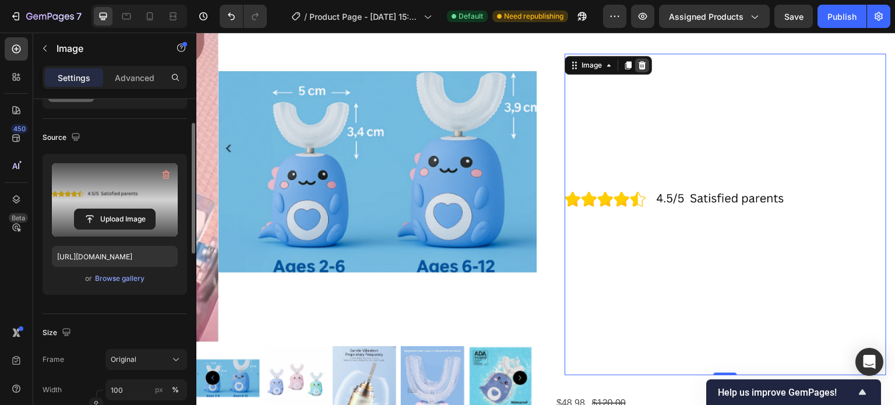
click at [639, 63] on icon at bounding box center [643, 65] width 8 height 8
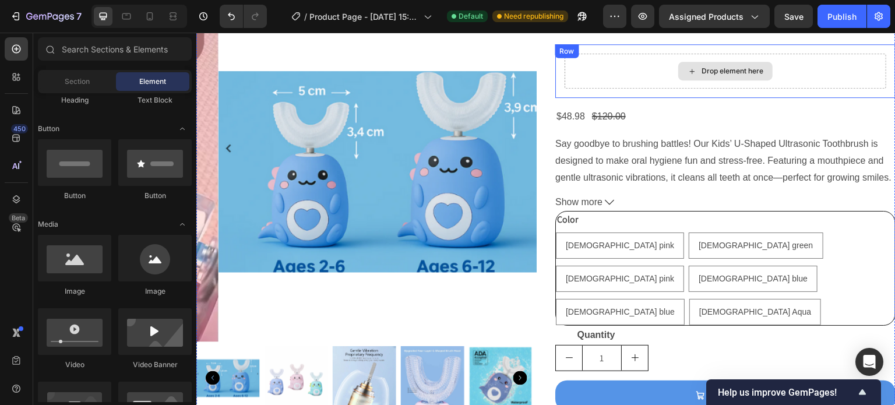
click at [654, 76] on div "Drop element here" at bounding box center [726, 71] width 322 height 35
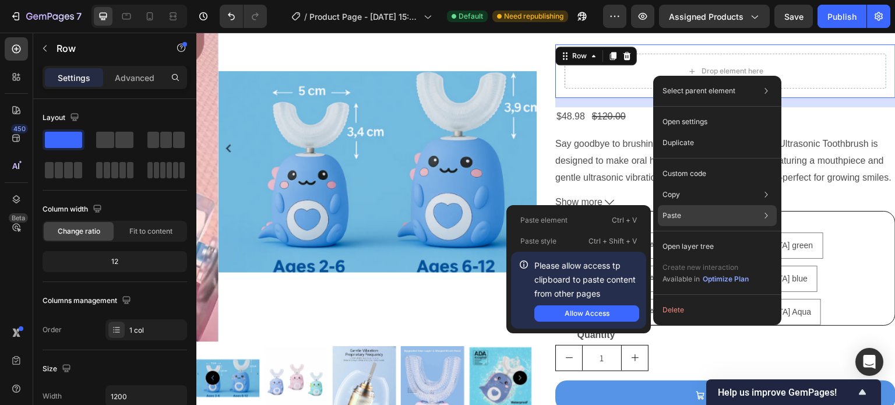
click at [686, 213] on div "Paste Paste element Ctrl + V Paste style Ctrl + Shift + V Please allow access t…" at bounding box center [717, 215] width 119 height 21
click at [682, 214] on div "Paste Paste element Ctrl + V Paste style Ctrl + Shift + V Please allow access t…" at bounding box center [717, 215] width 119 height 21
click at [598, 316] on div "Allow Access" at bounding box center [587, 313] width 45 height 10
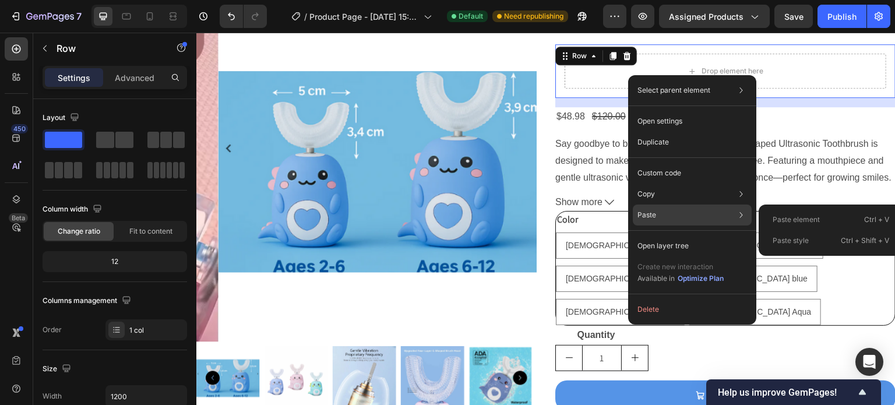
click at [667, 214] on div "Paste Paste element Ctrl + V Paste style Ctrl + Shift + V" at bounding box center [692, 215] width 119 height 21
click at [717, 210] on div "Paste Paste element Ctrl + V Paste style Ctrl + Shift + V" at bounding box center [692, 215] width 119 height 21
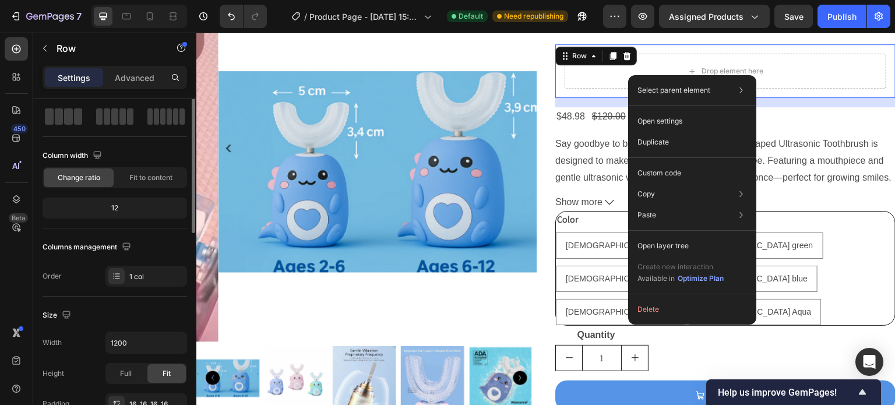
scroll to position [0, 0]
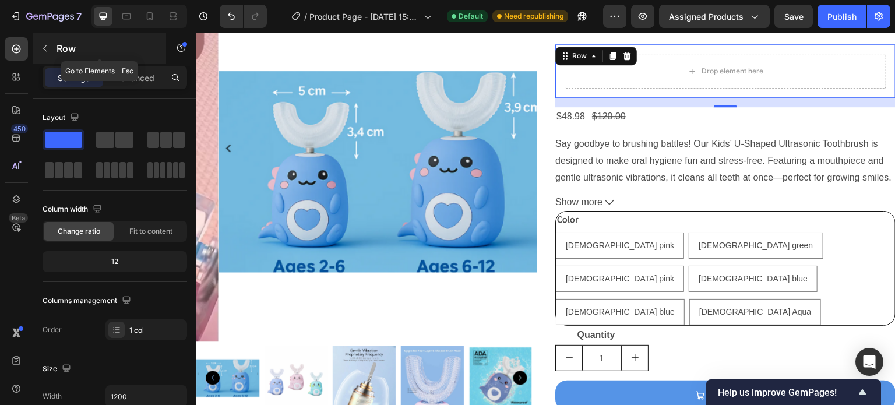
click at [50, 47] on button "button" at bounding box center [45, 48] width 19 height 19
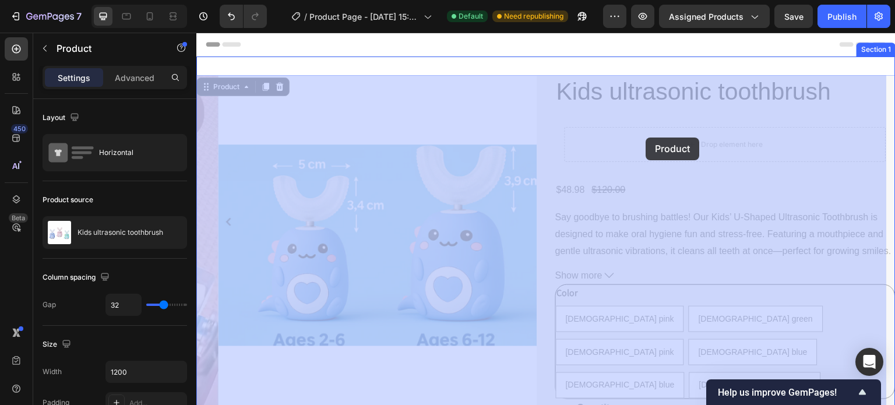
drag, startPoint x: 698, startPoint y: 40, endPoint x: 646, endPoint y: 138, distance: 110.5
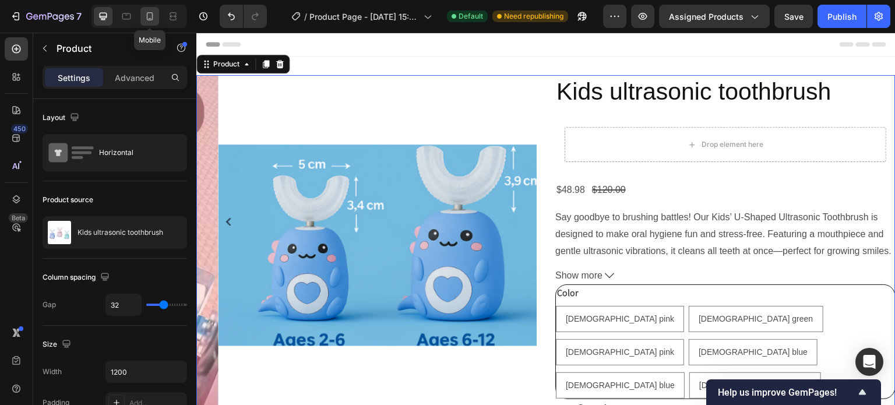
click at [150, 12] on icon at bounding box center [150, 16] width 6 height 8
type input "16"
type input "100%"
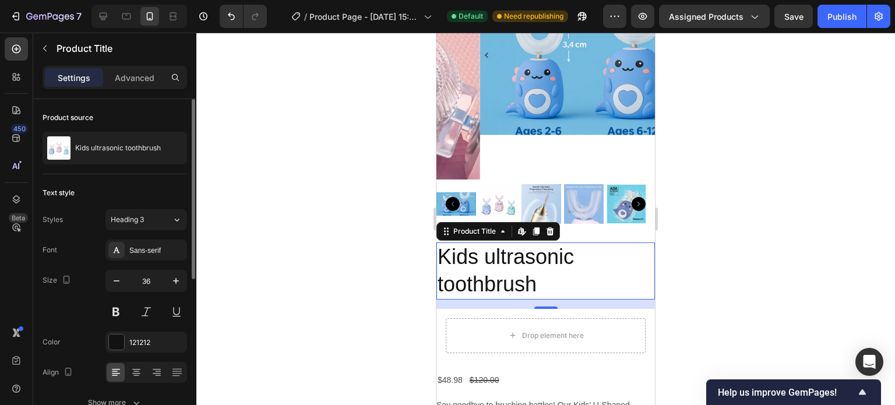
click at [77, 266] on div "Font Sans-serif Size 36 Color 121212 Align Show more" at bounding box center [115, 326] width 145 height 174
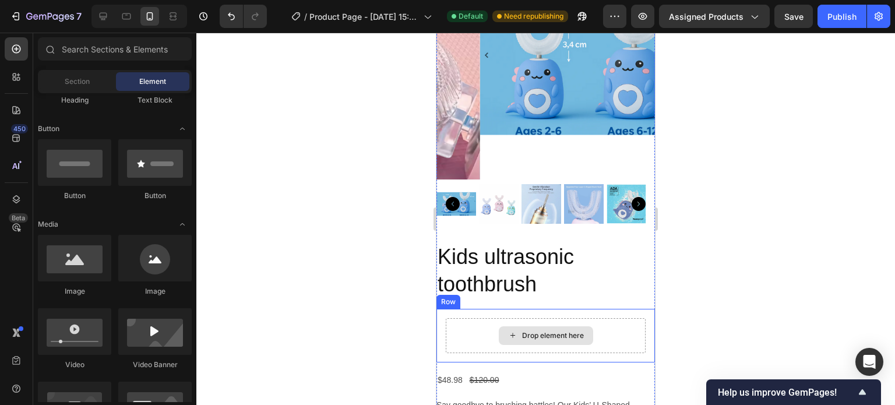
click at [515, 326] on div "Drop element here" at bounding box center [546, 335] width 94 height 19
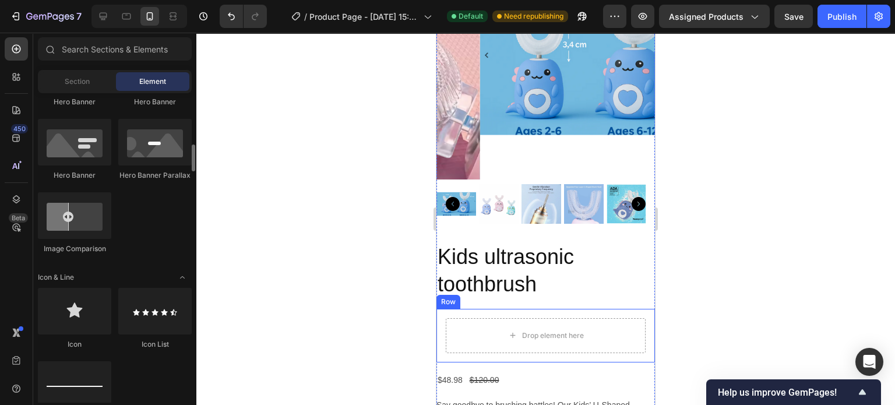
scroll to position [581, 0]
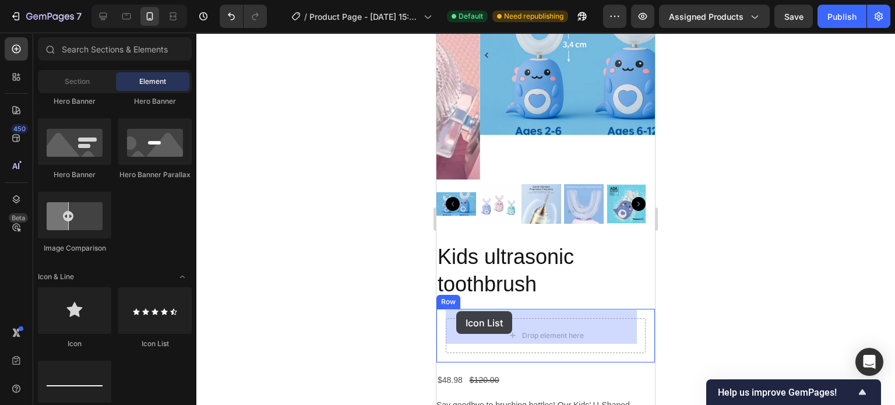
drag, startPoint x: 584, startPoint y: 343, endPoint x: 456, endPoint y: 311, distance: 131.6
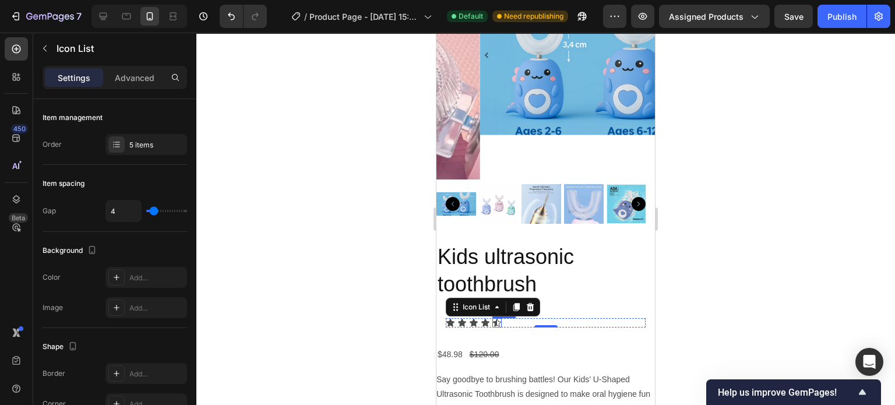
click at [496, 318] on div "Icon" at bounding box center [496, 322] width 9 height 9
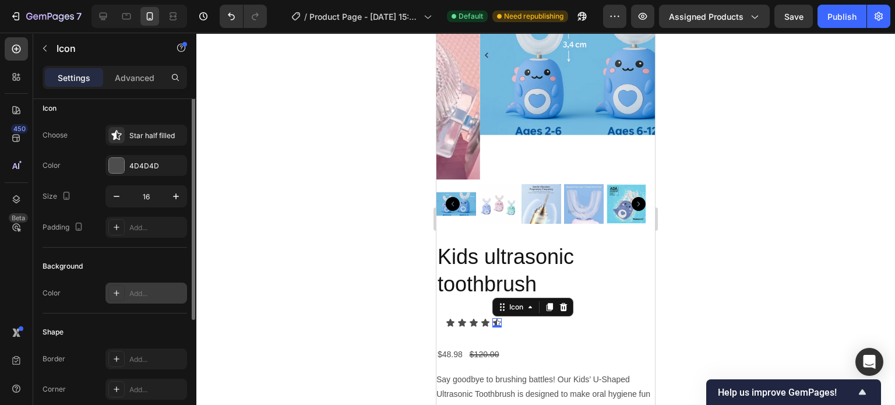
scroll to position [0, 0]
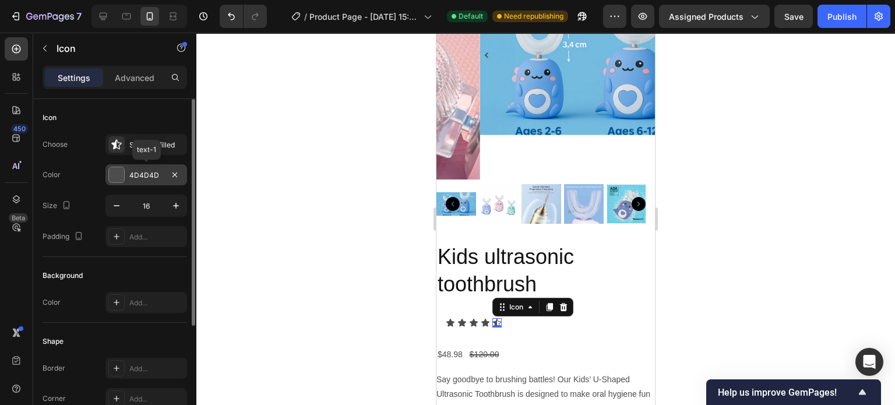
click at [130, 174] on div "4D4D4D" at bounding box center [146, 175] width 34 height 10
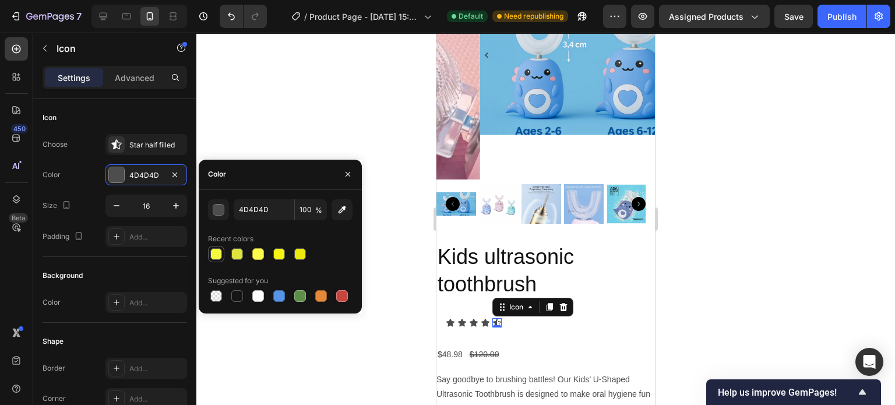
click at [216, 253] on div at bounding box center [216, 254] width 12 height 12
type input "F3F93B"
type input "98"
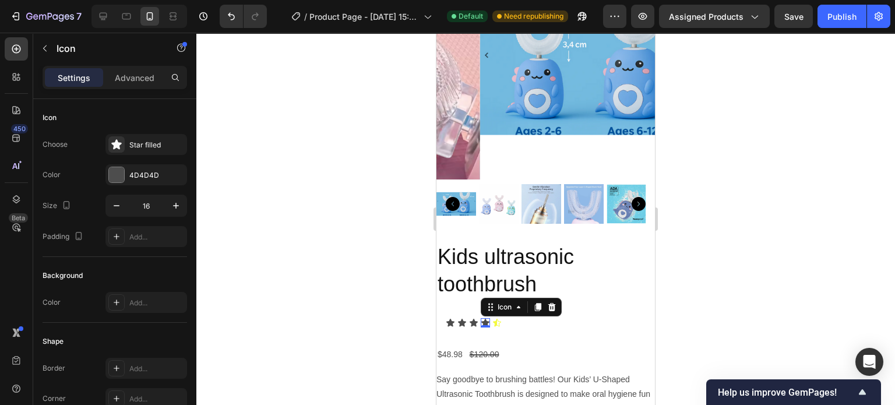
click at [485, 318] on div "Icon 0" at bounding box center [485, 322] width 9 height 9
click at [118, 179] on div at bounding box center [116, 174] width 15 height 15
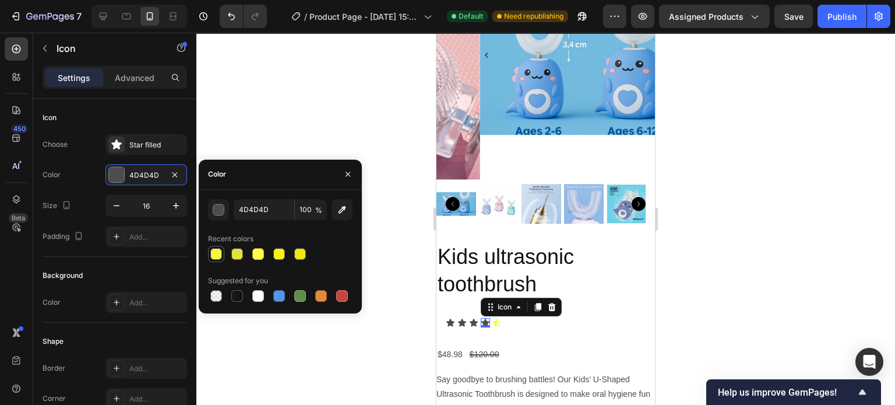
click at [217, 251] on div at bounding box center [216, 254] width 12 height 12
type input "F3F93B"
type input "98"
click at [473, 319] on icon at bounding box center [474, 323] width 8 height 8
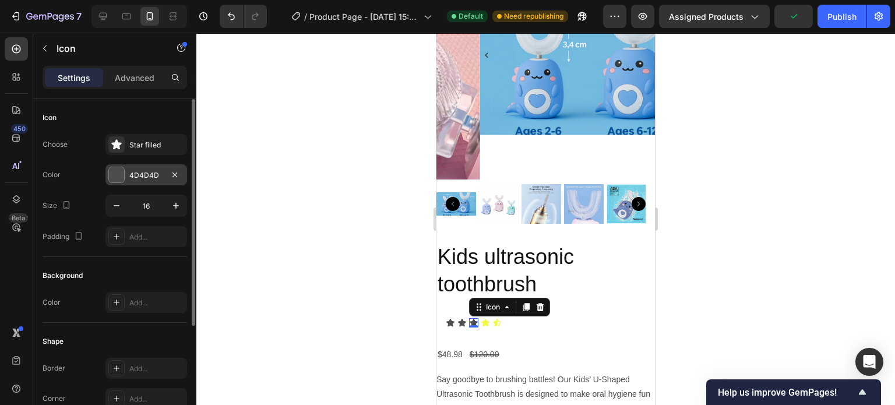
click at [117, 174] on div at bounding box center [116, 174] width 15 height 15
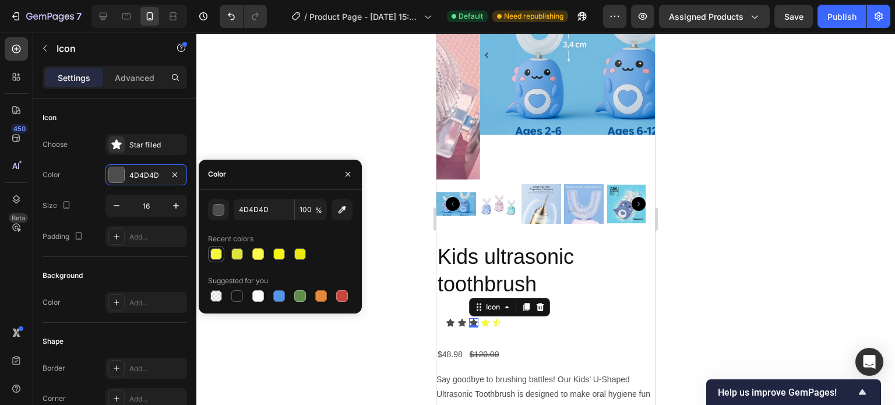
click at [219, 258] on div at bounding box center [216, 254] width 12 height 12
type input "F3F93B"
type input "98"
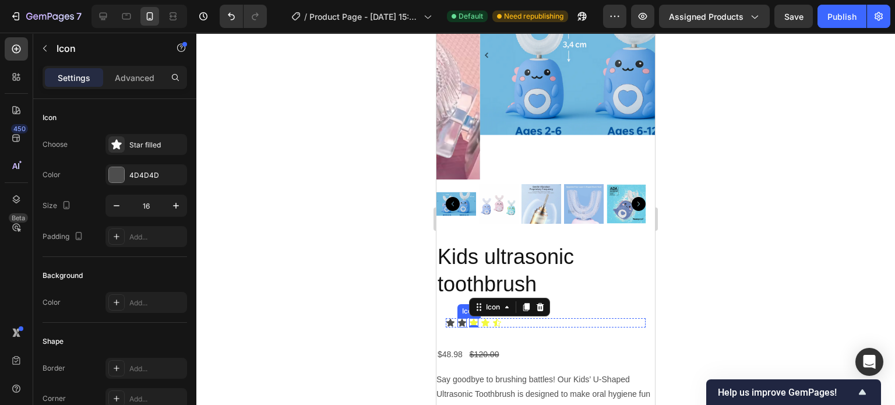
click at [460, 318] on div "Icon" at bounding box center [461, 322] width 9 height 9
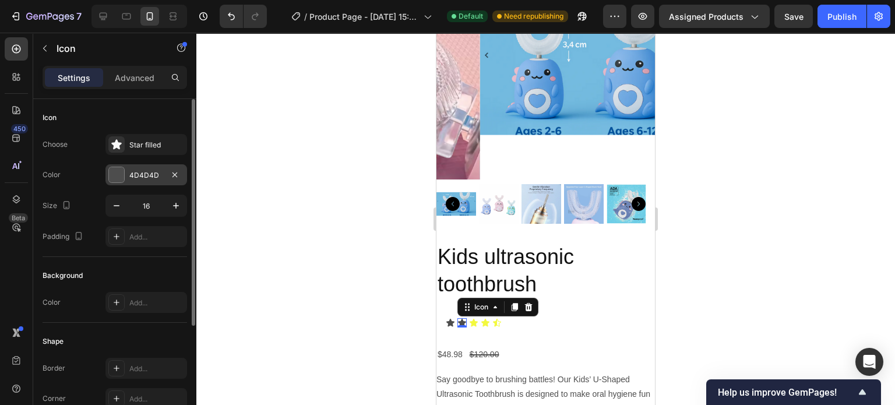
click at [115, 183] on div "4D4D4D" at bounding box center [146, 174] width 82 height 21
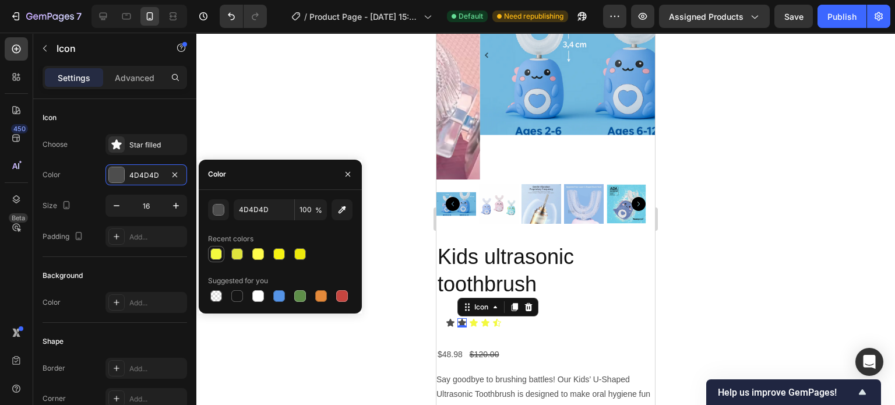
click at [216, 255] on div at bounding box center [216, 254] width 12 height 12
type input "F3F93B"
type input "98"
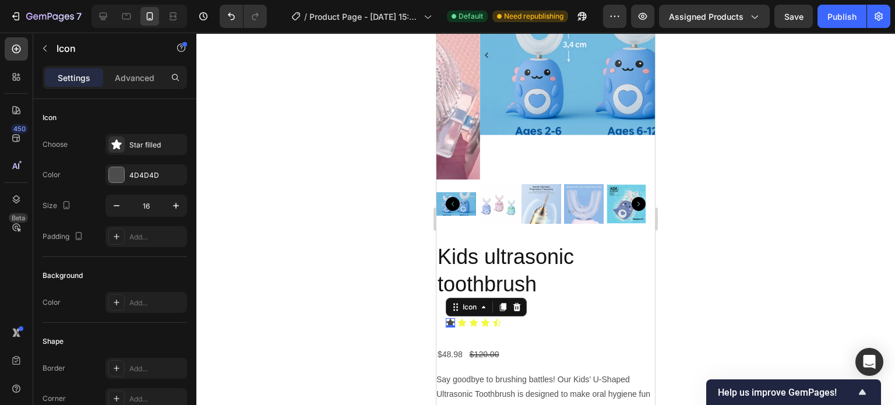
click at [449, 319] on icon at bounding box center [450, 323] width 8 height 8
click at [119, 174] on div at bounding box center [116, 174] width 15 height 15
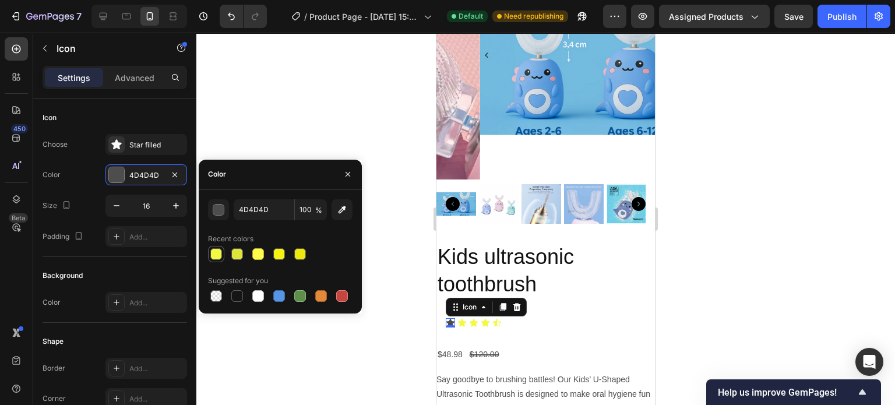
click at [216, 253] on div at bounding box center [216, 254] width 12 height 12
type input "F3F93B"
type input "98"
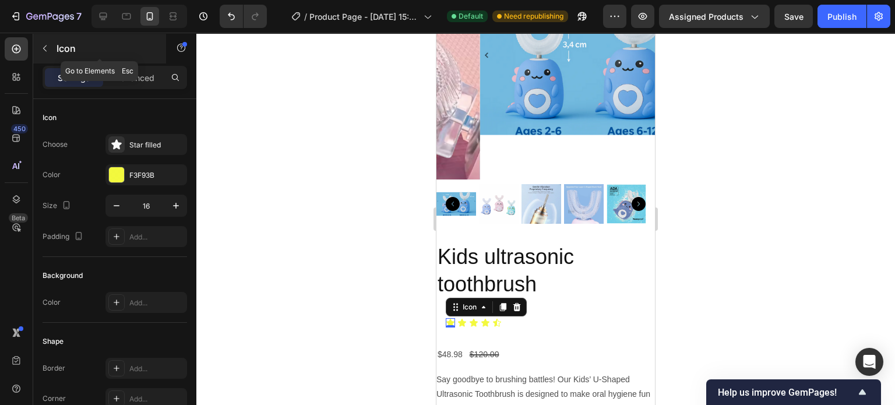
click at [60, 40] on div "Icon" at bounding box center [99, 48] width 133 height 30
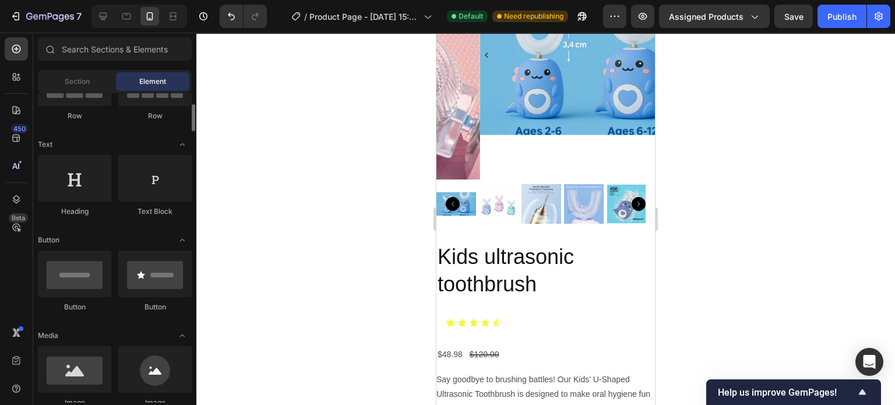
scroll to position [131, 0]
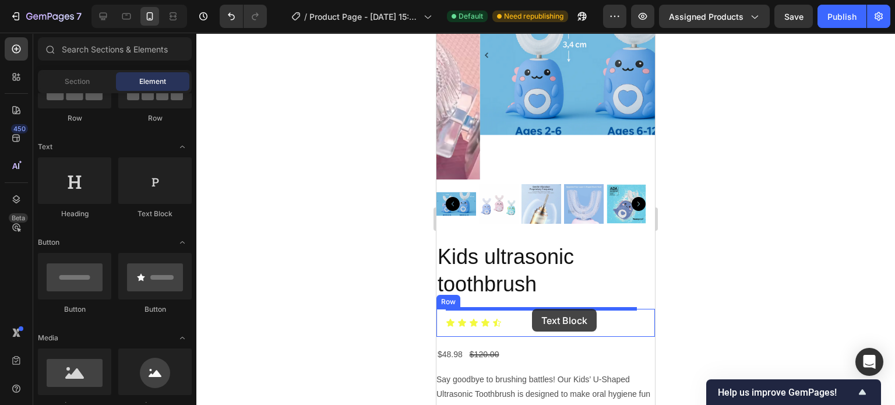
drag, startPoint x: 593, startPoint y: 226, endPoint x: 532, endPoint y: 309, distance: 103.0
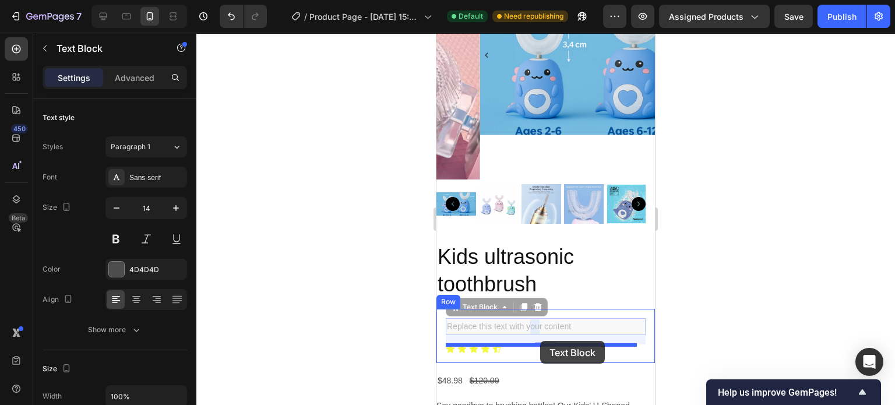
drag, startPoint x: 532, startPoint y: 309, endPoint x: 540, endPoint y: 341, distance: 33.1
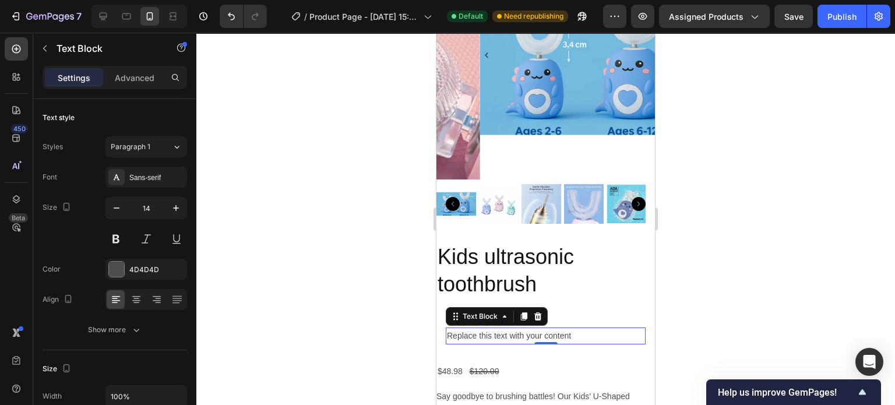
click at [411, 298] on div at bounding box center [545, 219] width 699 height 372
click at [573, 329] on p "Replace this text with your content" at bounding box center [546, 336] width 198 height 15
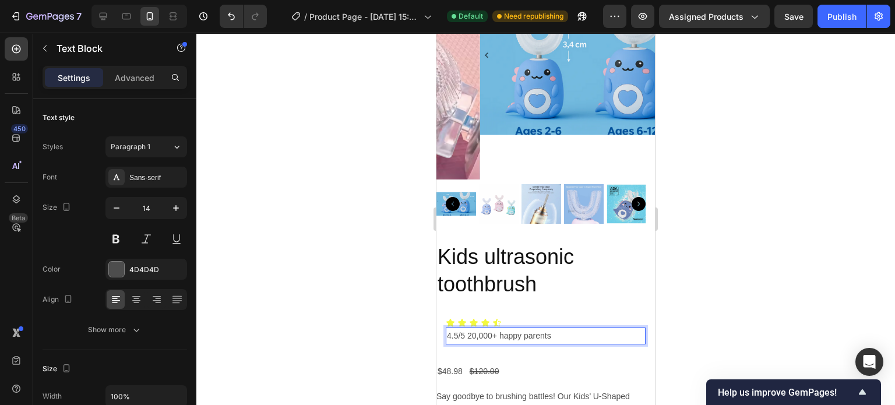
click at [468, 329] on p "4.5/5 20,000+ happy parents" at bounding box center [546, 336] width 198 height 15
click at [683, 281] on div at bounding box center [545, 219] width 699 height 372
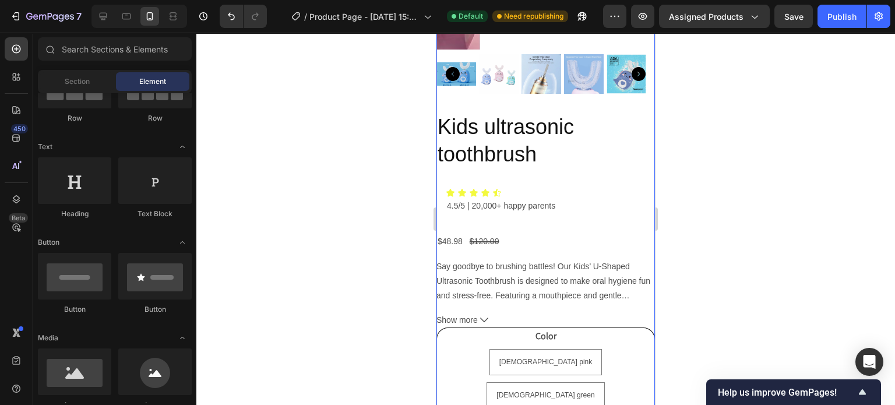
scroll to position [246, 0]
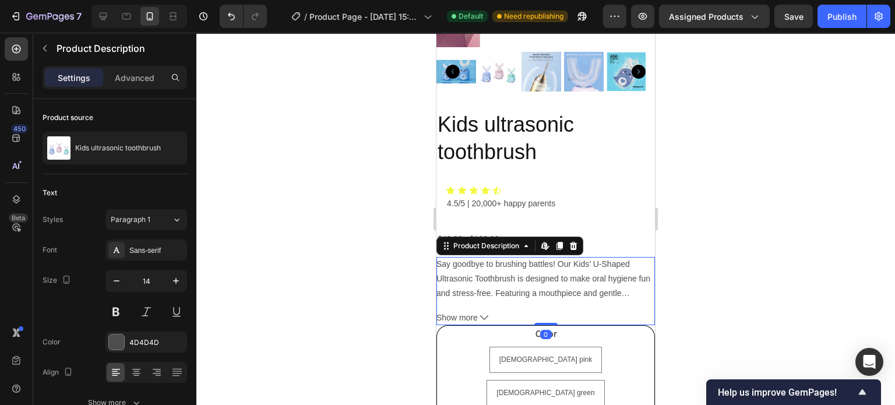
click at [552, 275] on div "Say goodbye to brushing battles! Our Kids’ U-Shaped Ultrasonic Toothbrush is de…" at bounding box center [545, 279] width 219 height 44
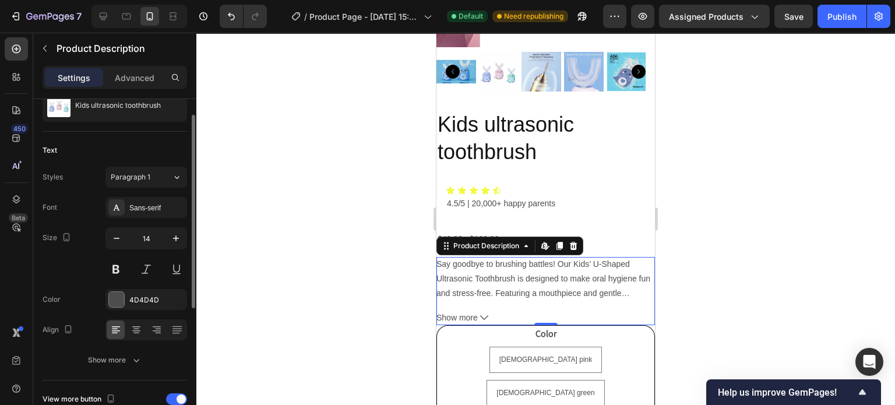
scroll to position [0, 0]
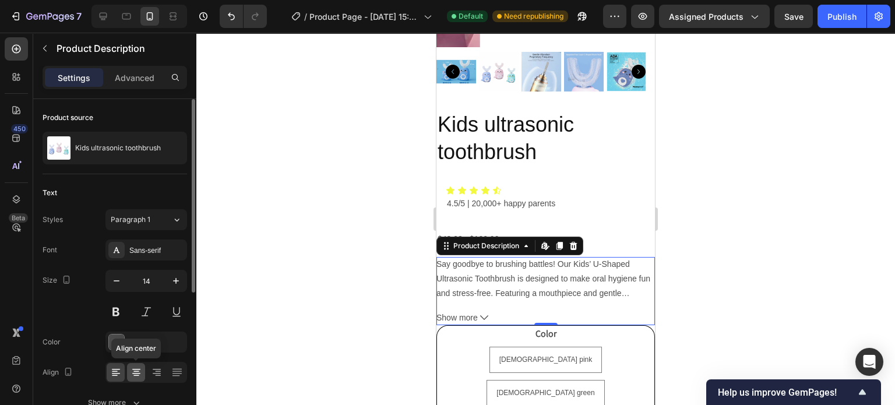
click at [137, 367] on icon at bounding box center [137, 373] width 12 height 12
click at [112, 368] on icon at bounding box center [116, 373] width 12 height 12
click at [133, 373] on icon at bounding box center [137, 373] width 12 height 12
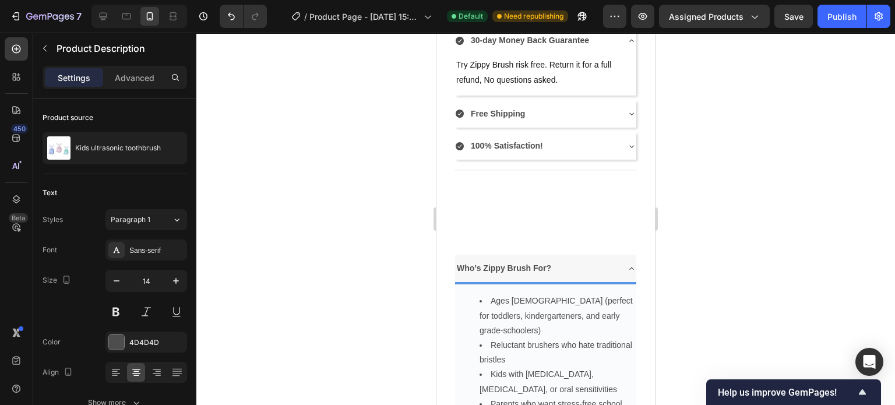
scroll to position [925, 0]
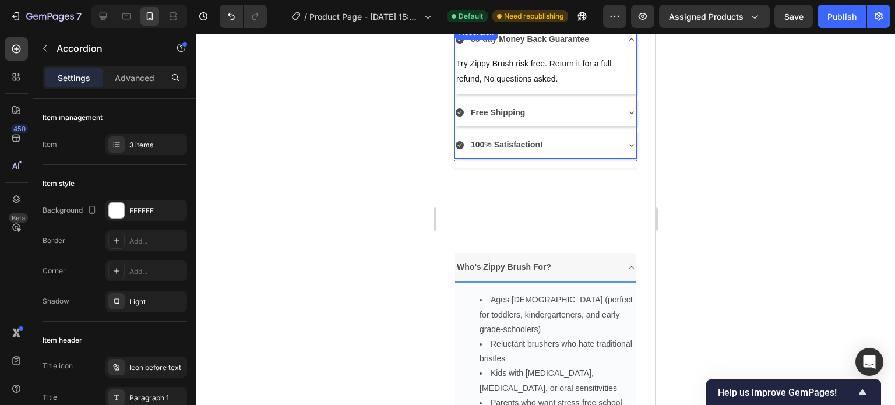
click at [603, 108] on div "Free Shipping" at bounding box center [536, 113] width 163 height 18
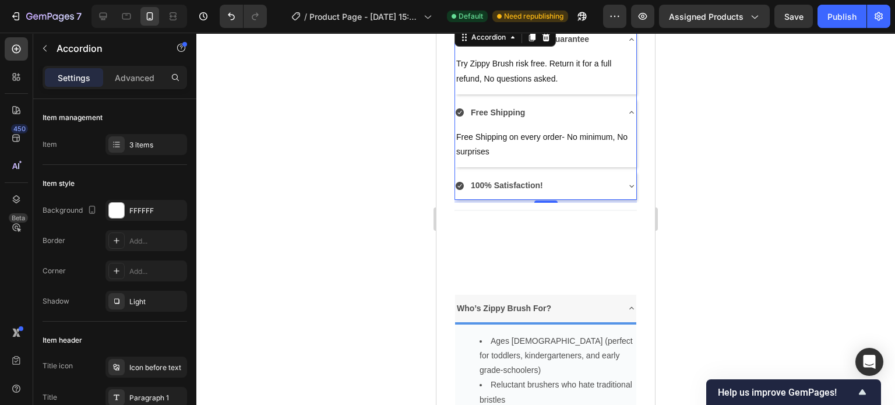
click at [580, 182] on div "100% Satisfaction!" at bounding box center [536, 186] width 163 height 18
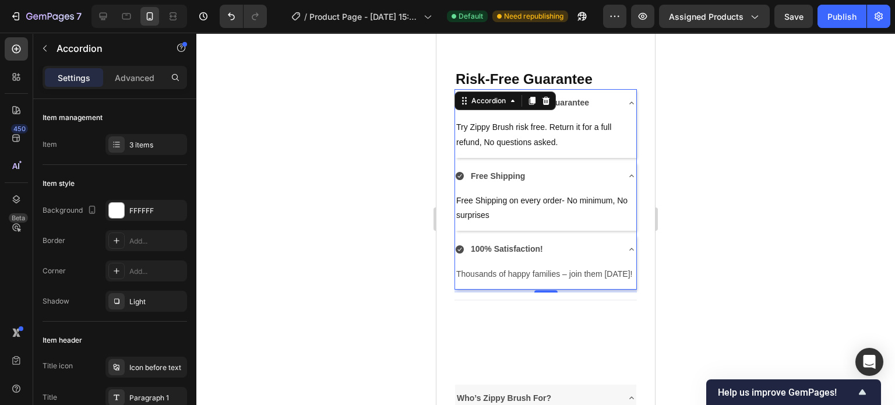
scroll to position [860, 0]
click at [566, 206] on p "Free Shipping on every order- No minimum, No surprises" at bounding box center [545, 209] width 179 height 29
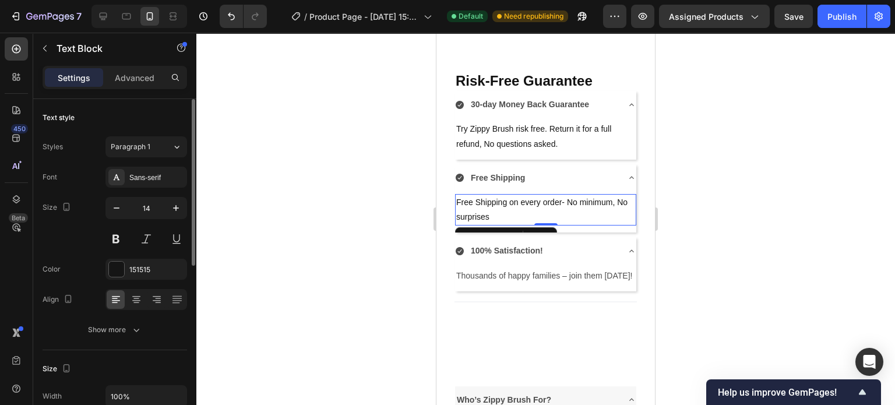
scroll to position [0, 0]
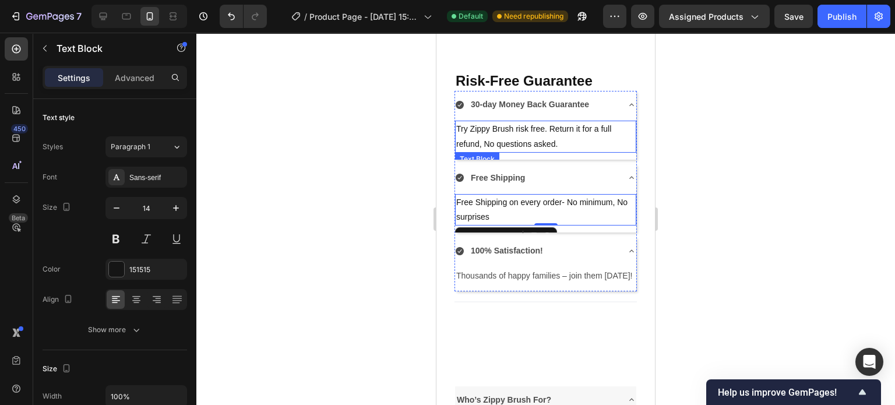
click at [546, 139] on p "Try Zippy Brush risk free. Return it for a full refund, No questions asked." at bounding box center [545, 136] width 179 height 29
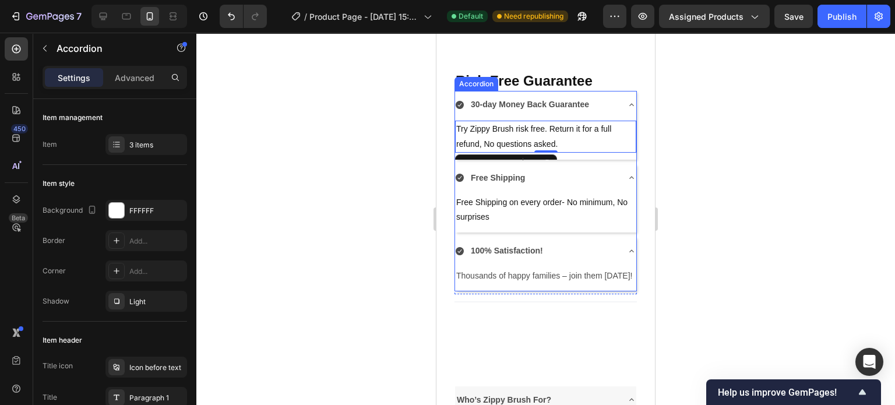
click at [522, 107] on strong "30-day Money Back Guarantee" at bounding box center [530, 104] width 118 height 9
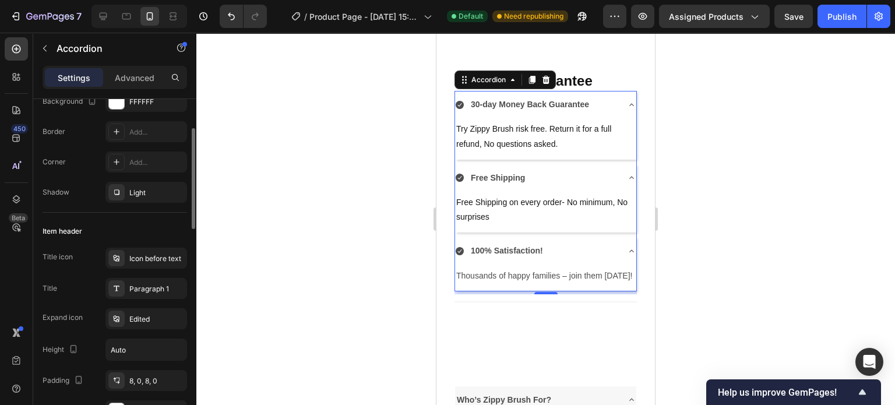
scroll to position [129, 0]
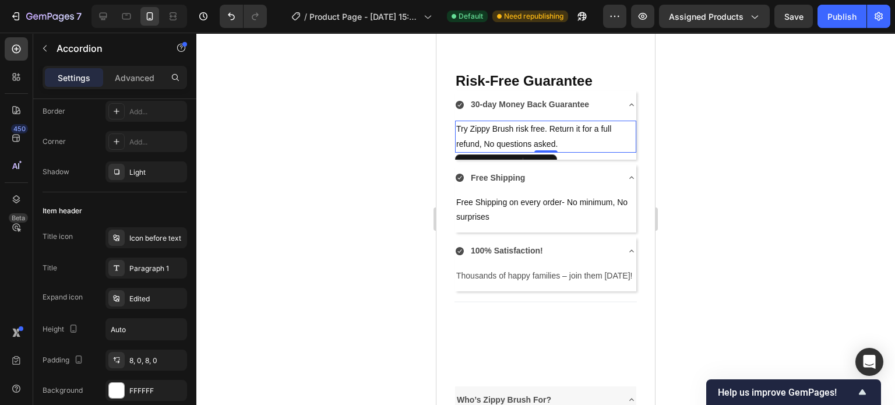
click at [548, 140] on p "Try Zippy Brush risk free. Return it for a full refund, No questions asked." at bounding box center [545, 136] width 179 height 29
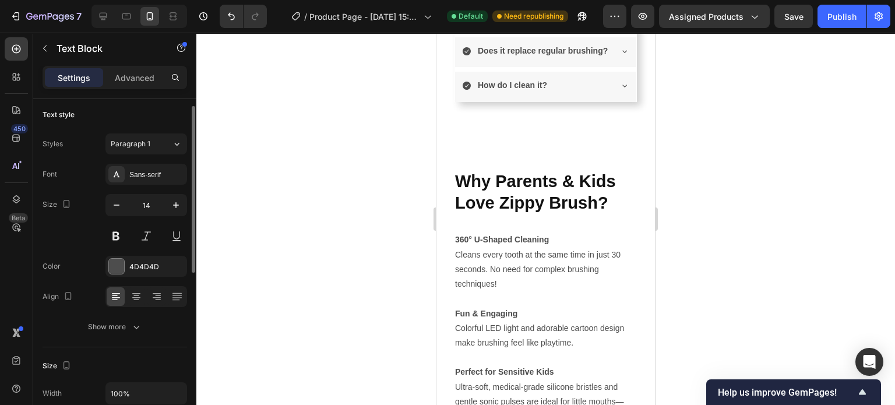
scroll to position [0, 0]
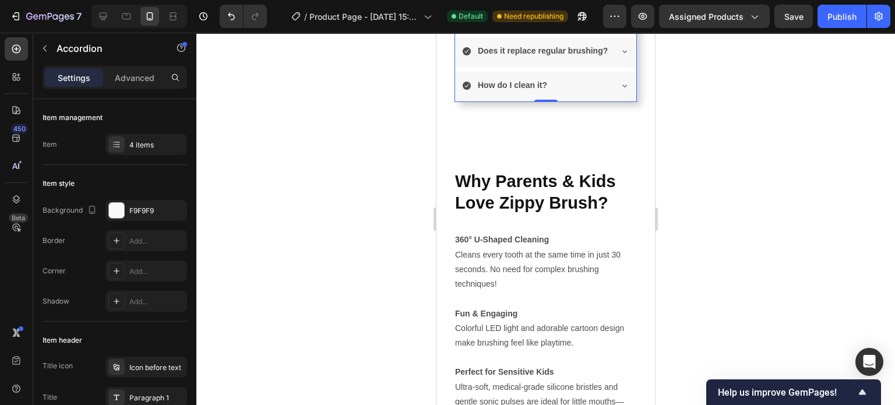
click at [620, 22] on icon at bounding box center [624, 16] width 9 height 9
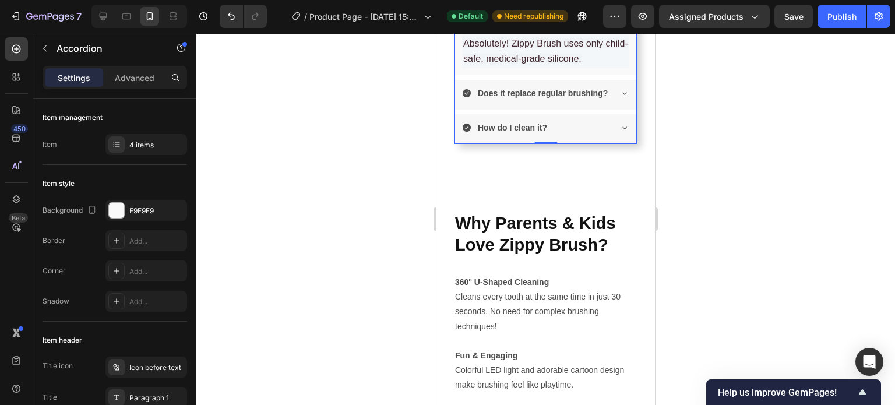
click at [620, 98] on icon at bounding box center [624, 93] width 9 height 9
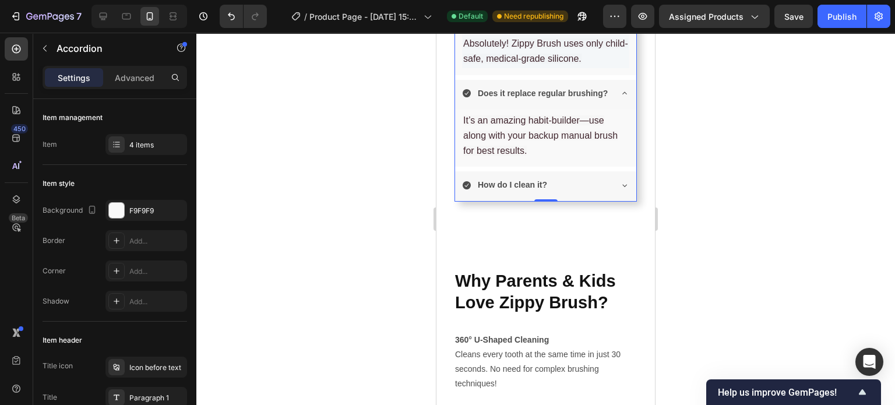
click at [620, 190] on icon at bounding box center [624, 185] width 9 height 9
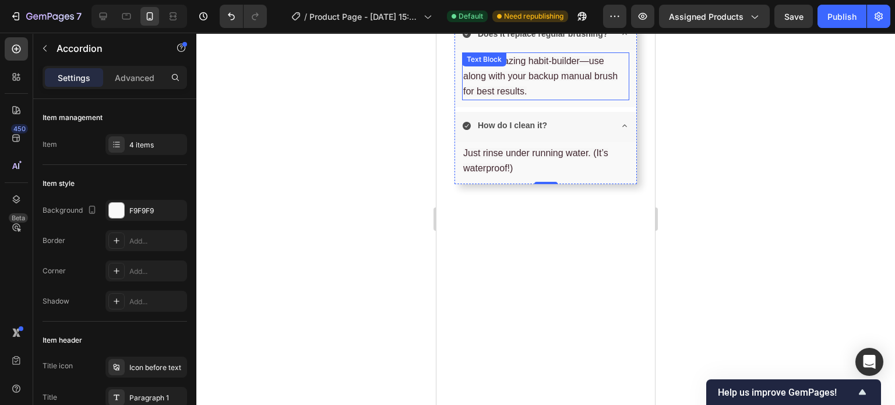
scroll to position [1908, 0]
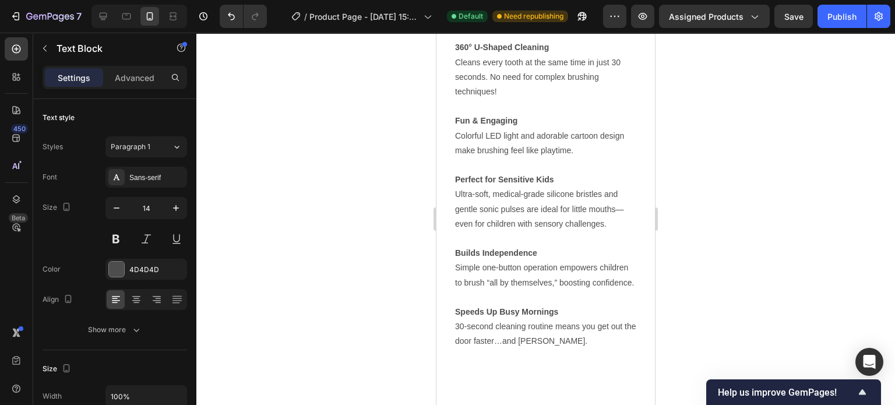
scroll to position [2387, 0]
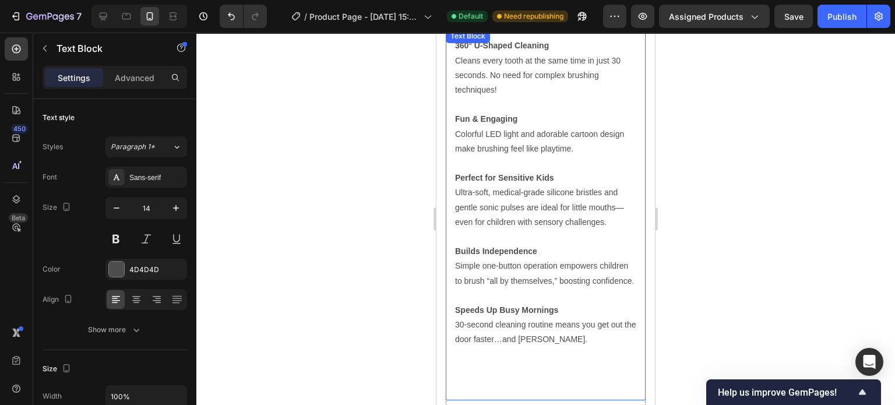
click at [501, 131] on p "Fun & Engaging Colorful LED light and adorable cartoon design make brushing fee…" at bounding box center [545, 134] width 181 height 44
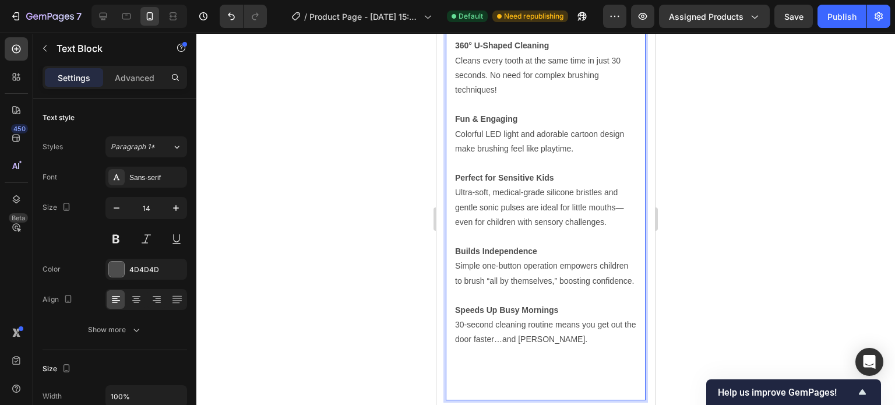
click at [534, 131] on p "Fun & Engaging Colorful LED light and adorable cartoon design make brushing fee…" at bounding box center [545, 134] width 181 height 44
click at [536, 131] on p "Fun & Engaging Colorful LED light and adorable cartoon design make brushing fee…" at bounding box center [545, 134] width 181 height 44
click at [460, 132] on p "Fun & Engaging adorable cartoon design make brushing feel like playtime." at bounding box center [545, 134] width 181 height 44
click at [463, 339] on p "Speeds Up Busy Mornings 30-second cleaning routine means you get out the door f…" at bounding box center [545, 325] width 181 height 44
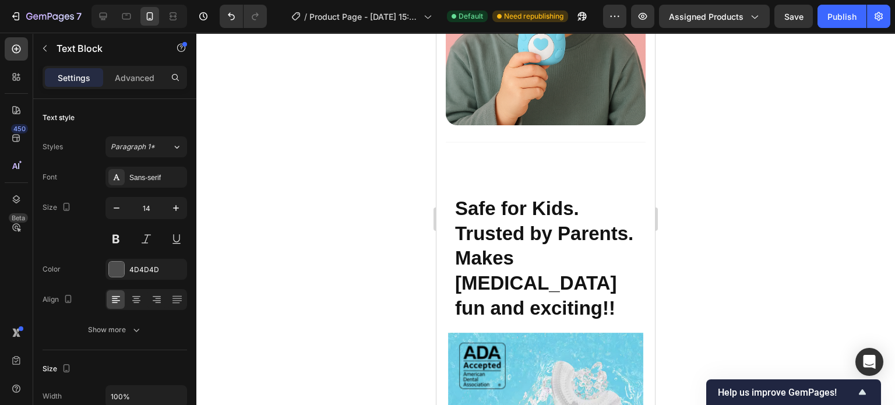
scroll to position [2939, 0]
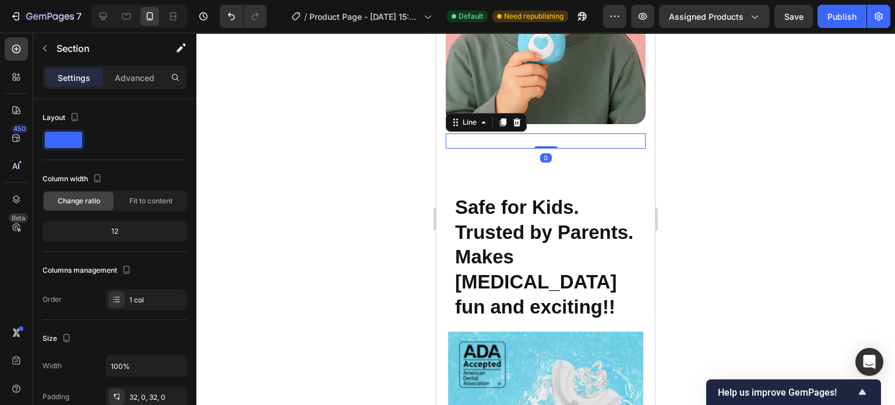
click at [566, 139] on div "Title Line 0" at bounding box center [546, 140] width 200 height 15
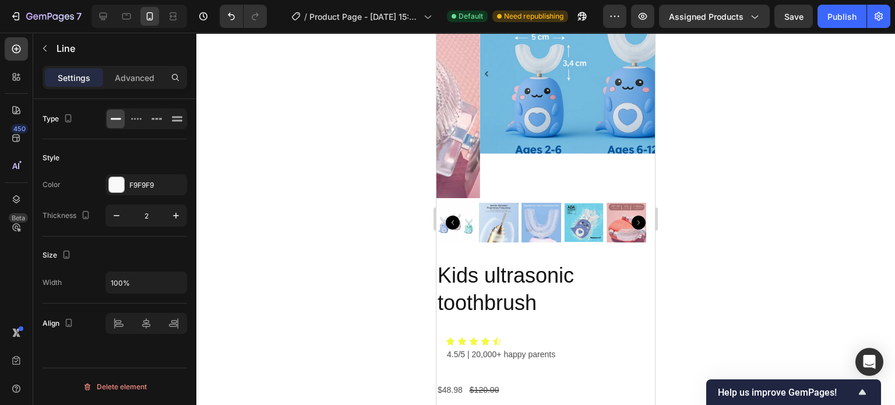
scroll to position [0, 0]
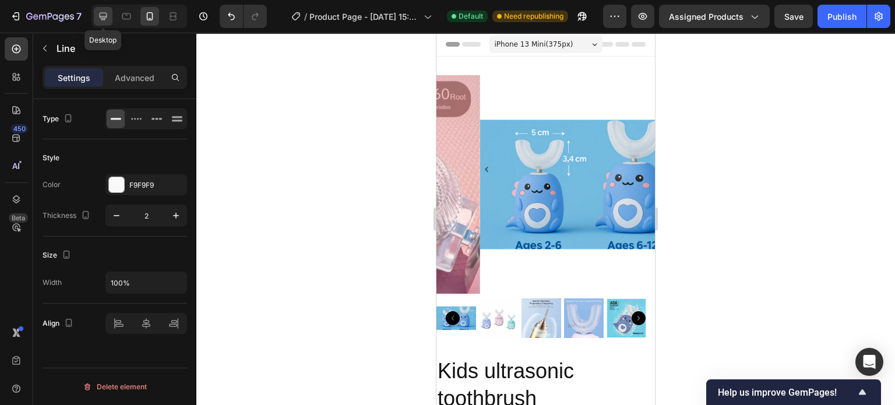
click at [104, 14] on icon at bounding box center [103, 16] width 12 height 12
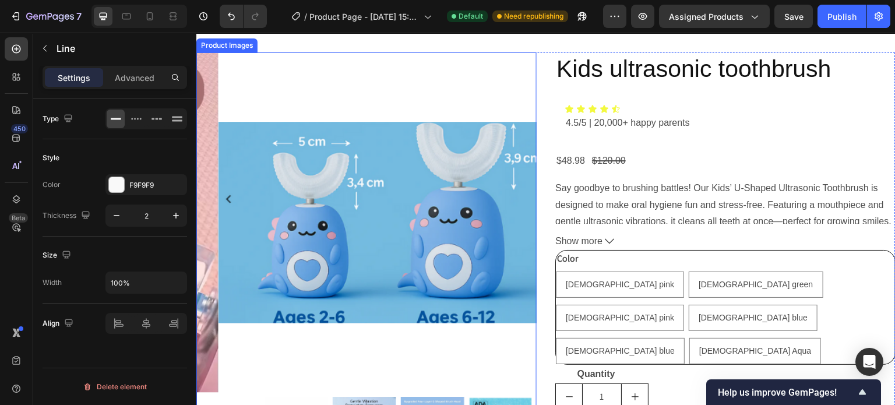
scroll to position [30, 0]
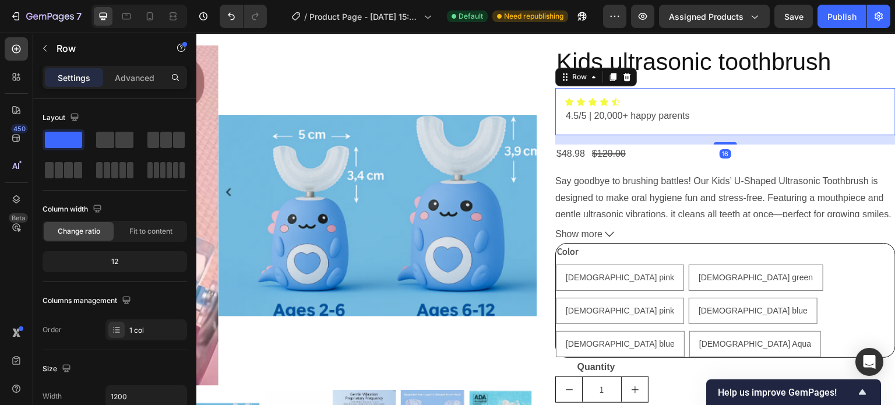
click at [643, 127] on div "Icon Icon Icon Icon Icon Icon List 4.5/5 | 20,000+ happy parents Text Block Row…" at bounding box center [725, 111] width 340 height 47
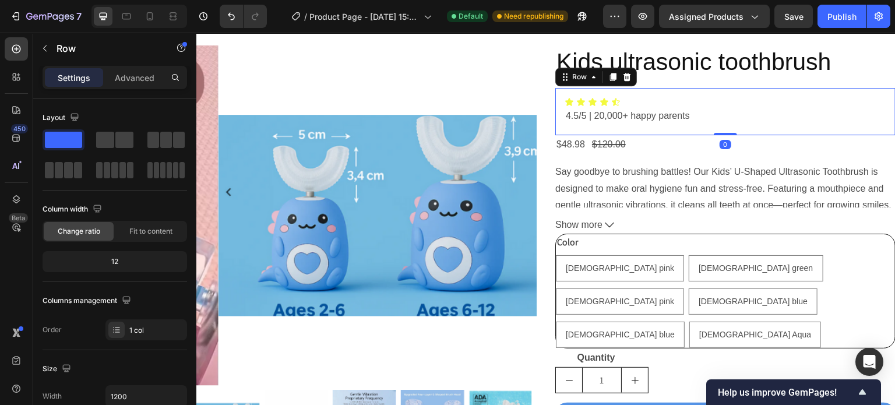
drag, startPoint x: 715, startPoint y: 142, endPoint x: 715, endPoint y: 129, distance: 12.8
click at [715, 129] on div "Icon Icon Icon Icon Icon Icon List 4.5/5 | 20,000+ happy parents Text Block Row…" at bounding box center [725, 111] width 340 height 47
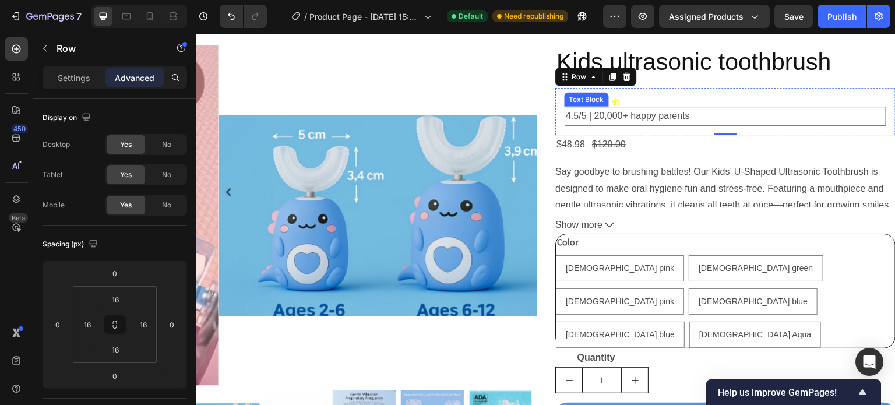
click at [619, 117] on p "4.5/5 | 20,000+ happy parents" at bounding box center [725, 116] width 319 height 17
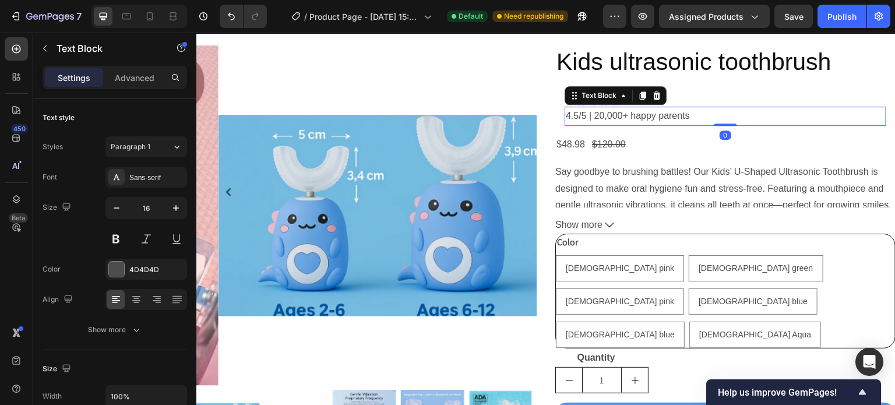
click at [619, 117] on p "4.5/5 | 20,000+ happy parents" at bounding box center [725, 116] width 319 height 17
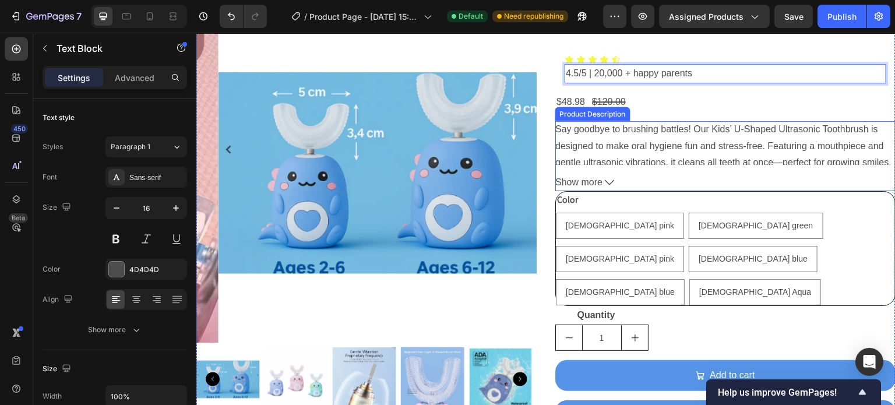
scroll to position [73, 0]
click at [600, 178] on button "Show more" at bounding box center [725, 182] width 340 height 17
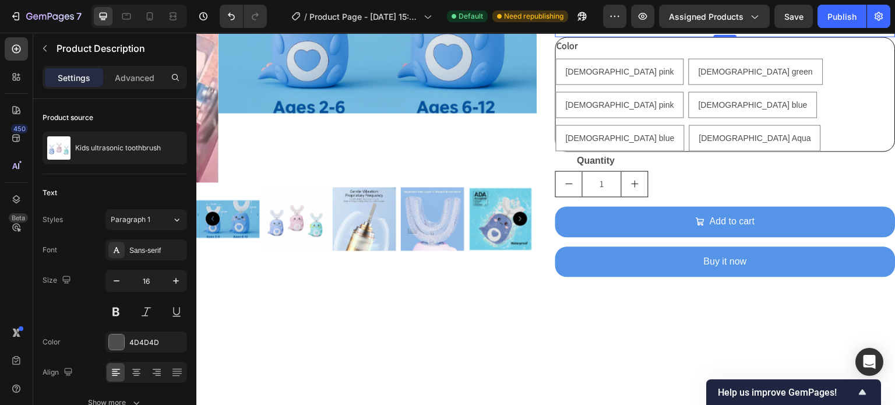
scroll to position [238, 0]
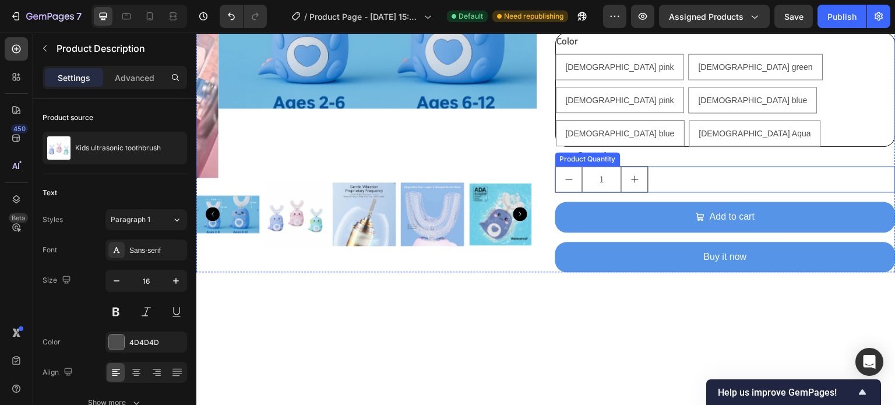
click at [622, 167] on button "increment" at bounding box center [635, 179] width 26 height 25
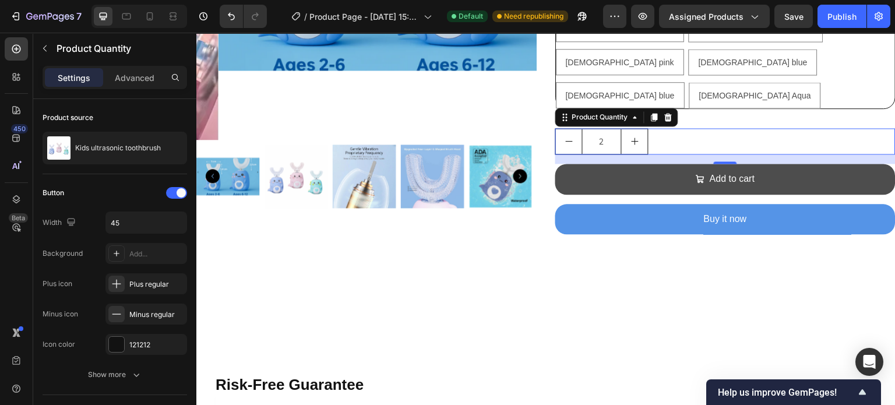
scroll to position [277, 0]
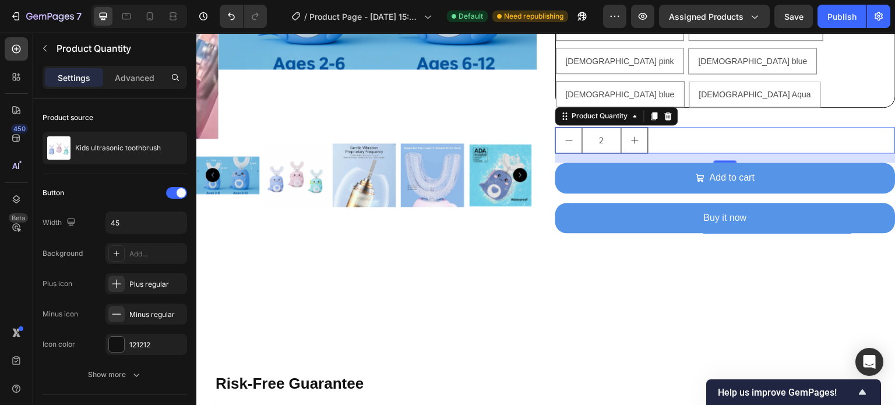
click at [565, 135] on icon "decrement" at bounding box center [569, 139] width 9 height 9
type input "1"
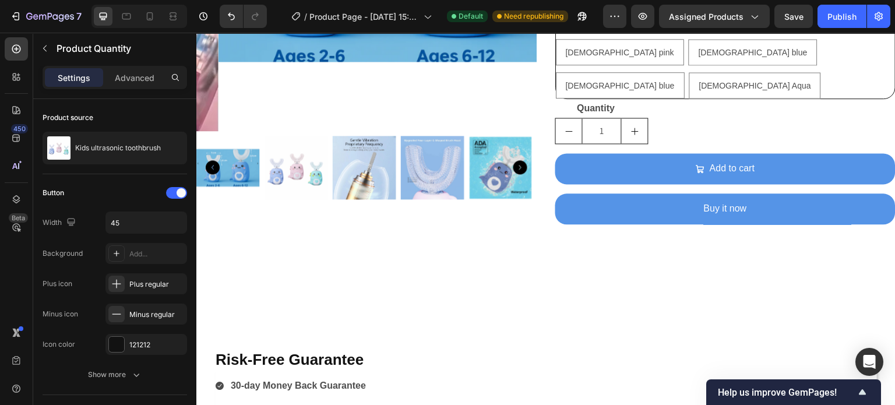
scroll to position [282, 0]
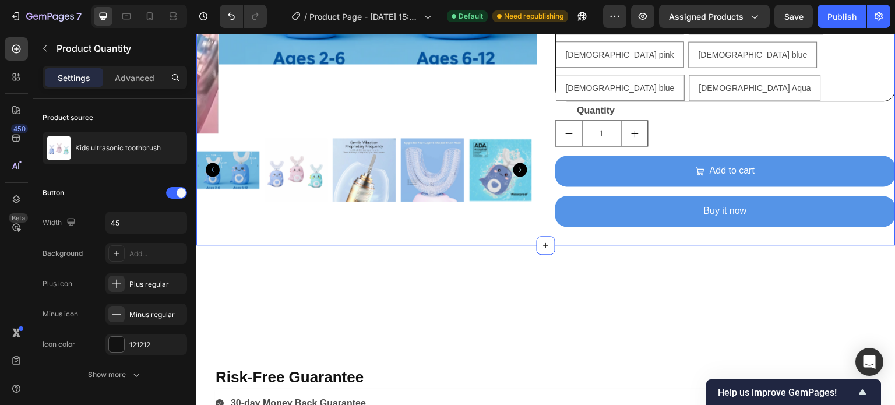
click at [651, 214] on div "Product Images Kids ultrasonic toothbrush Product Title Icon Icon Icon Icon Ico…" at bounding box center [545, 9] width 699 height 471
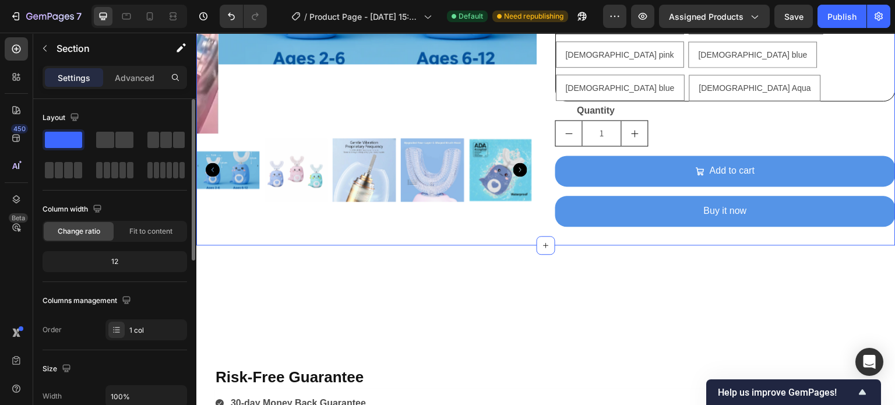
click at [66, 136] on span at bounding box center [63, 140] width 37 height 16
drag, startPoint x: 66, startPoint y: 136, endPoint x: 58, endPoint y: 134, distance: 8.5
click at [58, 134] on span at bounding box center [63, 140] width 37 height 16
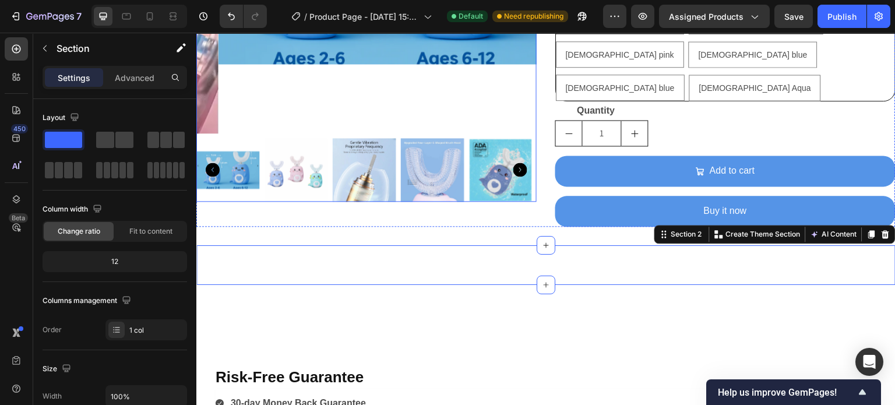
click at [515, 164] on icon "Carousel Next Arrow" at bounding box center [520, 170] width 14 height 14
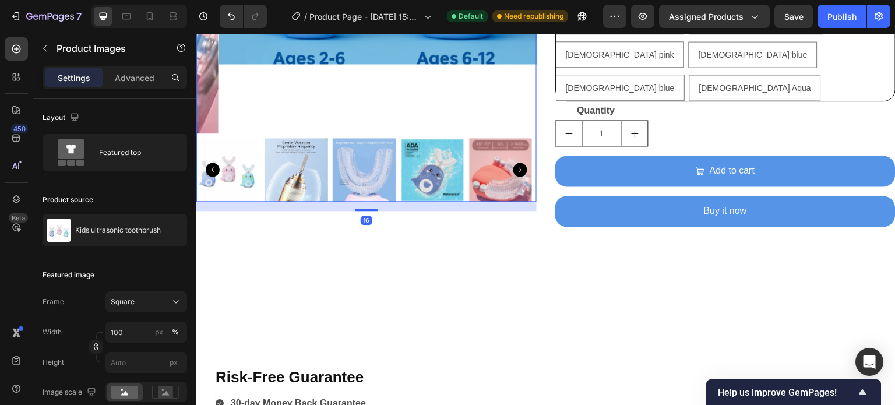
click at [515, 164] on icon "Carousel Next Arrow" at bounding box center [520, 170] width 14 height 14
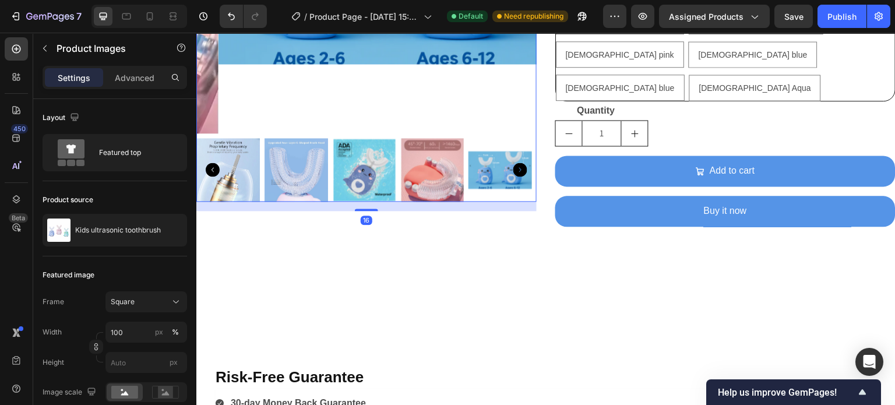
click at [515, 164] on icon "Carousel Next Arrow" at bounding box center [520, 170] width 14 height 14
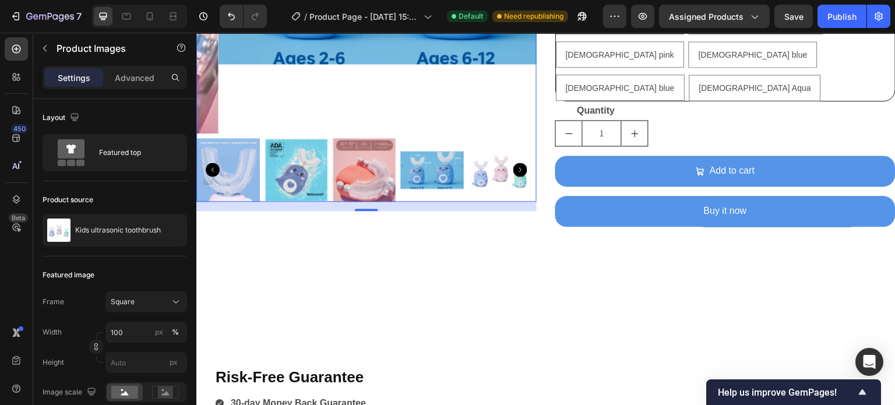
click at [515, 164] on icon "Carousel Next Arrow" at bounding box center [520, 170] width 14 height 14
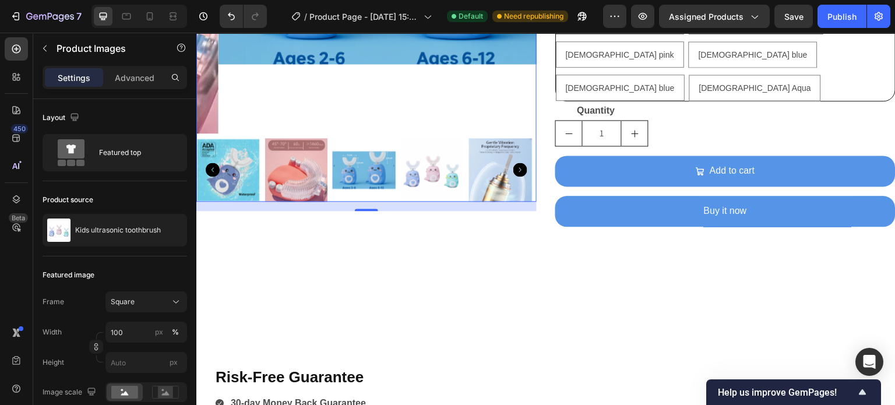
click at [515, 164] on icon "Carousel Next Arrow" at bounding box center [520, 170] width 14 height 14
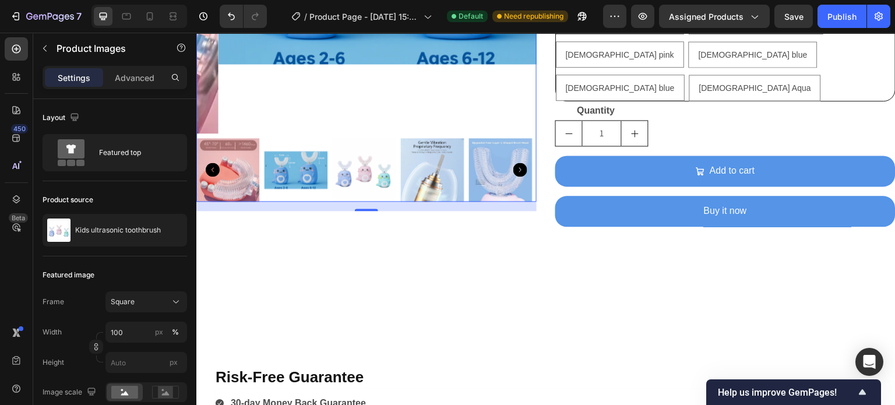
click at [515, 164] on icon "Carousel Next Arrow" at bounding box center [520, 170] width 14 height 14
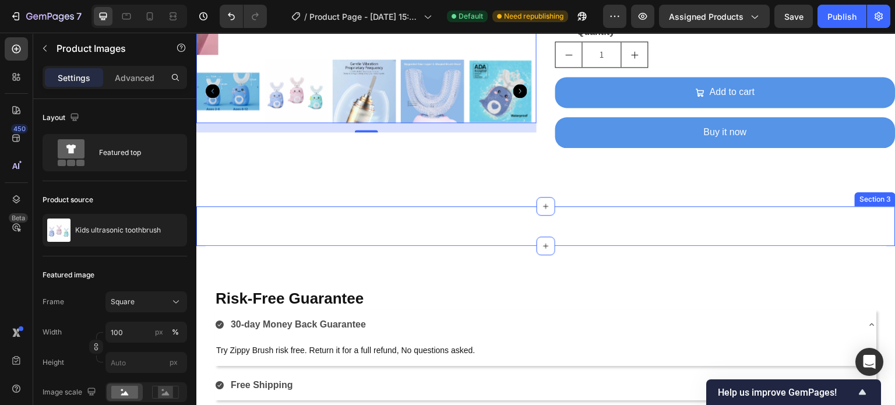
scroll to position [469, 0]
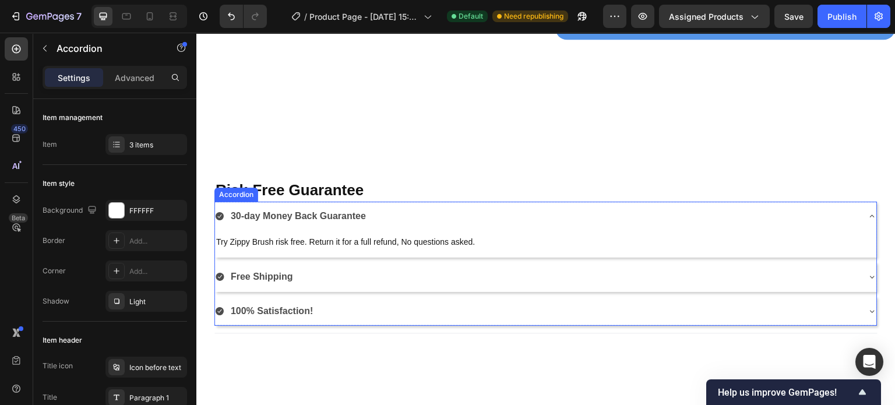
click at [327, 267] on div "Free Shipping" at bounding box center [536, 277] width 643 height 20
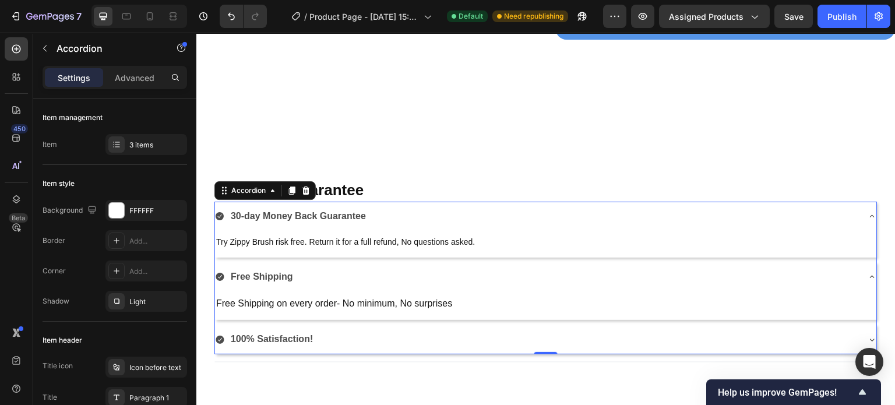
click at [868, 335] on icon at bounding box center [872, 339] width 9 height 9
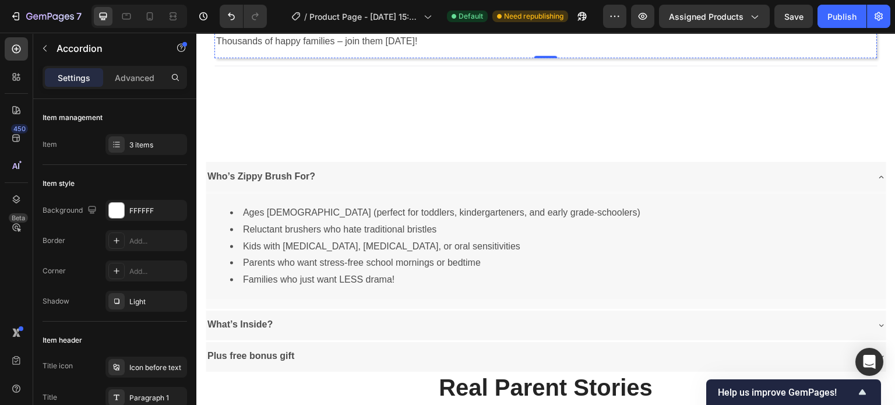
scroll to position [776, 0]
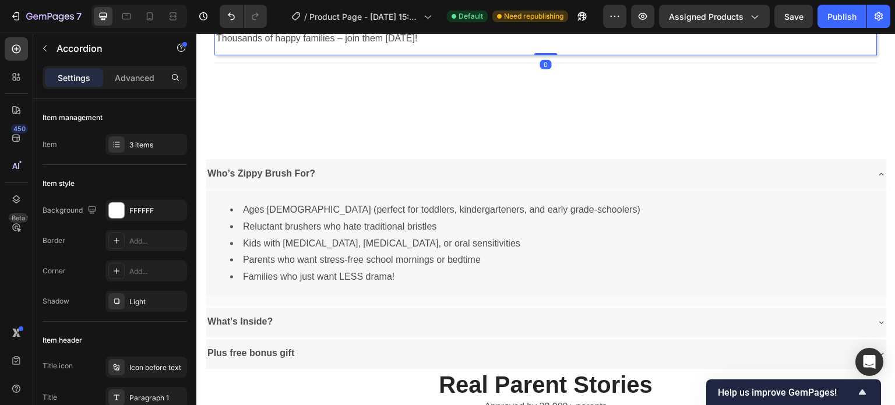
drag, startPoint x: 547, startPoint y: 53, endPoint x: 552, endPoint y: 48, distance: 7.4
type input "100%"
type input "100"
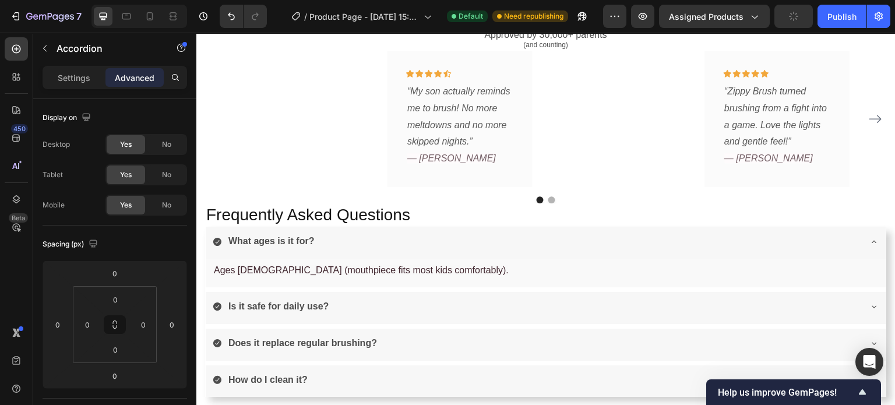
scroll to position [1147, 0]
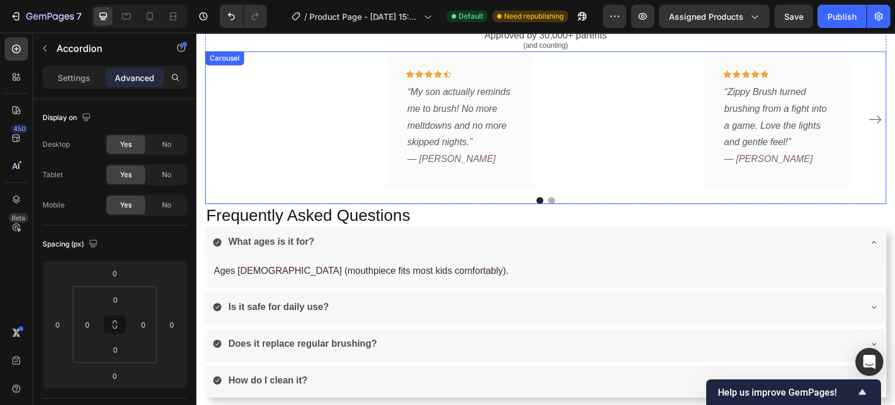
click at [869, 124] on icon "Carousel Next Arrow" at bounding box center [876, 119] width 14 height 14
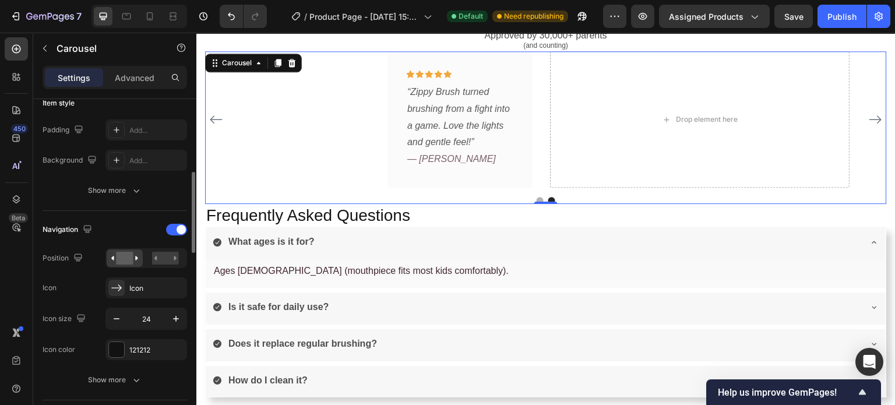
scroll to position [294, 0]
click at [61, 50] on p "Carousel" at bounding box center [106, 48] width 99 height 14
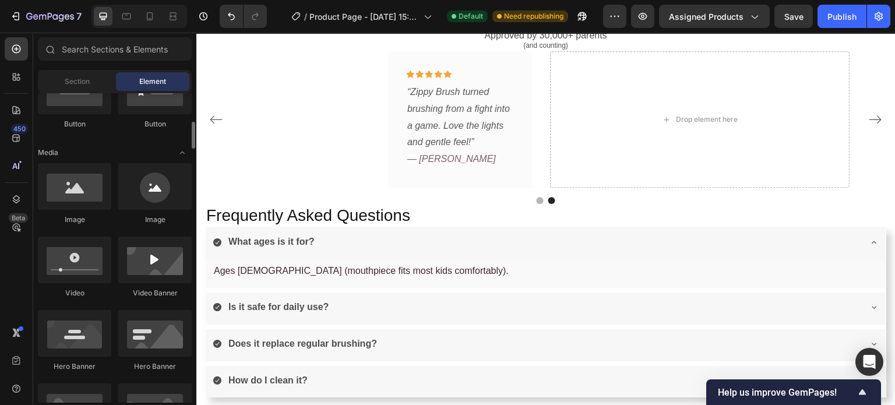
scroll to position [318, 0]
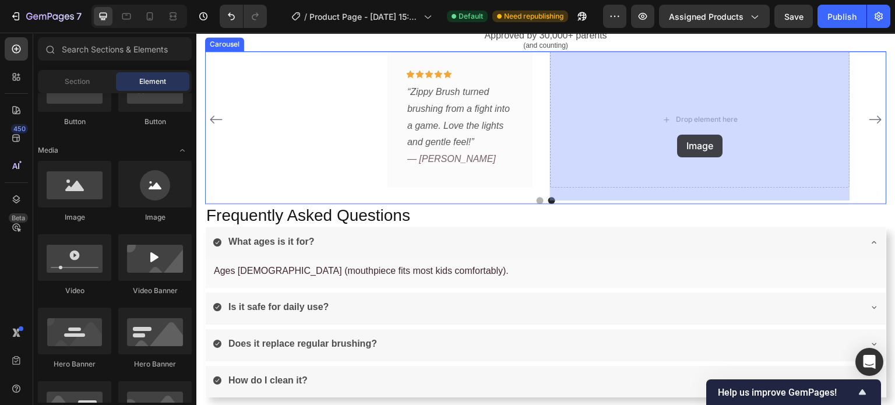
drag, startPoint x: 280, startPoint y: 232, endPoint x: 678, endPoint y: 135, distance: 409.1
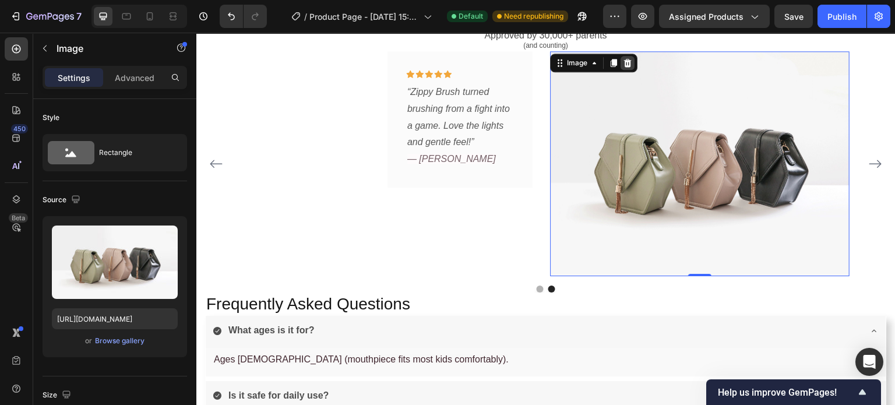
click at [628, 60] on icon at bounding box center [628, 63] width 8 height 8
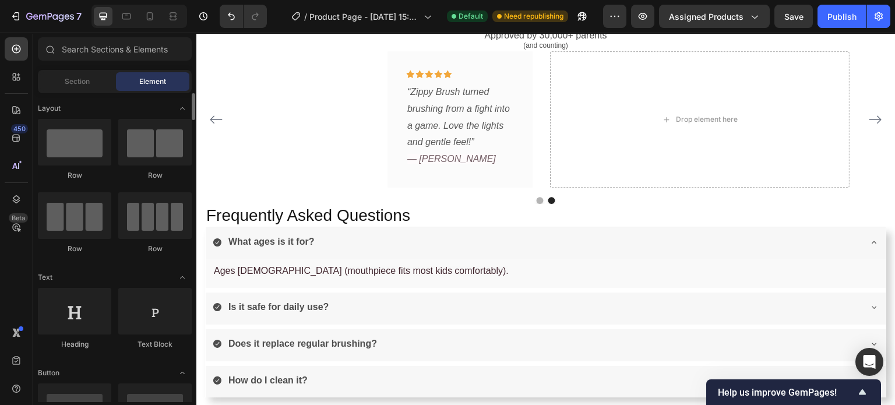
scroll to position [0, 0]
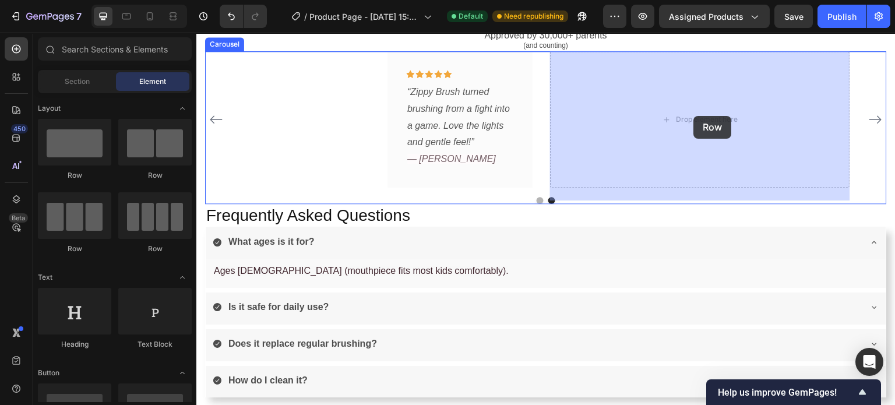
drag, startPoint x: 347, startPoint y: 184, endPoint x: 700, endPoint y: 115, distance: 359.6
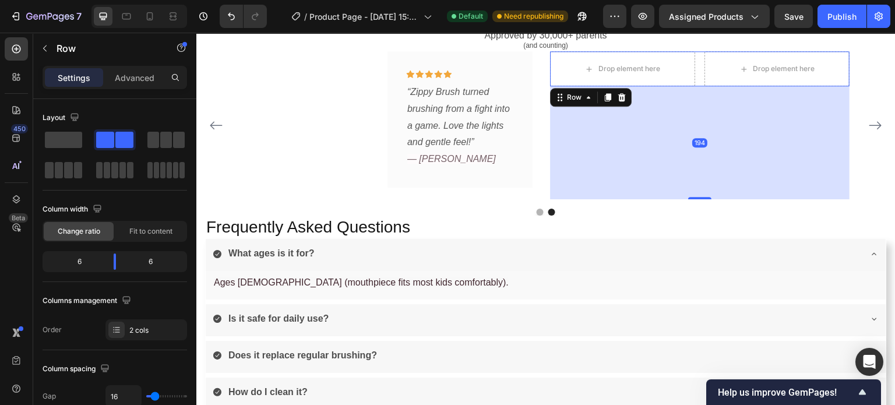
drag, startPoint x: 698, startPoint y: 83, endPoint x: 718, endPoint y: 196, distance: 114.9
click at [718, 86] on div "194" at bounding box center [700, 86] width 300 height 0
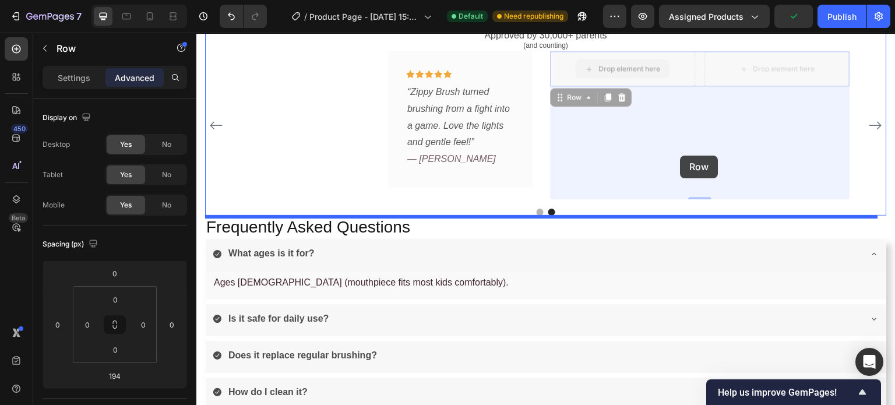
drag, startPoint x: 674, startPoint y: 79, endPoint x: 681, endPoint y: 156, distance: 76.6
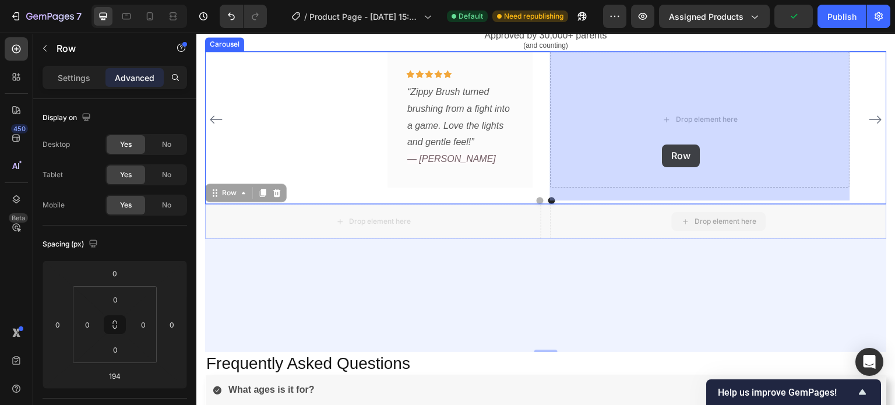
drag, startPoint x: 602, startPoint y: 238, endPoint x: 666, endPoint y: 140, distance: 117.0
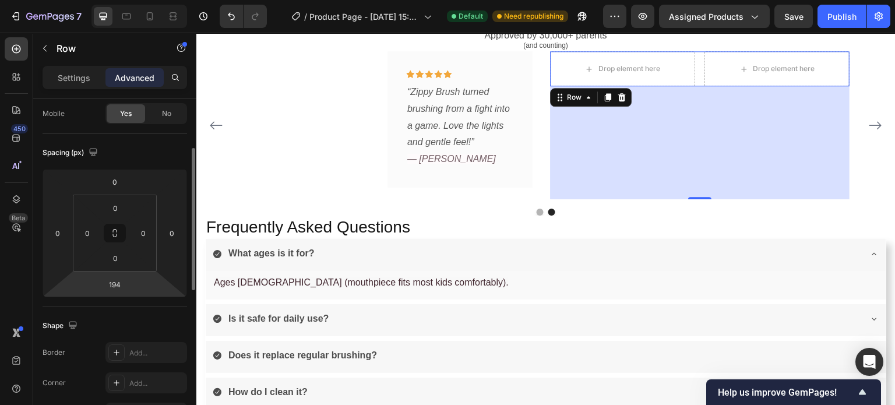
scroll to position [90, 0]
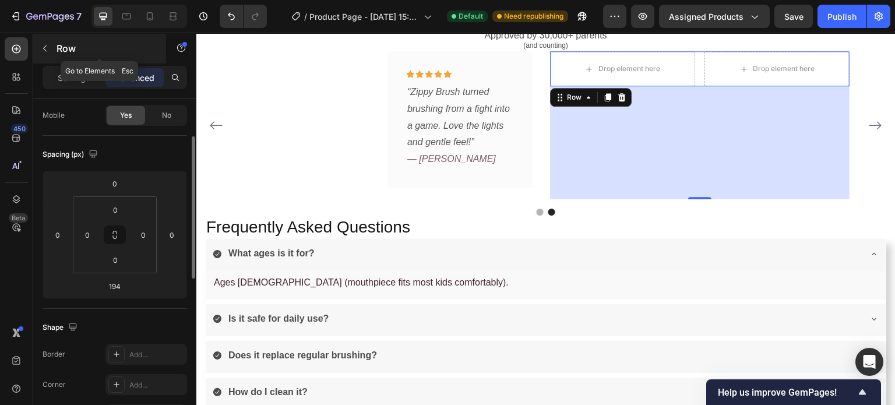
click at [64, 44] on p "Row" at bounding box center [106, 48] width 99 height 14
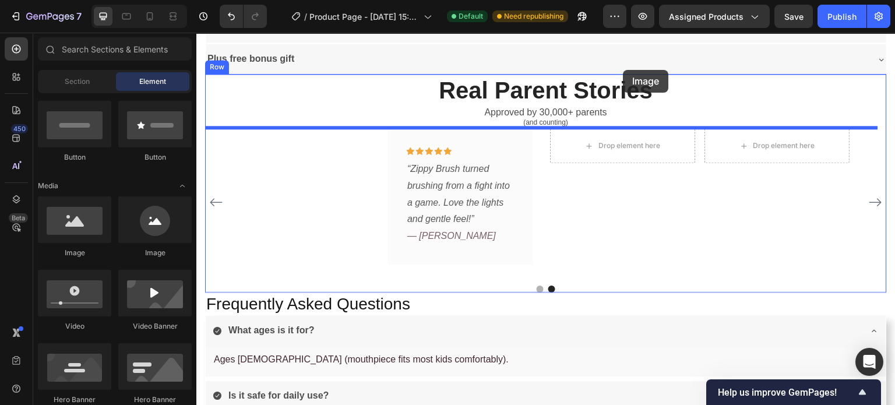
scroll to position [1063, 0]
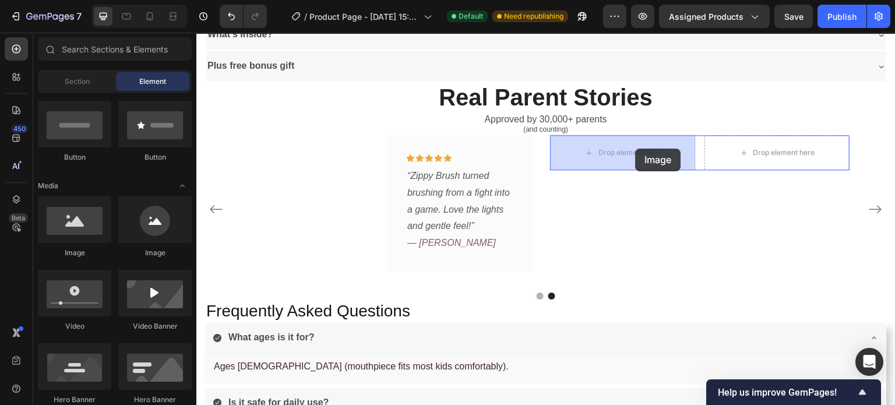
drag, startPoint x: 275, startPoint y: 266, endPoint x: 636, endPoint y: 149, distance: 379.4
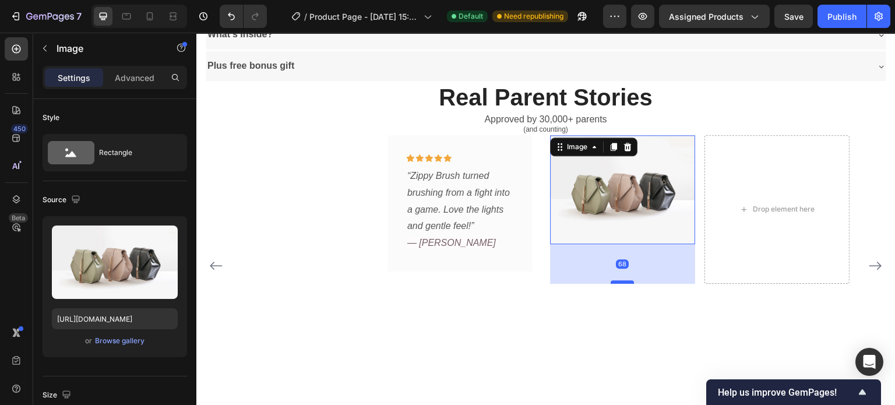
drag, startPoint x: 625, startPoint y: 242, endPoint x: 628, endPoint y: 281, distance: 39.1
click at [628, 281] on div at bounding box center [622, 281] width 23 height 3
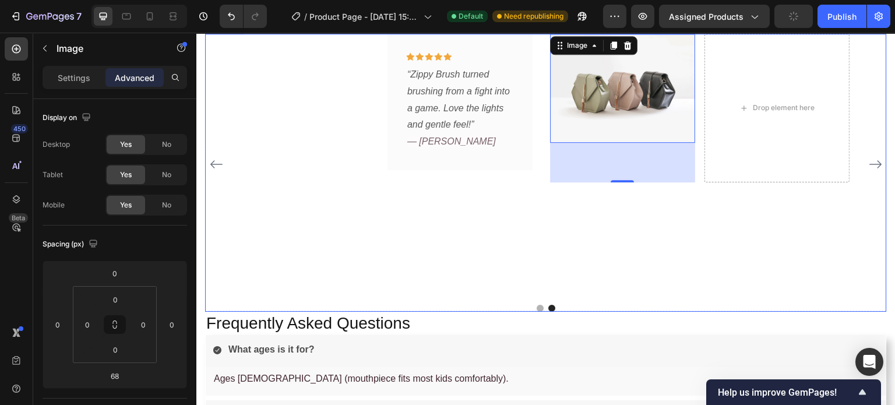
scroll to position [1163, 0]
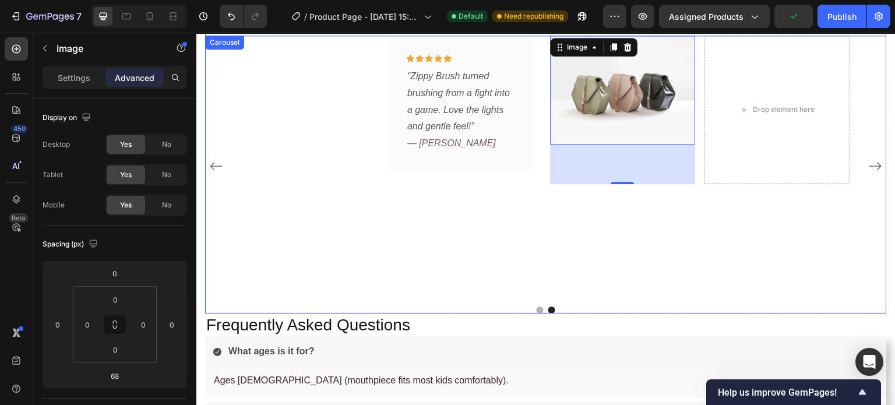
click at [565, 293] on div "Image 68 Drop element here Row" at bounding box center [700, 167] width 300 height 262
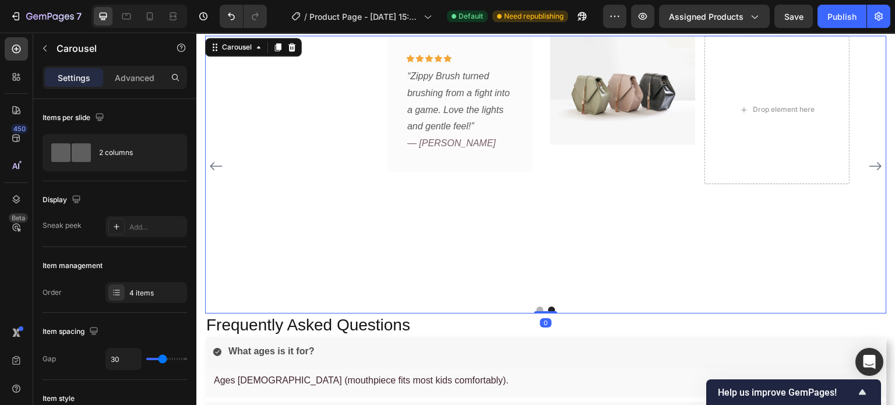
click at [575, 311] on div at bounding box center [546, 310] width 682 height 7
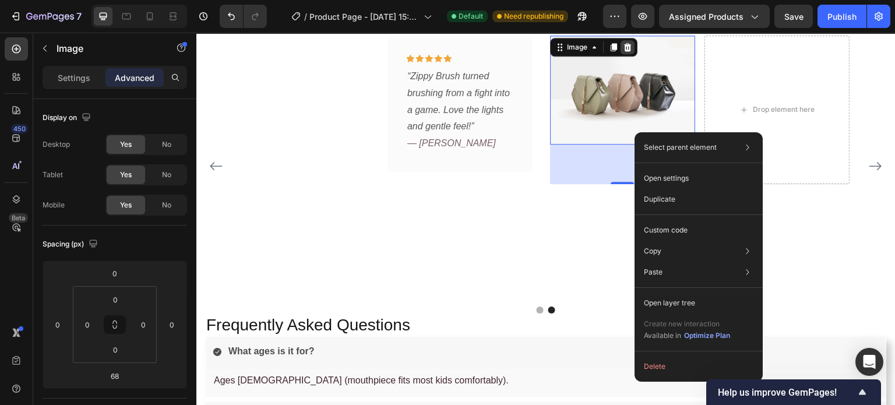
click at [629, 48] on icon at bounding box center [627, 47] width 9 height 9
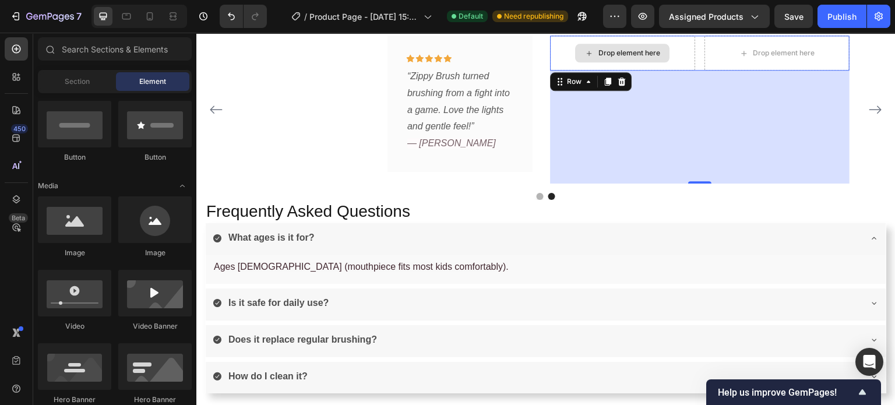
click at [693, 59] on div "Drop element here" at bounding box center [622, 53] width 145 height 35
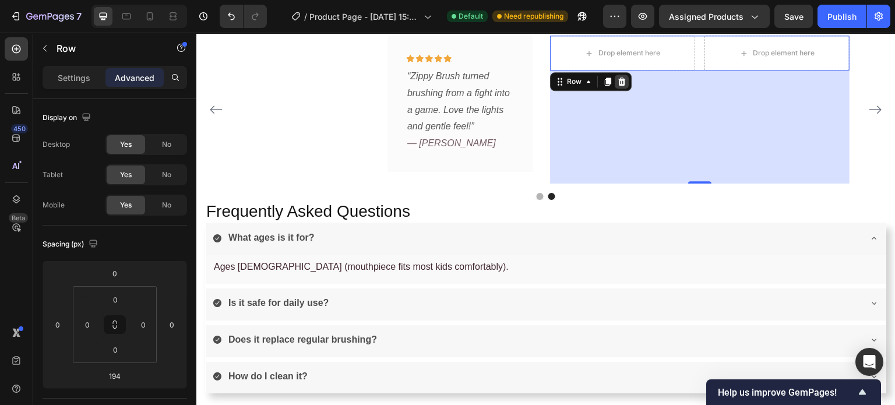
click at [622, 81] on icon at bounding box center [622, 82] width 8 height 8
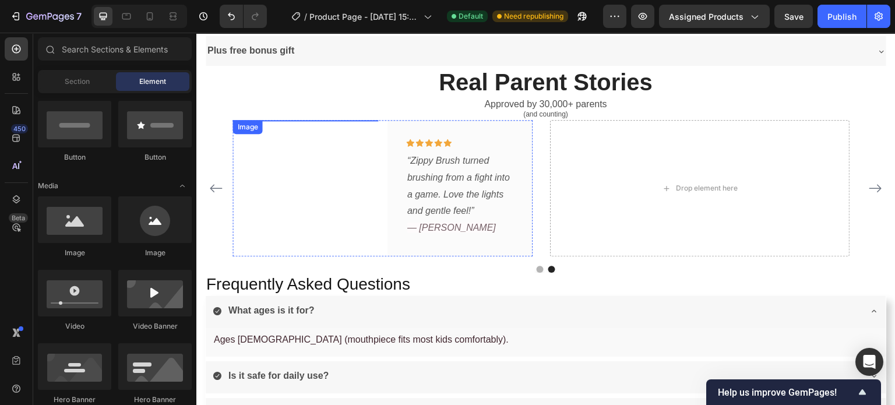
scroll to position [1077, 0]
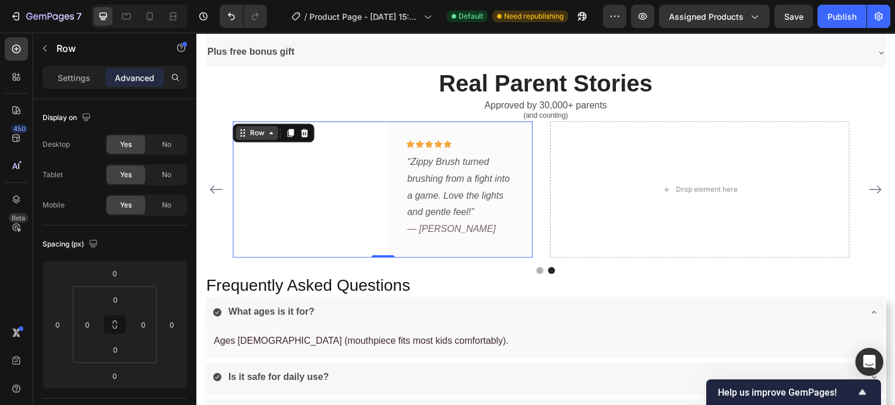
click at [248, 133] on div "Row" at bounding box center [257, 133] width 19 height 10
click at [291, 131] on icon at bounding box center [291, 133] width 6 height 8
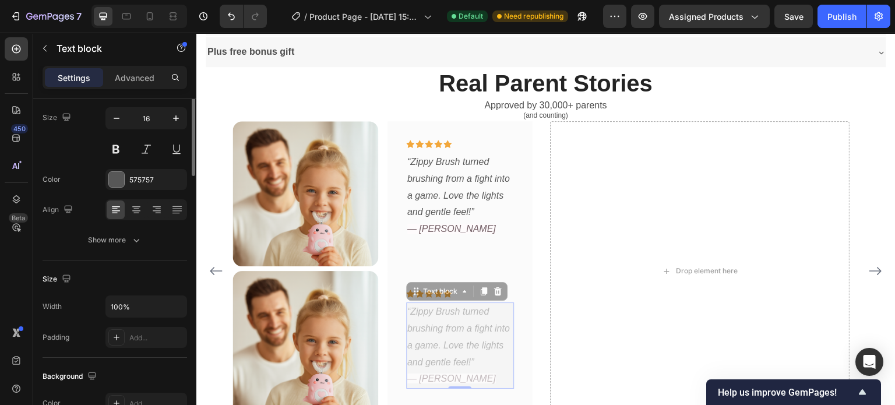
scroll to position [0, 0]
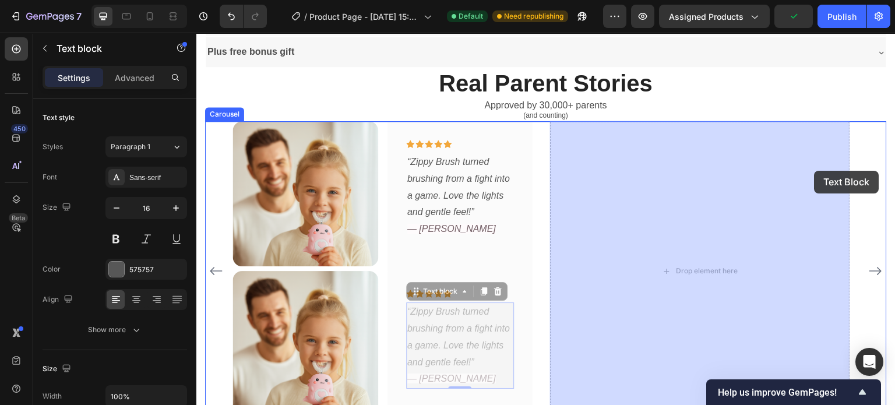
drag, startPoint x: 438, startPoint y: 328, endPoint x: 814, endPoint y: 171, distance: 407.4
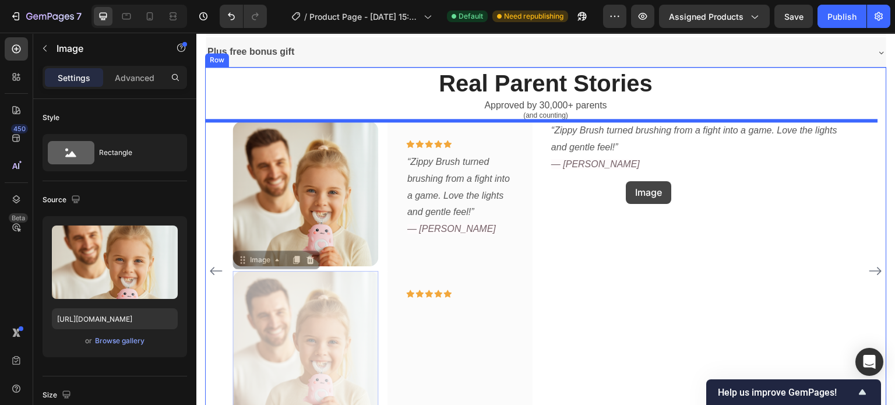
drag, startPoint x: 322, startPoint y: 350, endPoint x: 626, endPoint y: 181, distance: 348.5
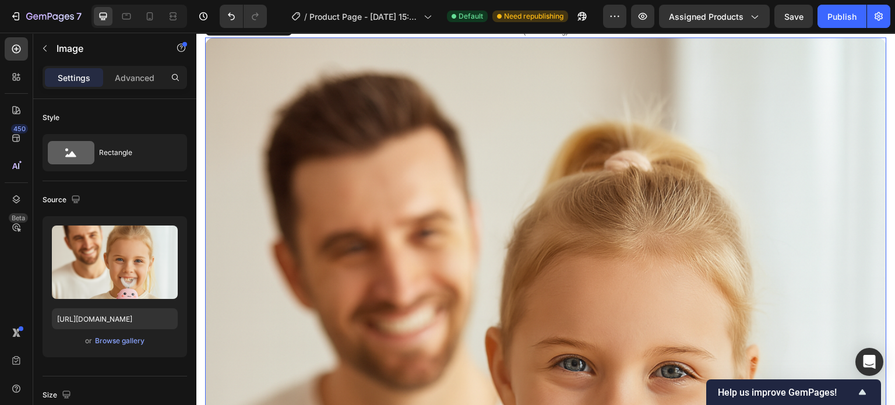
scroll to position [1157, 0]
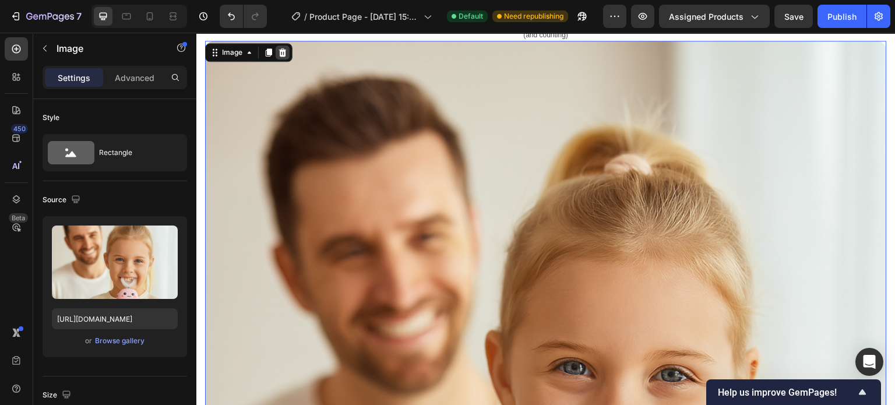
click at [284, 54] on icon at bounding box center [283, 52] width 8 height 8
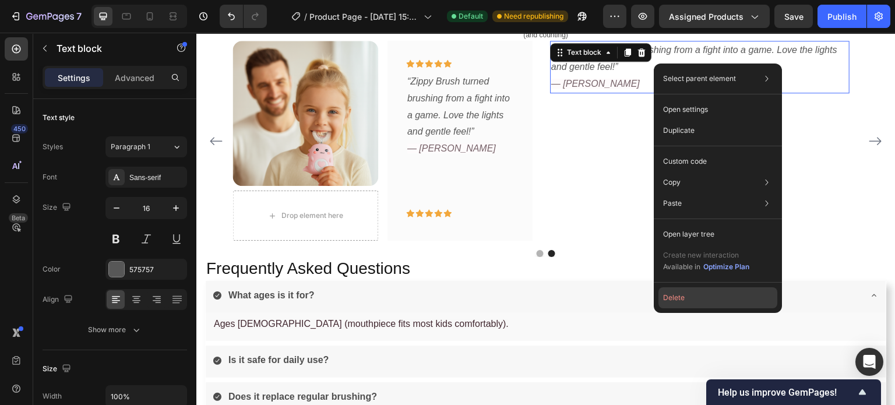
click at [699, 295] on button "Delete" at bounding box center [717, 297] width 119 height 21
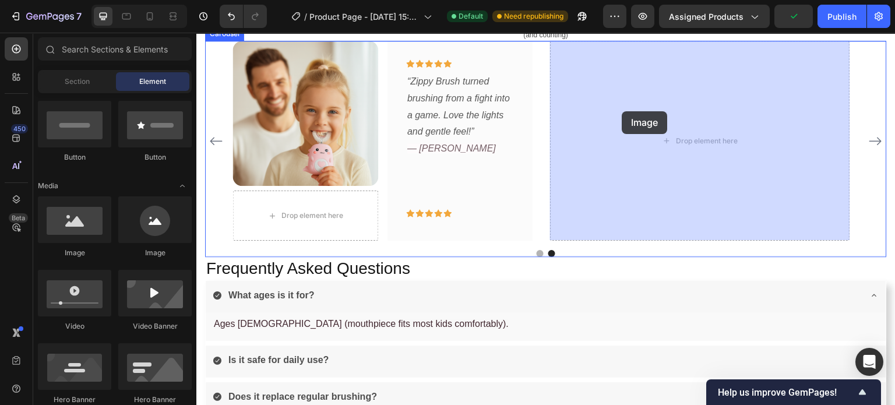
drag, startPoint x: 285, startPoint y: 258, endPoint x: 622, endPoint y: 111, distance: 368.0
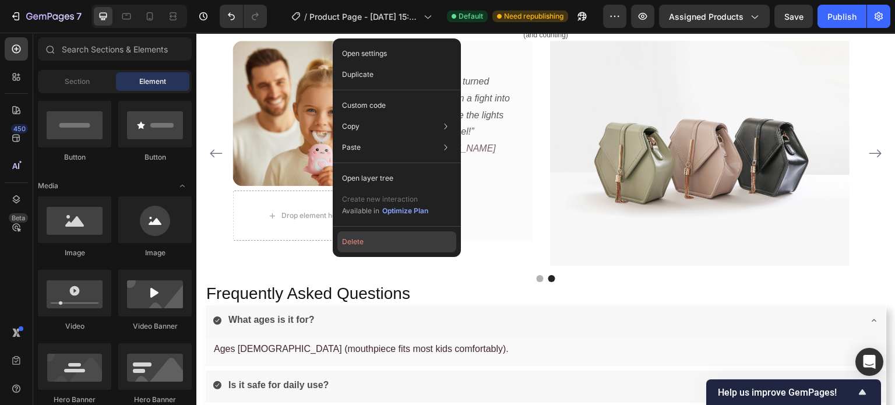
click at [351, 241] on button "Delete" at bounding box center [396, 241] width 119 height 21
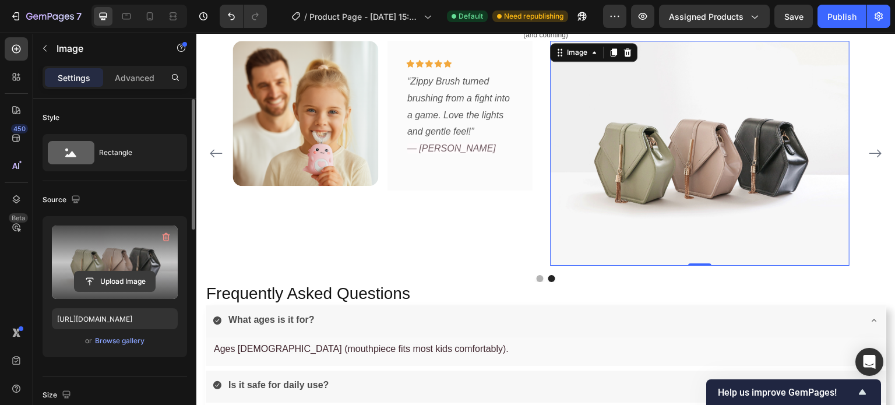
click at [127, 272] on input "file" at bounding box center [115, 282] width 80 height 20
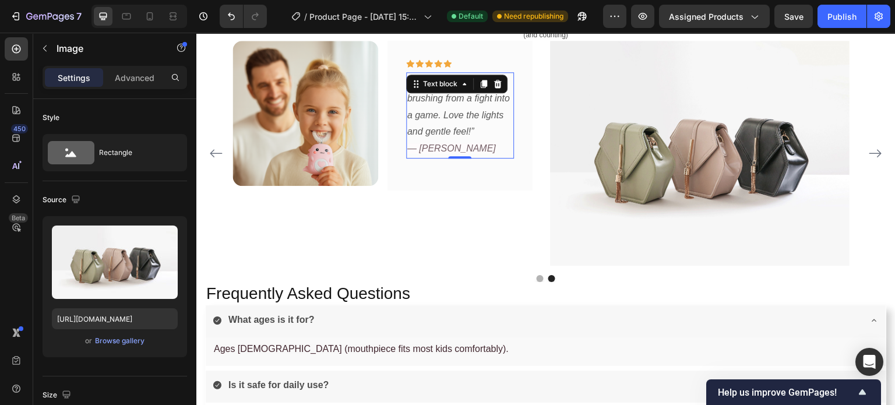
click at [505, 115] on p "“Zippy Brush turned brushing from a fight into a game. Love the lights and gent…" at bounding box center [459, 115] width 105 height 84
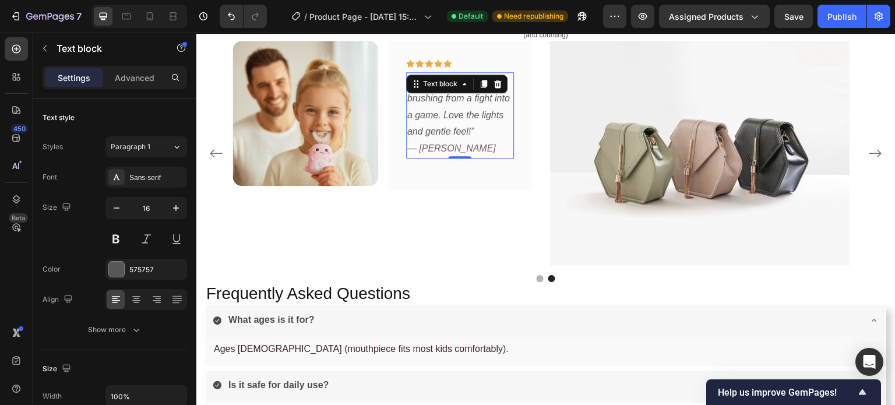
click at [505, 115] on p "“Zippy Brush turned brushing from a fight into a game. Love the lights and gent…" at bounding box center [459, 115] width 105 height 84
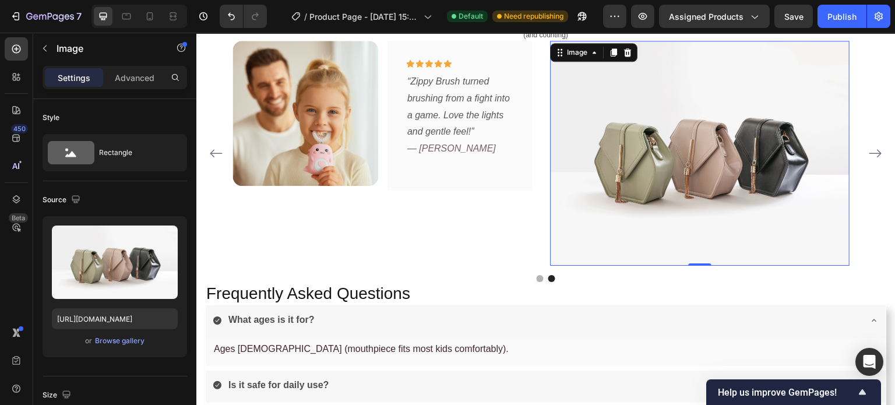
click at [799, 164] on img at bounding box center [700, 153] width 300 height 225
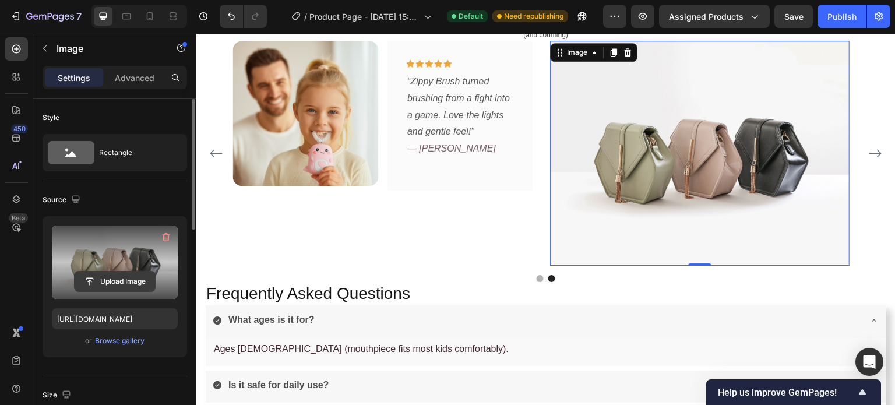
click at [111, 279] on input "file" at bounding box center [115, 282] width 80 height 20
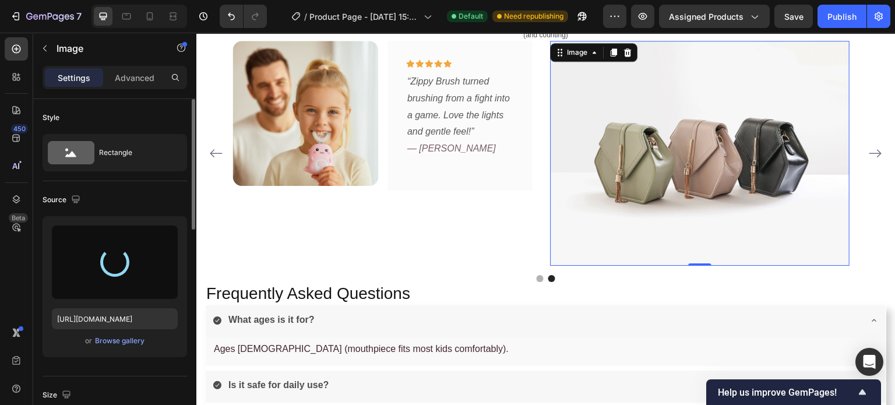
type input "https://cdn.shopify.com/s/files/1/0938/8356/4313/files/gempages_564618197639103…"
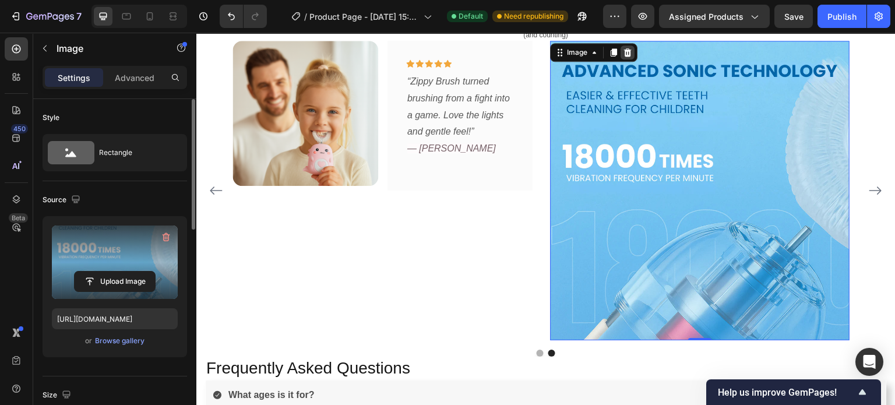
click at [629, 53] on icon at bounding box center [627, 52] width 9 height 9
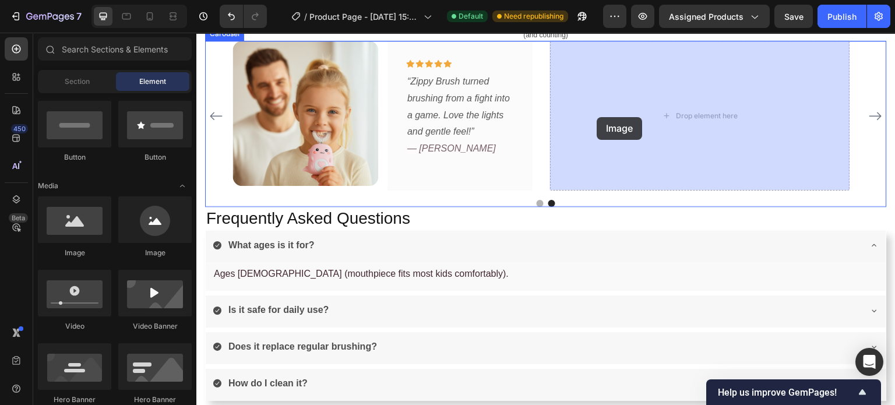
drag, startPoint x: 273, startPoint y: 261, endPoint x: 597, endPoint y: 117, distance: 355.1
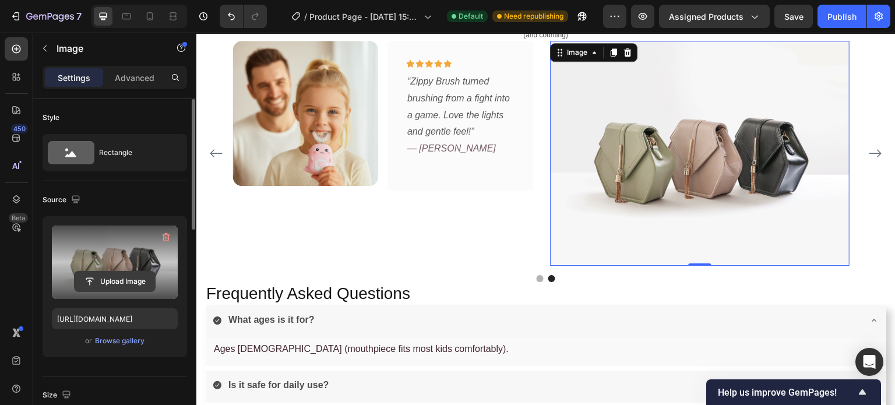
click at [143, 281] on input "file" at bounding box center [115, 282] width 80 height 20
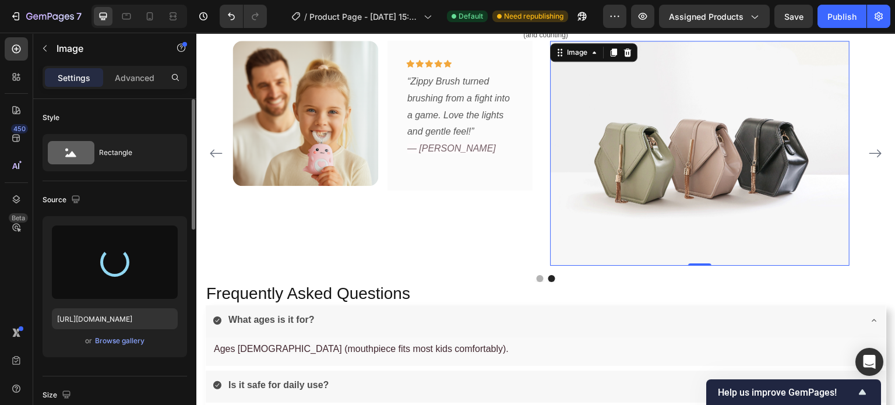
type input "https://cdn.shopify.com/s/files/1/0938/8356/4313/files/gempages_564618197639103…"
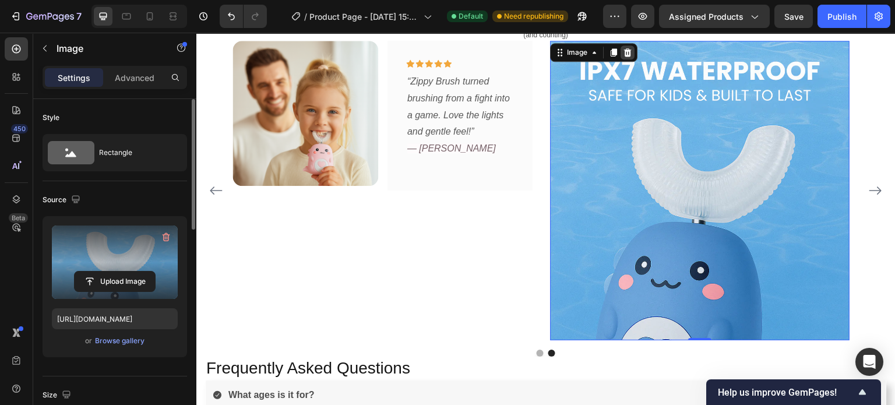
click at [626, 52] on icon at bounding box center [628, 52] width 8 height 8
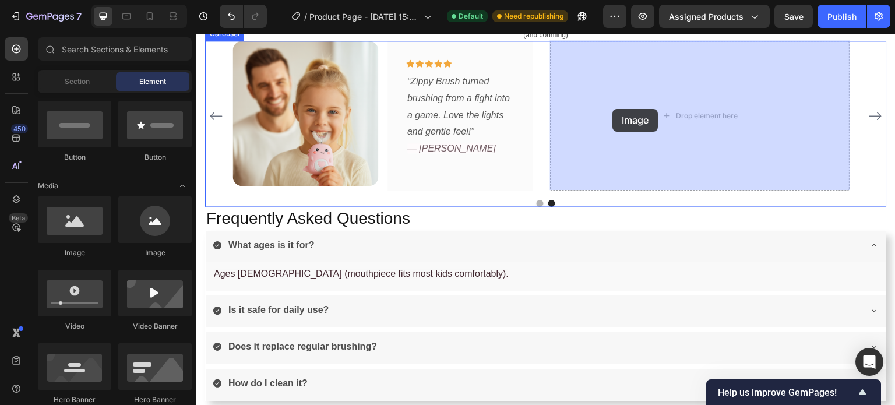
drag, startPoint x: 274, startPoint y: 265, endPoint x: 613, endPoint y: 109, distance: 373.4
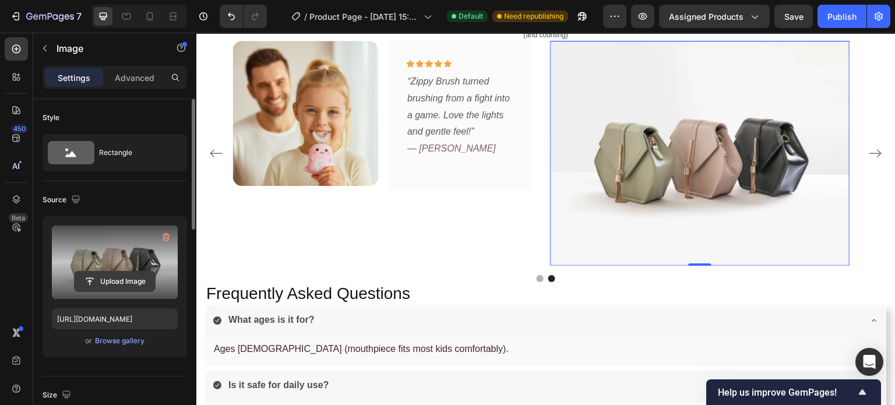
click at [143, 275] on input "file" at bounding box center [115, 282] width 80 height 20
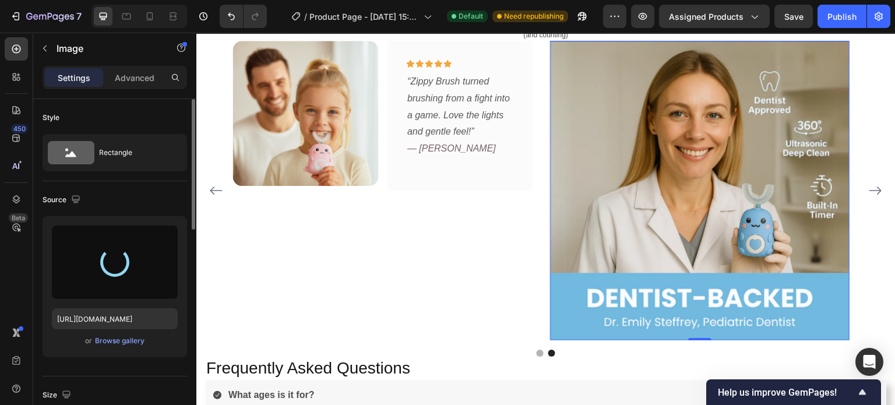
type input "https://cdn.shopify.com/s/files/1/0938/8356/4313/files/gempages_564618197639103…"
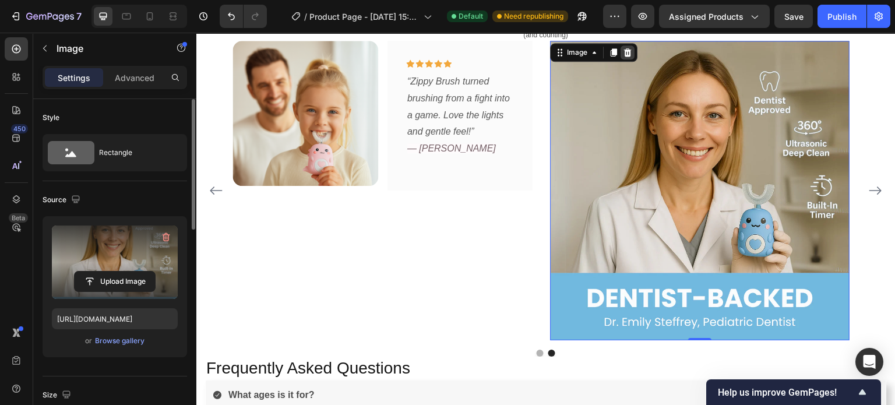
click at [626, 51] on icon at bounding box center [627, 52] width 9 height 9
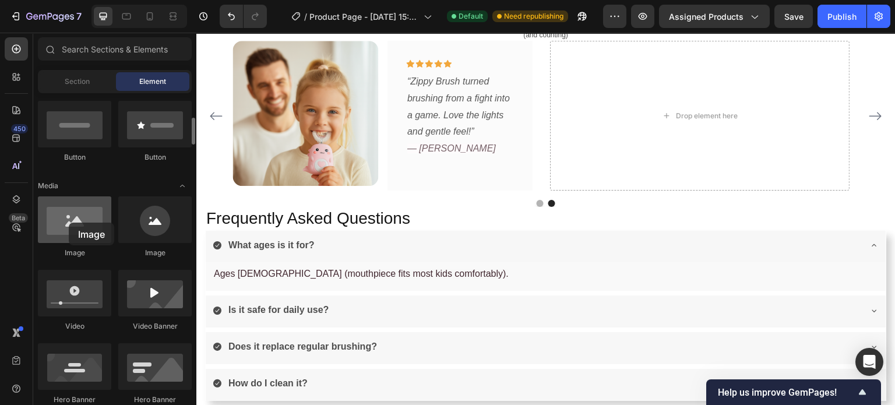
click at [69, 223] on div at bounding box center [74, 219] width 73 height 47
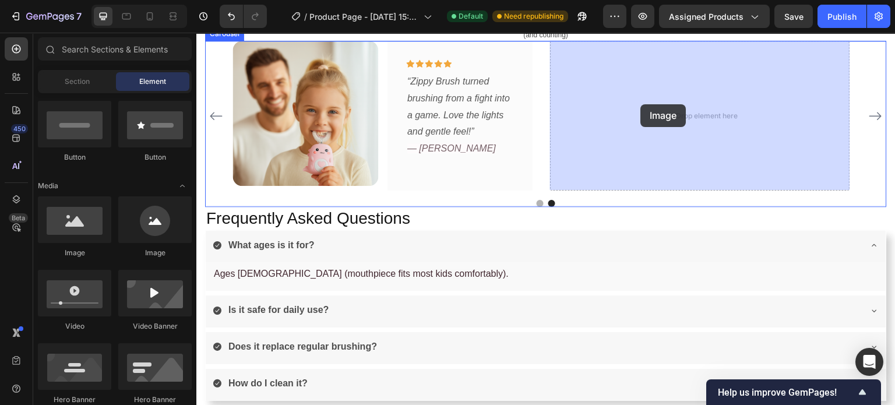
drag, startPoint x: 265, startPoint y: 255, endPoint x: 687, endPoint y: 93, distance: 452.1
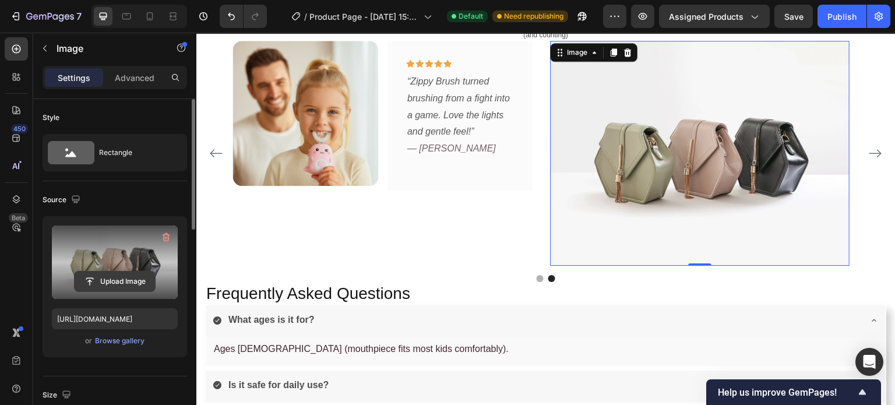
click at [139, 281] on input "file" at bounding box center [115, 282] width 80 height 20
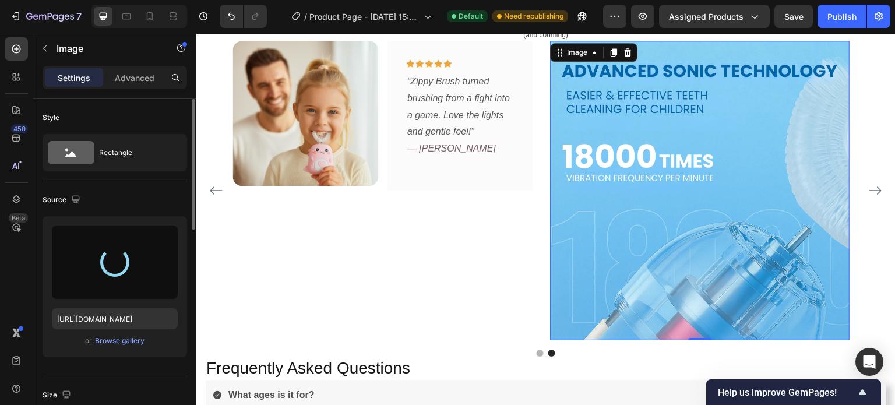
type input "https://cdn.shopify.com/s/files/1/0938/8356/4313/files/gempages_564618197639103…"
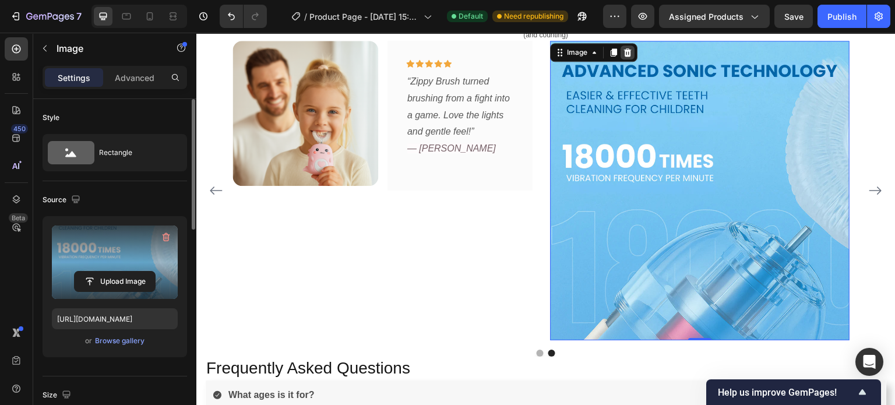
click at [626, 51] on icon at bounding box center [627, 52] width 9 height 9
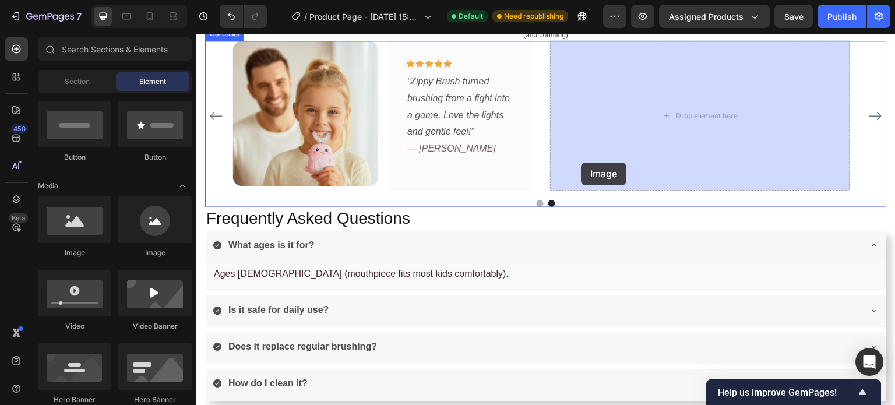
drag, startPoint x: 275, startPoint y: 258, endPoint x: 582, endPoint y: 163, distance: 320.9
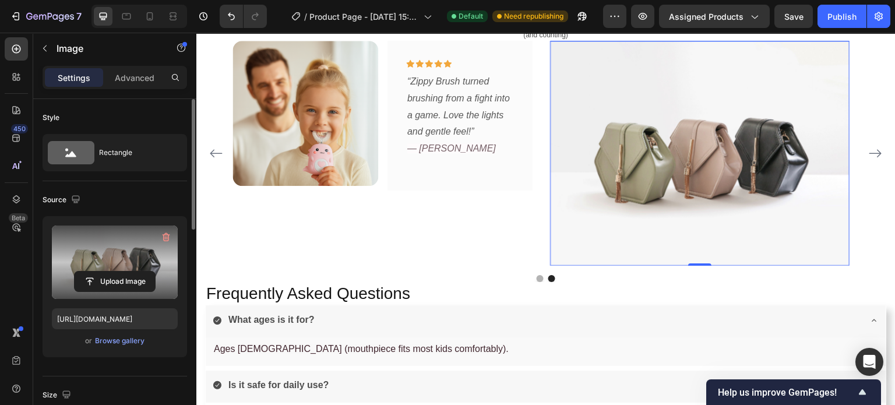
click at [104, 264] on label at bounding box center [115, 262] width 126 height 73
click at [104, 272] on input "file" at bounding box center [115, 282] width 80 height 20
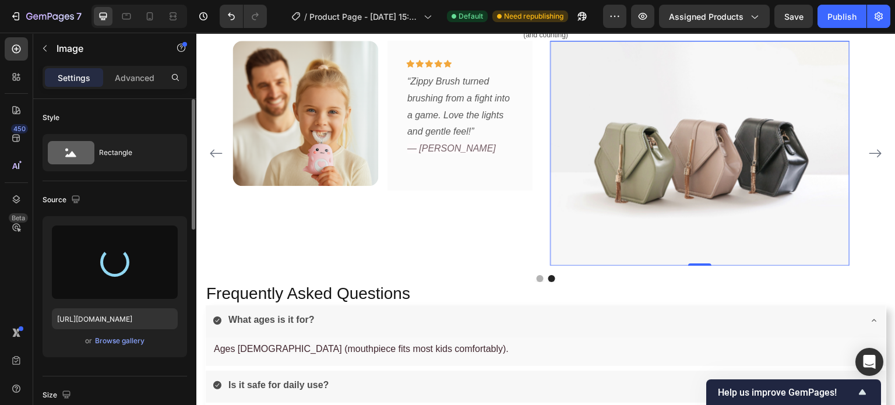
type input "https://cdn.shopify.com/s/files/1/0938/8356/4313/files/gempages_564618197639103…"
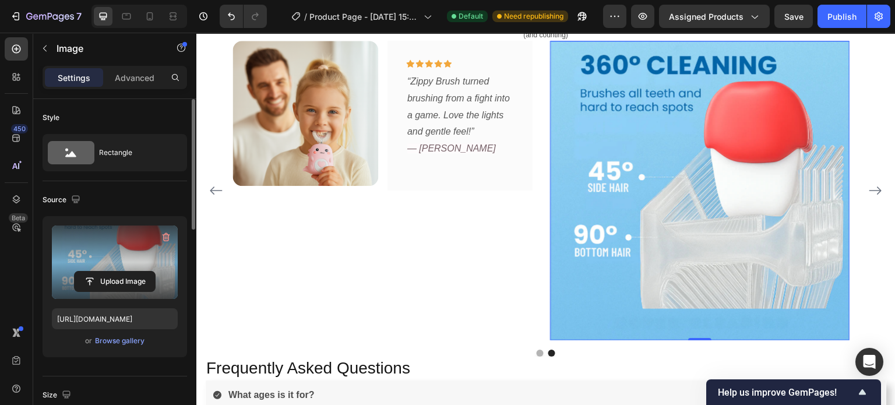
click at [773, 88] on img at bounding box center [700, 191] width 300 height 300
click at [626, 51] on icon at bounding box center [628, 52] width 8 height 8
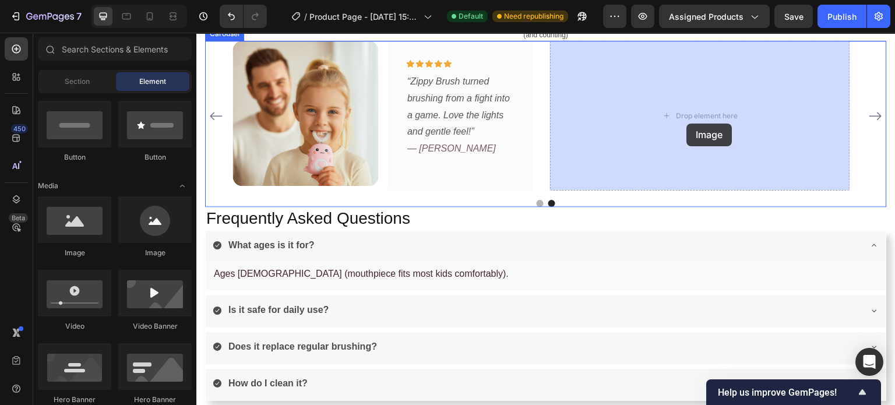
drag, startPoint x: 291, startPoint y: 272, endPoint x: 569, endPoint y: 128, distance: 313.0
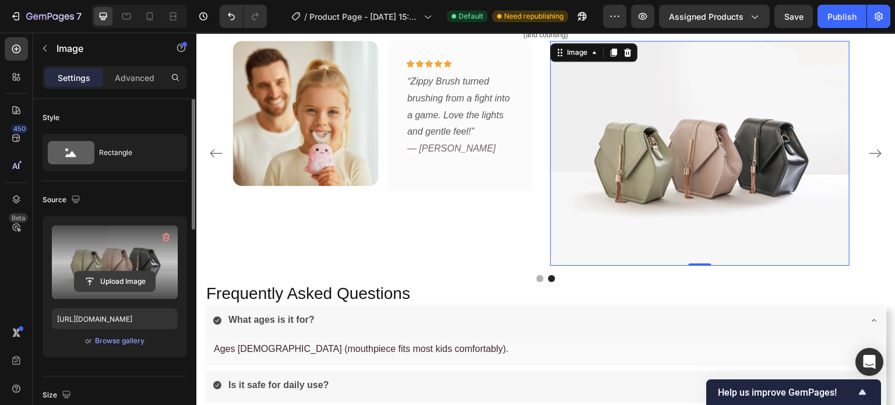
click at [132, 286] on input "file" at bounding box center [115, 282] width 80 height 20
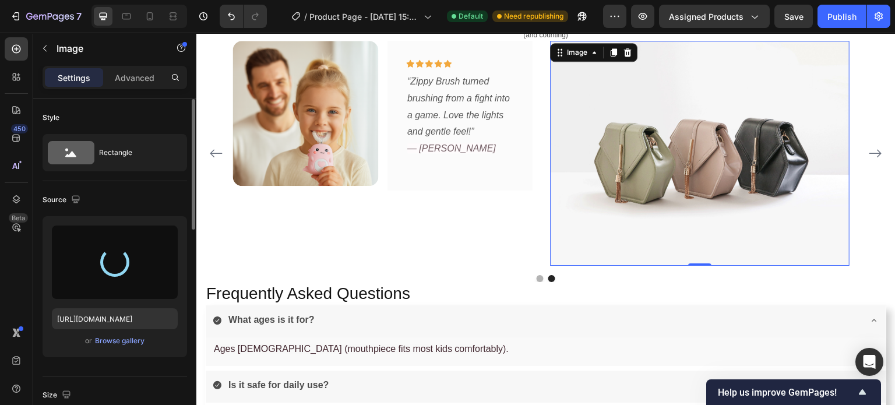
type input "https://cdn.shopify.com/s/files/1/0938/8356/4313/files/gempages_564618197639103…"
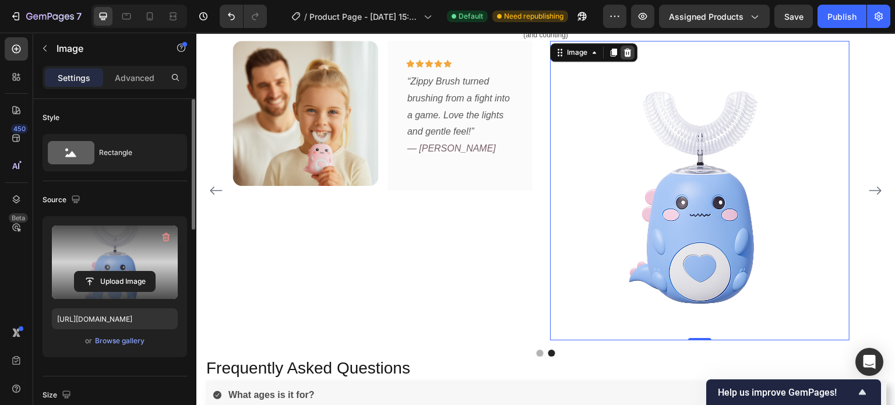
click at [626, 51] on icon at bounding box center [628, 52] width 8 height 8
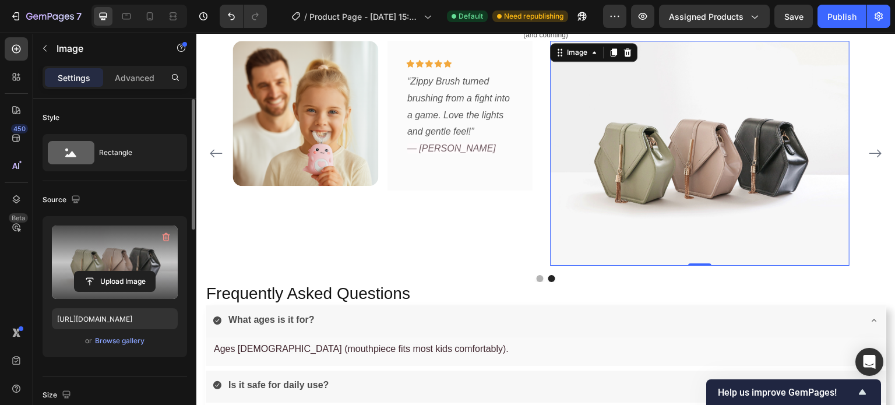
click at [143, 295] on label at bounding box center [115, 262] width 126 height 73
click at [143, 291] on input "file" at bounding box center [115, 282] width 80 height 20
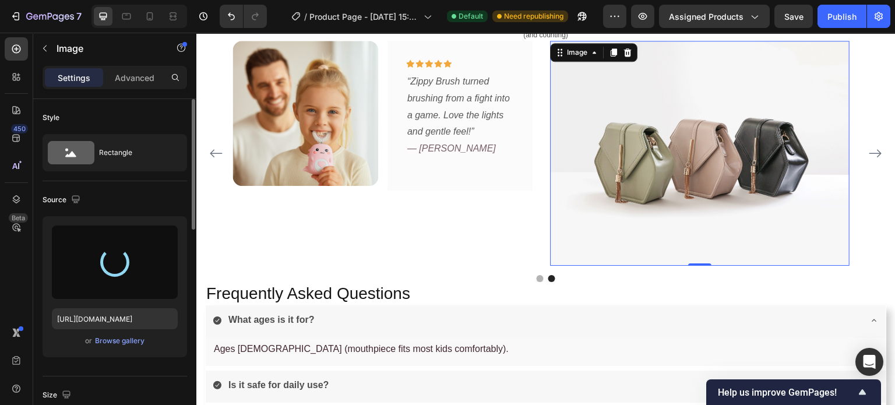
type input "https://cdn.shopify.com/s/files/1/0938/8356/4313/files/gempages_564618197639103…"
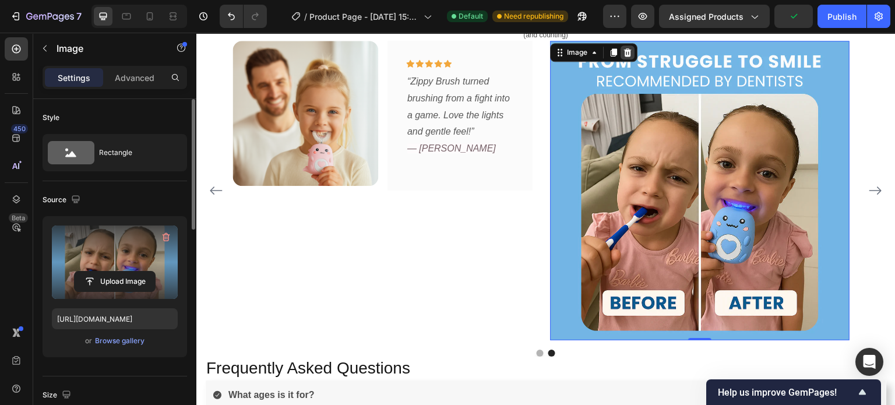
click at [630, 51] on icon at bounding box center [628, 52] width 8 height 8
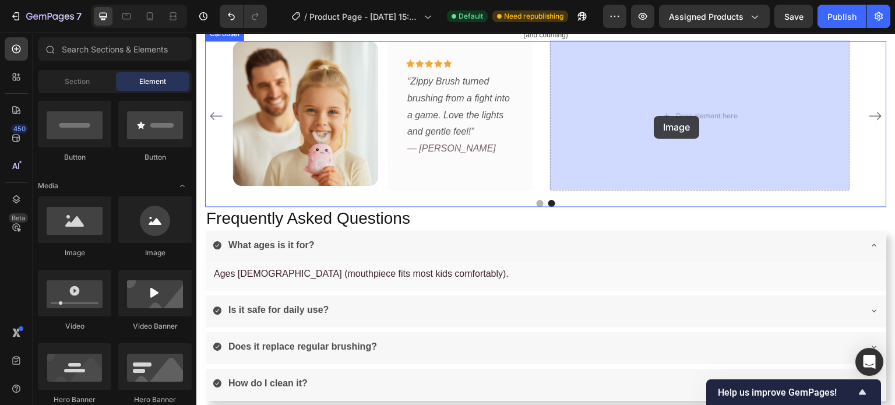
drag, startPoint x: 273, startPoint y: 262, endPoint x: 654, endPoint y: 116, distance: 408.0
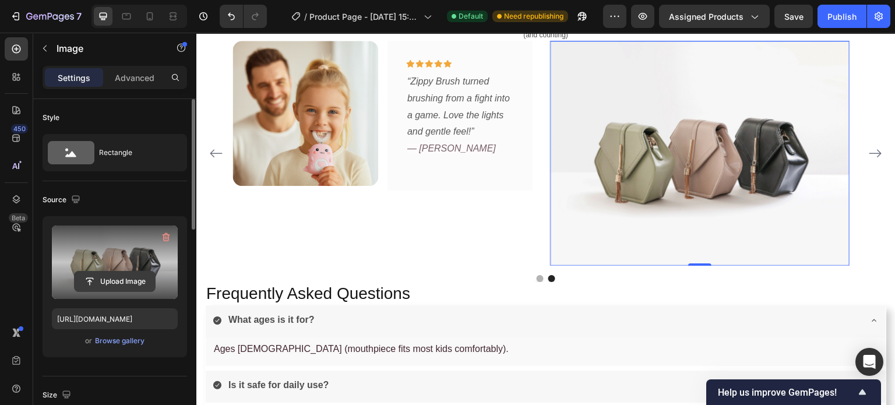
click at [128, 272] on input "file" at bounding box center [115, 282] width 80 height 20
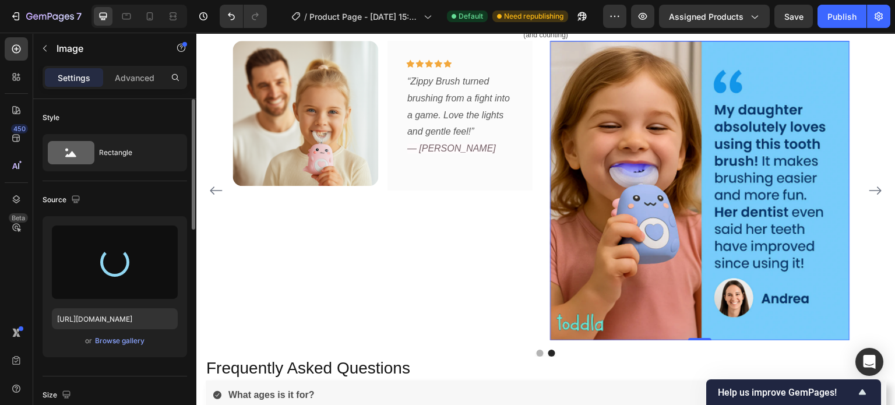
type input "https://cdn.shopify.com/s/files/1/0938/8356/4313/files/gempages_564618197639103…"
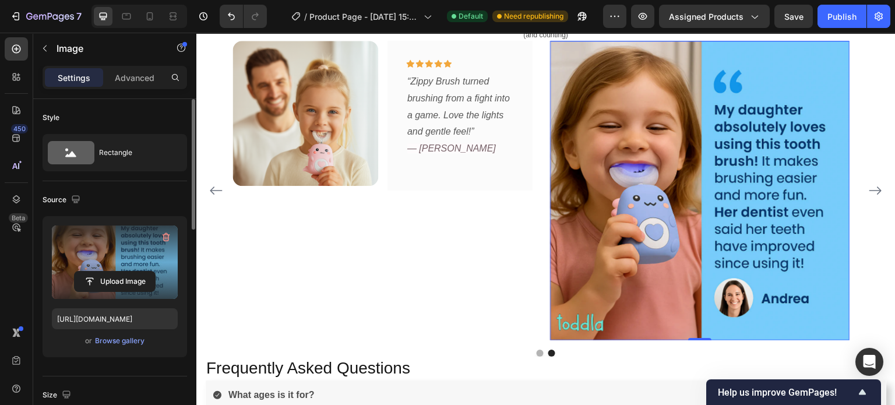
drag, startPoint x: 702, startPoint y: 337, endPoint x: 701, endPoint y: 268, distance: 69.3
click at [701, 268] on div "Image 0" at bounding box center [700, 191] width 300 height 300
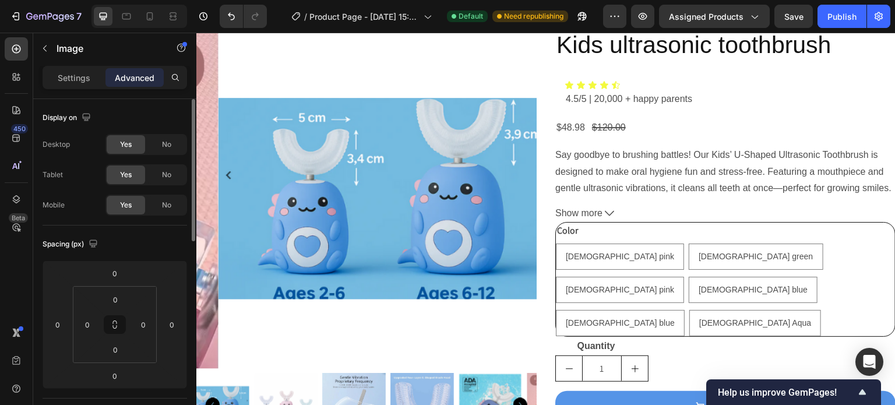
scroll to position [0, 0]
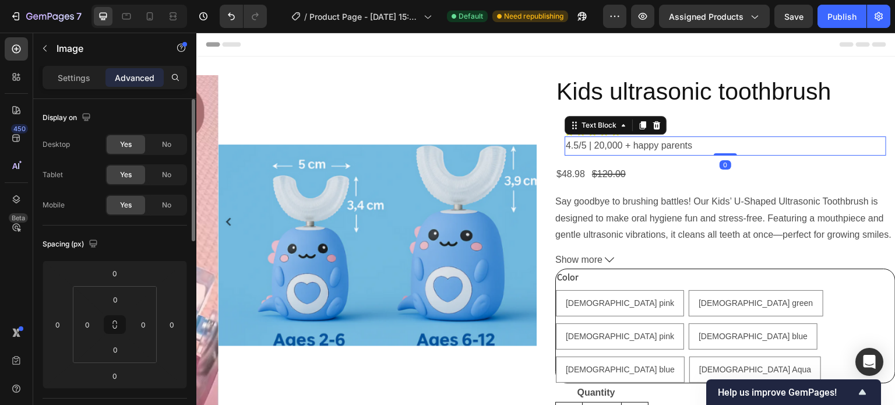
click at [595, 143] on p "4.5/5 | 20,000 + happy parents" at bounding box center [725, 146] width 319 height 17
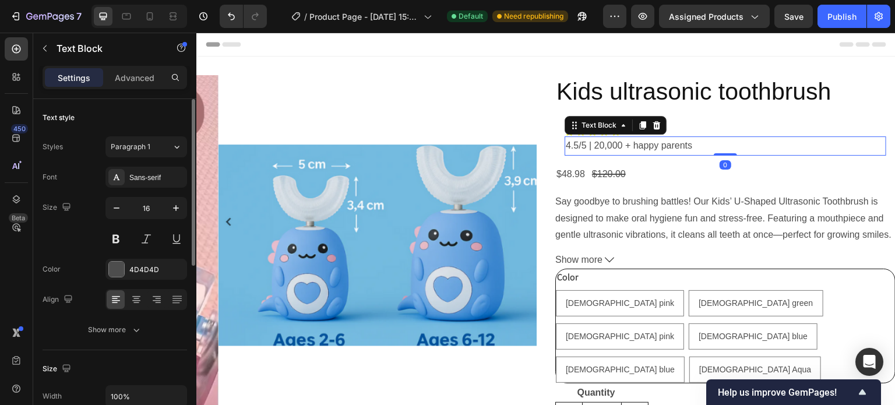
click at [595, 143] on p "4.5/5 | 20,000 + happy parents" at bounding box center [725, 146] width 319 height 17
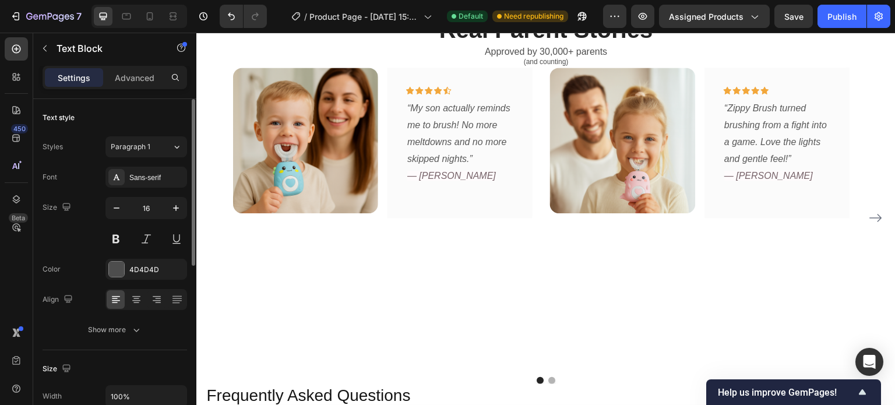
scroll to position [1075, 0]
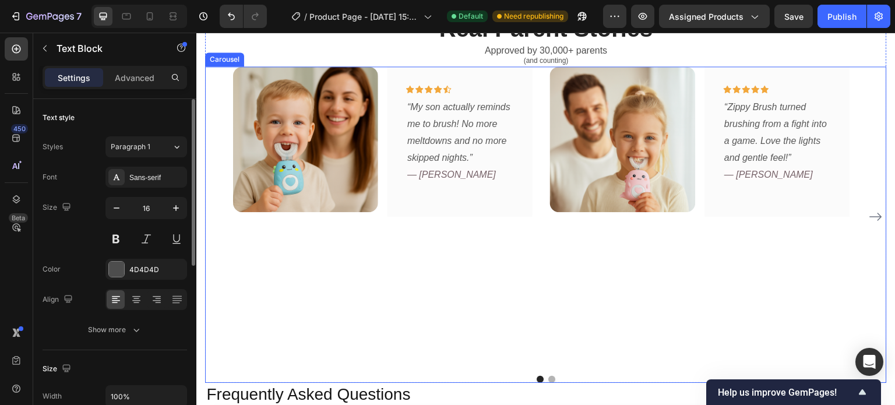
click at [869, 214] on icon "Carousel Next Arrow" at bounding box center [876, 217] width 14 height 14
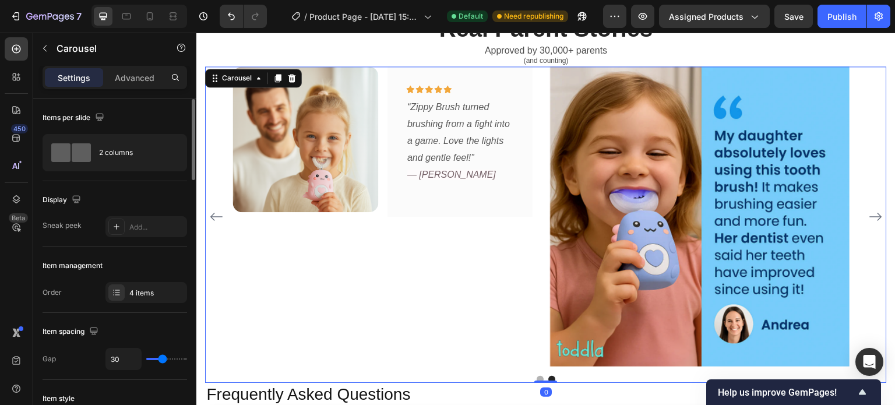
drag, startPoint x: 551, startPoint y: 379, endPoint x: 556, endPoint y: 343, distance: 35.9
click at [556, 343] on div "Image Icon Icon Icon Icon Icon Row “My son actually reminds me to brush! No mor…" at bounding box center [546, 224] width 682 height 316
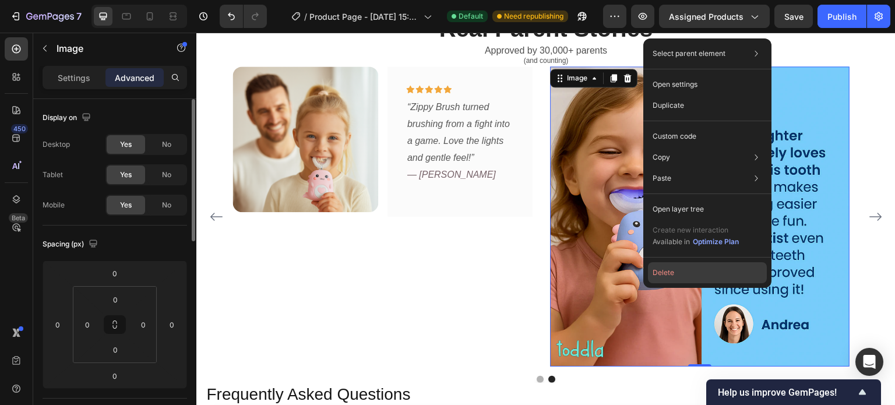
click at [658, 269] on button "Delete" at bounding box center [707, 272] width 119 height 21
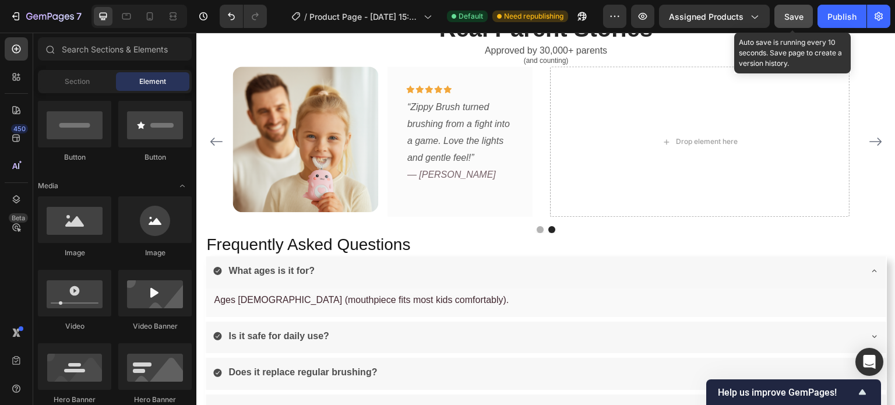
click at [794, 17] on span "Save" at bounding box center [793, 17] width 19 height 10
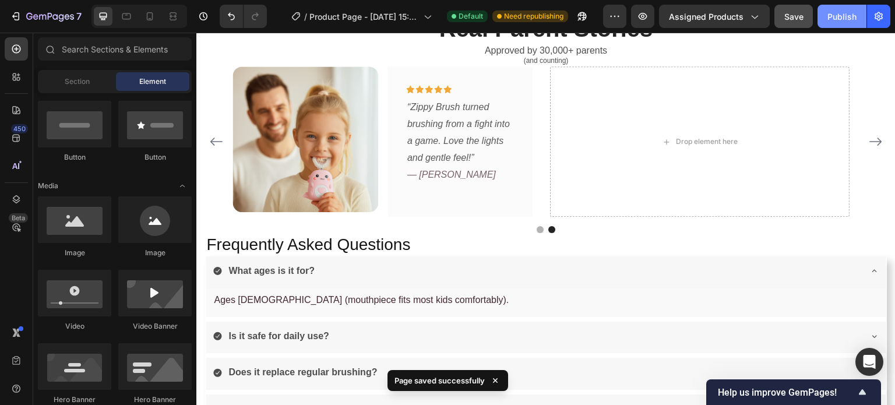
click at [840, 19] on div "Publish" at bounding box center [841, 16] width 29 height 12
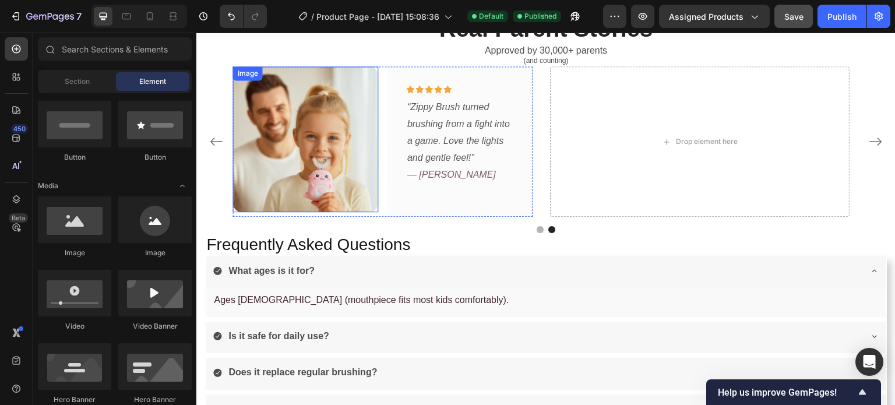
click at [297, 174] on img at bounding box center [305, 138] width 145 height 145
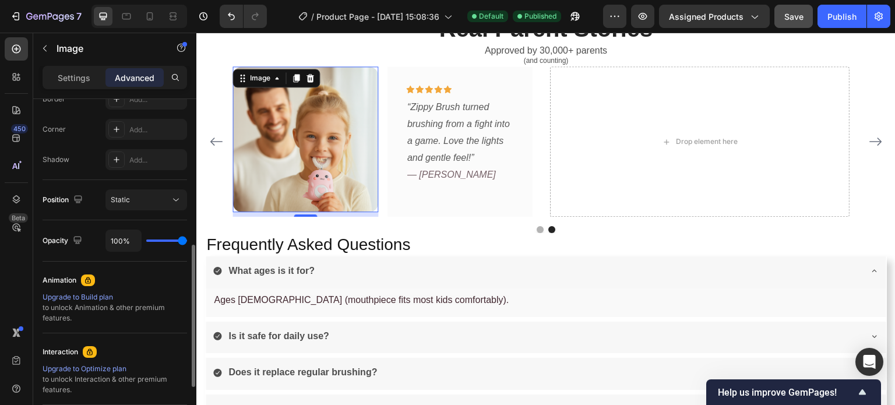
scroll to position [346, 0]
click at [69, 76] on p "Settings" at bounding box center [74, 78] width 33 height 12
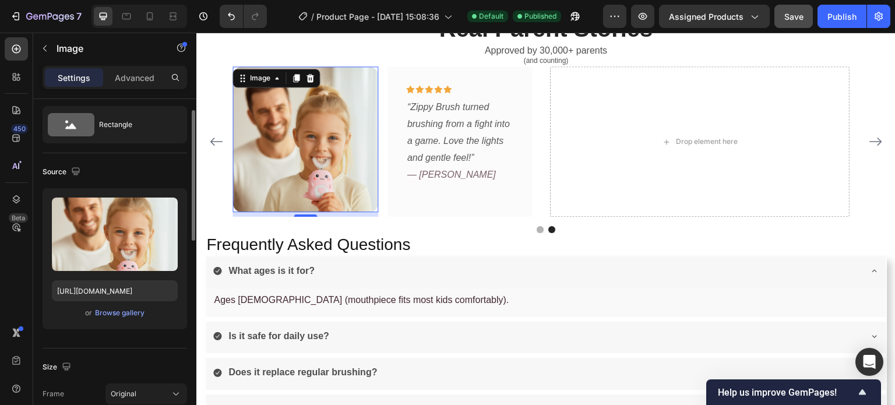
scroll to position [28, 0]
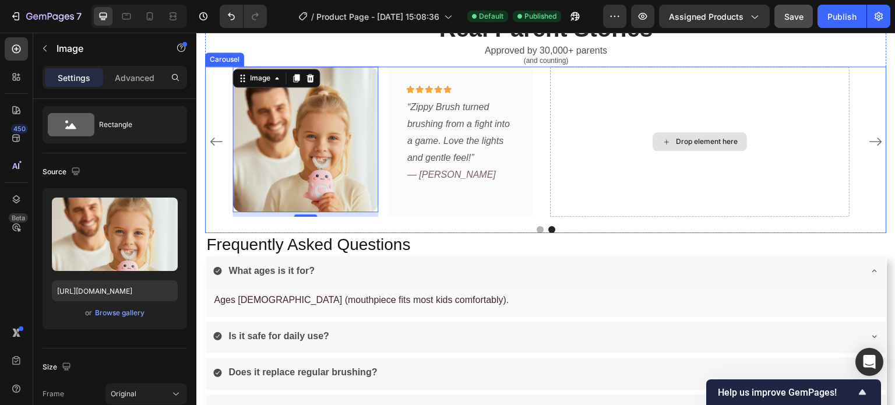
click at [619, 158] on div "Drop element here" at bounding box center [700, 141] width 300 height 150
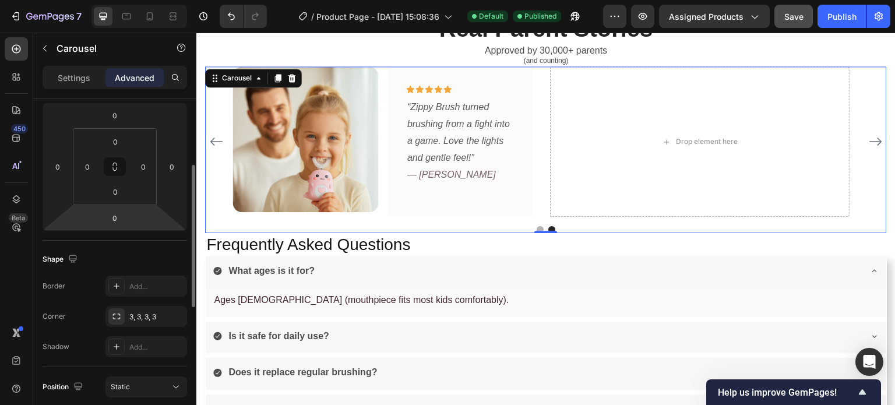
scroll to position [0, 0]
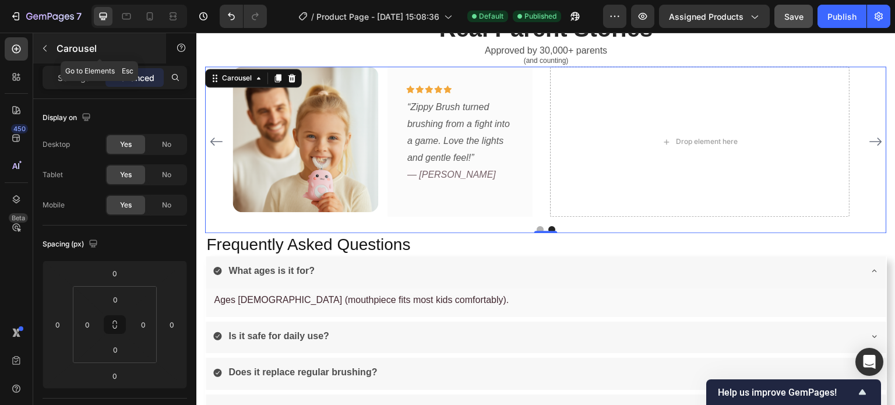
click at [62, 50] on p "Carousel" at bounding box center [106, 48] width 99 height 14
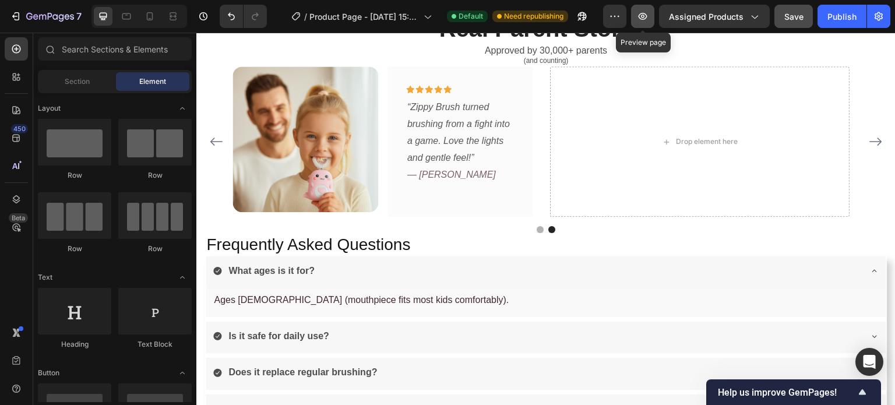
click at [643, 15] on icon "button" at bounding box center [643, 16] width 12 height 12
